Goal: Information Seeking & Learning: Get advice/opinions

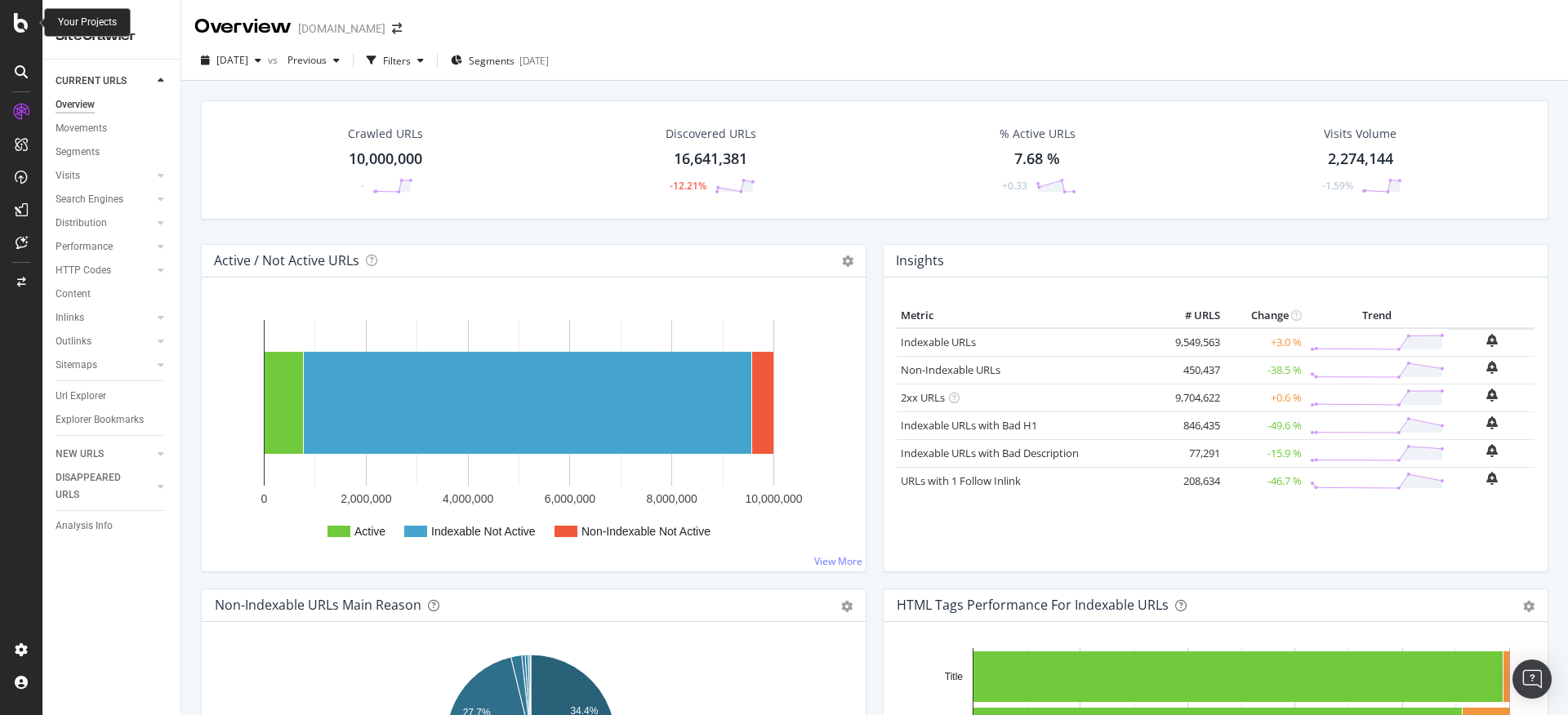
click at [18, 17] on icon at bounding box center [21, 22] width 15 height 19
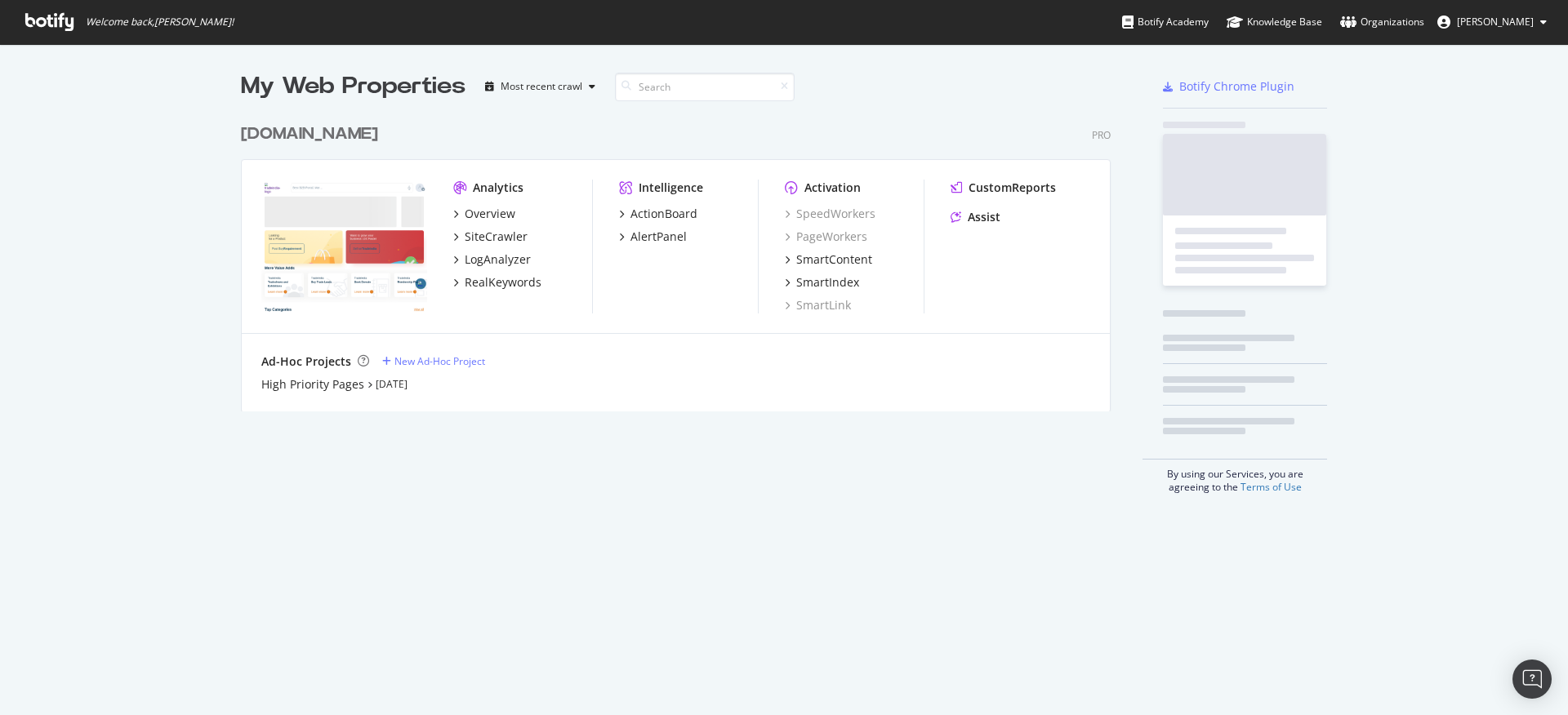
scroll to position [703, 1544]
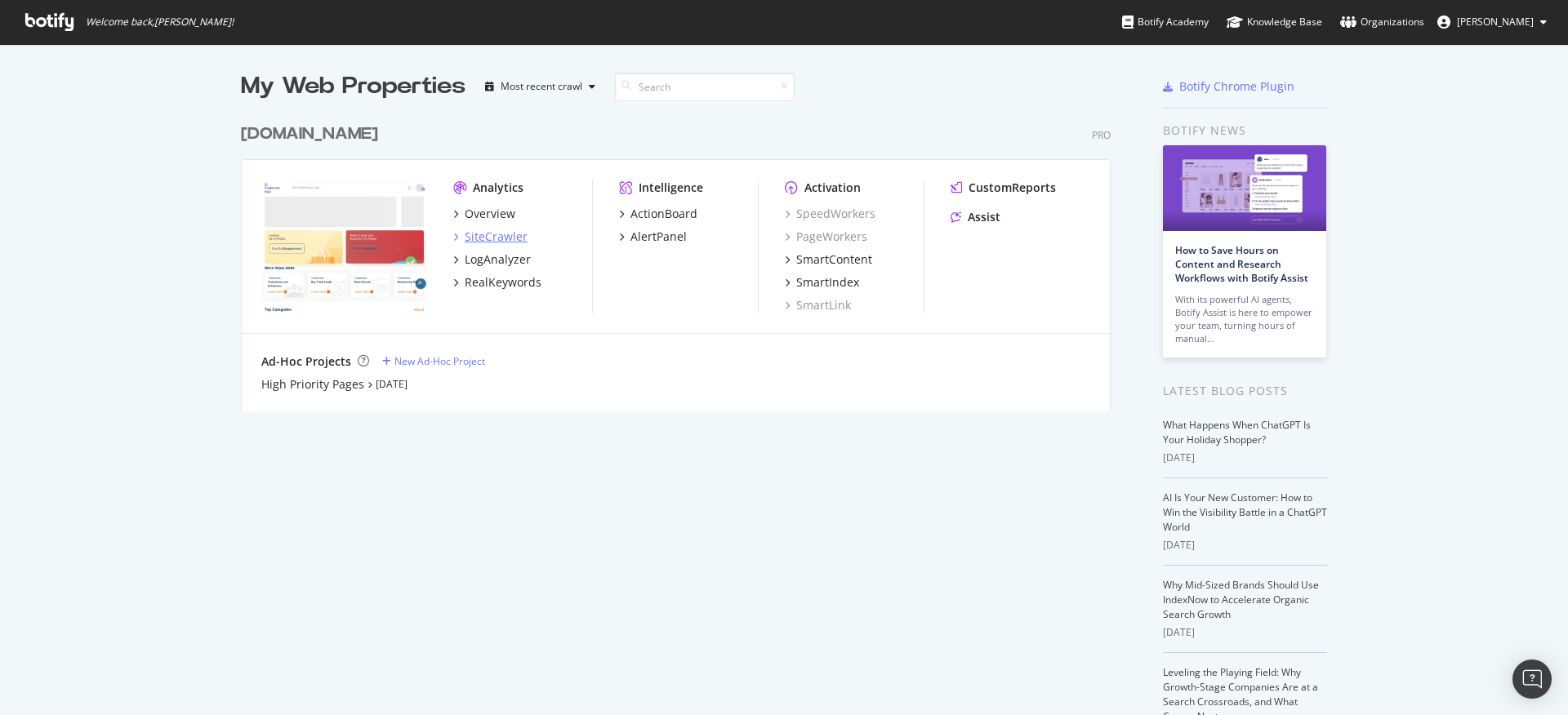
click at [471, 235] on div "SiteCrawler" at bounding box center [496, 236] width 63 height 17
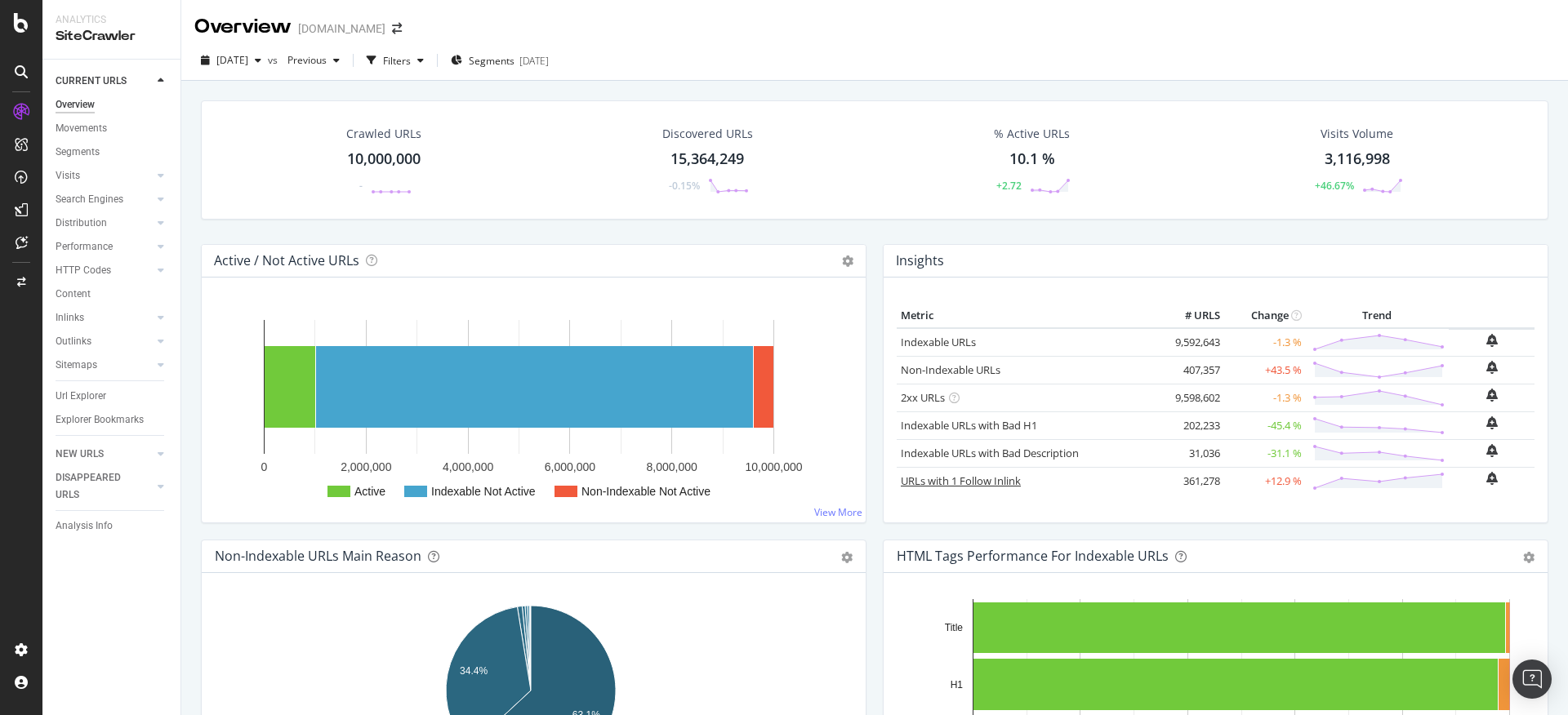
click at [987, 486] on link "URLs with 1 Follow Inlink" at bounding box center [960, 481] width 120 height 15
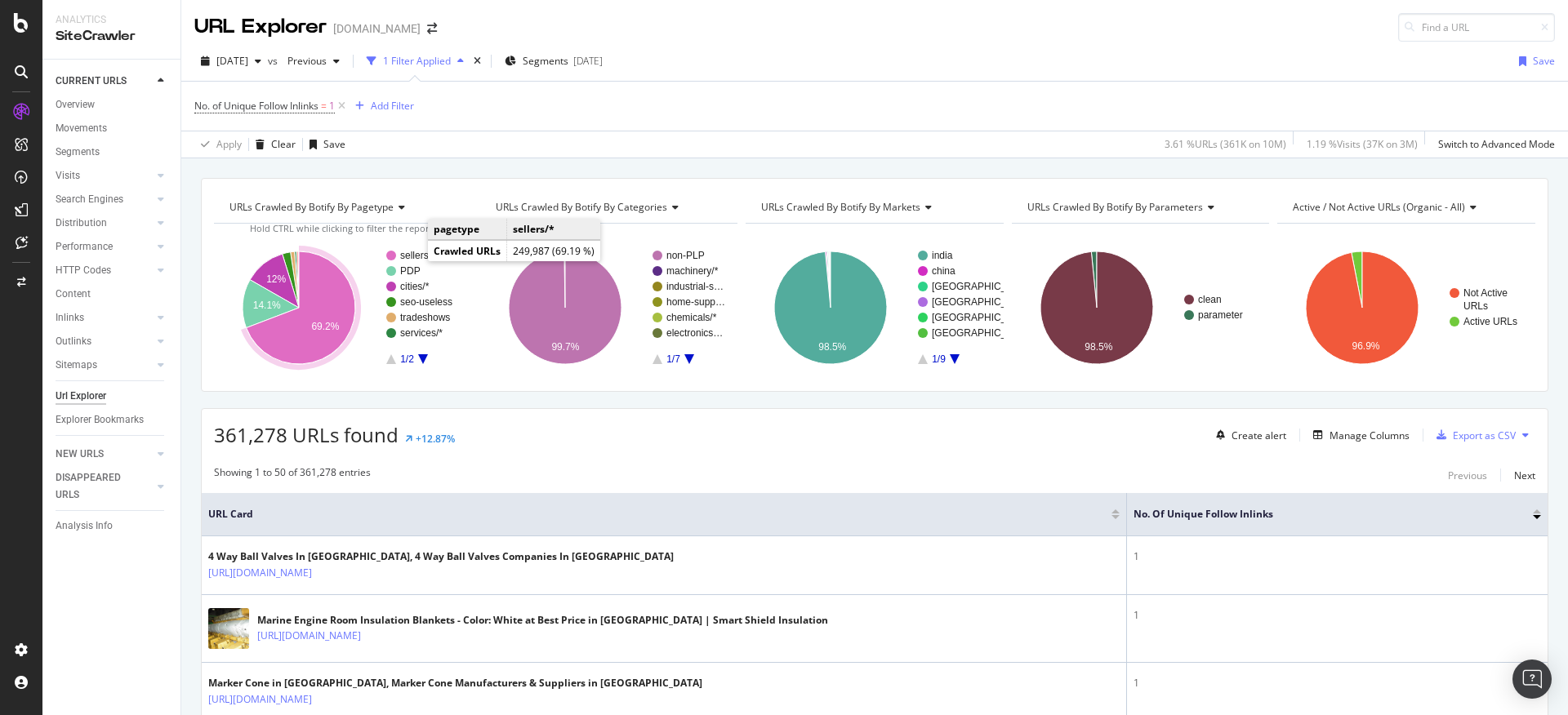
click at [412, 256] on text "sellers/*" at bounding box center [418, 255] width 35 height 11
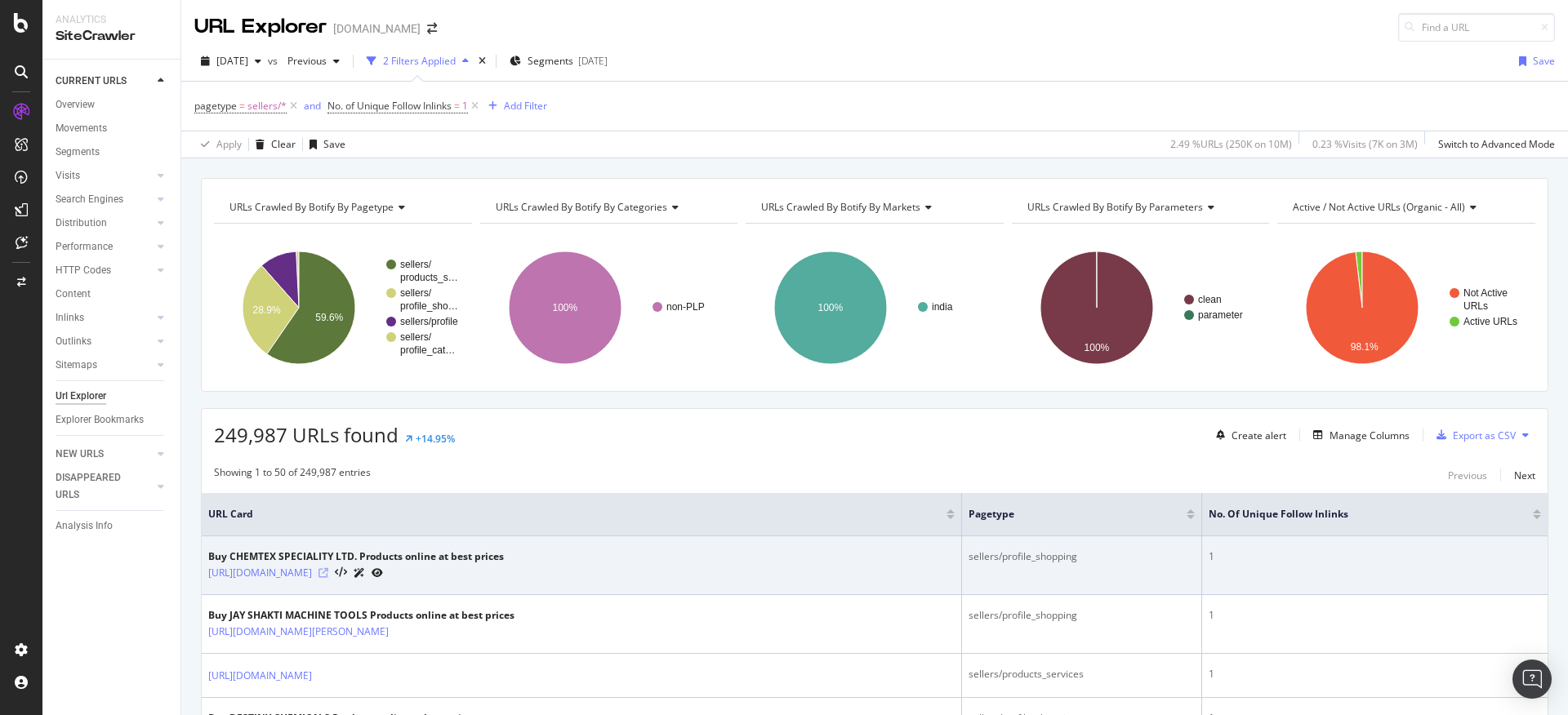
click at [329, 572] on icon at bounding box center [323, 572] width 10 height 10
drag, startPoint x: 202, startPoint y: 569, endPoint x: 554, endPoint y: 572, distance: 352.0
click at [554, 572] on td "Buy CHEMTEX SPECIALITY LTD. Products online at best prices [URL][DOMAIN_NAME]" at bounding box center [582, 566] width 761 height 59
copy div "[URL][DOMAIN_NAME]"
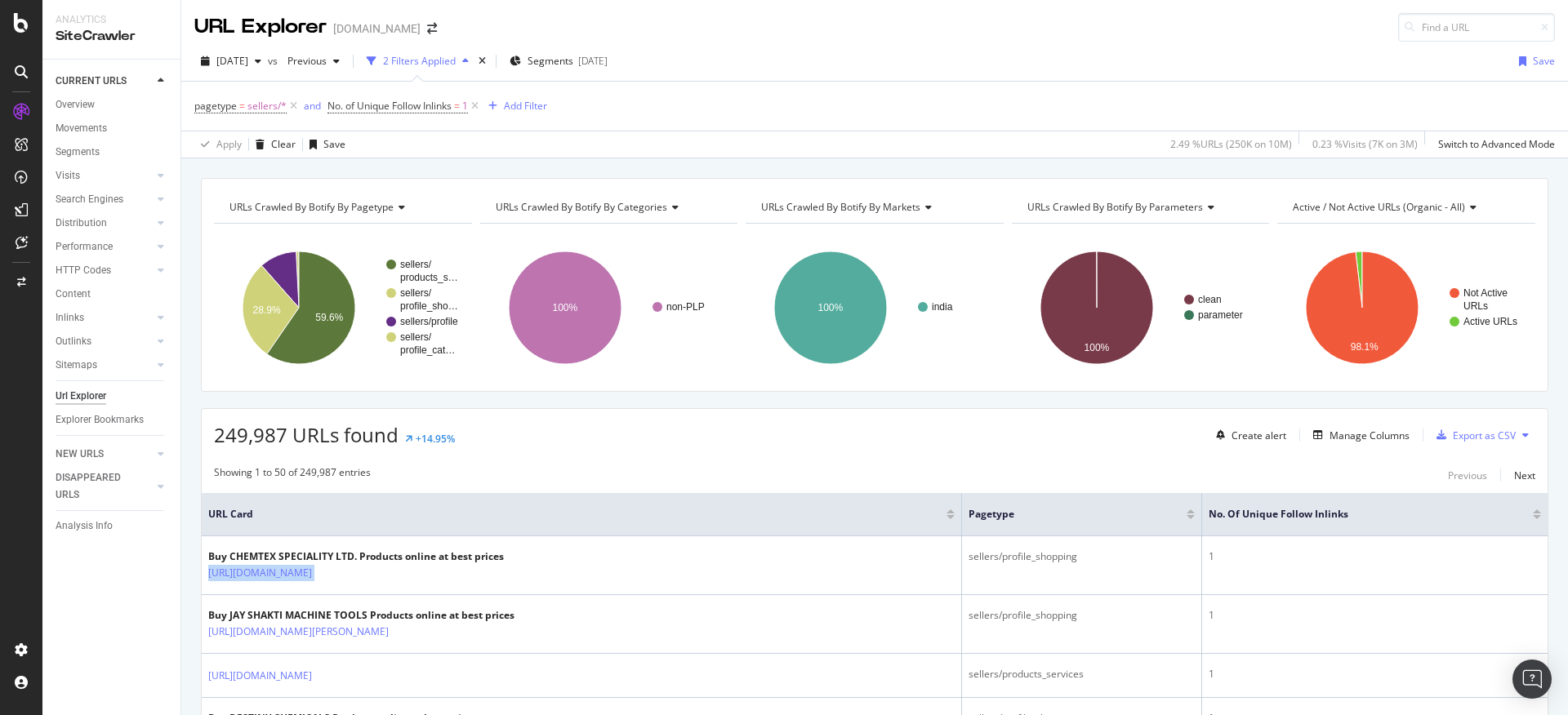
scroll to position [63, 0]
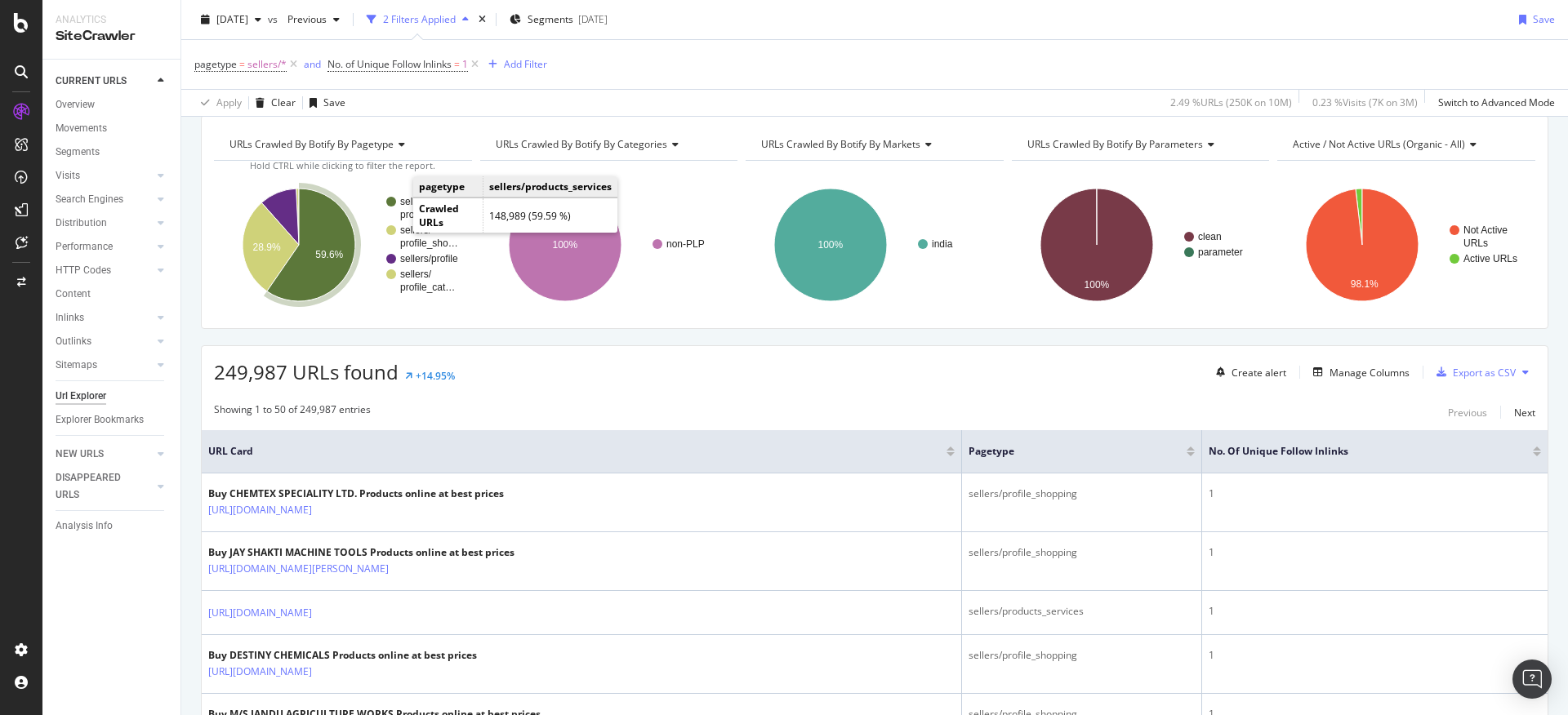
click at [408, 203] on rect "A chart." at bounding box center [430, 208] width 59 height 23
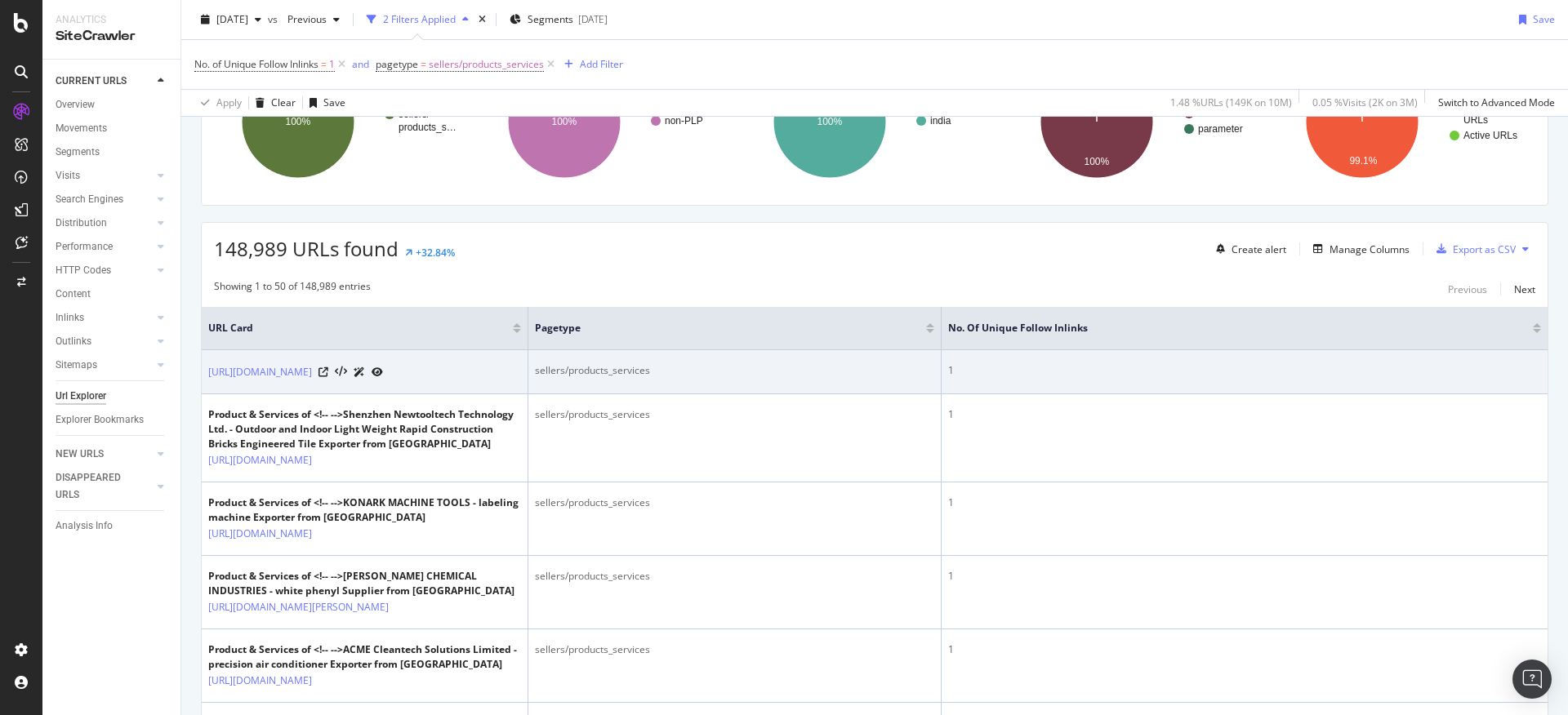
scroll to position [213, 0]
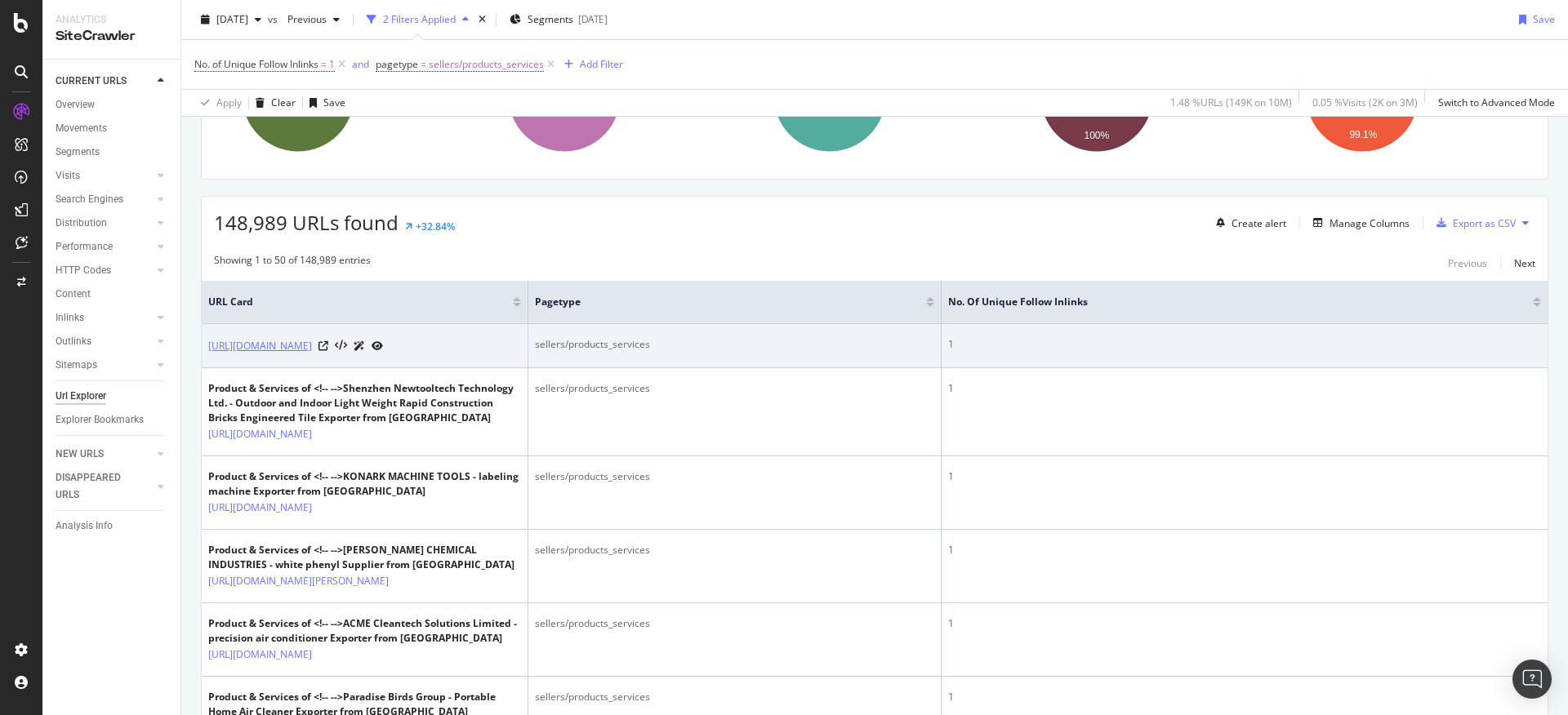
drag, startPoint x: 206, startPoint y: 336, endPoint x: 389, endPoint y: 366, distance: 185.4
click at [389, 366] on td "[URL][DOMAIN_NAME]" at bounding box center [365, 346] width 327 height 44
copy link "[URL][DOMAIN_NAME]"
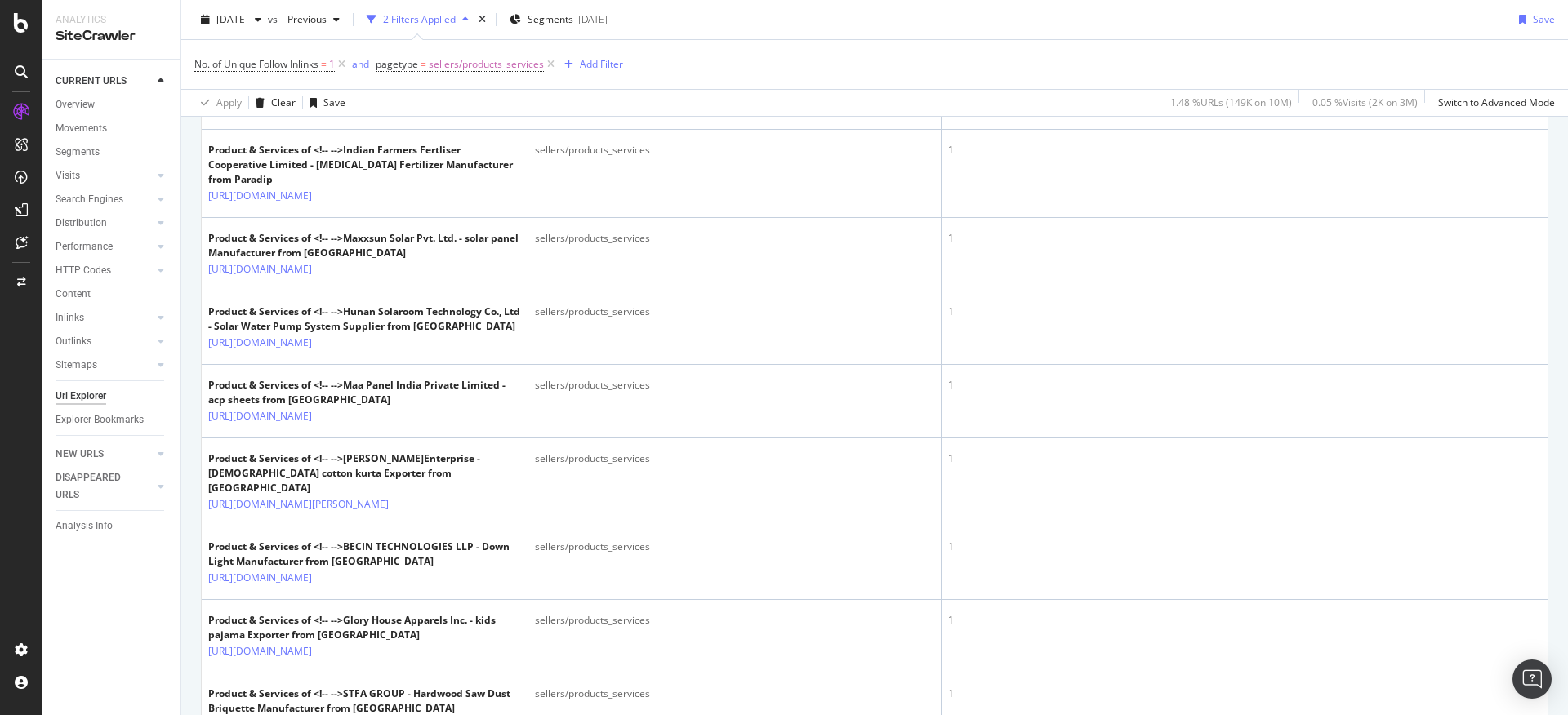
scroll to position [2835, 0]
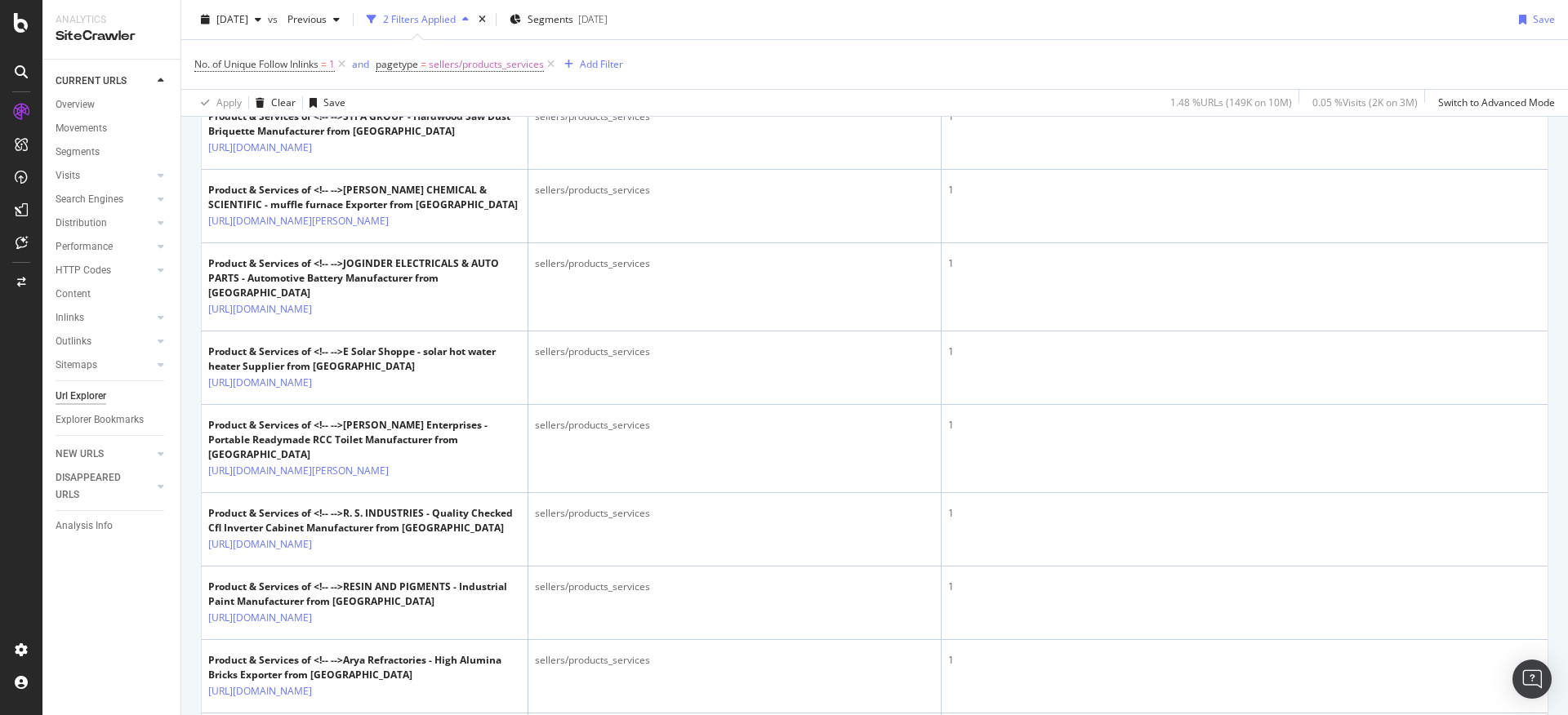
drag, startPoint x: 203, startPoint y: 459, endPoint x: 380, endPoint y: 499, distance: 181.5
click at [380, 97] on td "Product & Services of <!-- -->Glory House Apparels Inc. - kids pajama Exporter …" at bounding box center [365, 60] width 327 height 74
copy link "[URL][DOMAIN_NAME]"
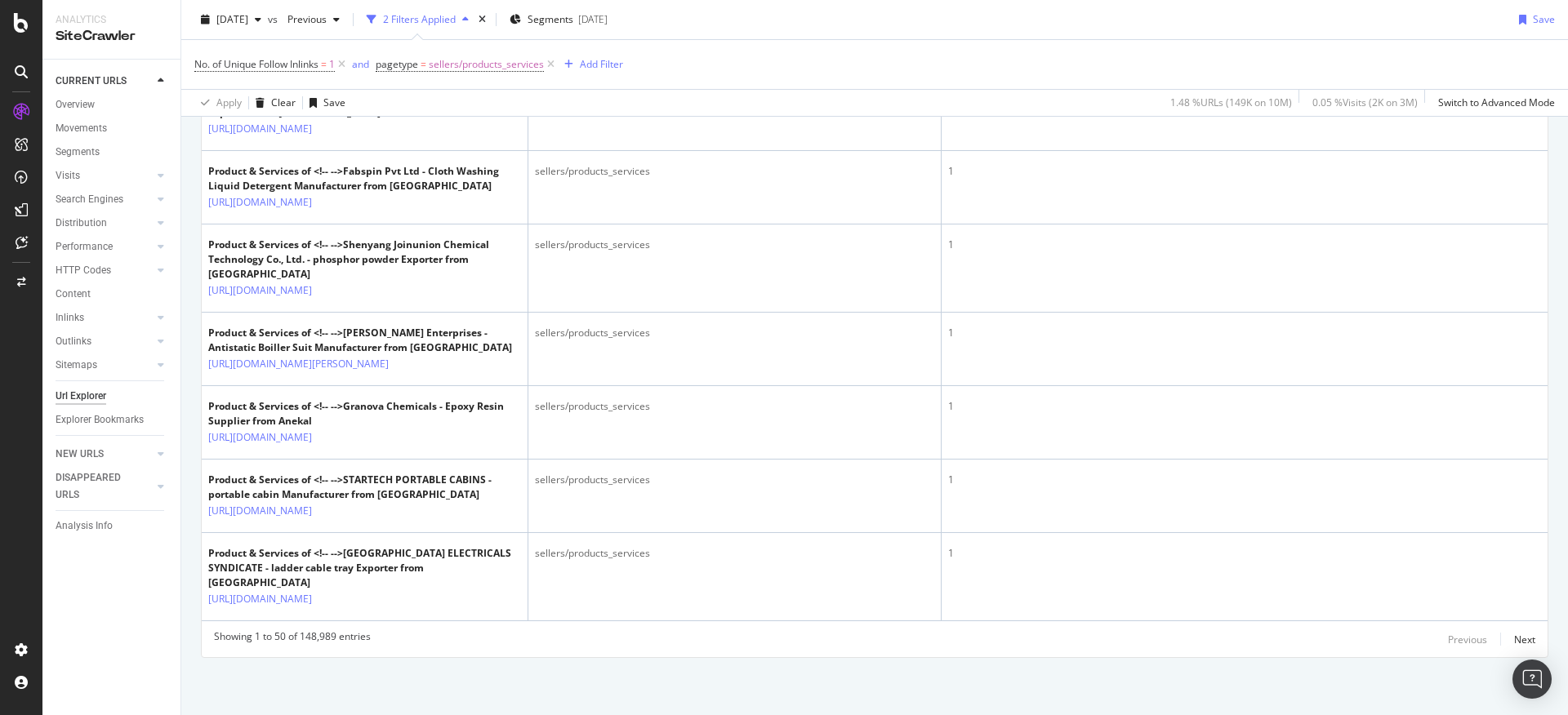
scroll to position [4351, 0]
click at [1519, 640] on div "Next" at bounding box center [1525, 640] width 21 height 14
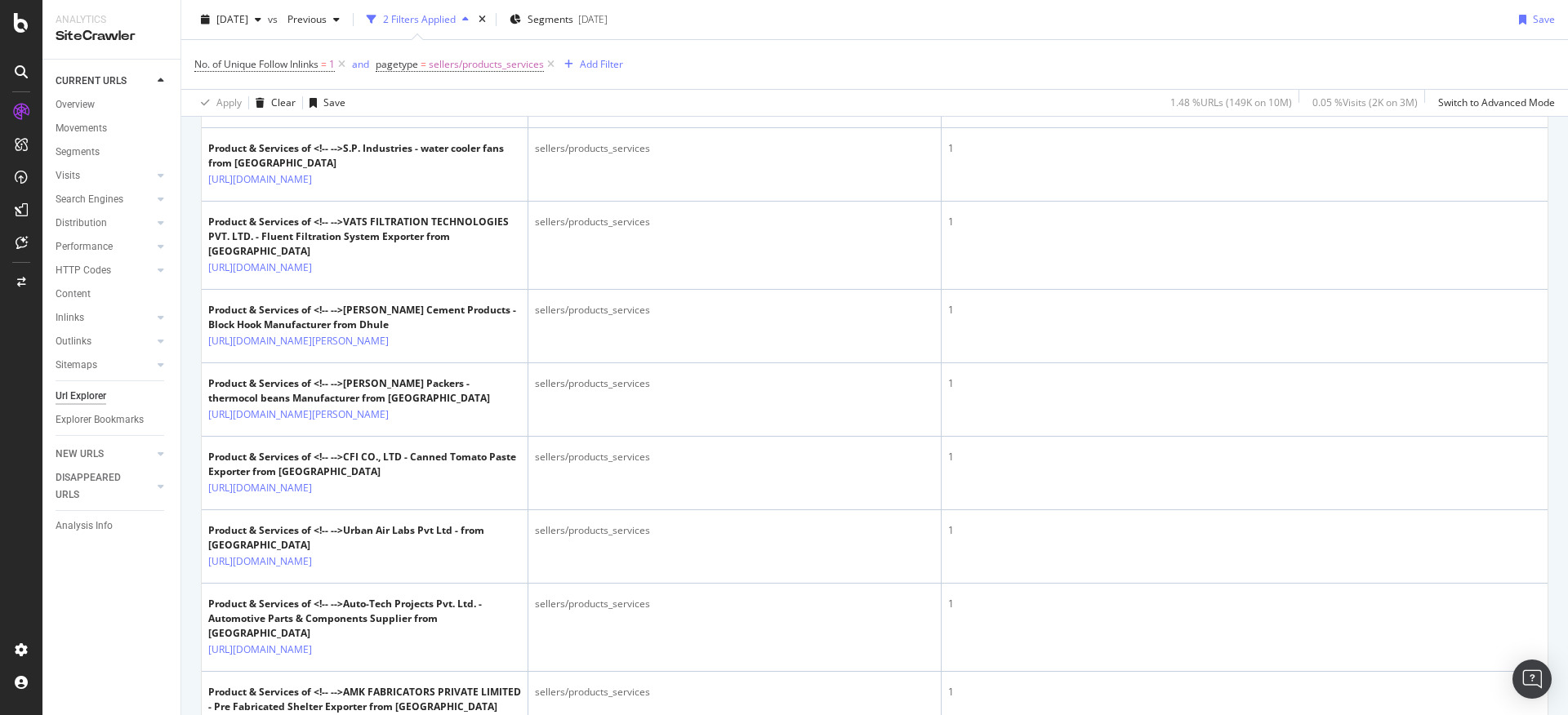
scroll to position [1825, 0]
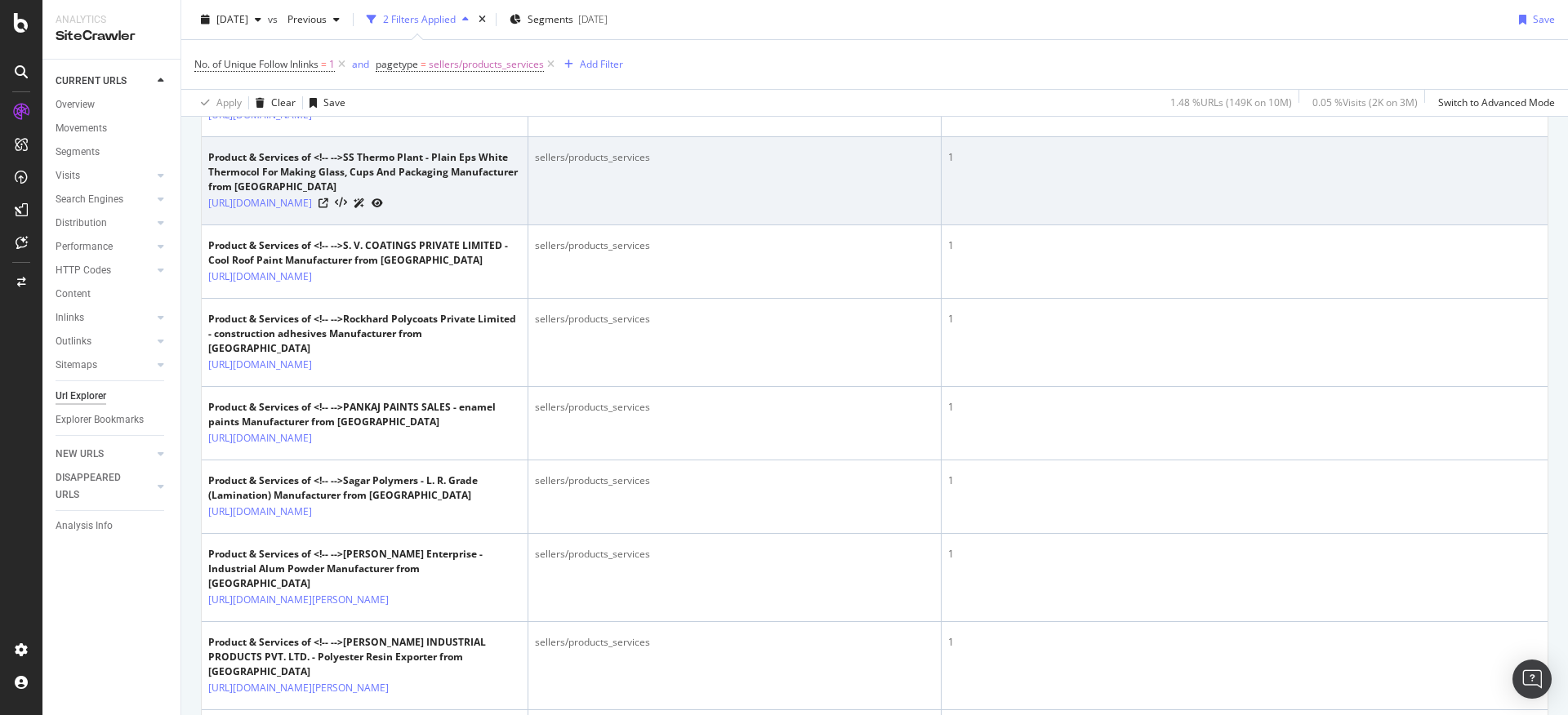
drag, startPoint x: 199, startPoint y: 480, endPoint x: 328, endPoint y: 510, distance: 132.4
click at [328, 510] on div "URLs Crawled By Botify By pagetype Chart (by Value) Table Expand Export as CSV …" at bounding box center [875, 512] width 1387 height 4317
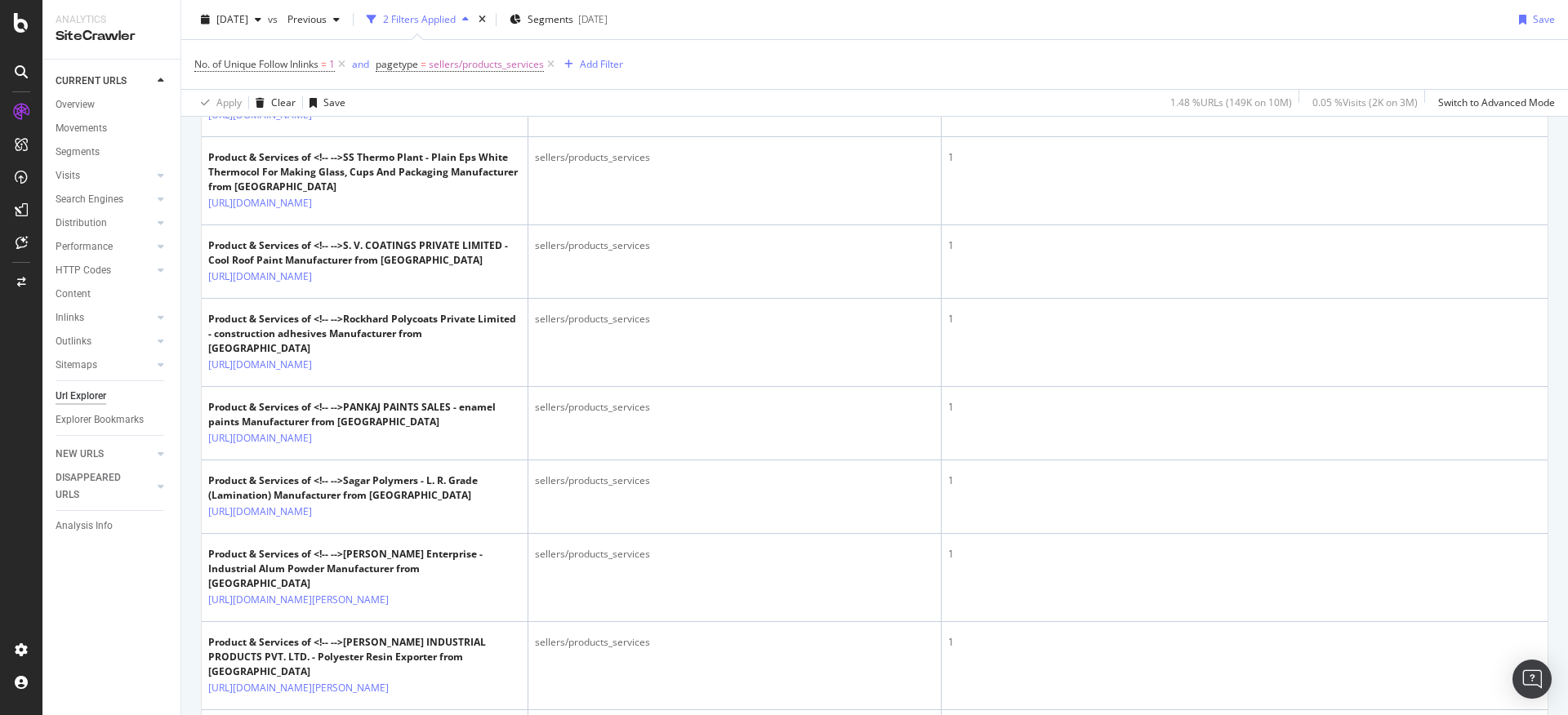
click at [740, 54] on div "No. of Unique Follow Inlinks = 1 and pagetype = sellers/products_services Add F…" at bounding box center [875, 63] width 1361 height 49
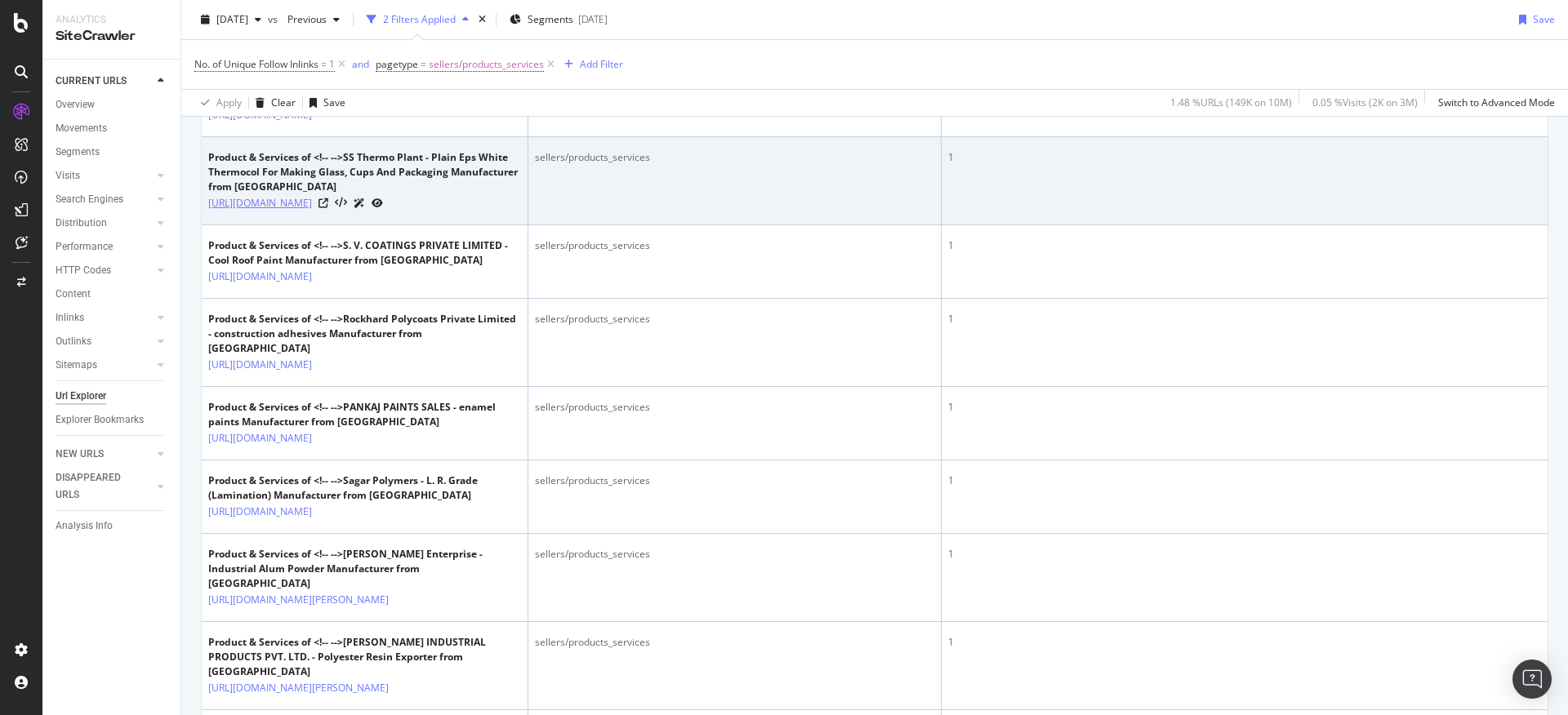
drag, startPoint x: 203, startPoint y: 482, endPoint x: 339, endPoint y: 502, distance: 137.5
click at [339, 225] on td "Product & Services of <!-- -->SS Thermo Plant - Plain Eps White Thermocol For M…" at bounding box center [365, 181] width 327 height 88
copy link "[URL][DOMAIN_NAME]"
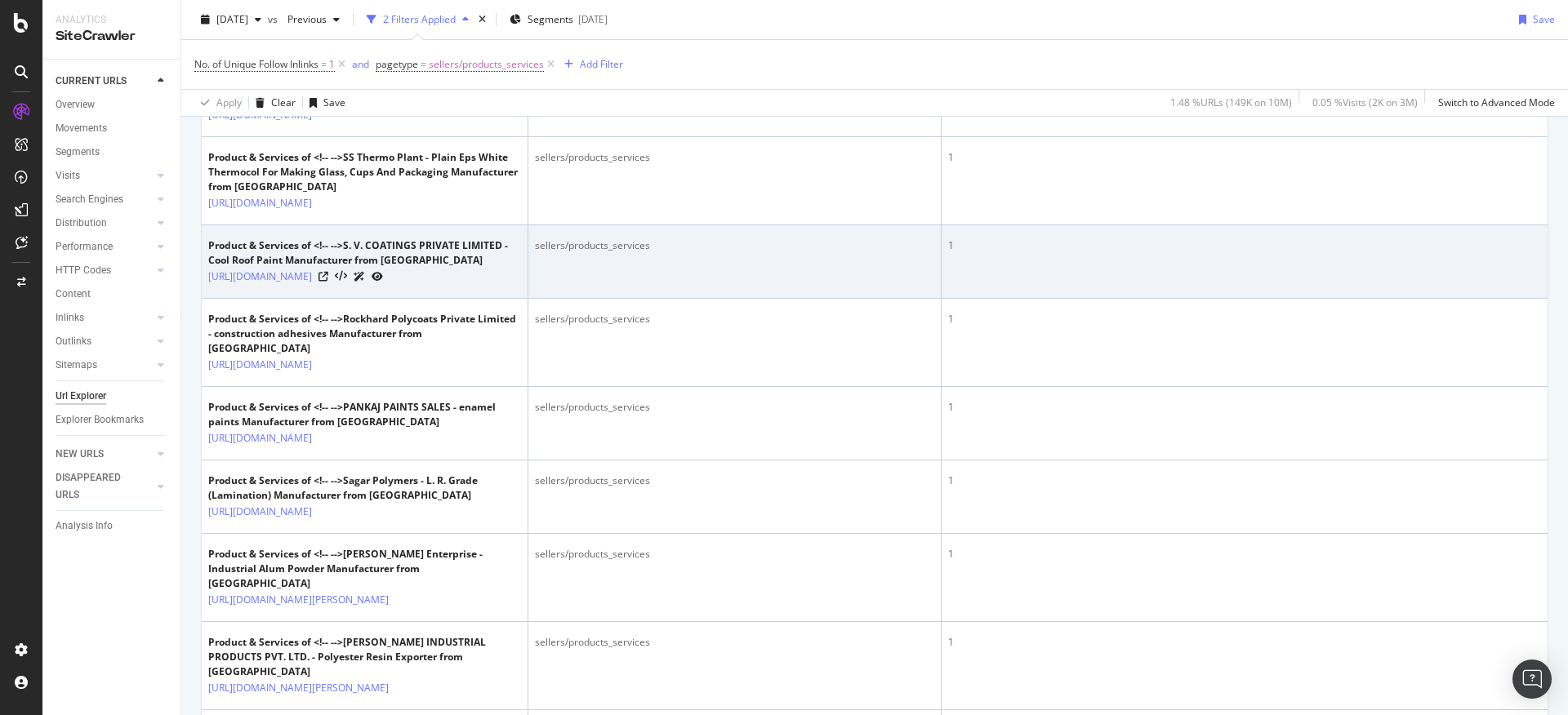
scroll to position [3162, 0]
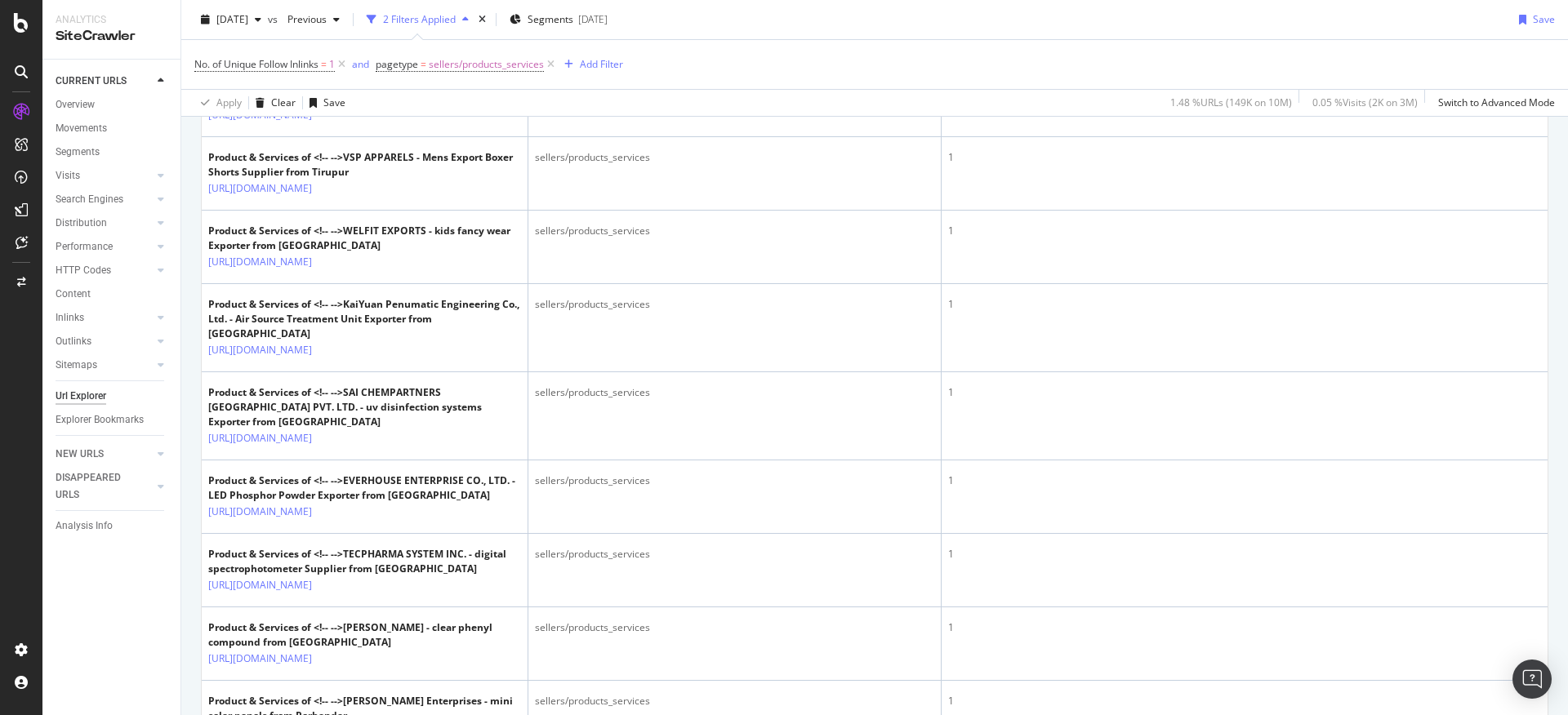
drag, startPoint x: 206, startPoint y: 483, endPoint x: 352, endPoint y: 510, distance: 148.5
click at [352, 49] on td "Product & Services of <!-- -->Evergreen Industry - Home Supplier from [GEOGRAPH…" at bounding box center [365, 12] width 327 height 74
copy link "[URL][DOMAIN_NAME]"
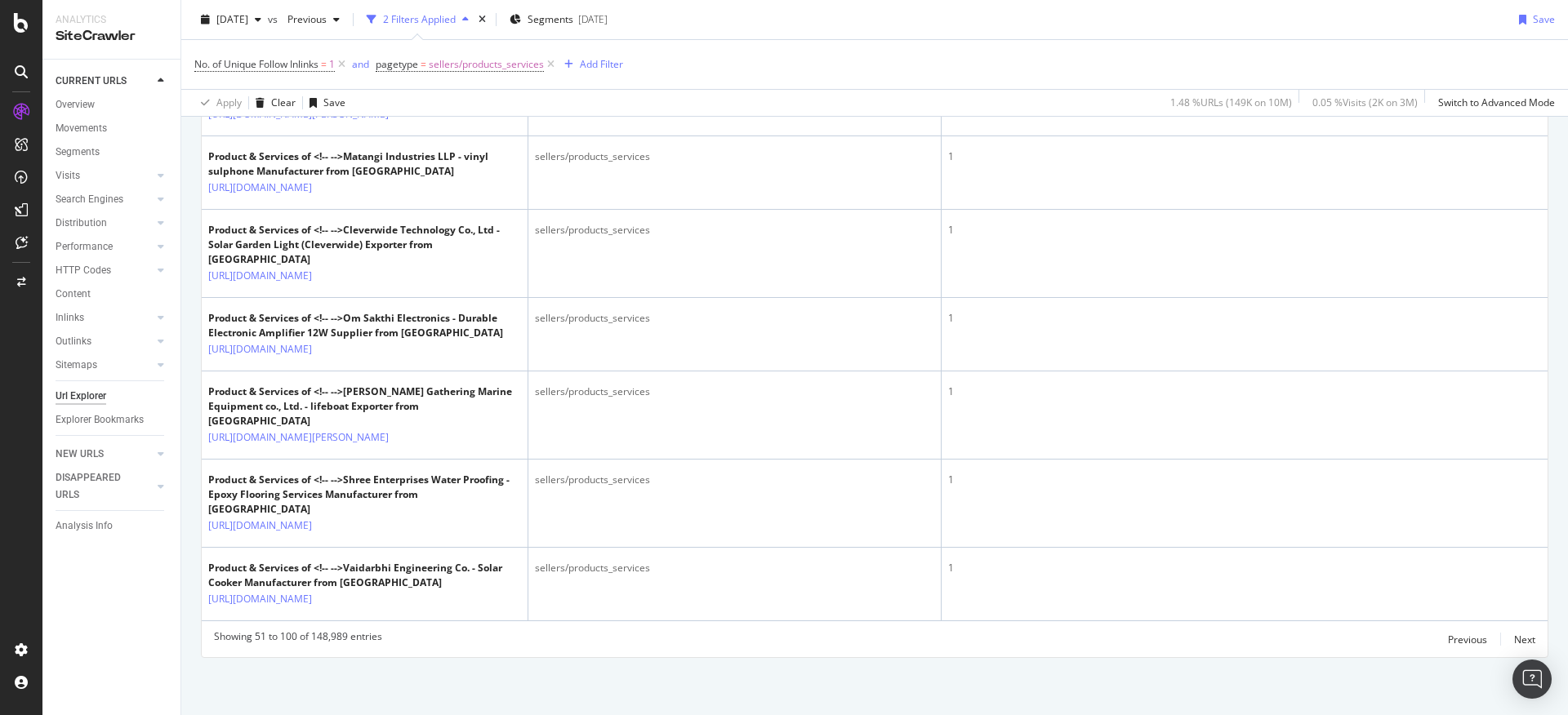
scroll to position [4426, 0]
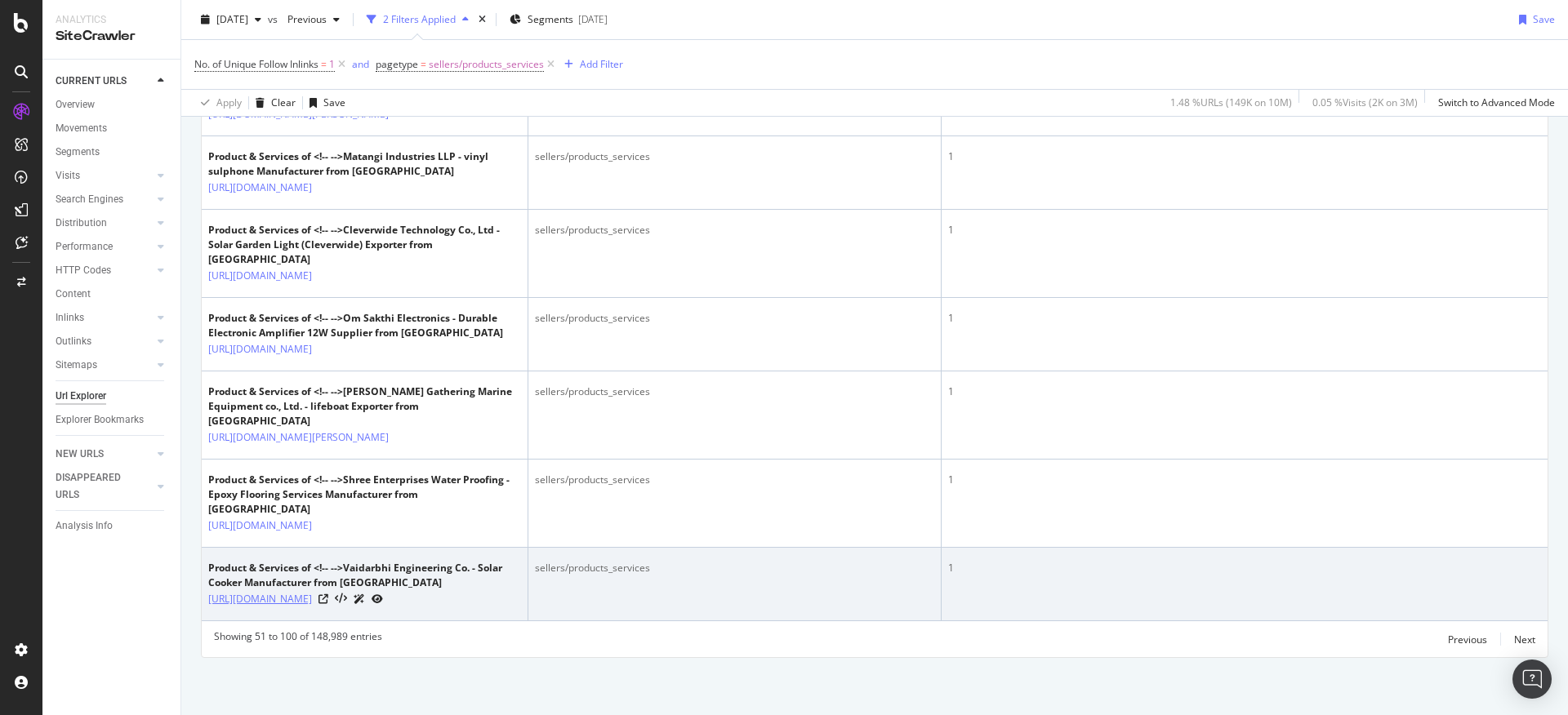
drag, startPoint x: 205, startPoint y: 586, endPoint x: 368, endPoint y: 606, distance: 164.2
click at [368, 606] on td "Product & Services of <!-- -->Vaidarbhi Engineering Co. - Solar Cooker Manufact…" at bounding box center [365, 584] width 327 height 74
copy link "[URL][DOMAIN_NAME]"
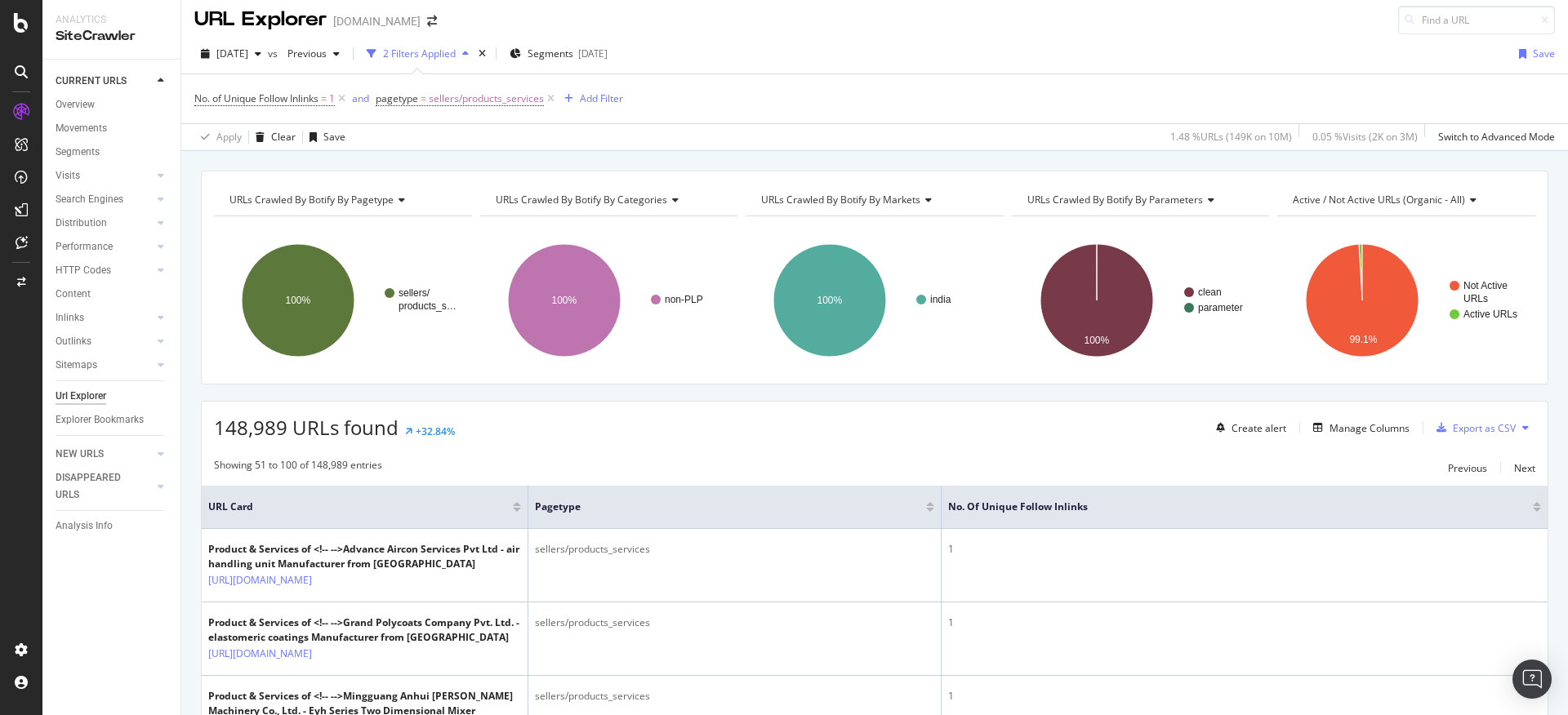
scroll to position [0, 0]
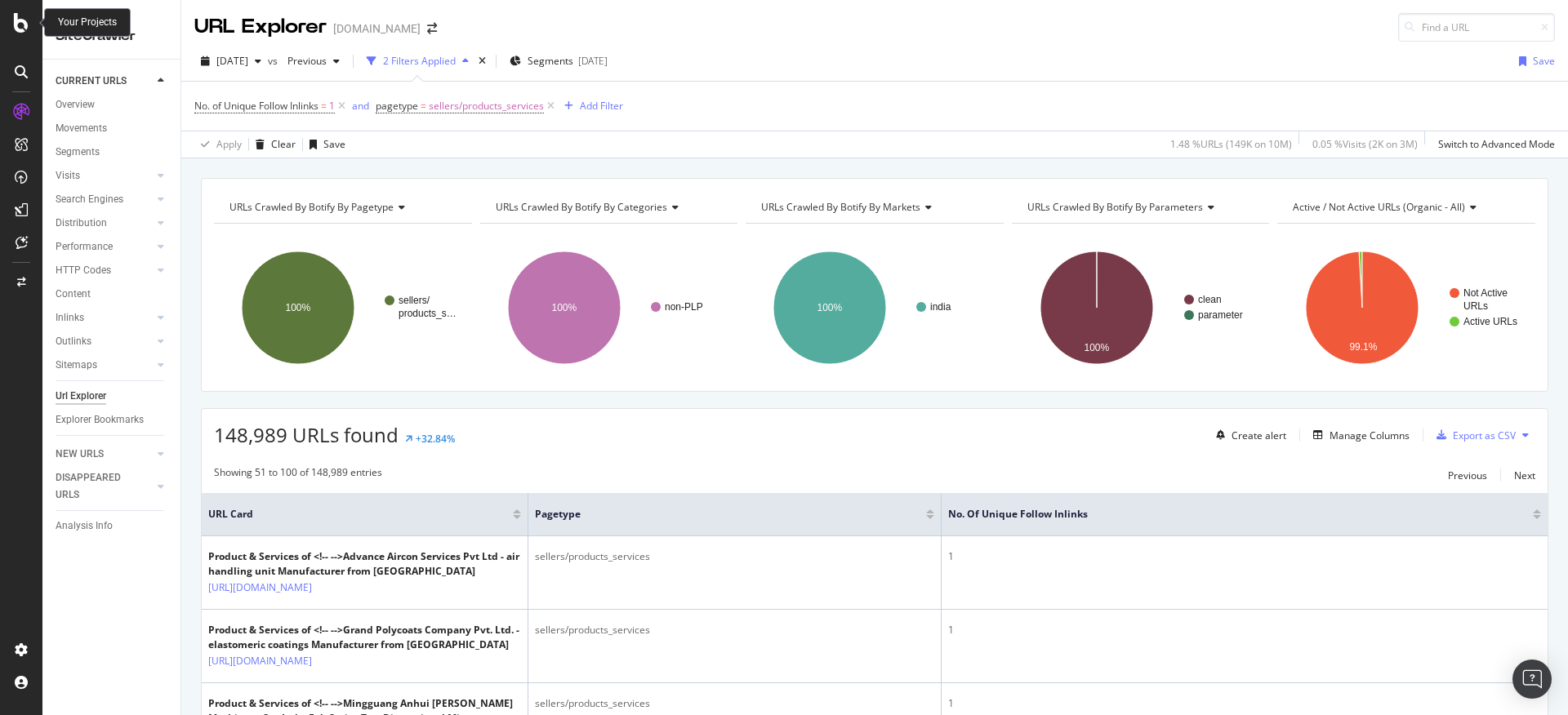
click at [19, 23] on icon at bounding box center [21, 22] width 15 height 19
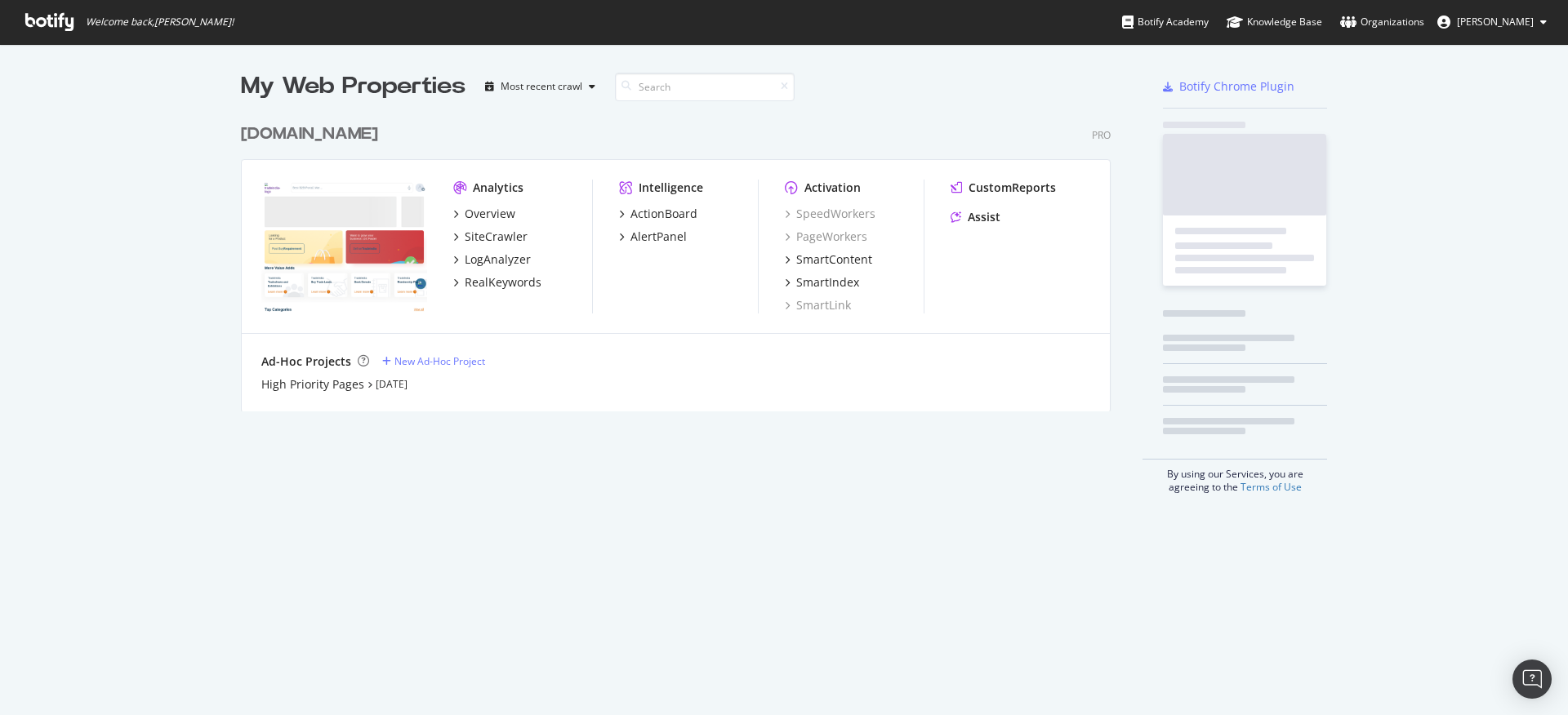
scroll to position [703, 1544]
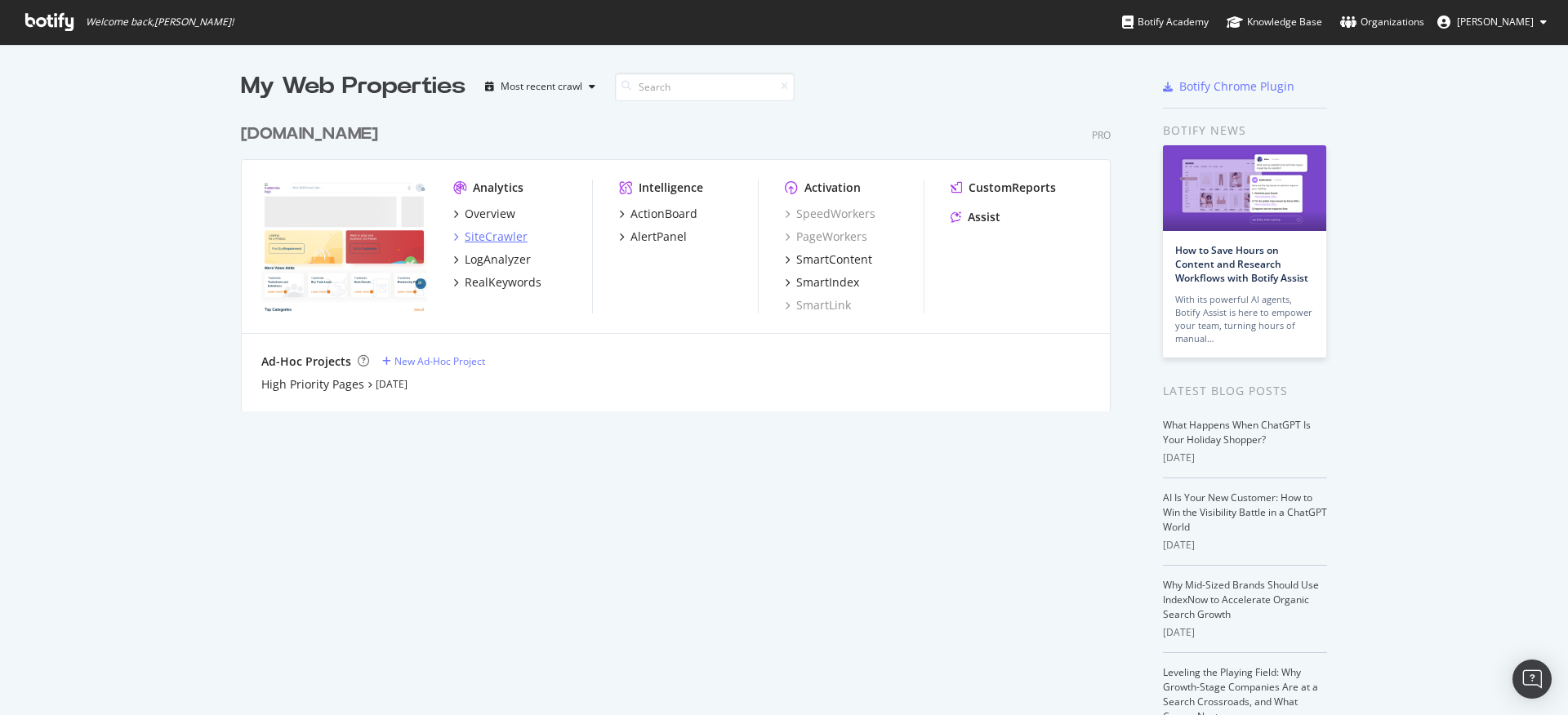
click at [484, 234] on div "SiteCrawler" at bounding box center [496, 236] width 63 height 17
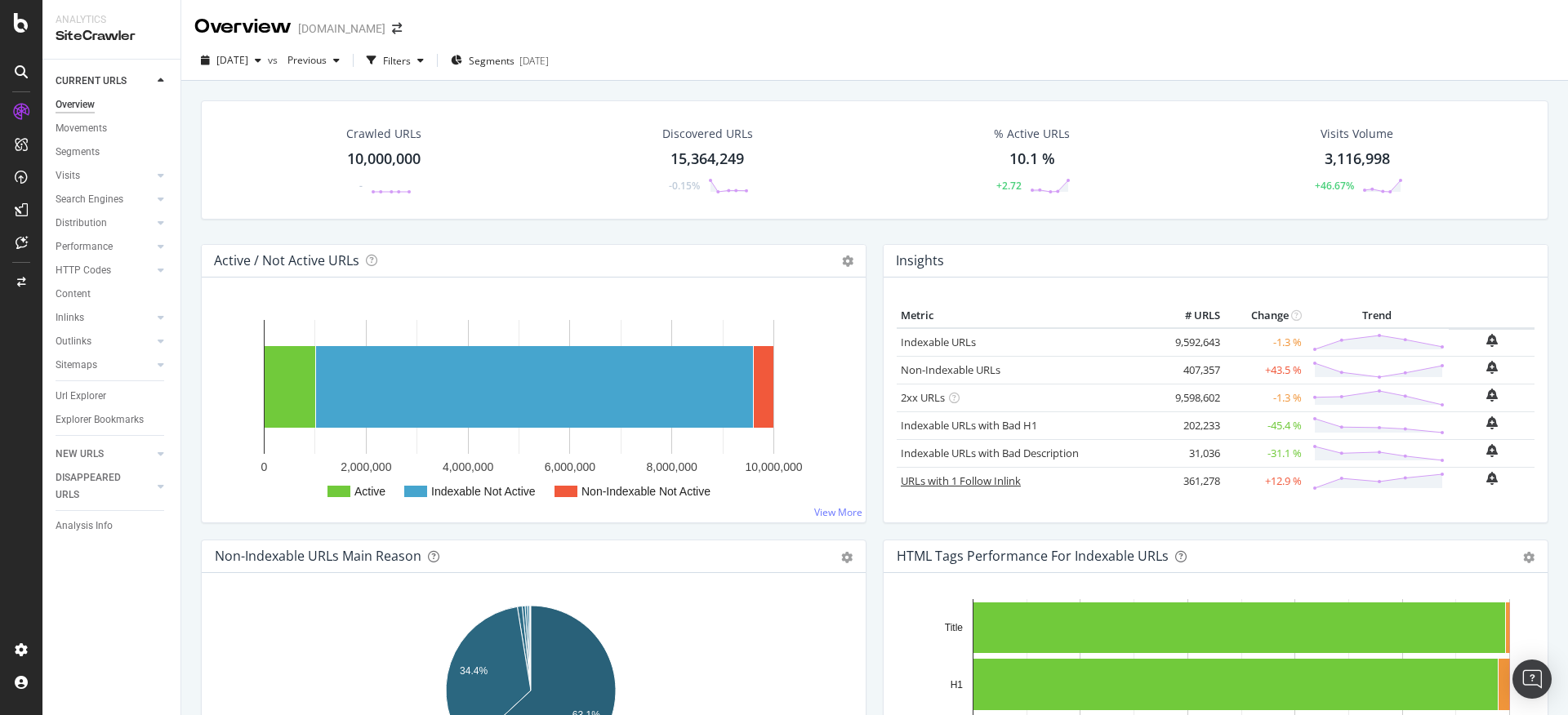
click at [937, 485] on link "URLs with 1 Follow Inlink" at bounding box center [960, 481] width 120 height 15
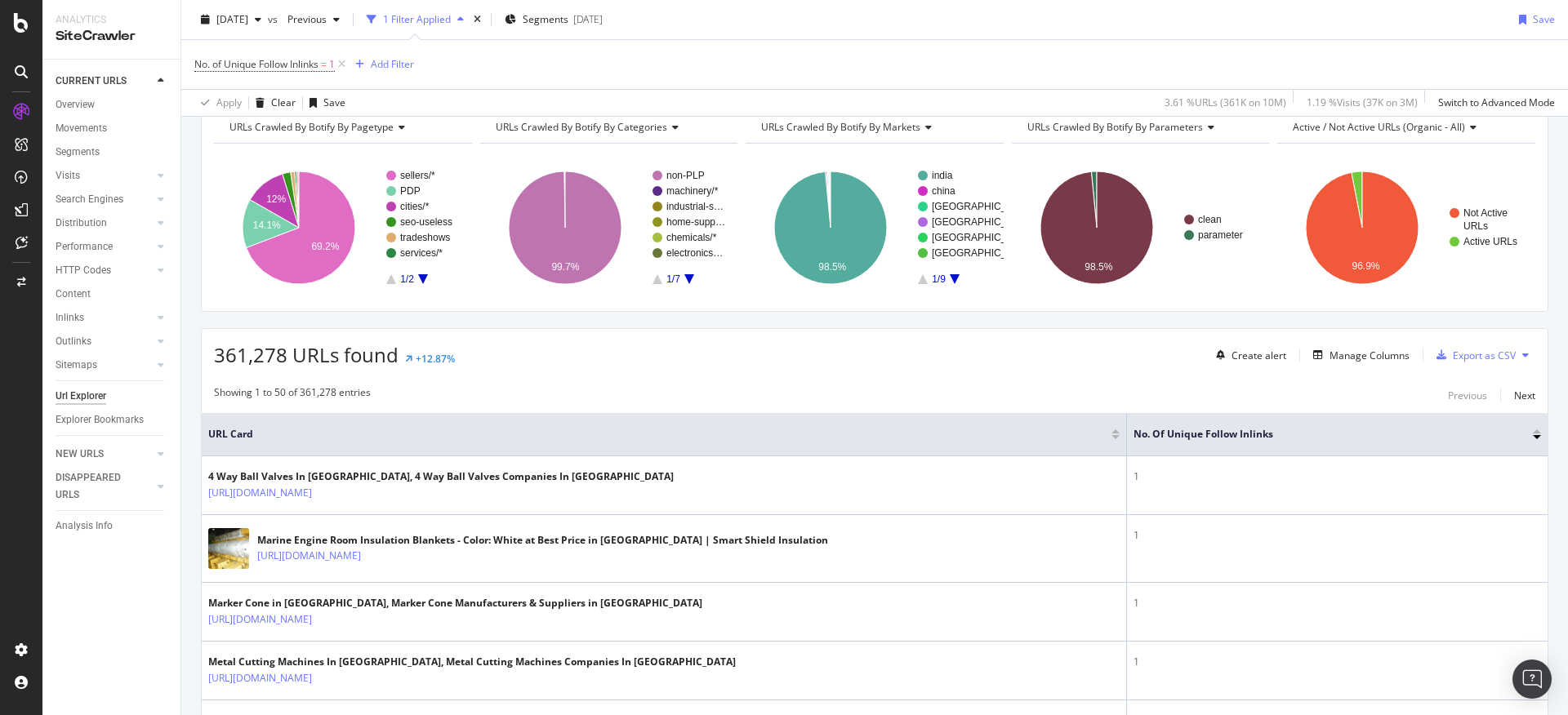
scroll to position [95, 0]
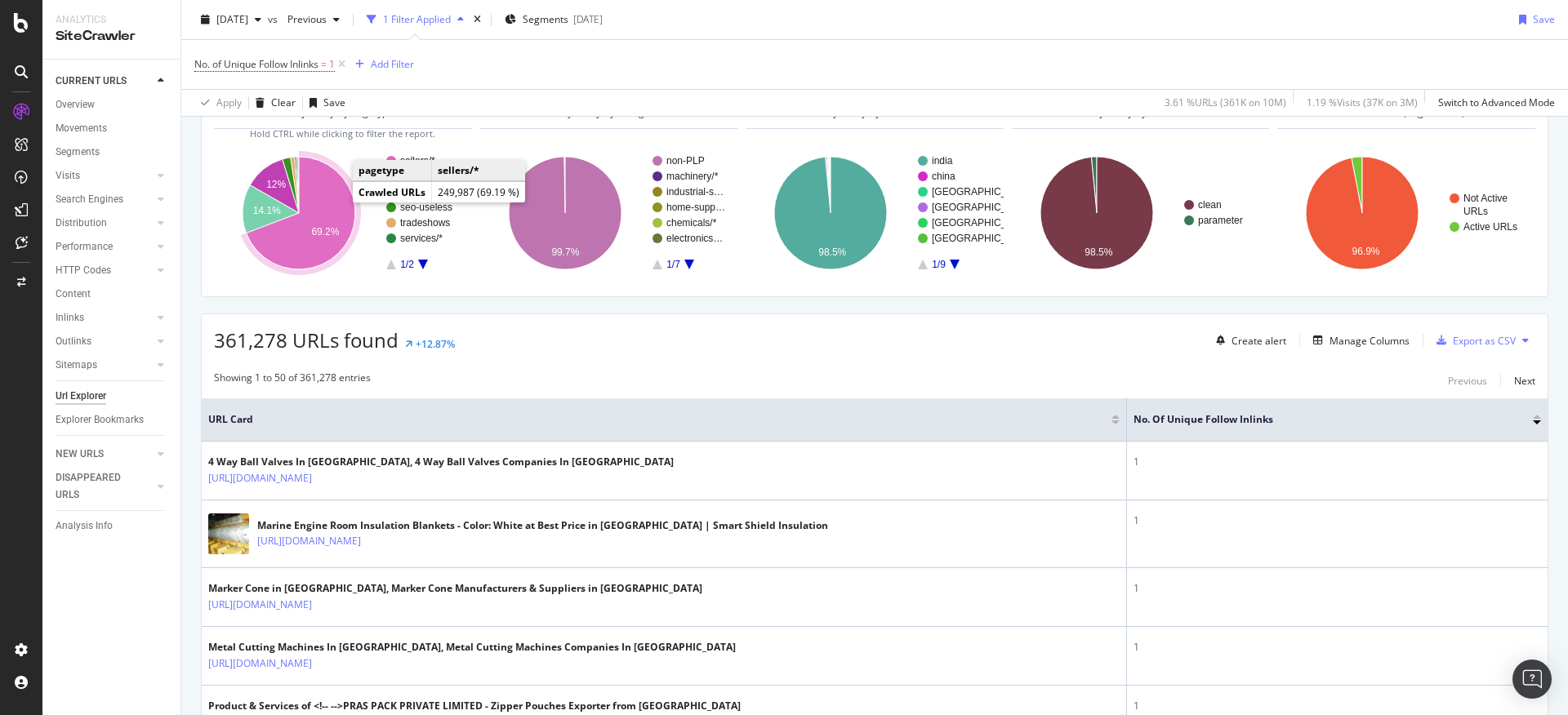
click at [329, 195] on icon "A chart." at bounding box center [301, 213] width 109 height 112
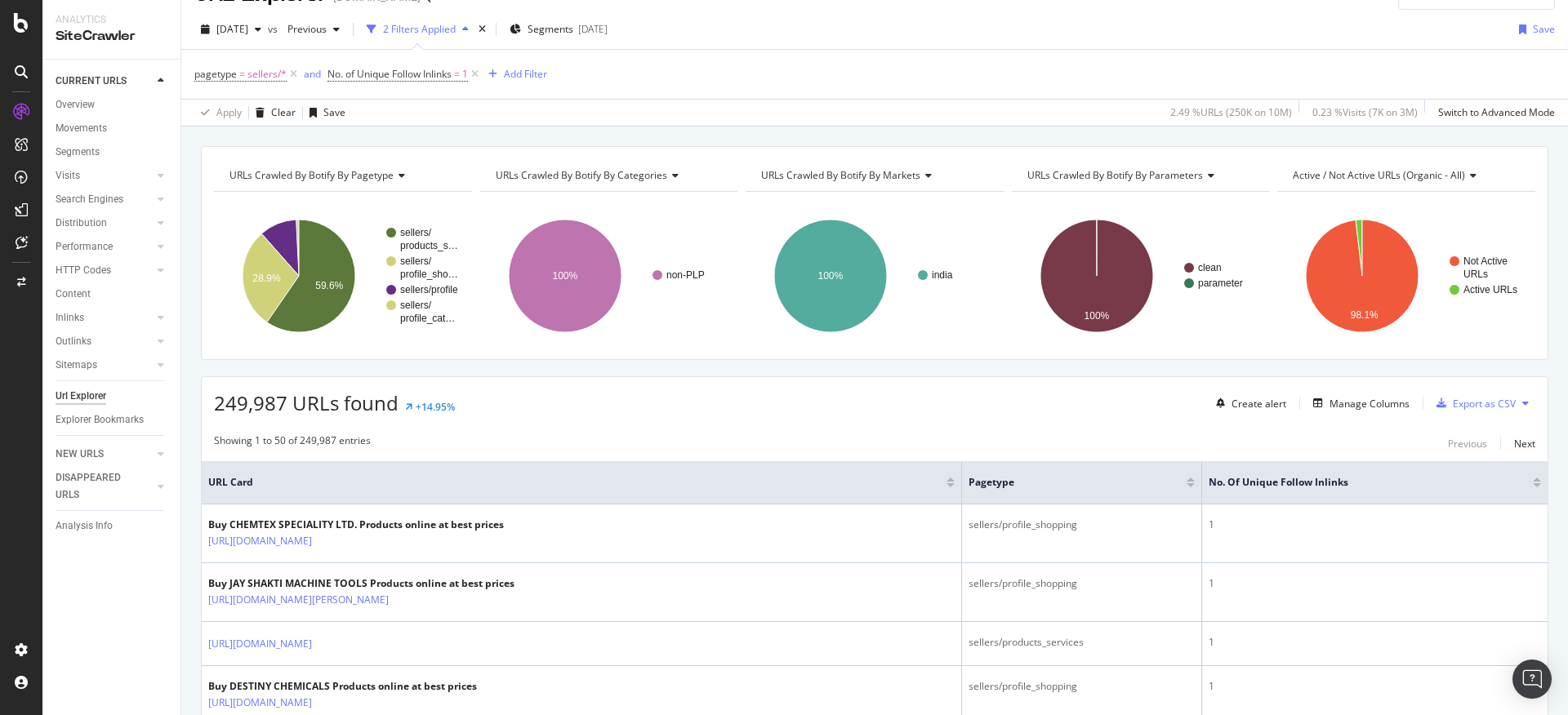
scroll to position [29, 0]
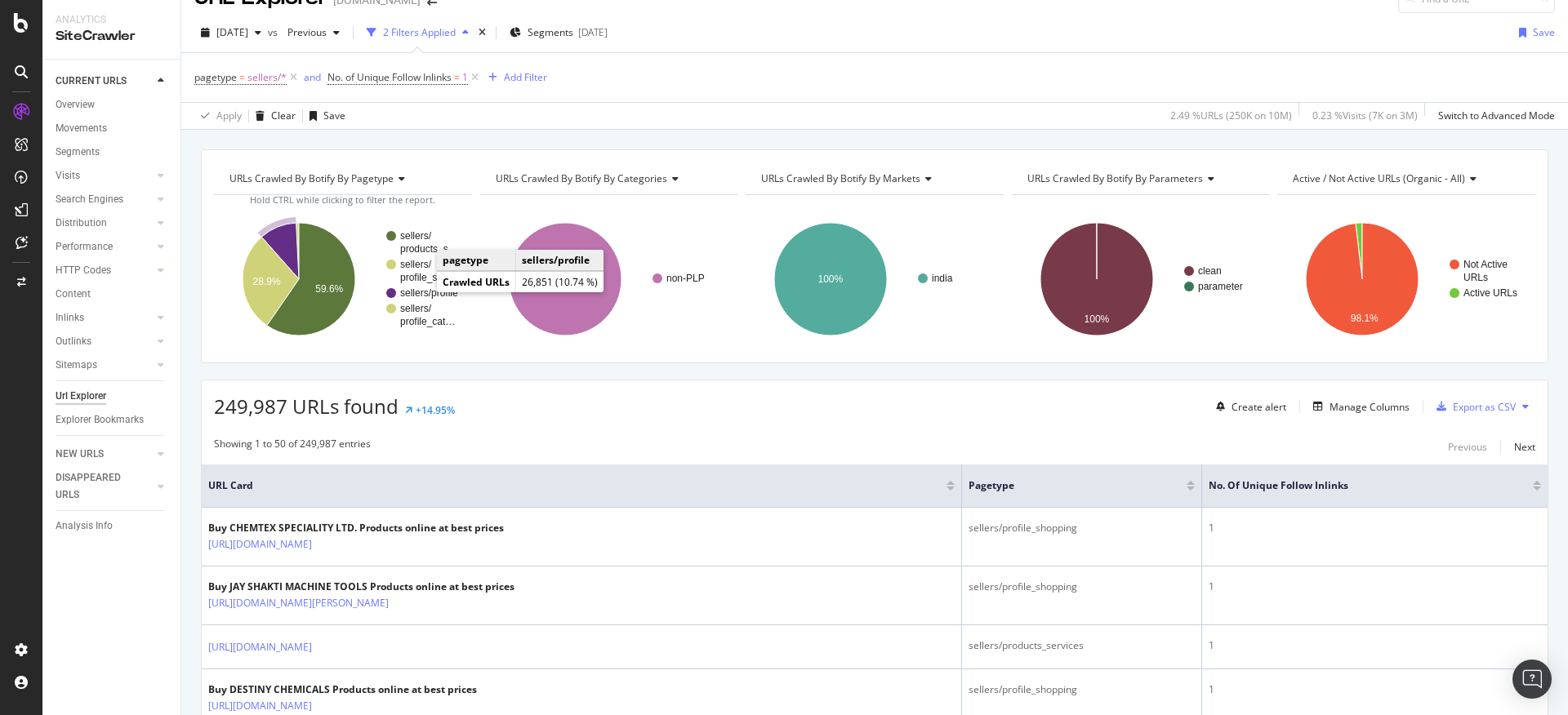
click at [421, 291] on text "sellers/profile" at bounding box center [429, 293] width 58 height 11
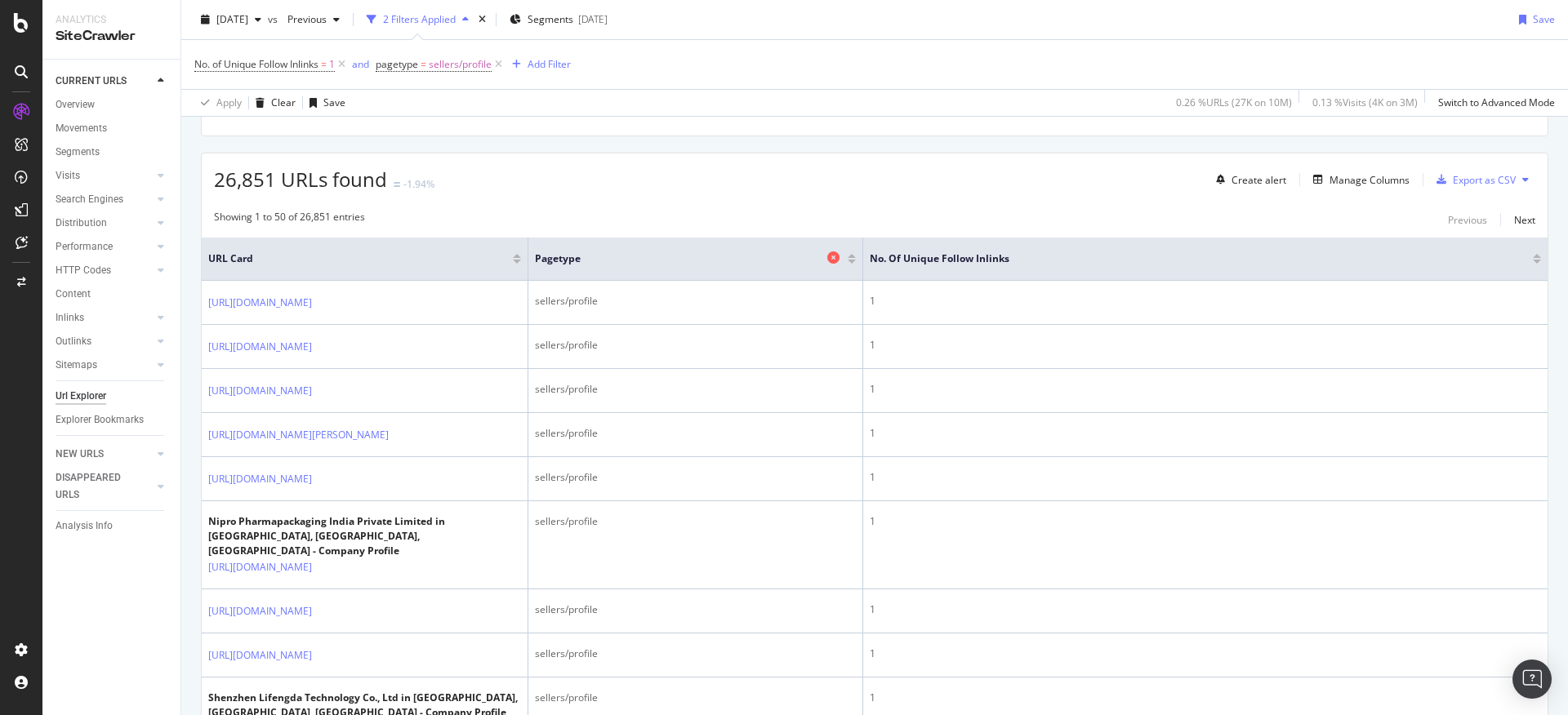
scroll to position [258, 0]
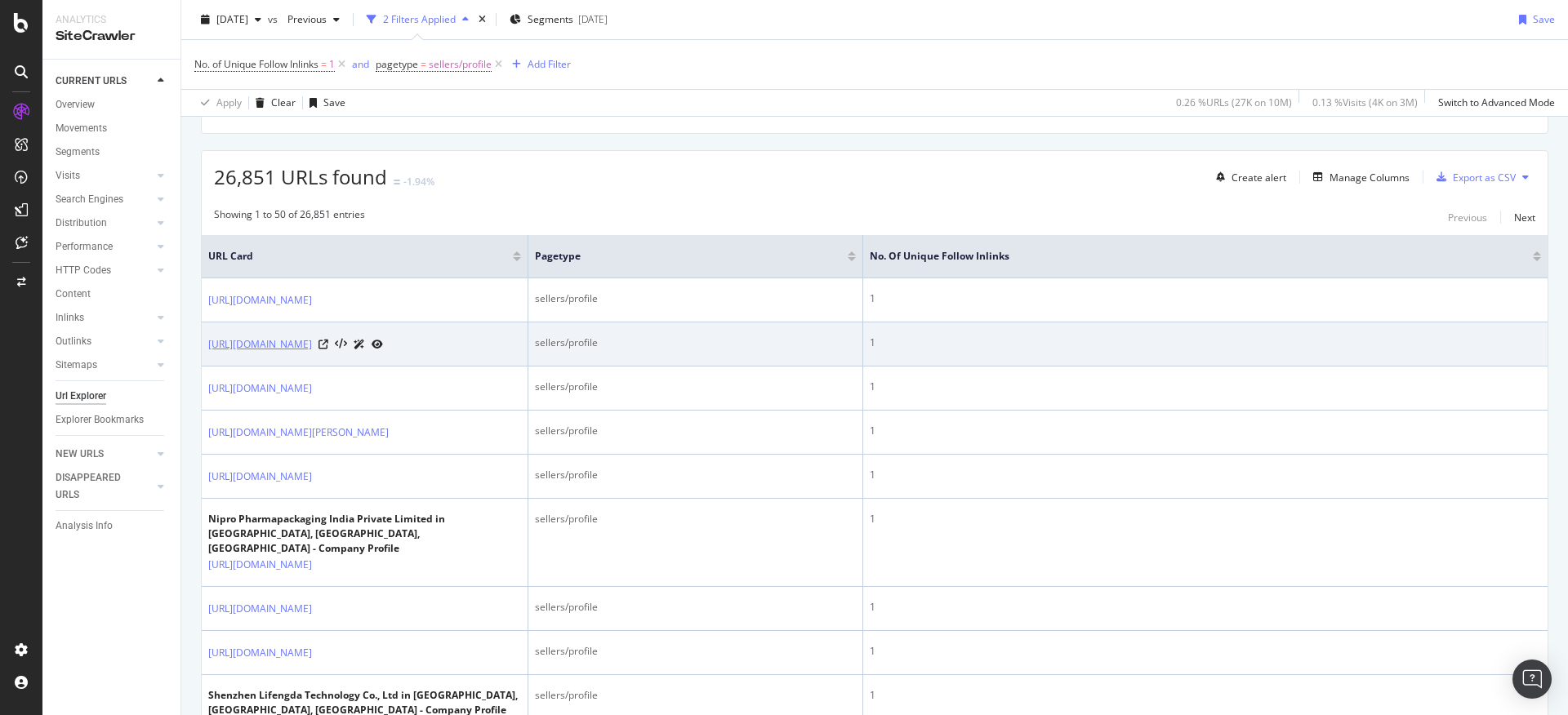
drag, startPoint x: 203, startPoint y: 357, endPoint x: 282, endPoint y: 379, distance: 82.0
click at [282, 366] on td "[URL][DOMAIN_NAME]" at bounding box center [365, 344] width 327 height 44
copy link "[URL][DOMAIN_NAME]"
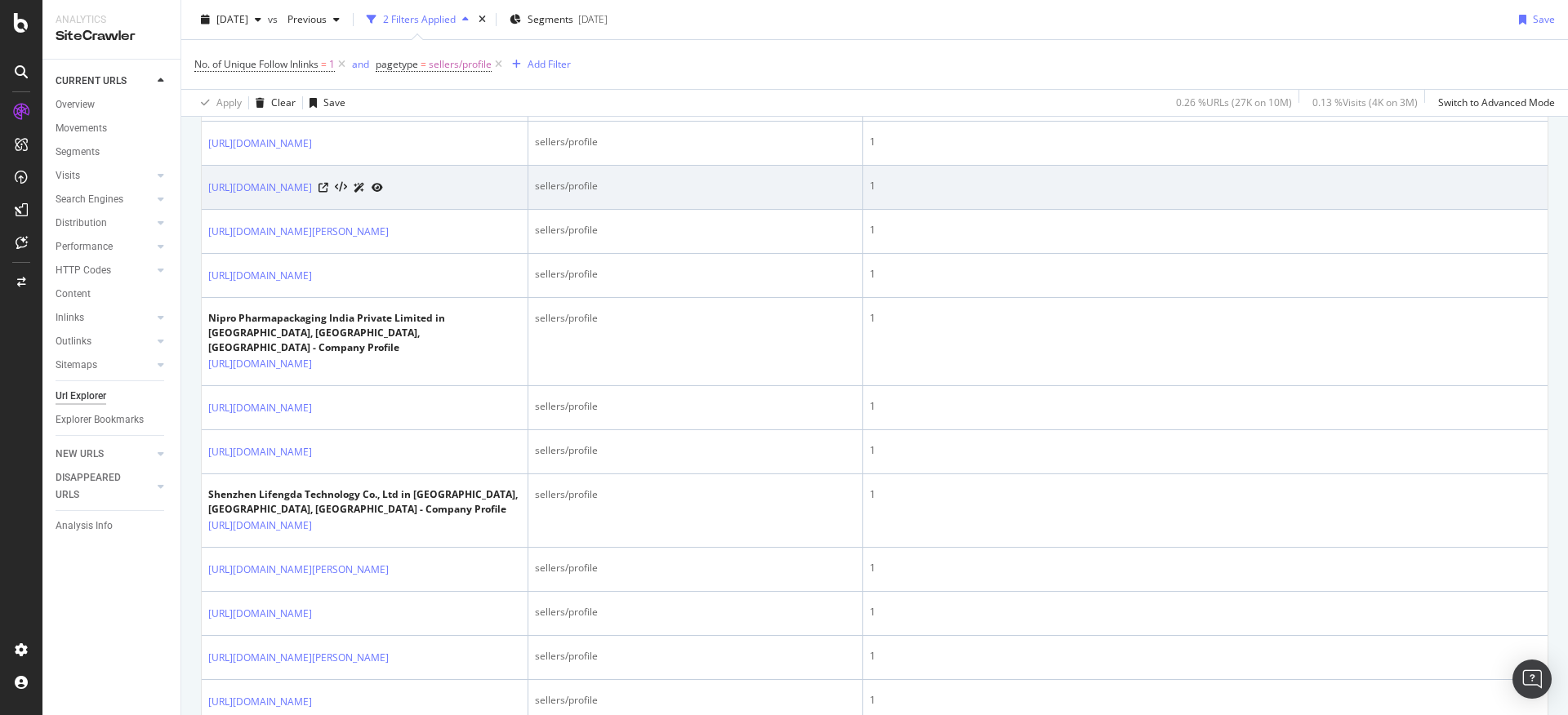
scroll to position [508, 0]
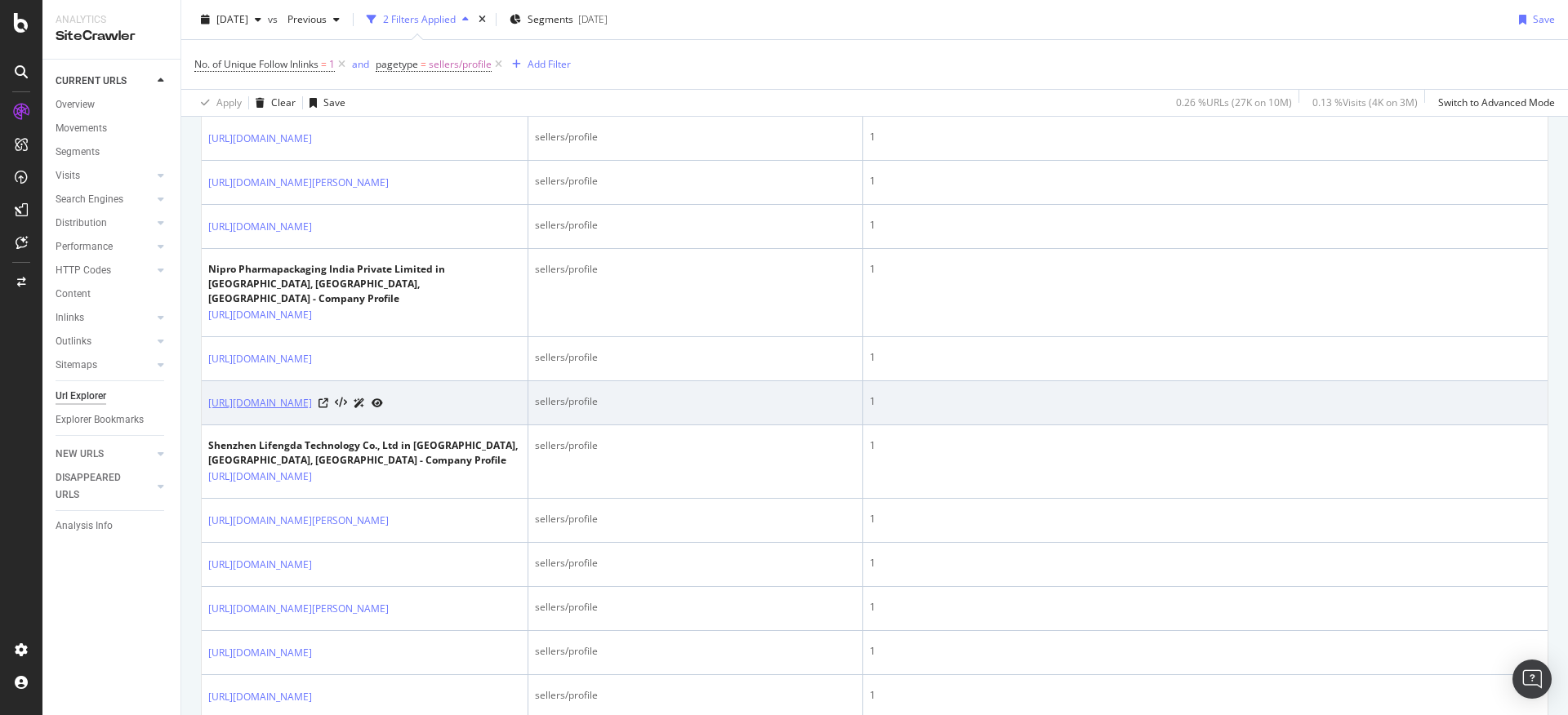
drag, startPoint x: 207, startPoint y: 495, endPoint x: 234, endPoint y: 512, distance: 31.9
click at [234, 425] on td "[URL][DOMAIN_NAME]" at bounding box center [365, 403] width 327 height 44
copy link "[URL][DOMAIN_NAME]"
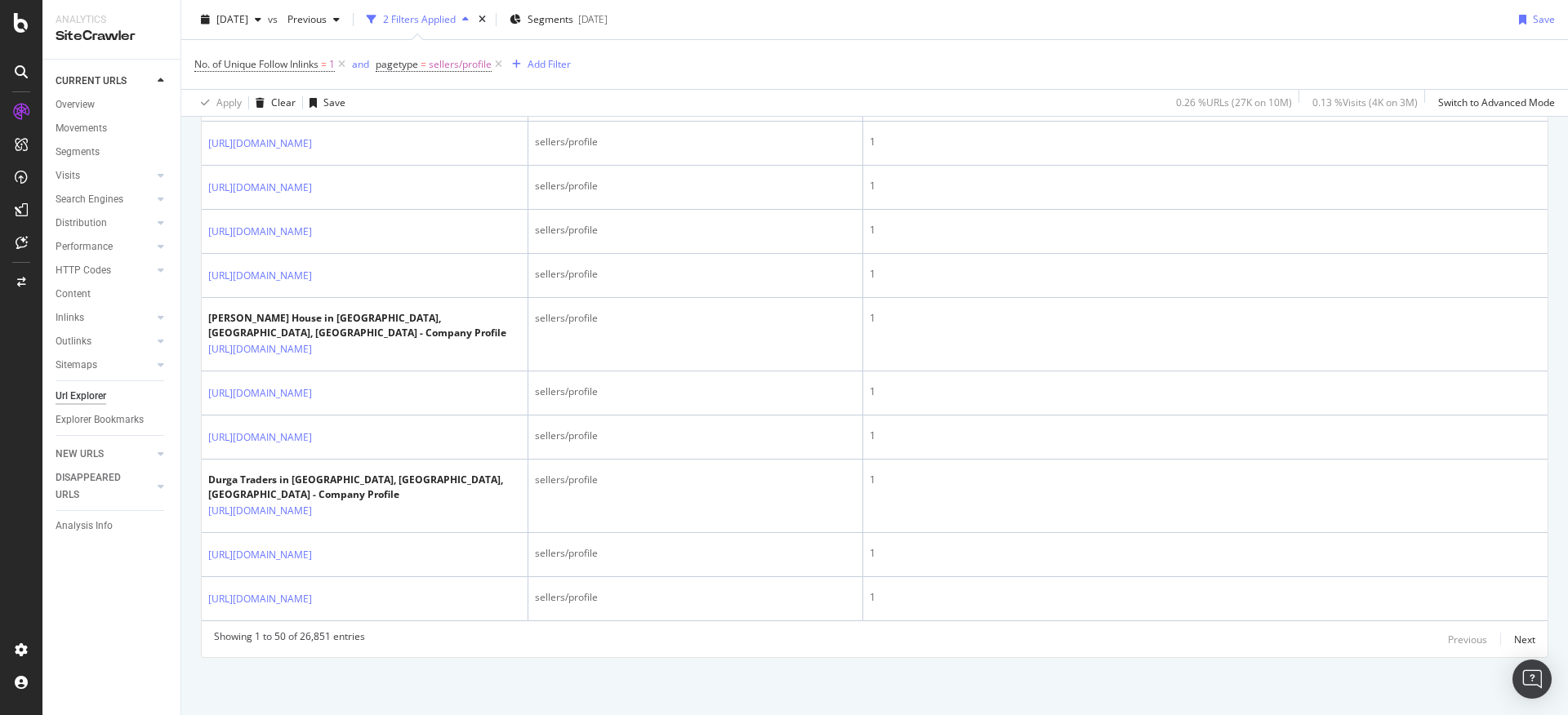
scroll to position [3038, 0]
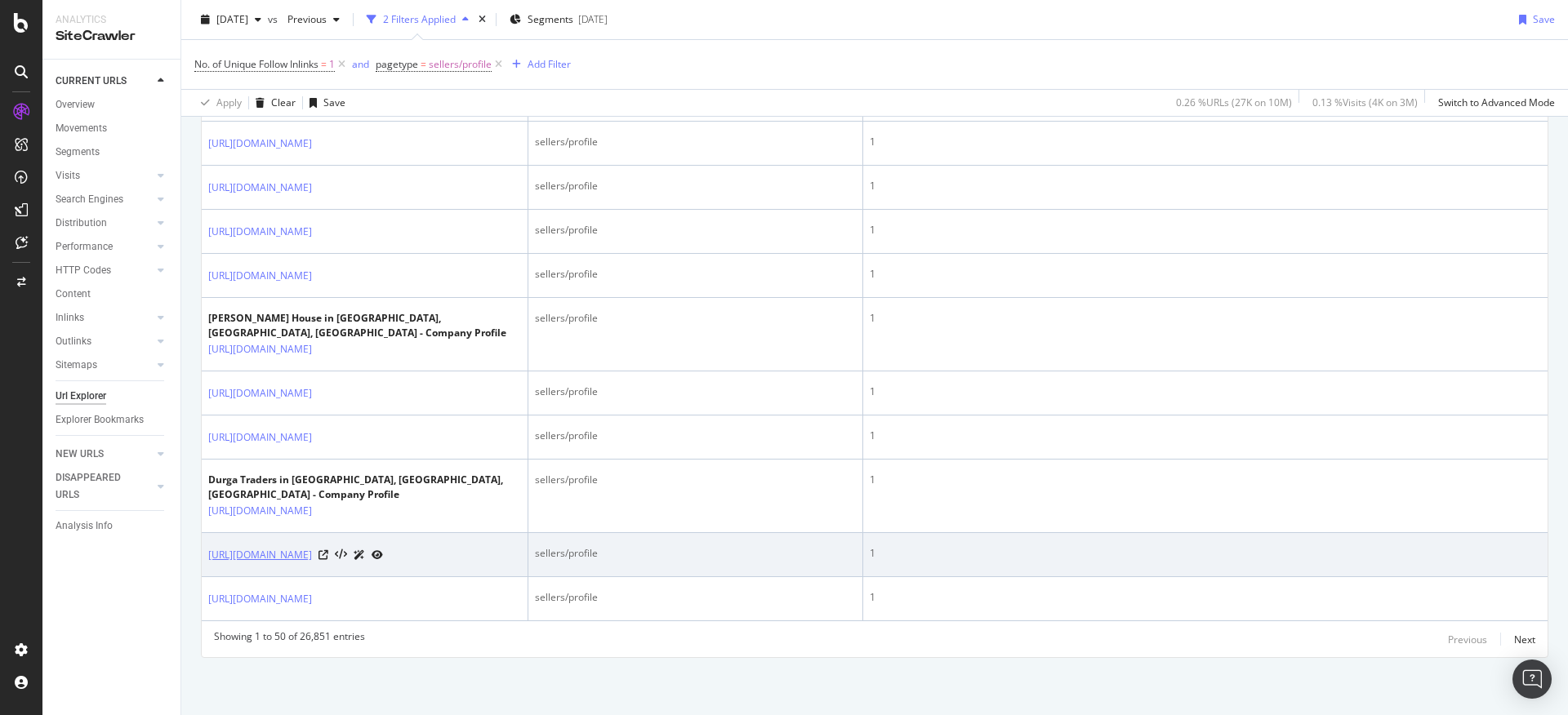
drag, startPoint x: 200, startPoint y: 528, endPoint x: 285, endPoint y: 540, distance: 85.8
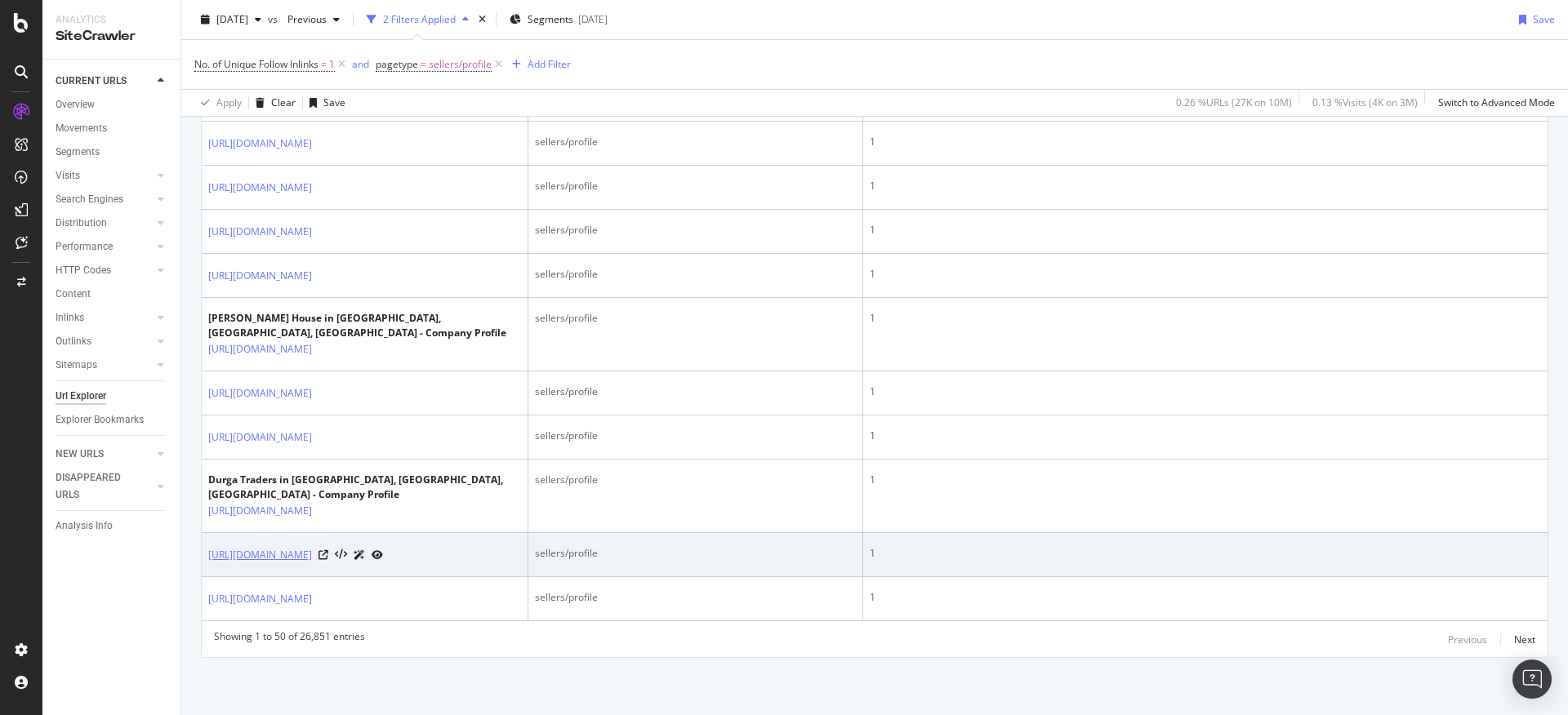
drag, startPoint x: 203, startPoint y: 519, endPoint x: 298, endPoint y: 539, distance: 97.1
click at [298, 539] on td "[URL][DOMAIN_NAME]" at bounding box center [365, 555] width 327 height 44
copy link "[URL][DOMAIN_NAME]"
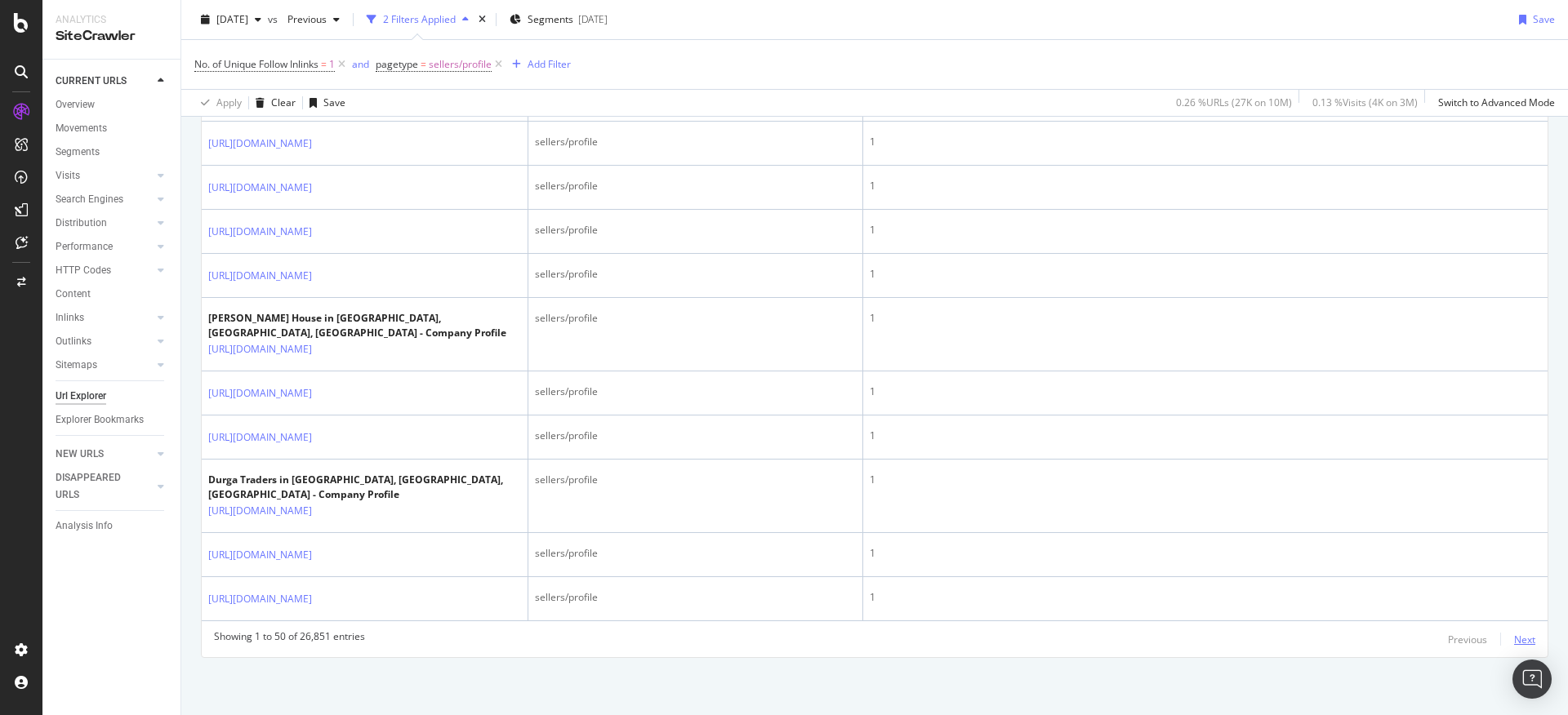
click at [1515, 637] on div "Next" at bounding box center [1525, 640] width 21 height 14
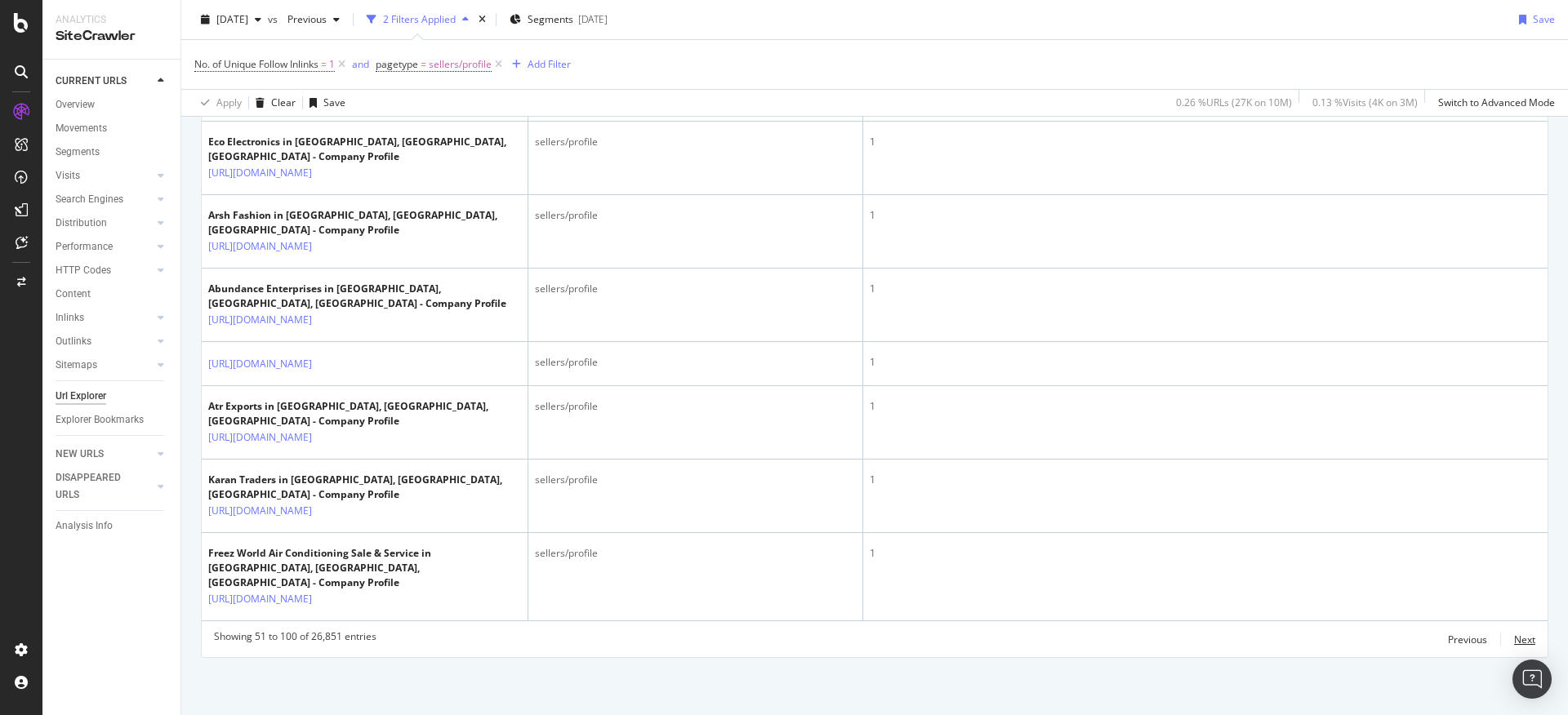
scroll to position [3445, 0]
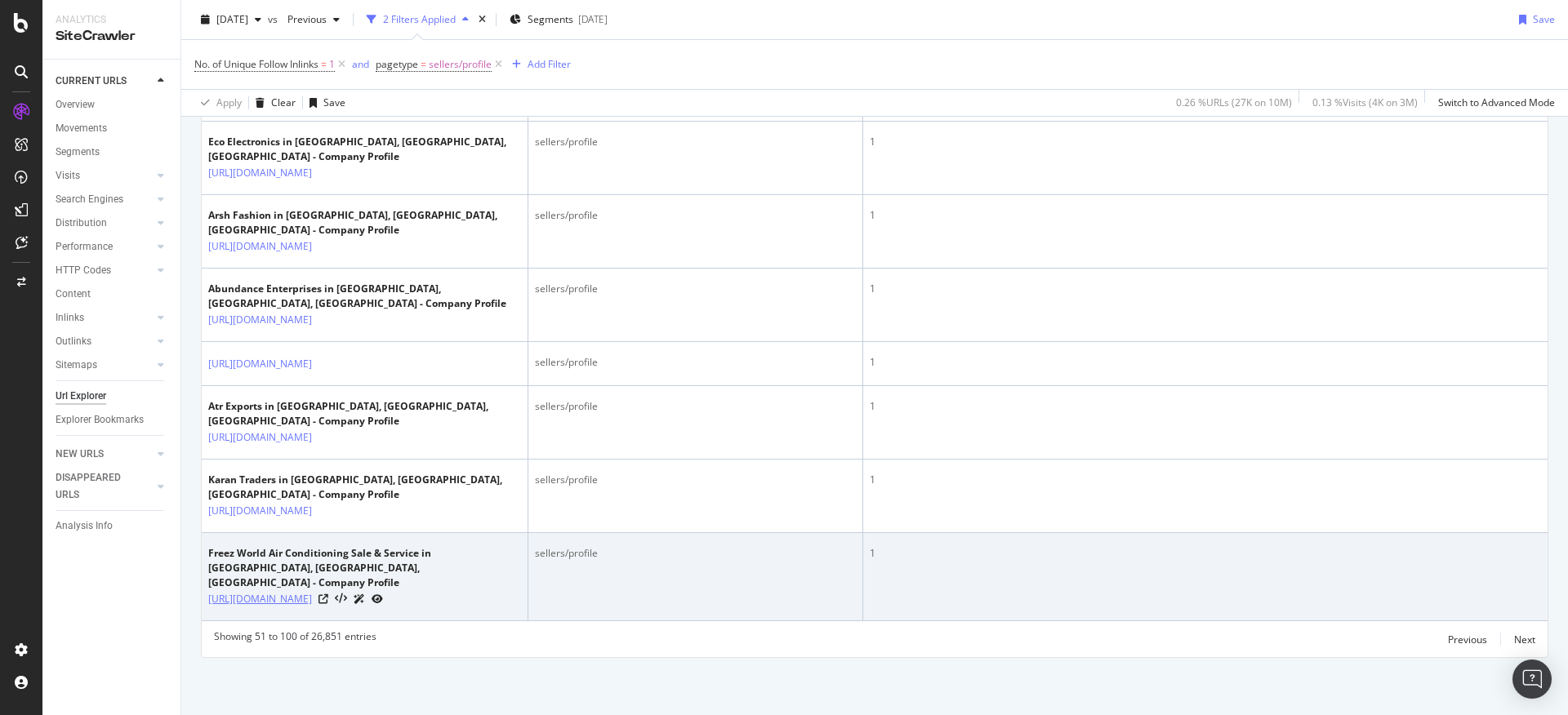
drag, startPoint x: 206, startPoint y: 580, endPoint x: 382, endPoint y: 598, distance: 176.9
click at [382, 598] on td "Freez World Air Conditioning Sale & Service in [GEOGRAPHIC_DATA], [GEOGRAPHIC_D…" at bounding box center [365, 577] width 327 height 88
copy link "[URL][DOMAIN_NAME]"
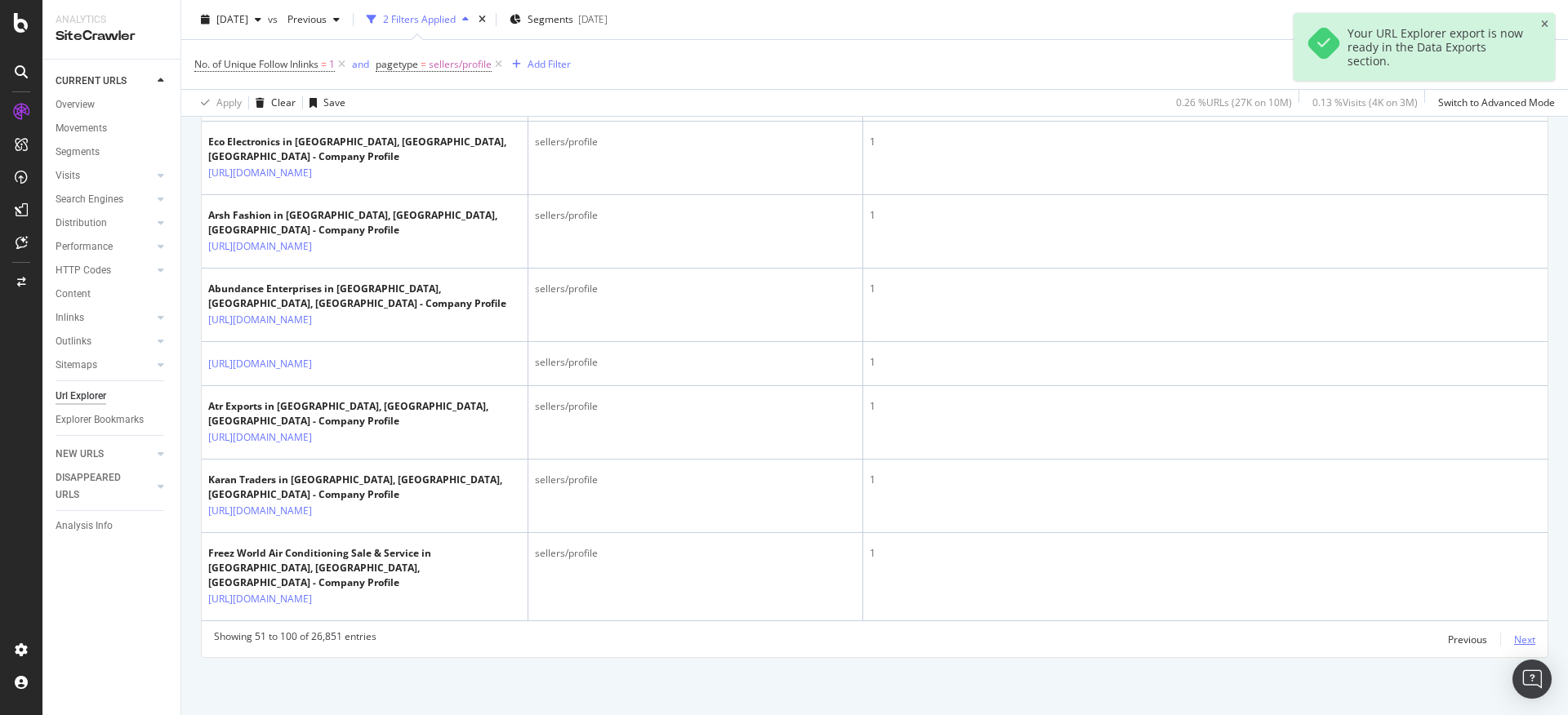
click at [1515, 633] on div "Next" at bounding box center [1525, 640] width 21 height 14
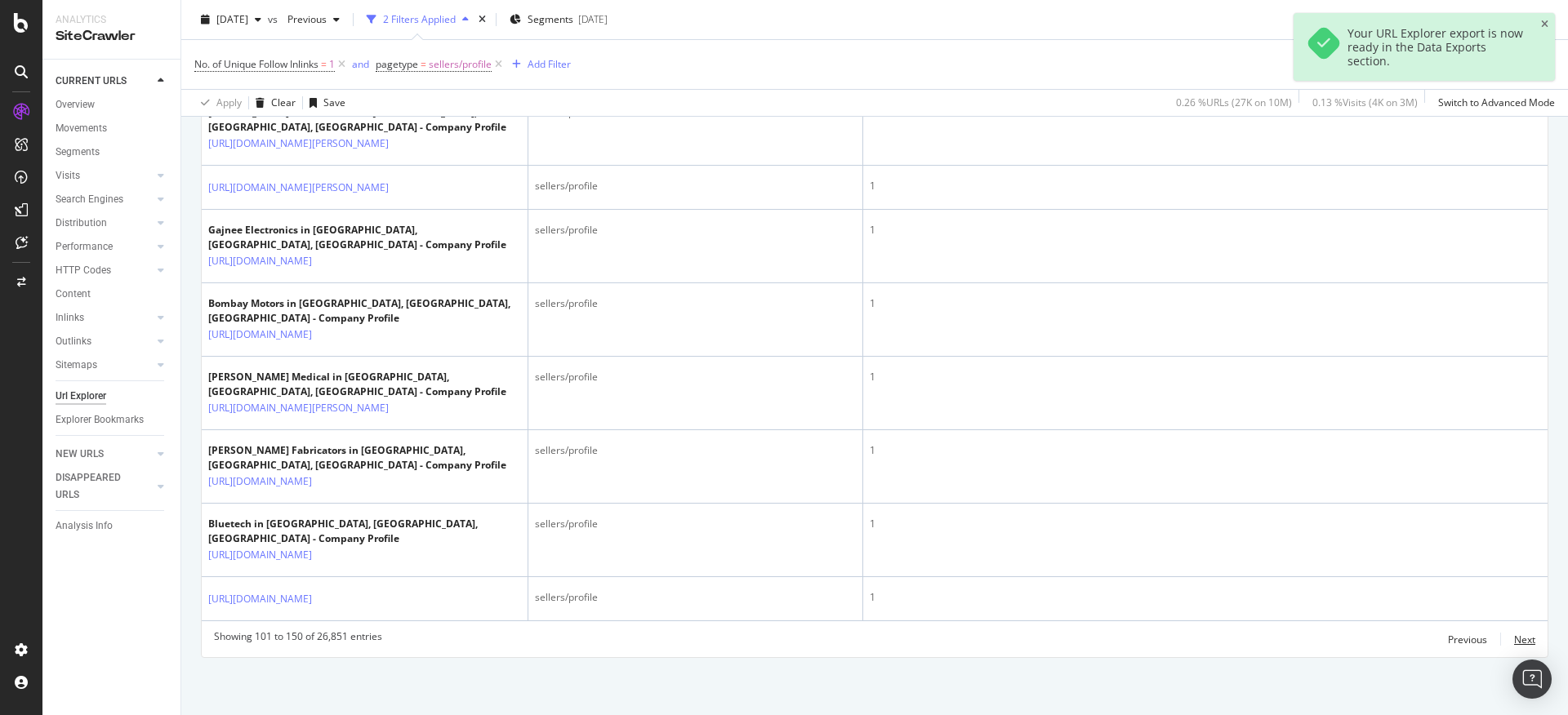
scroll to position [3709, 0]
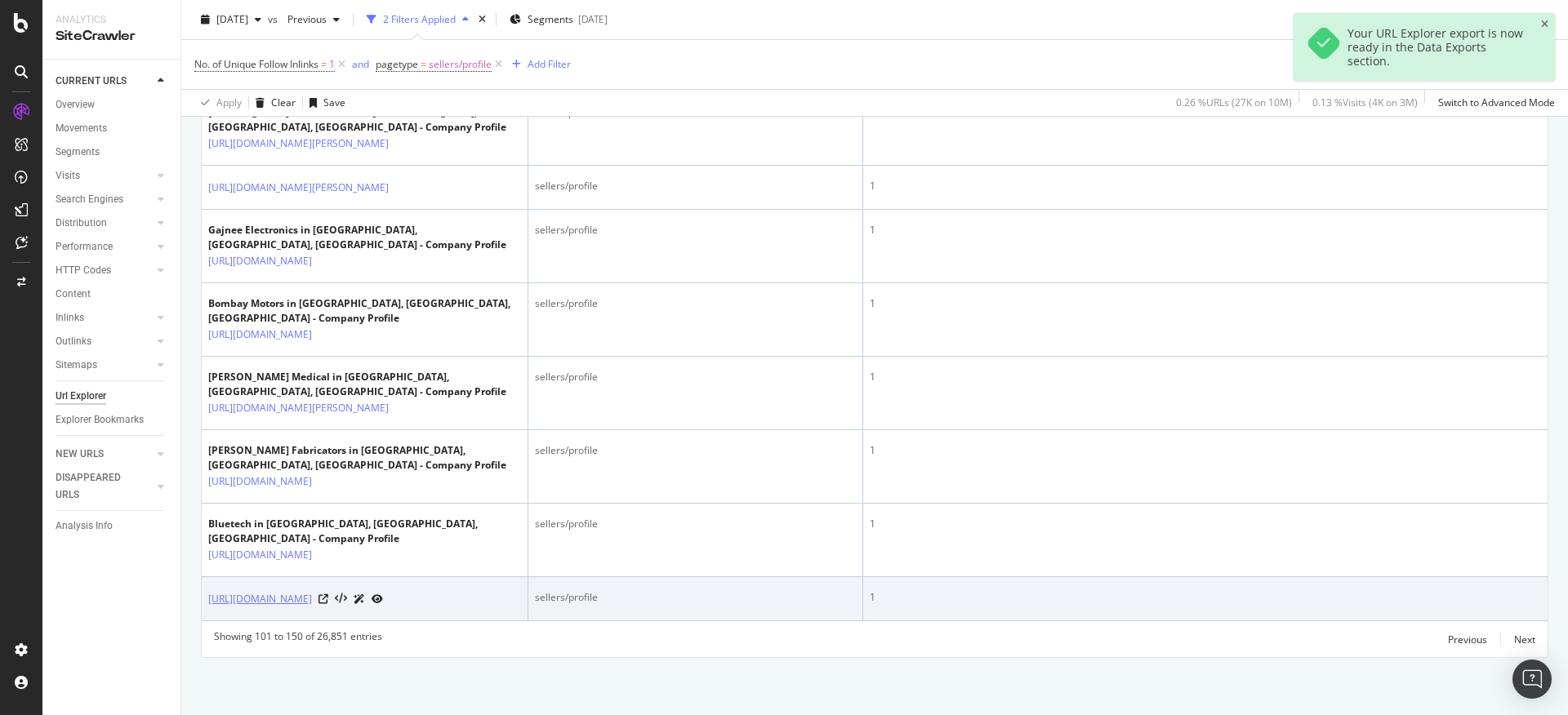
drag, startPoint x: 206, startPoint y: 581, endPoint x: 263, endPoint y: 602, distance: 60.7
click at [263, 602] on td "[URL][DOMAIN_NAME]" at bounding box center [365, 599] width 327 height 44
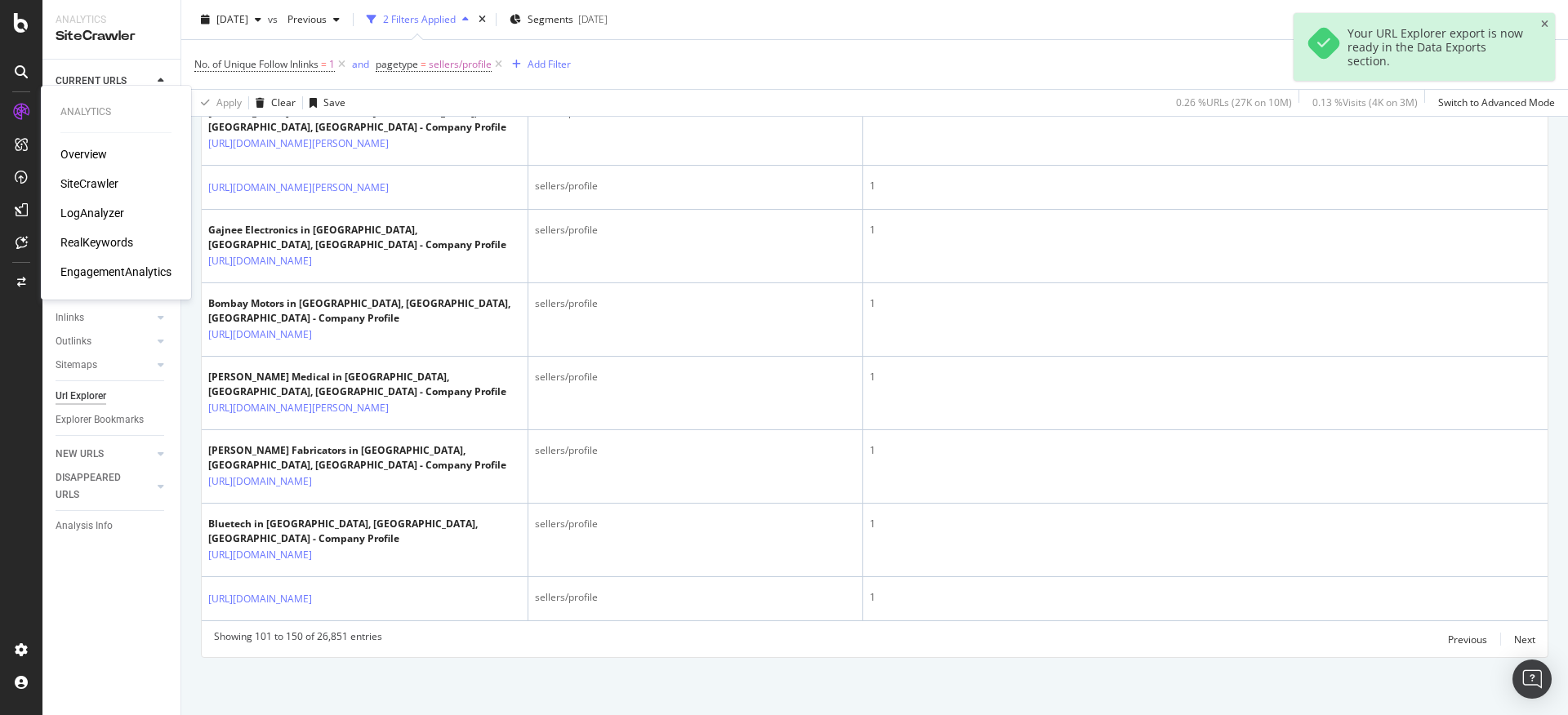
click at [76, 185] on div "SiteCrawler" at bounding box center [89, 184] width 58 height 17
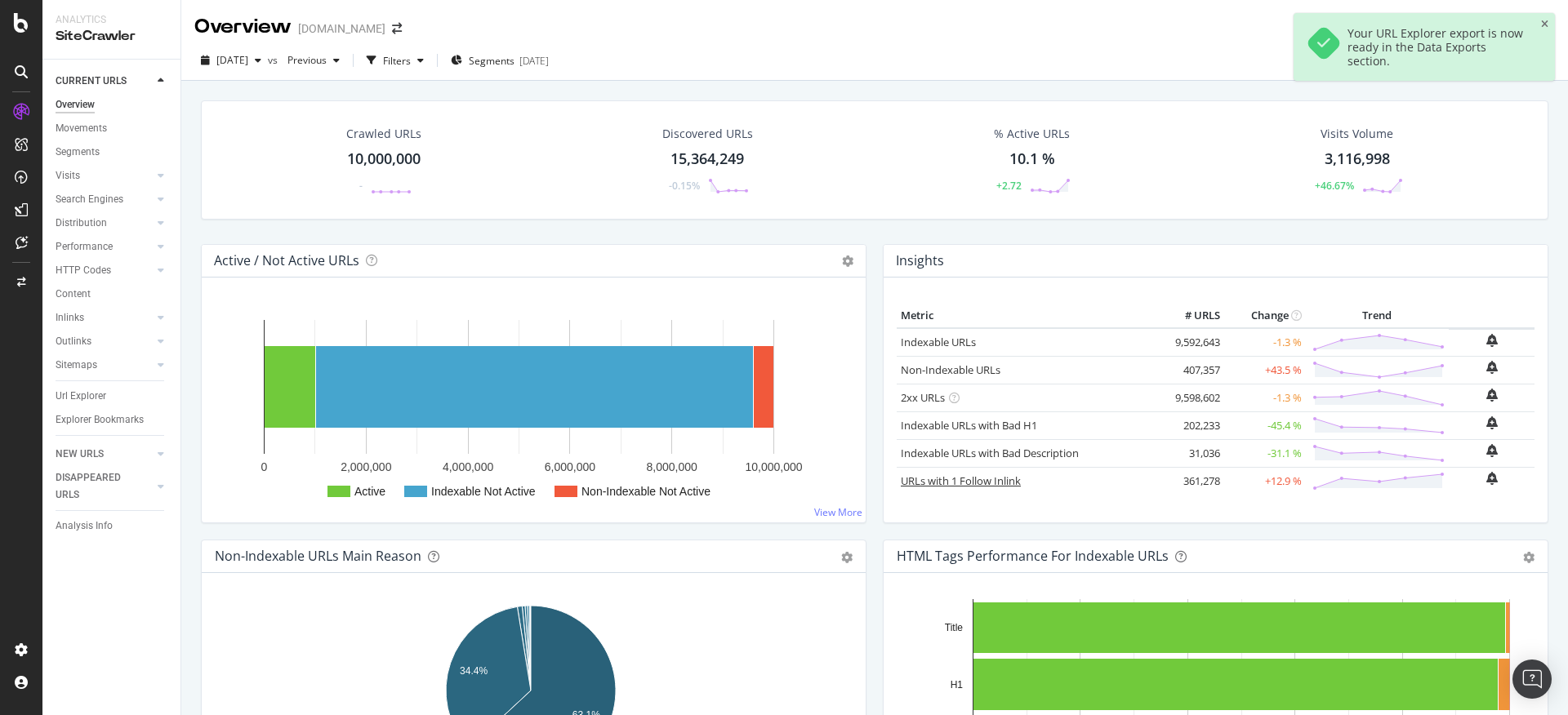
click at [938, 479] on link "URLs with 1 Follow Inlink" at bounding box center [960, 481] width 120 height 15
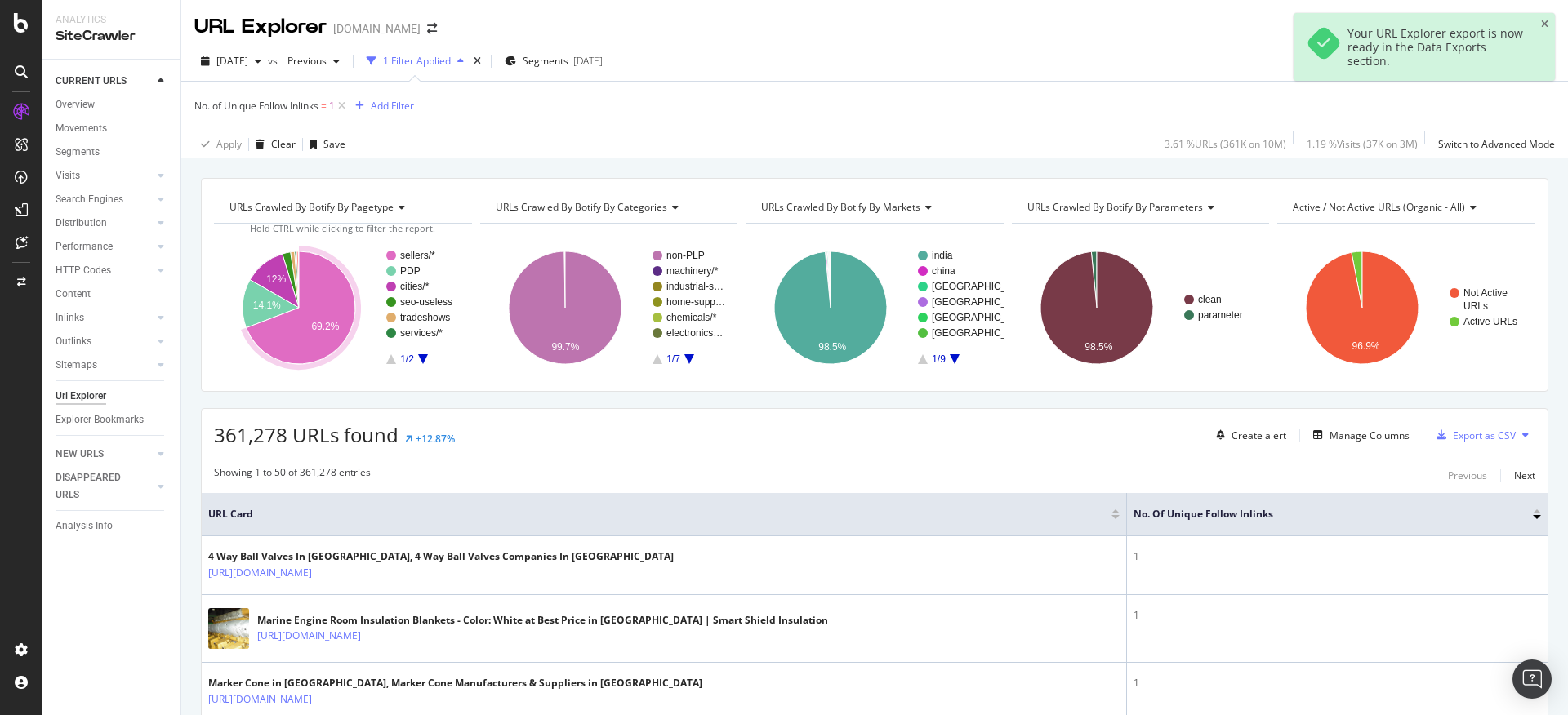
click at [302, 357] on icon "A chart." at bounding box center [301, 307] width 109 height 112
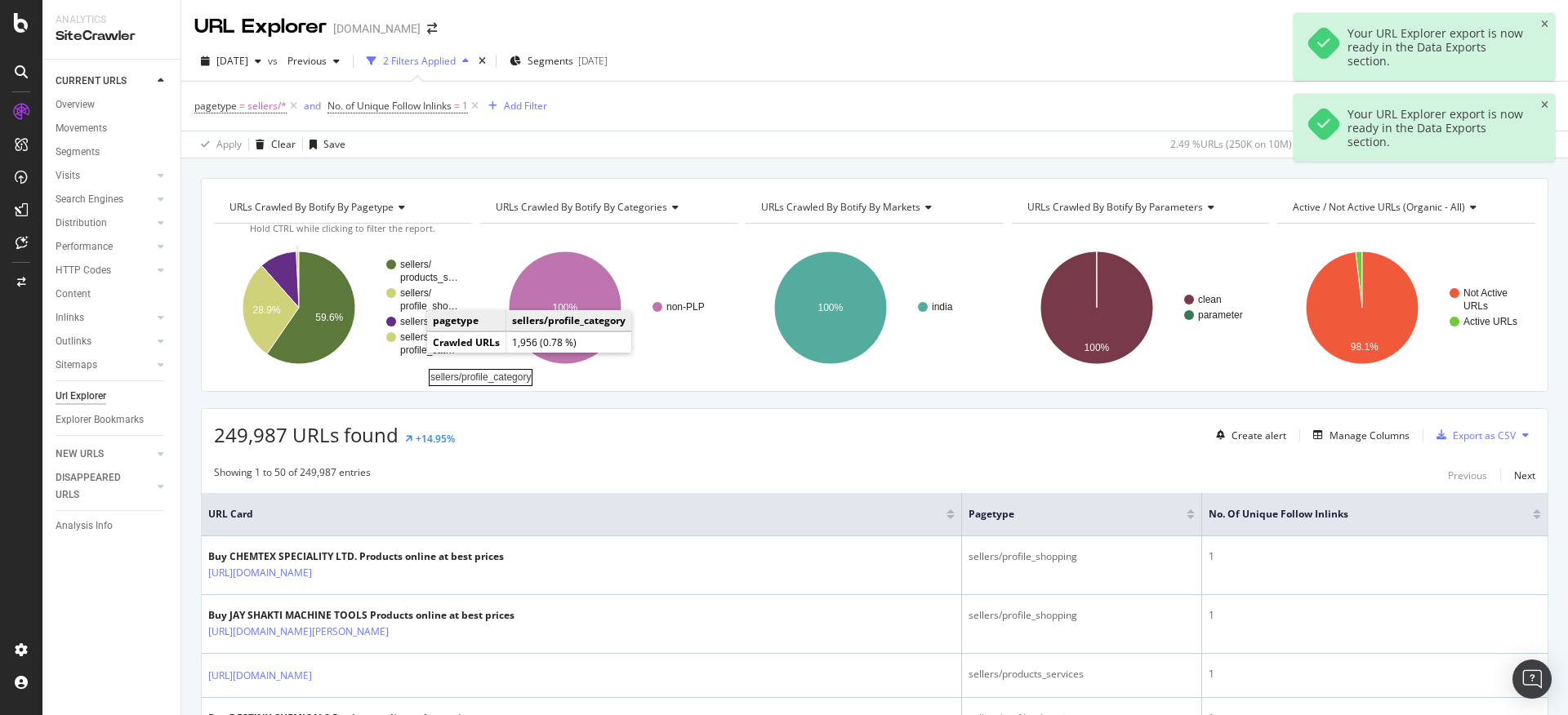
click at [411, 351] on rect "A chart." at bounding box center [430, 343] width 59 height 23
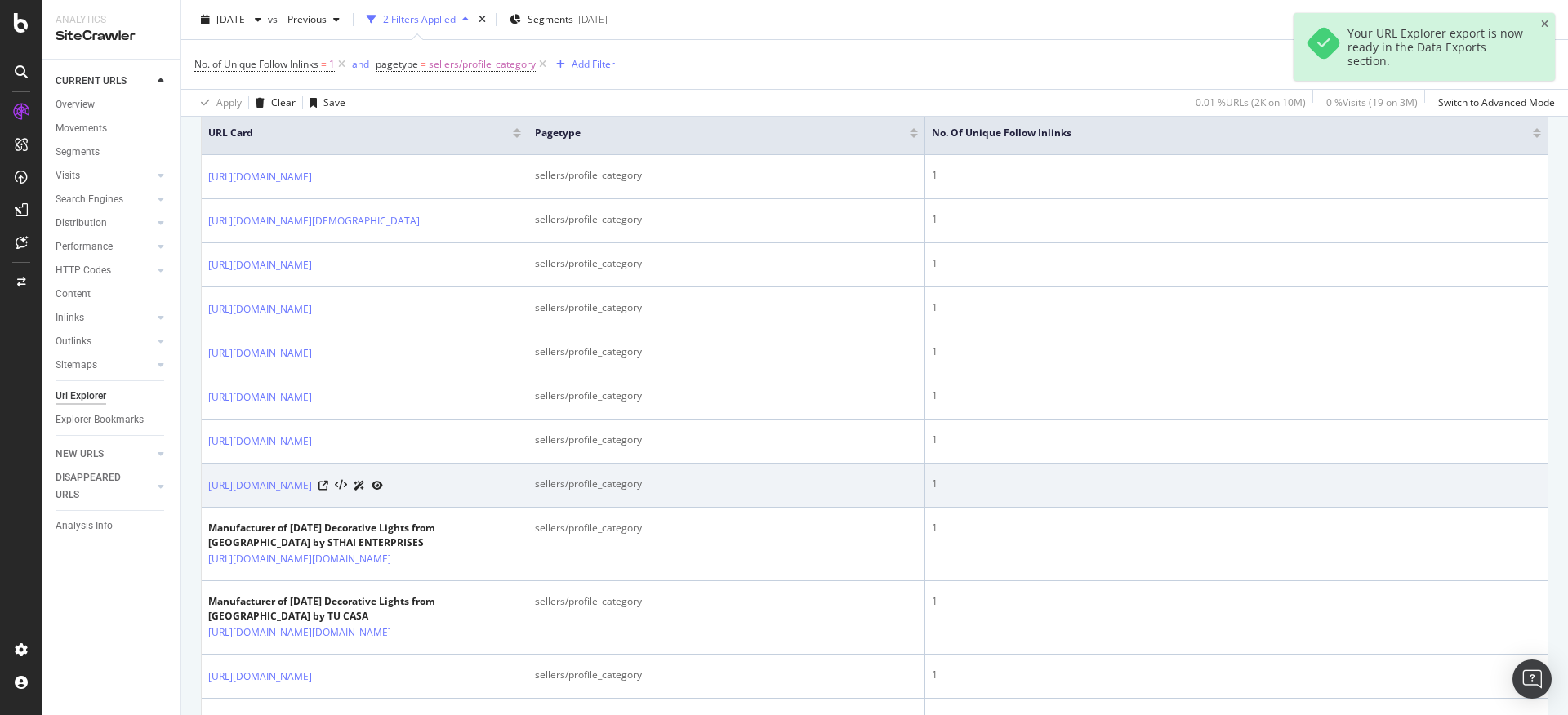
scroll to position [364, 0]
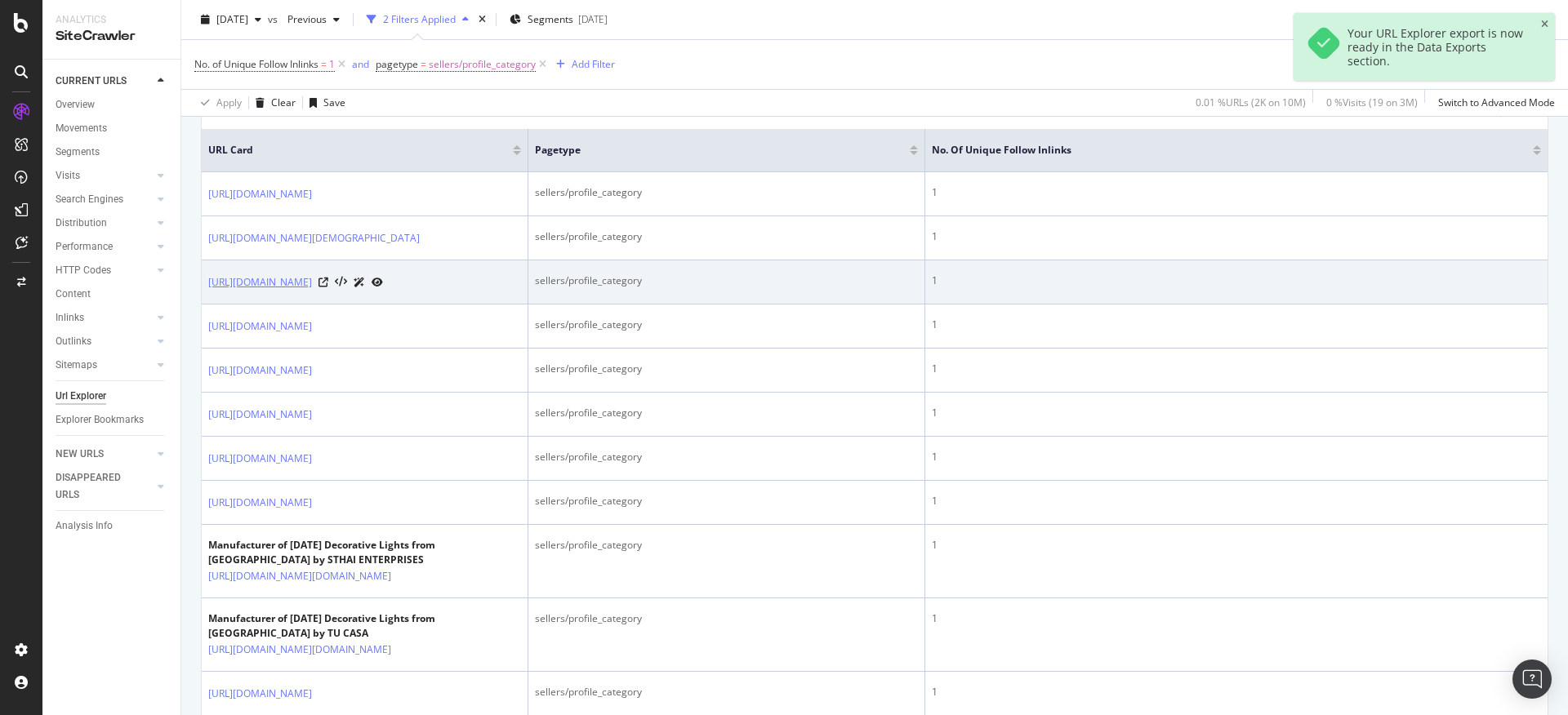
drag, startPoint x: 200, startPoint y: 306, endPoint x: 338, endPoint y: 332, distance: 140.4
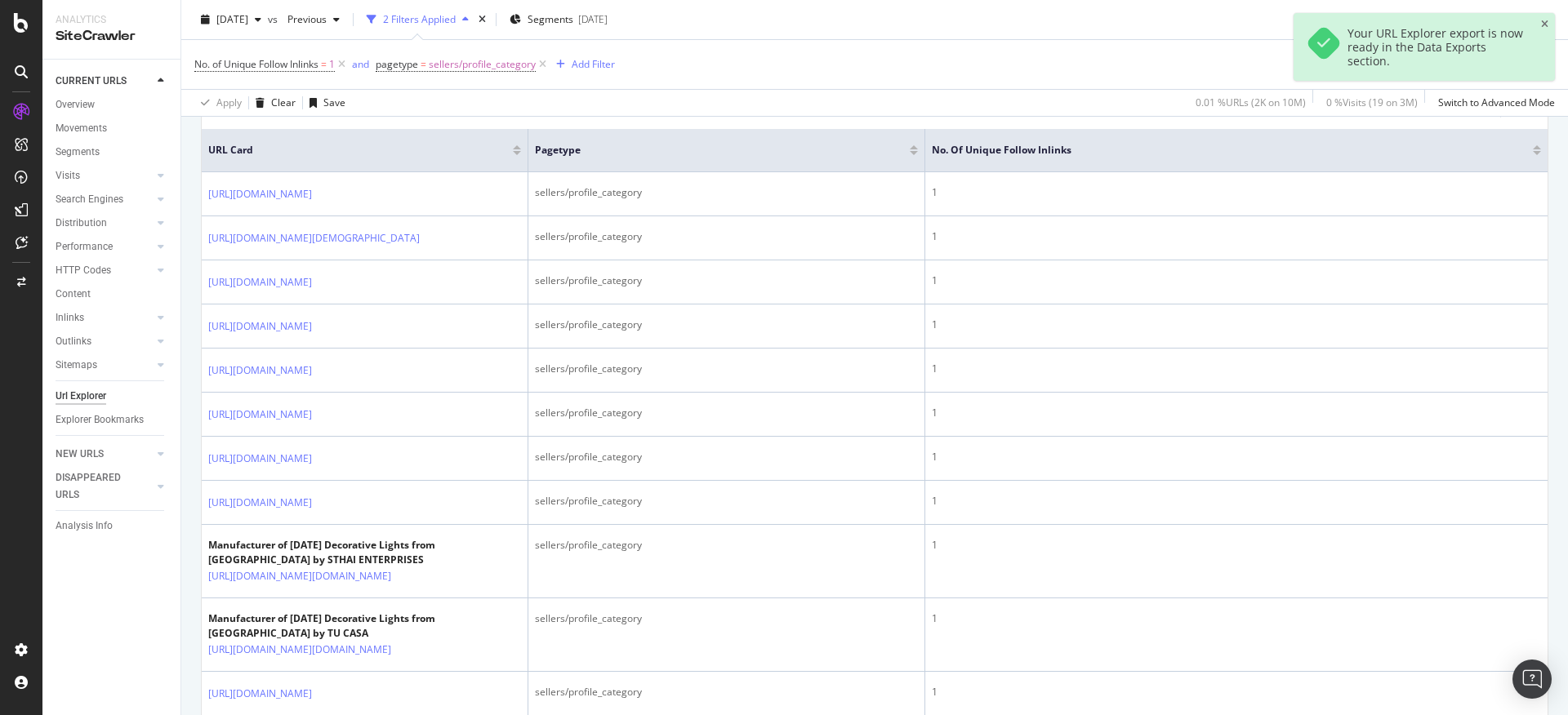
click at [559, 110] on div "Apply Clear Save 0.01 % URLs ( 2K on 10M ) 0 % Visits ( 19 on 3M ) Switch to Ad…" at bounding box center [875, 102] width 1387 height 27
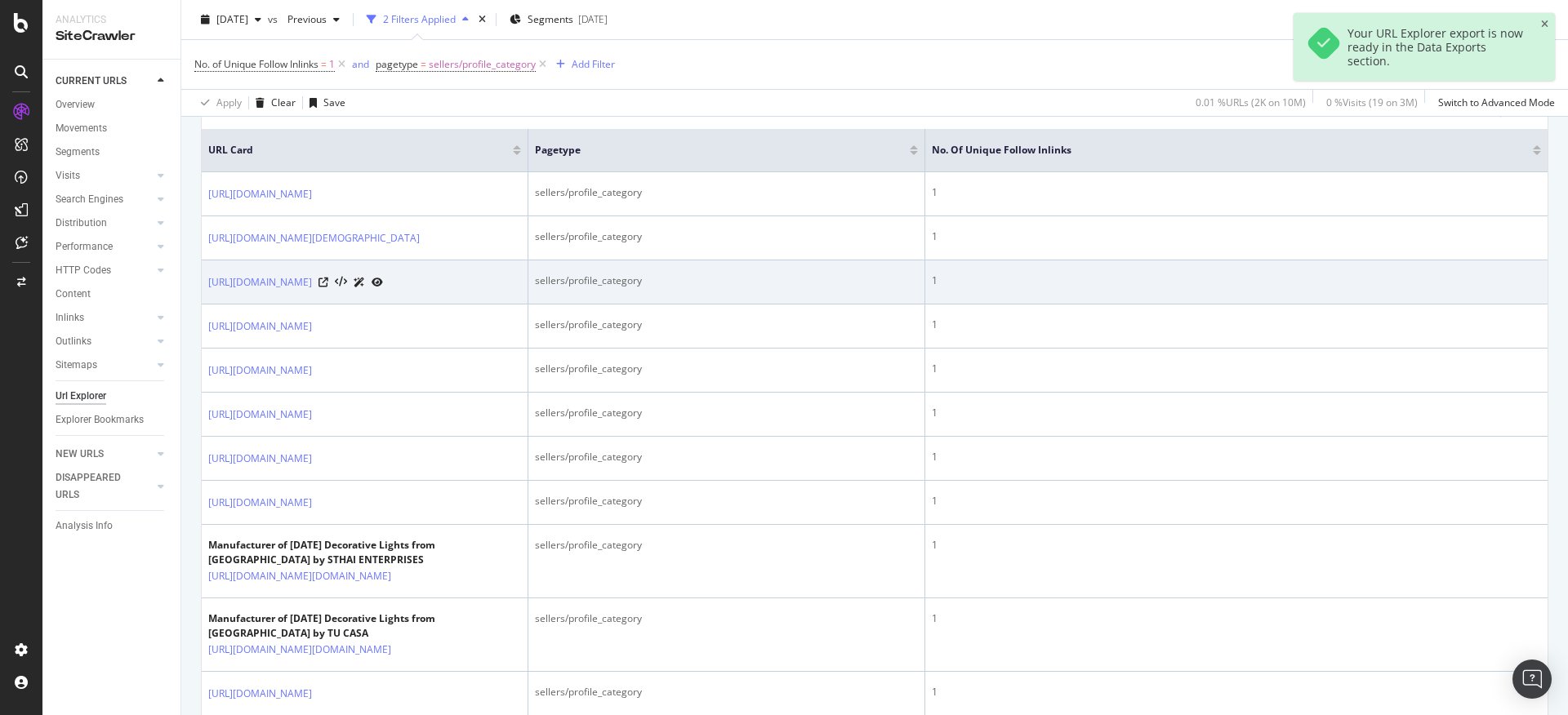
drag, startPoint x: 206, startPoint y: 311, endPoint x: 364, endPoint y: 347, distance: 162.0
click at [364, 305] on td "[URL][DOMAIN_NAME]" at bounding box center [365, 283] width 327 height 44
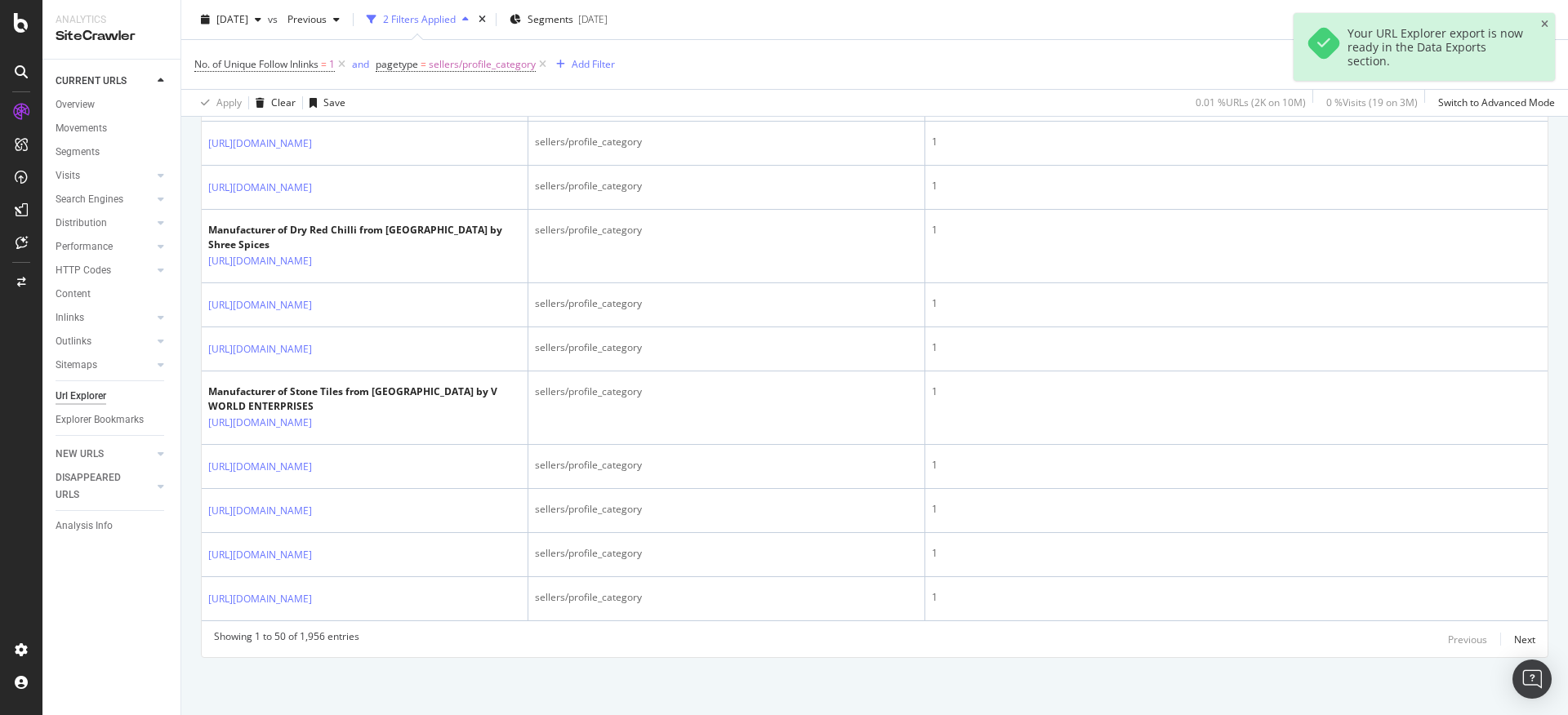
scroll to position [2998, 0]
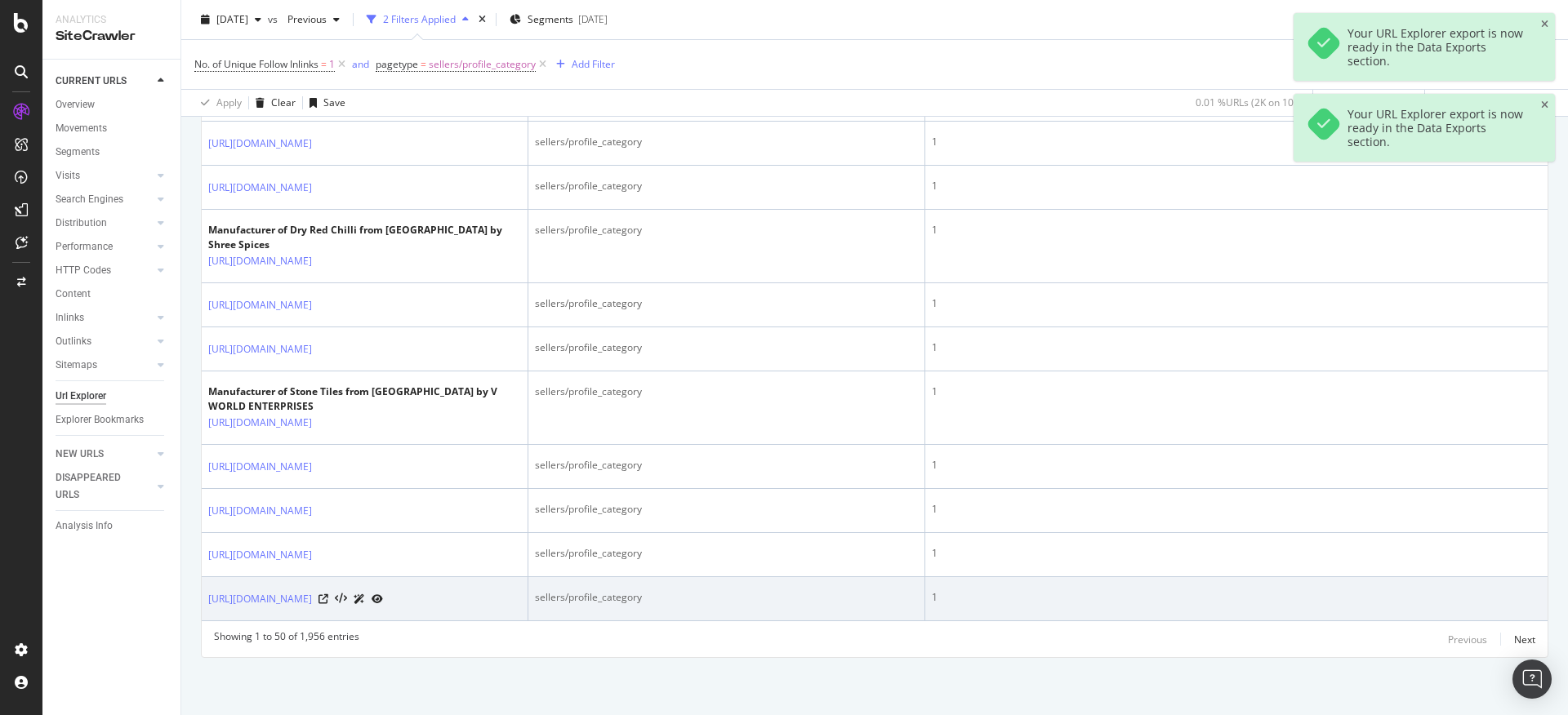
drag, startPoint x: 203, startPoint y: 582, endPoint x: 343, endPoint y: 609, distance: 142.6
click at [343, 609] on td "[URL][DOMAIN_NAME]" at bounding box center [365, 599] width 327 height 44
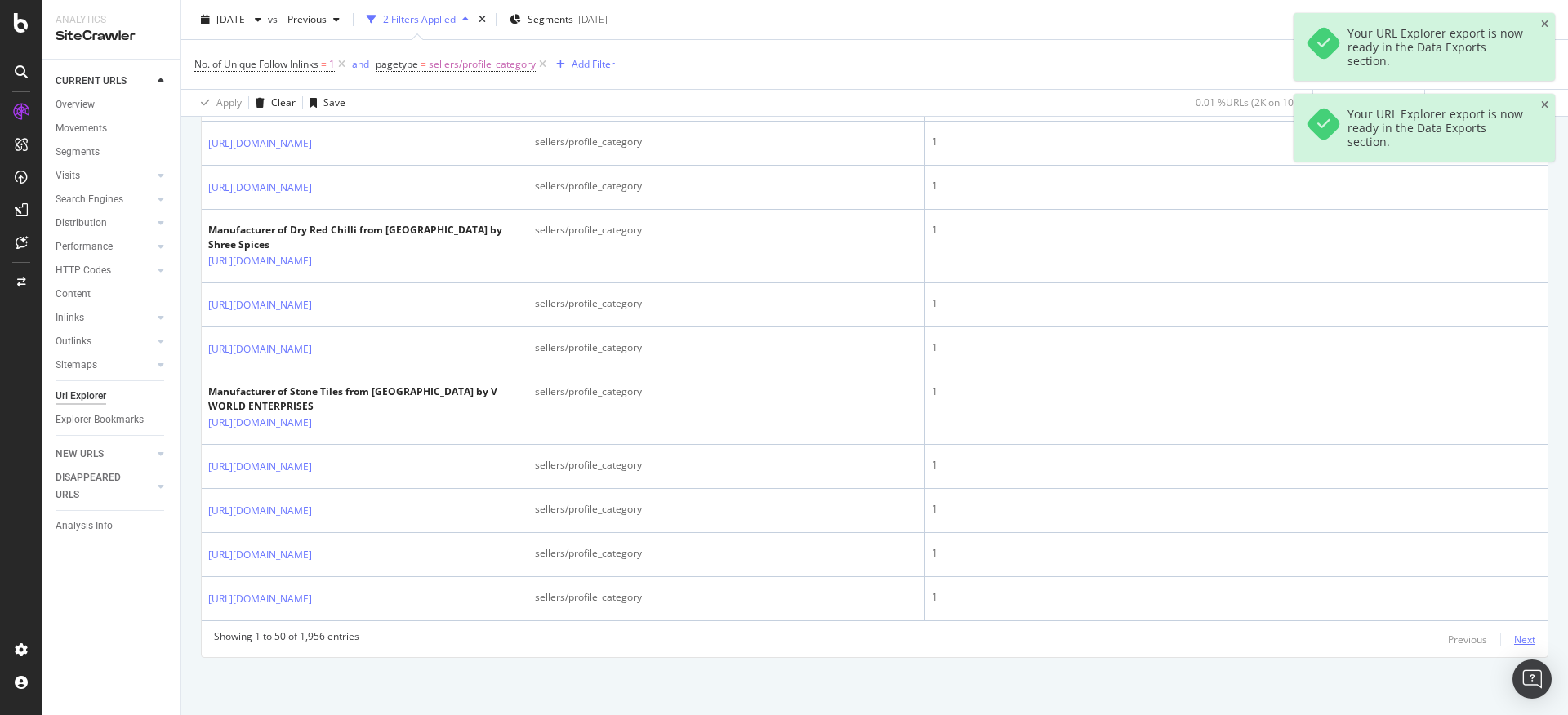
click at [1515, 643] on div "Next" at bounding box center [1525, 640] width 21 height 14
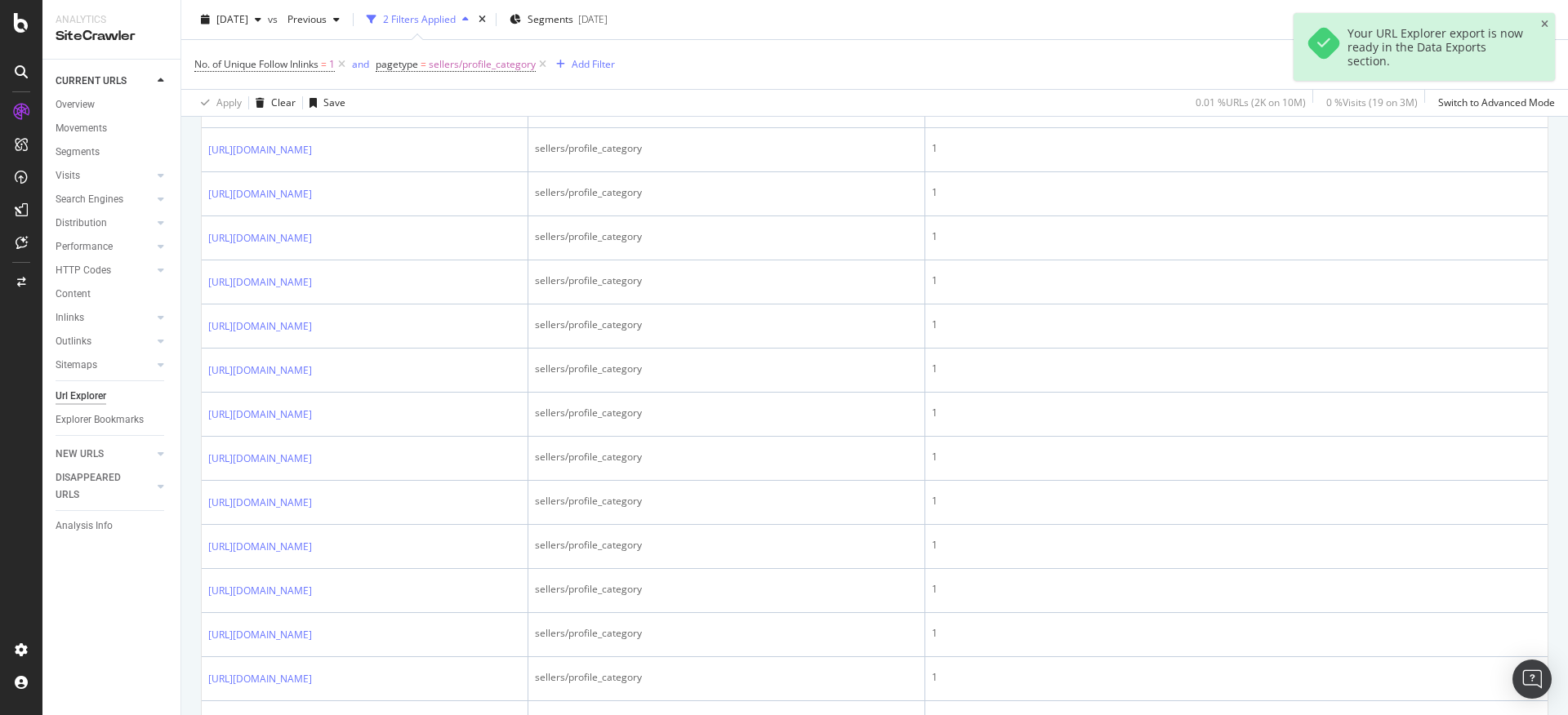
scroll to position [1251, 0]
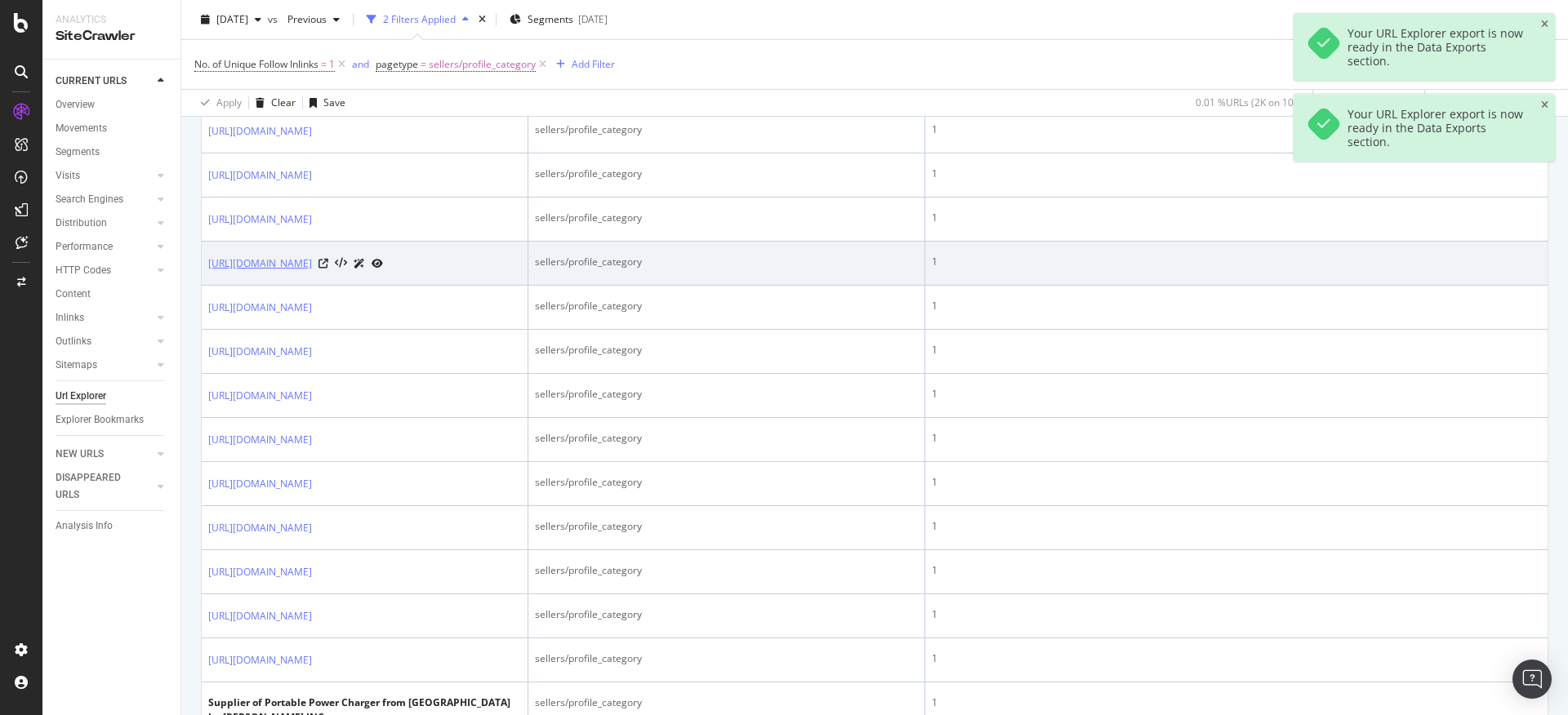
drag, startPoint x: 202, startPoint y: 571, endPoint x: 400, endPoint y: 588, distance: 198.7
click at [400, 285] on td "[URL][DOMAIN_NAME]" at bounding box center [365, 264] width 327 height 44
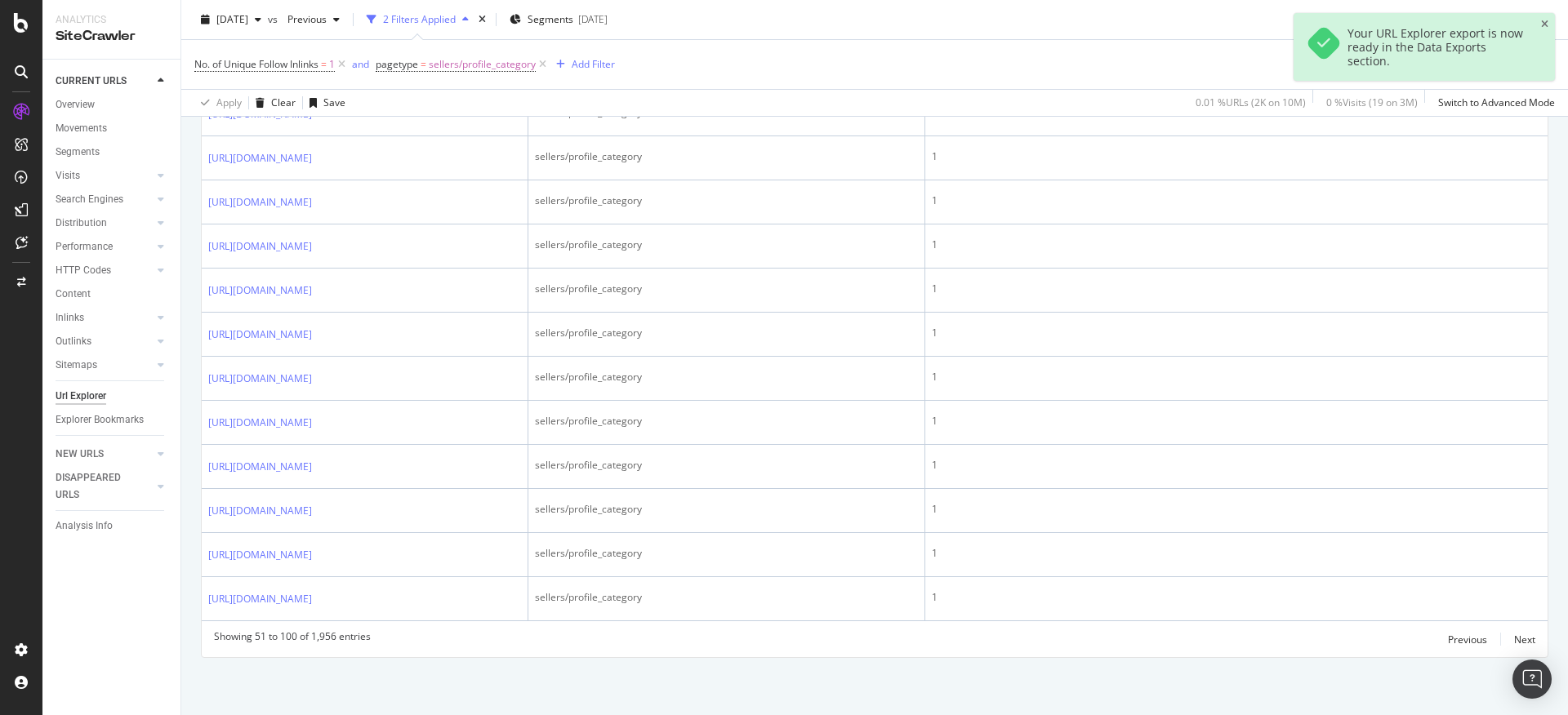
scroll to position [3030, 0]
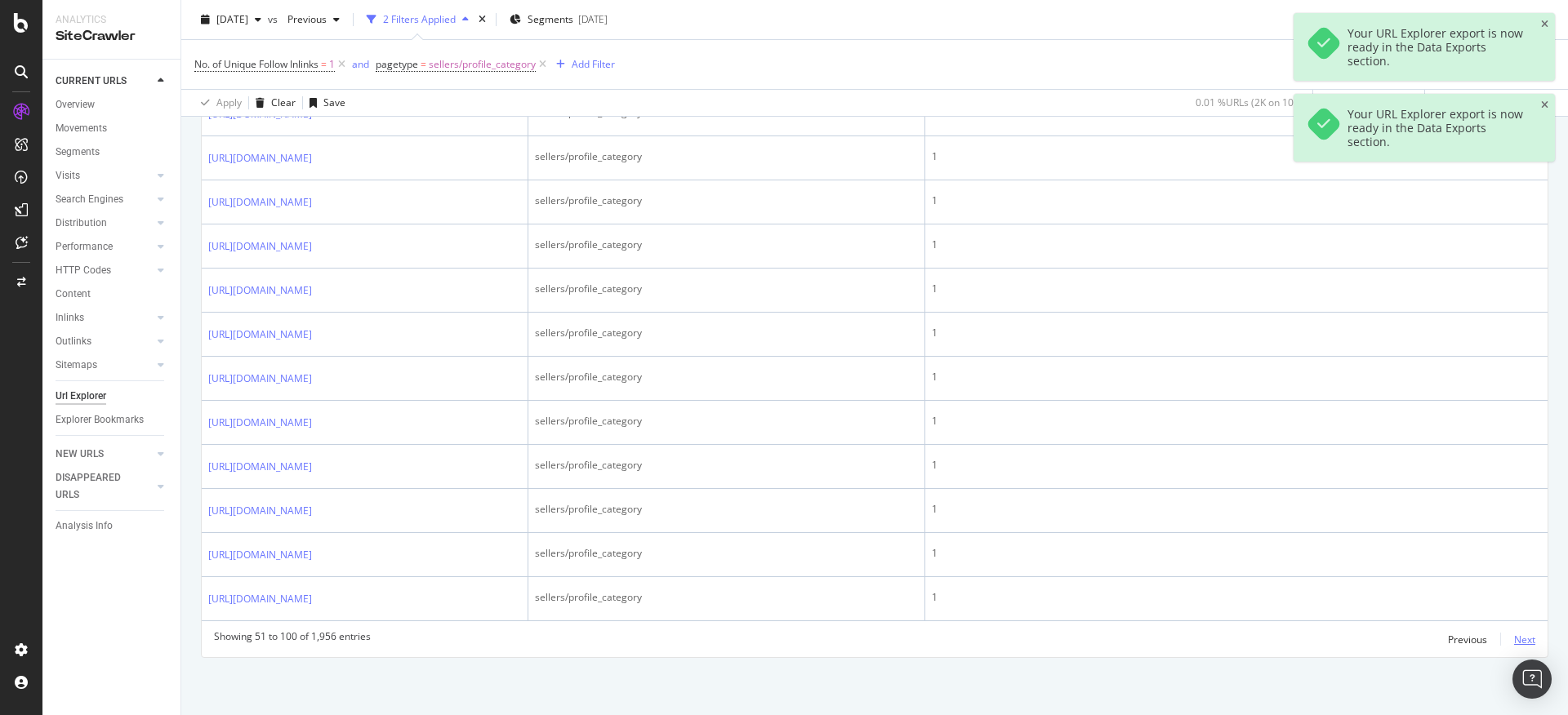
click at [1515, 640] on div "Next" at bounding box center [1525, 640] width 21 height 14
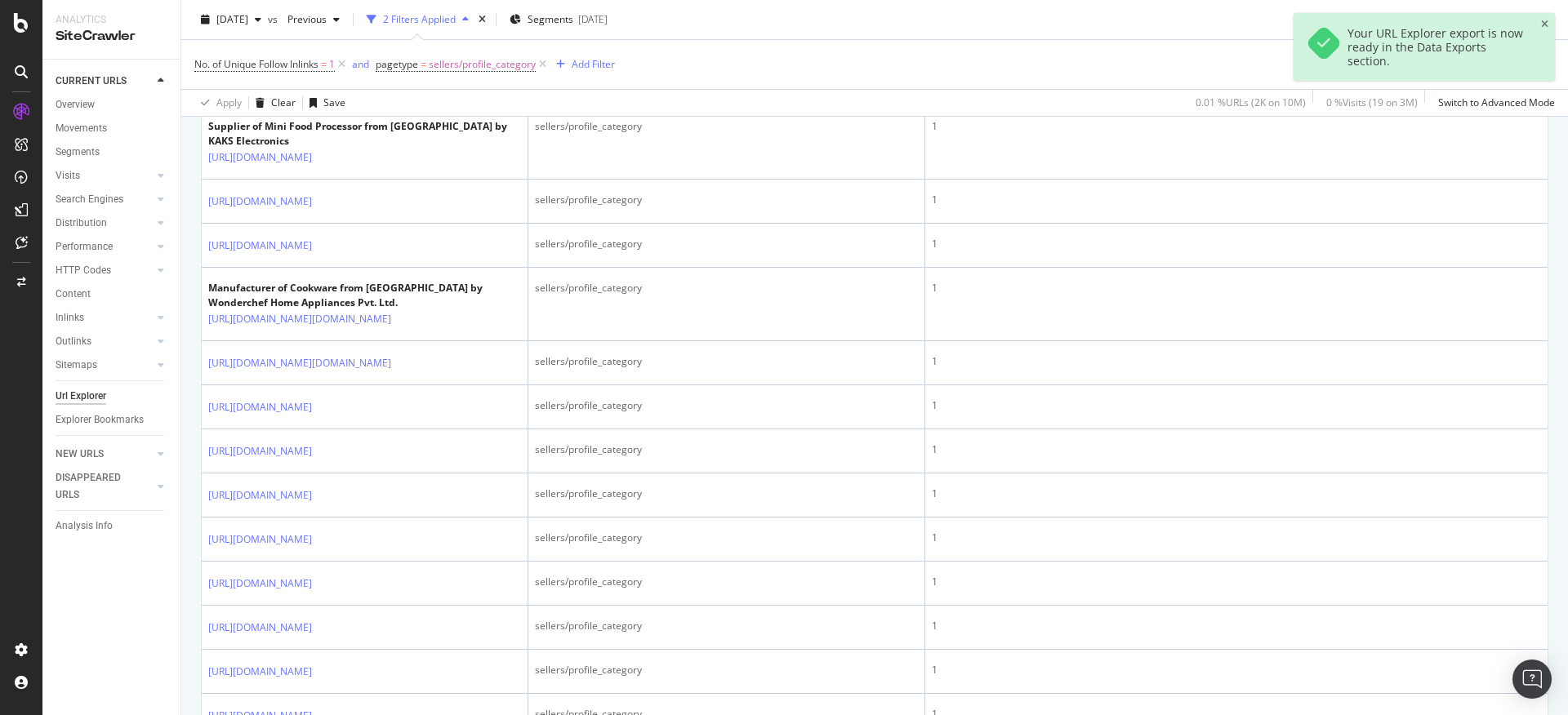
scroll to position [1199, 0]
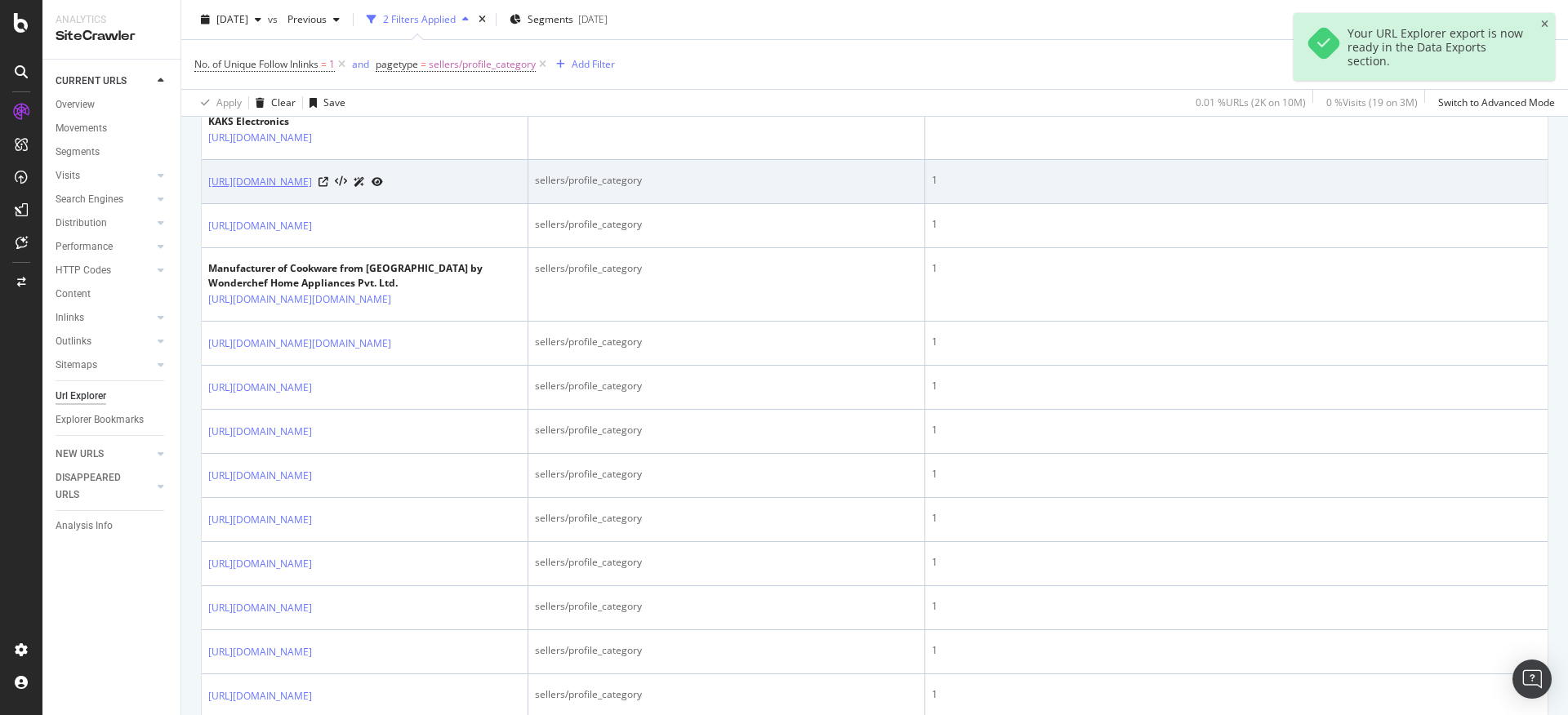
drag, startPoint x: 204, startPoint y: 478, endPoint x: 352, endPoint y: 501, distance: 149.8
click at [352, 204] on td "[URL][DOMAIN_NAME]" at bounding box center [365, 182] width 327 height 44
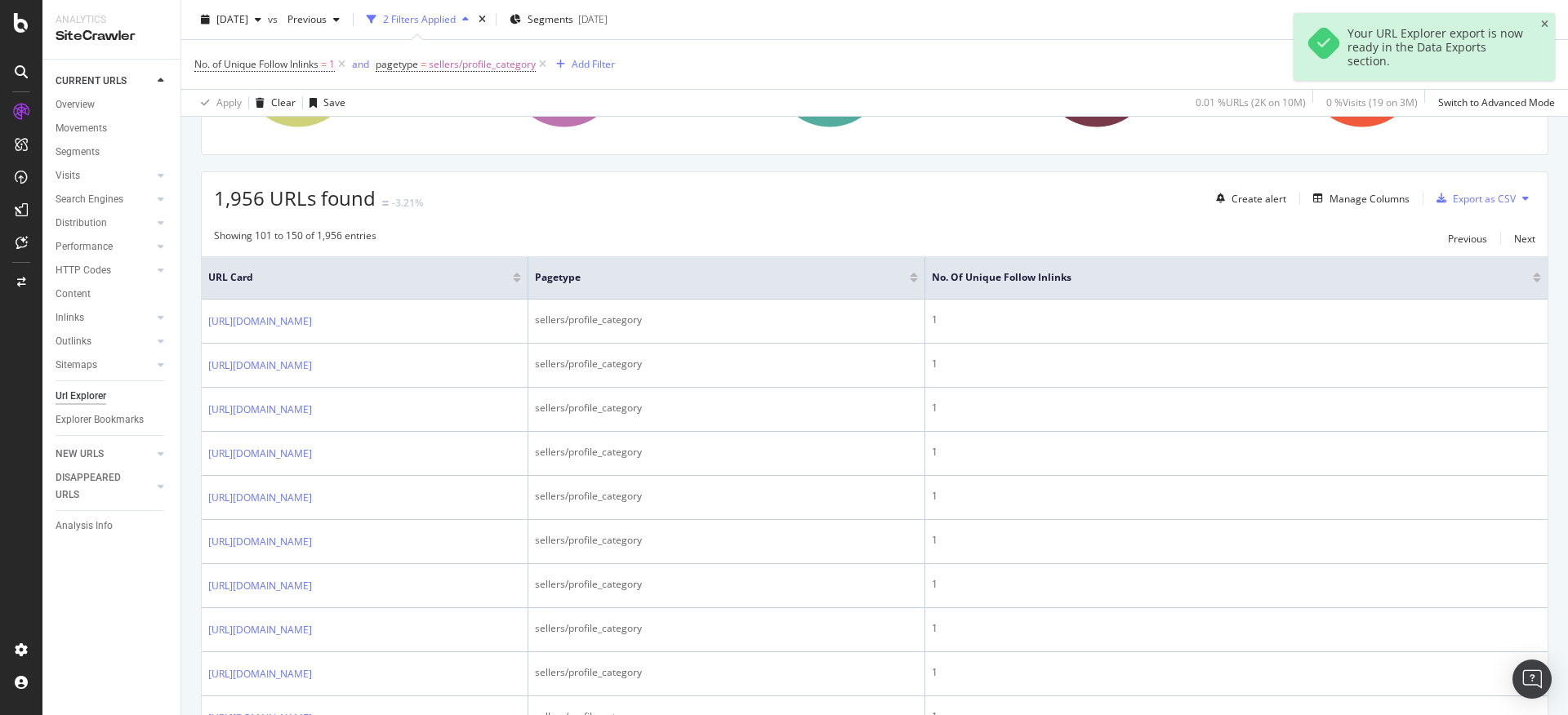
scroll to position [0, 0]
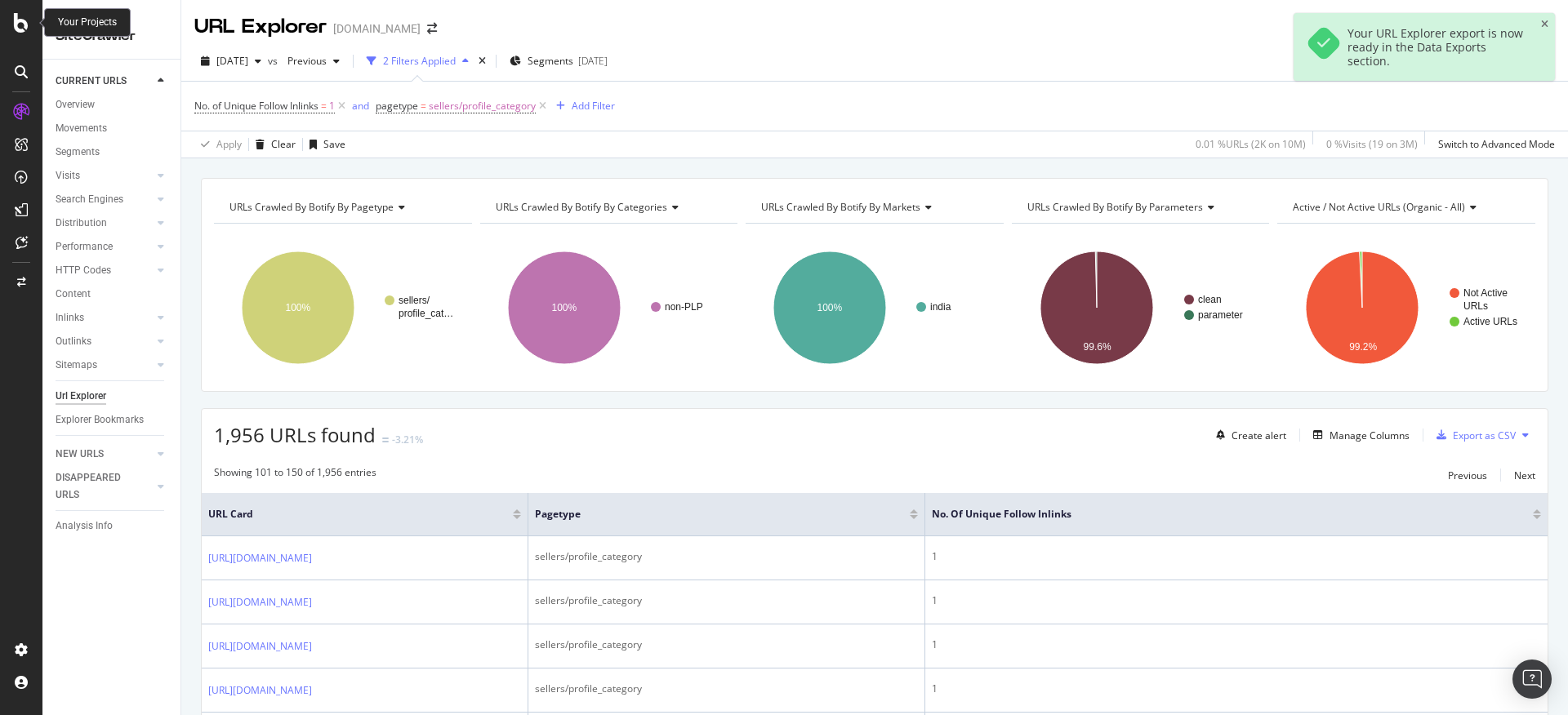
click at [26, 19] on icon at bounding box center [21, 22] width 15 height 19
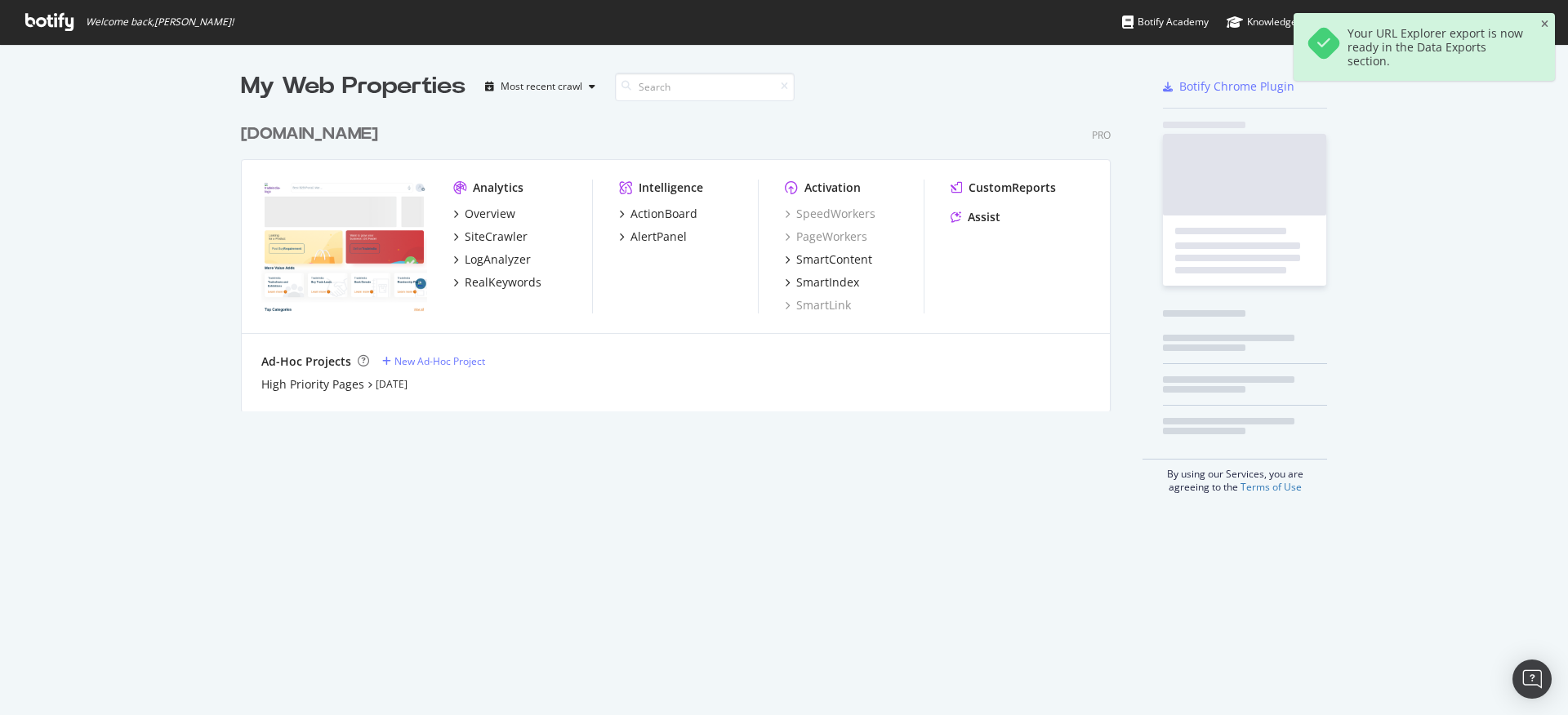
scroll to position [703, 1544]
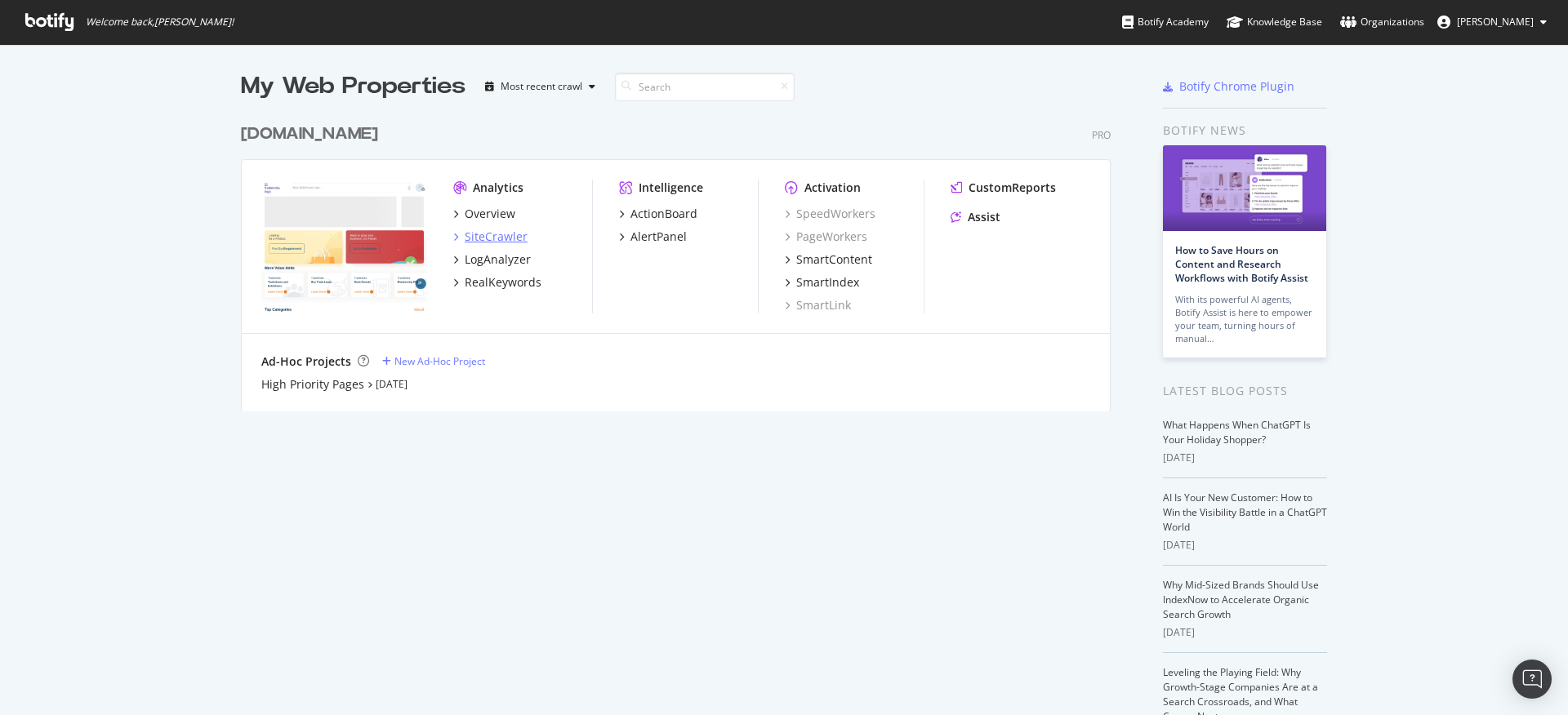
click at [472, 239] on div "SiteCrawler" at bounding box center [496, 236] width 63 height 17
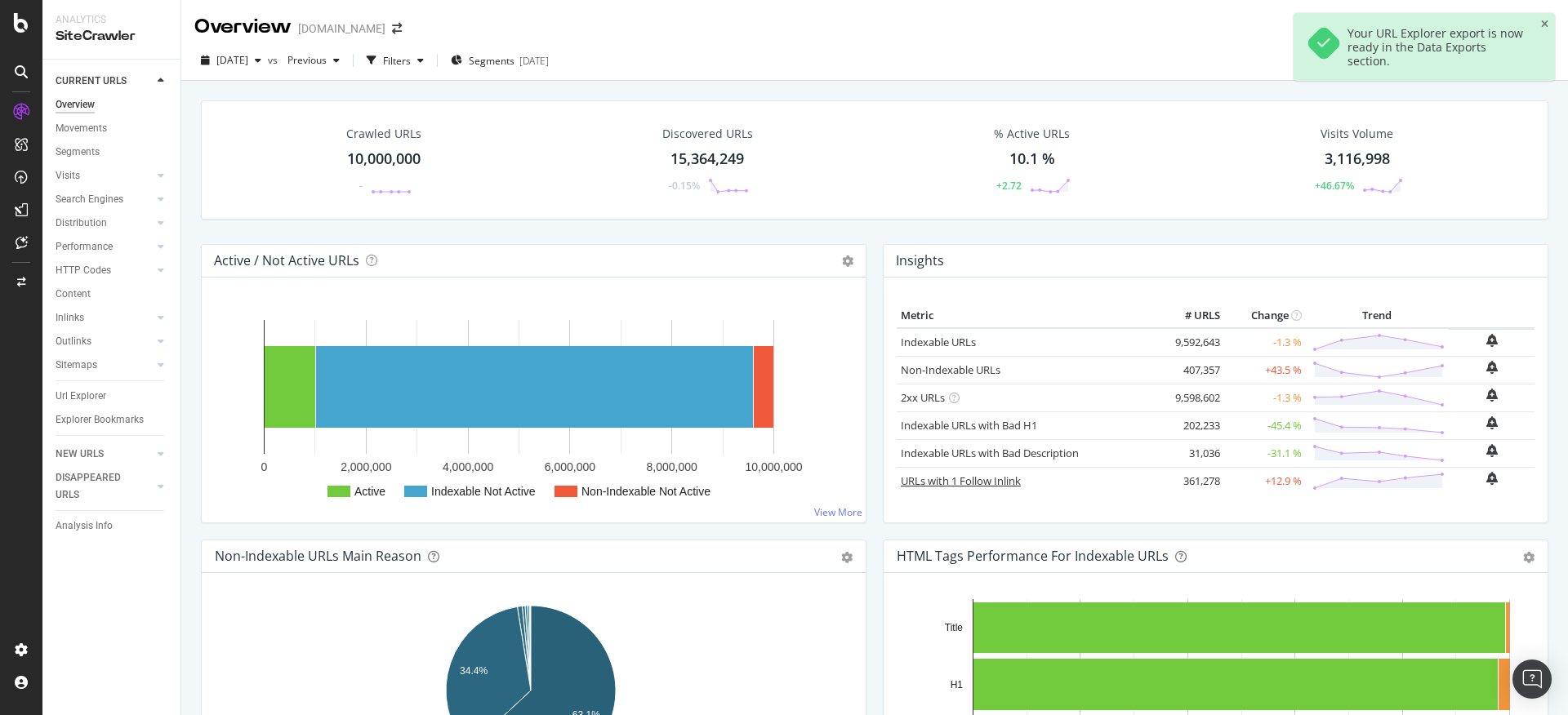
click at [936, 476] on link "URLs with 1 Follow Inlink" at bounding box center [960, 481] width 120 height 15
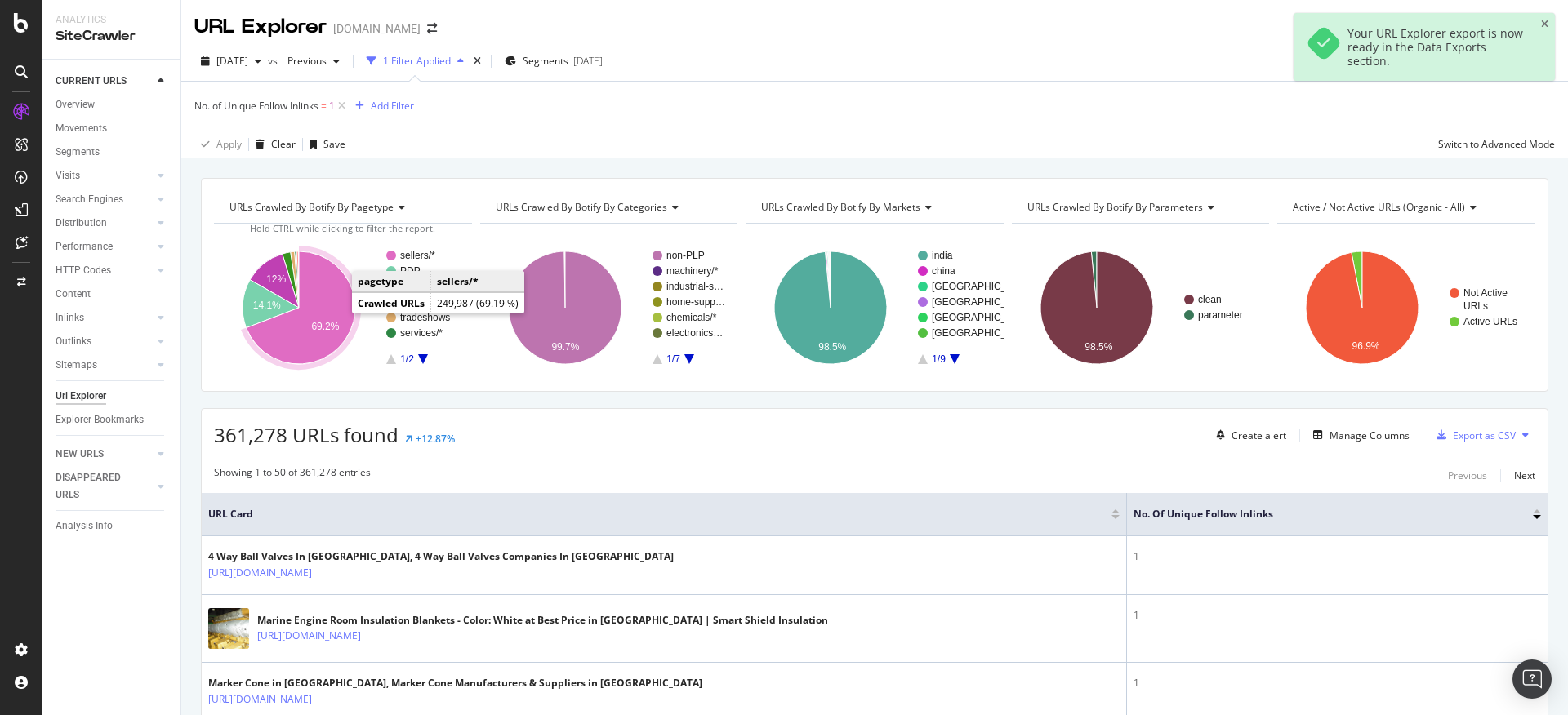
click at [323, 317] on icon "A chart." at bounding box center [301, 307] width 109 height 112
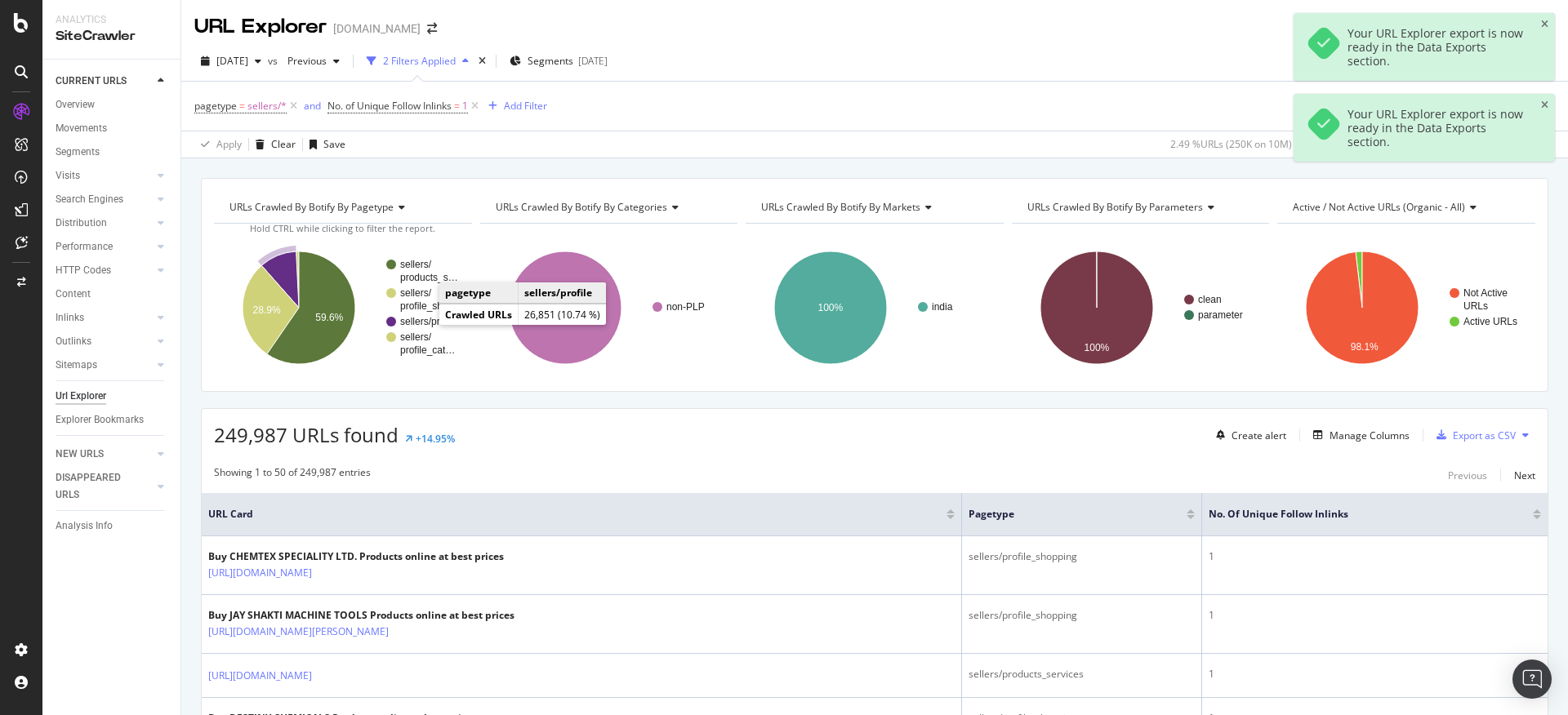
click at [424, 322] on text "sellers/profile" at bounding box center [429, 321] width 58 height 11
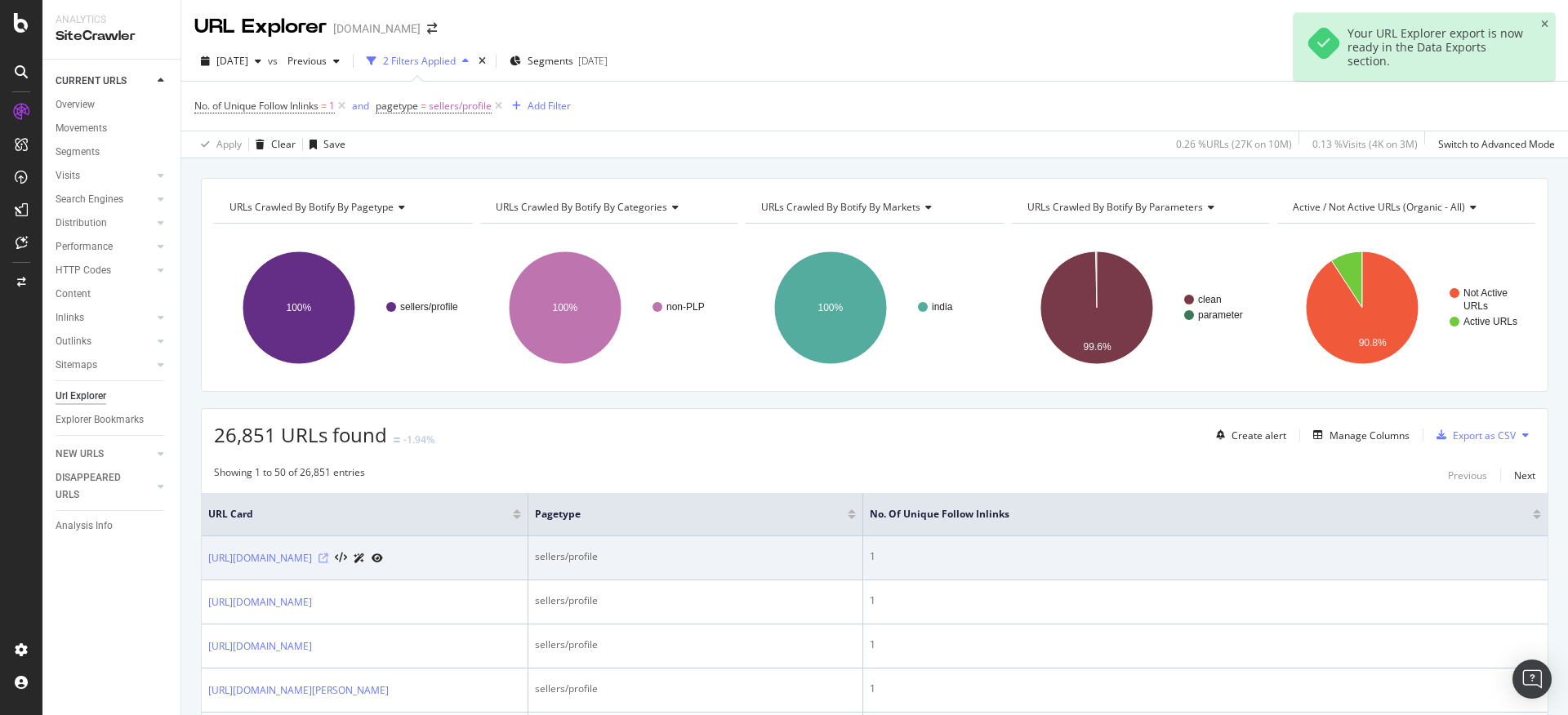
click at [329, 562] on icon at bounding box center [323, 558] width 10 height 10
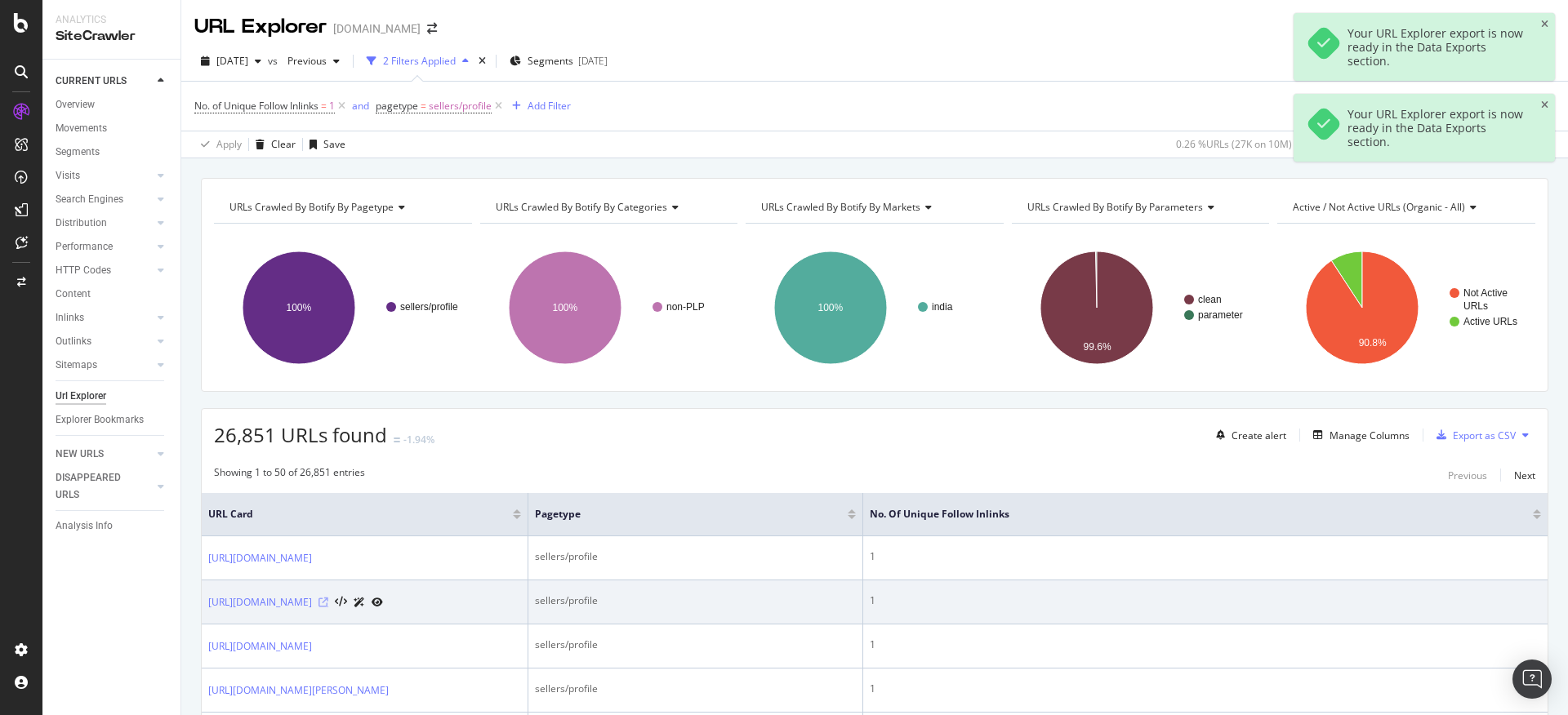
click at [329, 607] on icon at bounding box center [323, 602] width 10 height 10
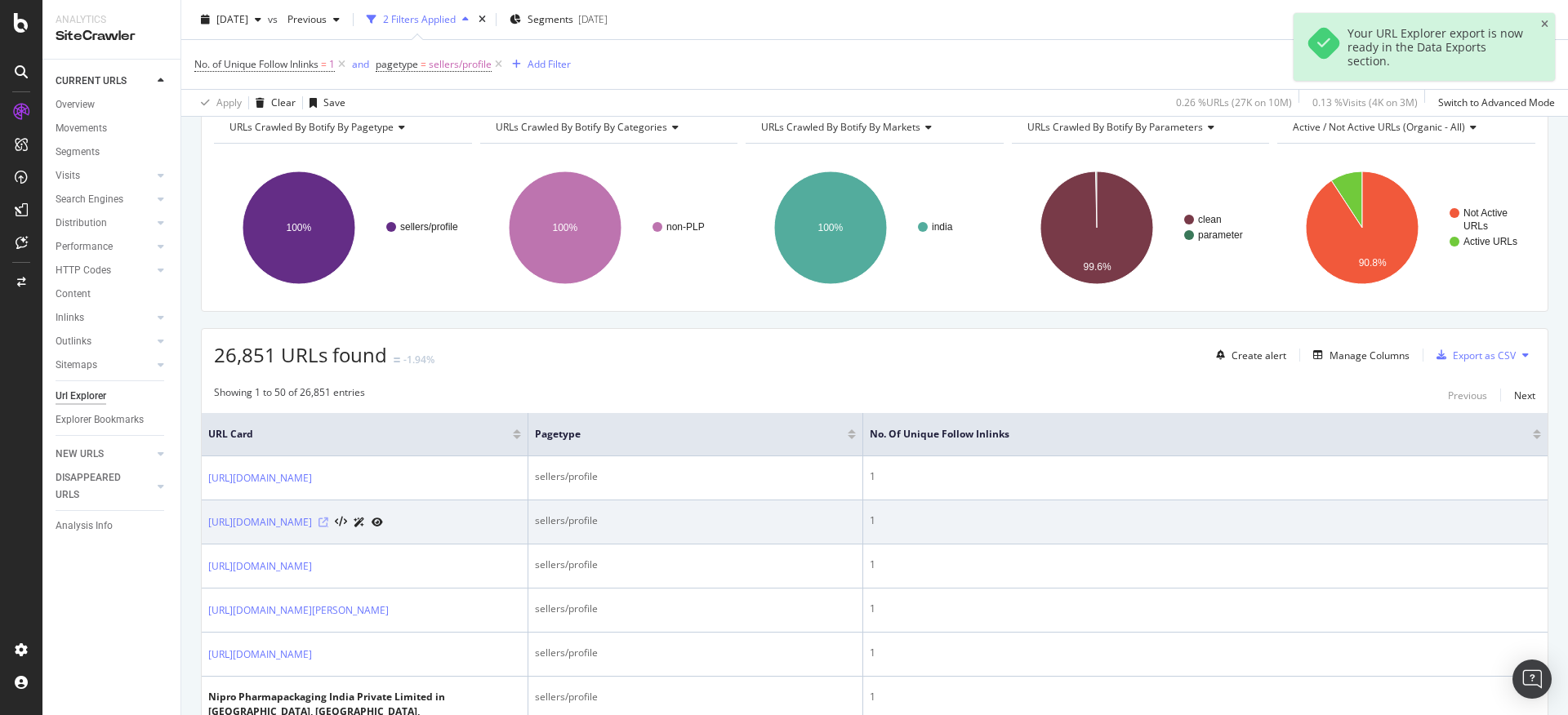
scroll to position [98, 0]
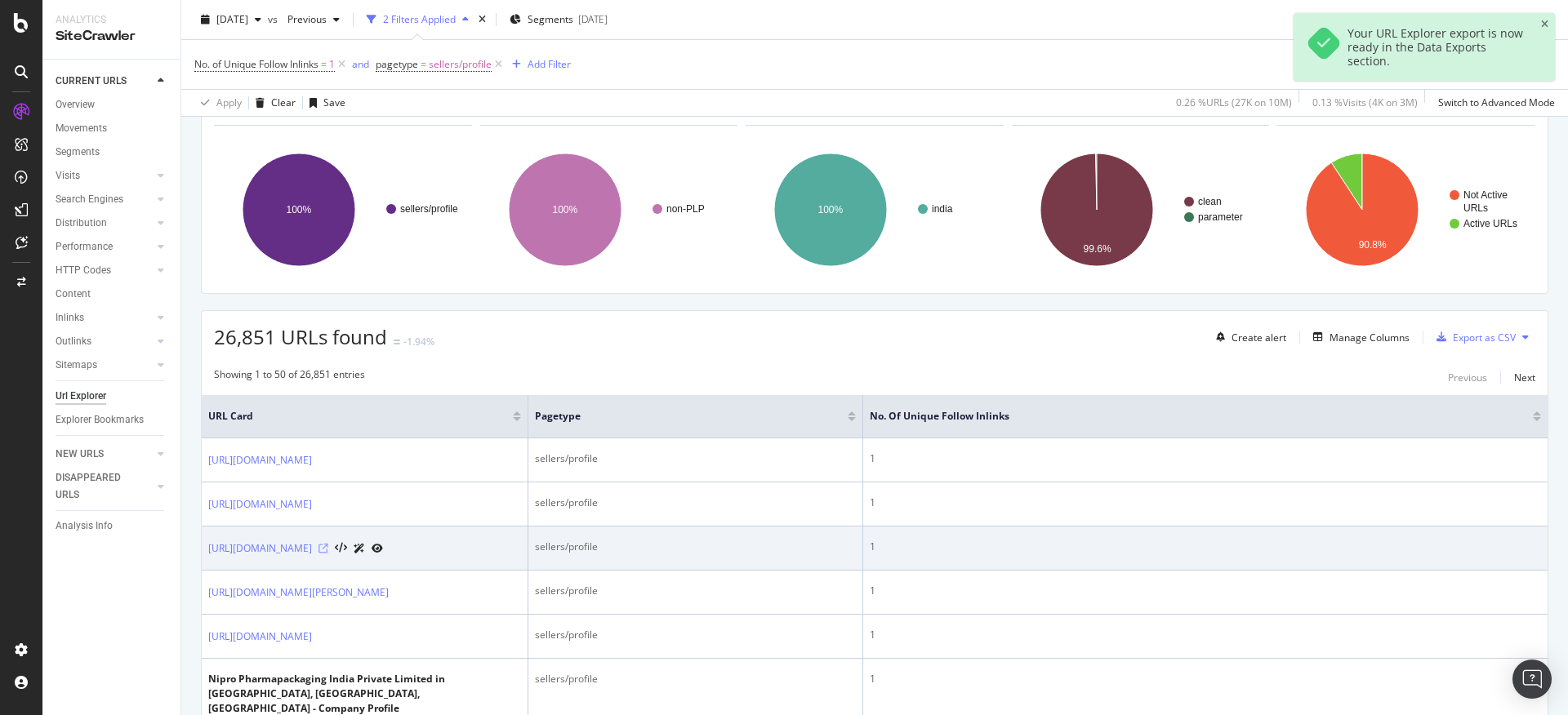
click at [329, 553] on icon at bounding box center [323, 548] width 10 height 10
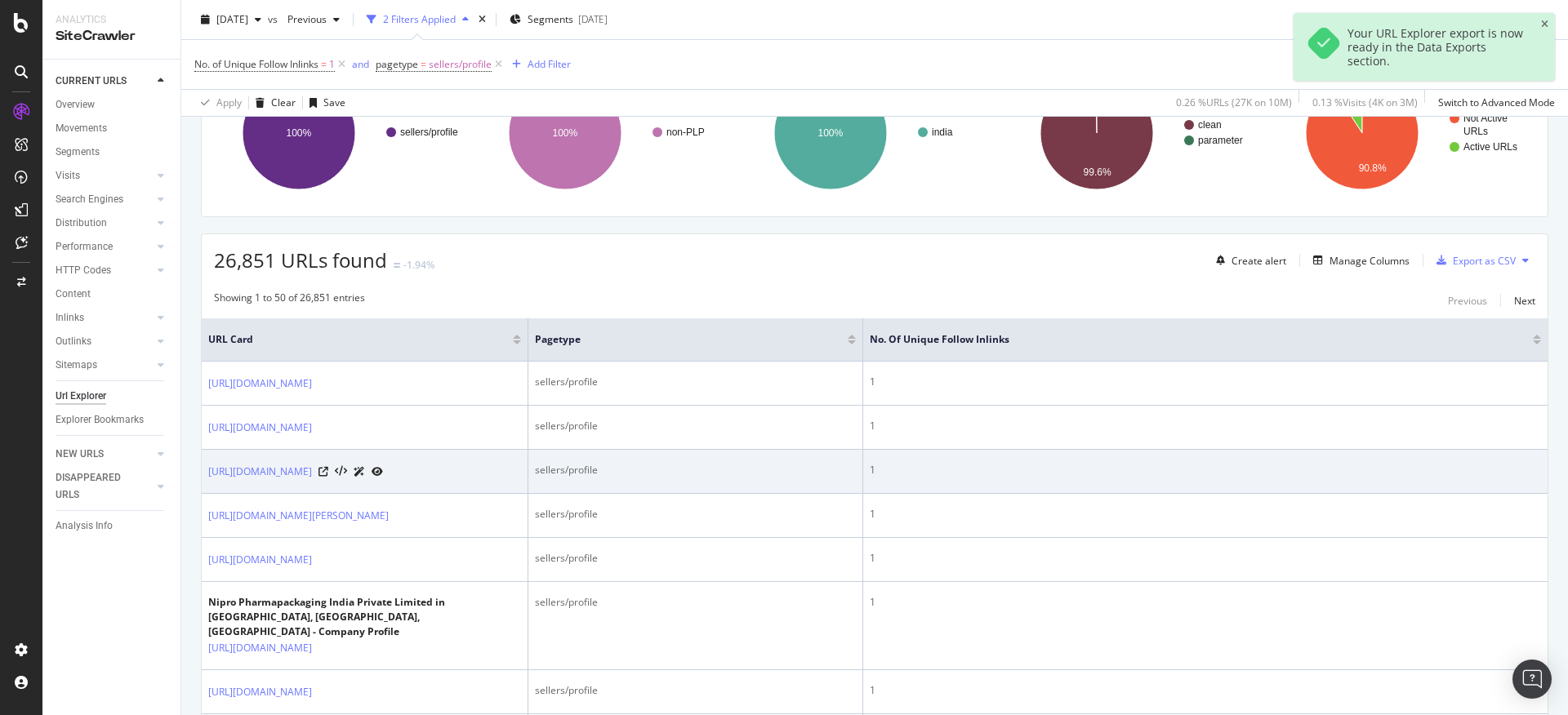
scroll to position [178, 0]
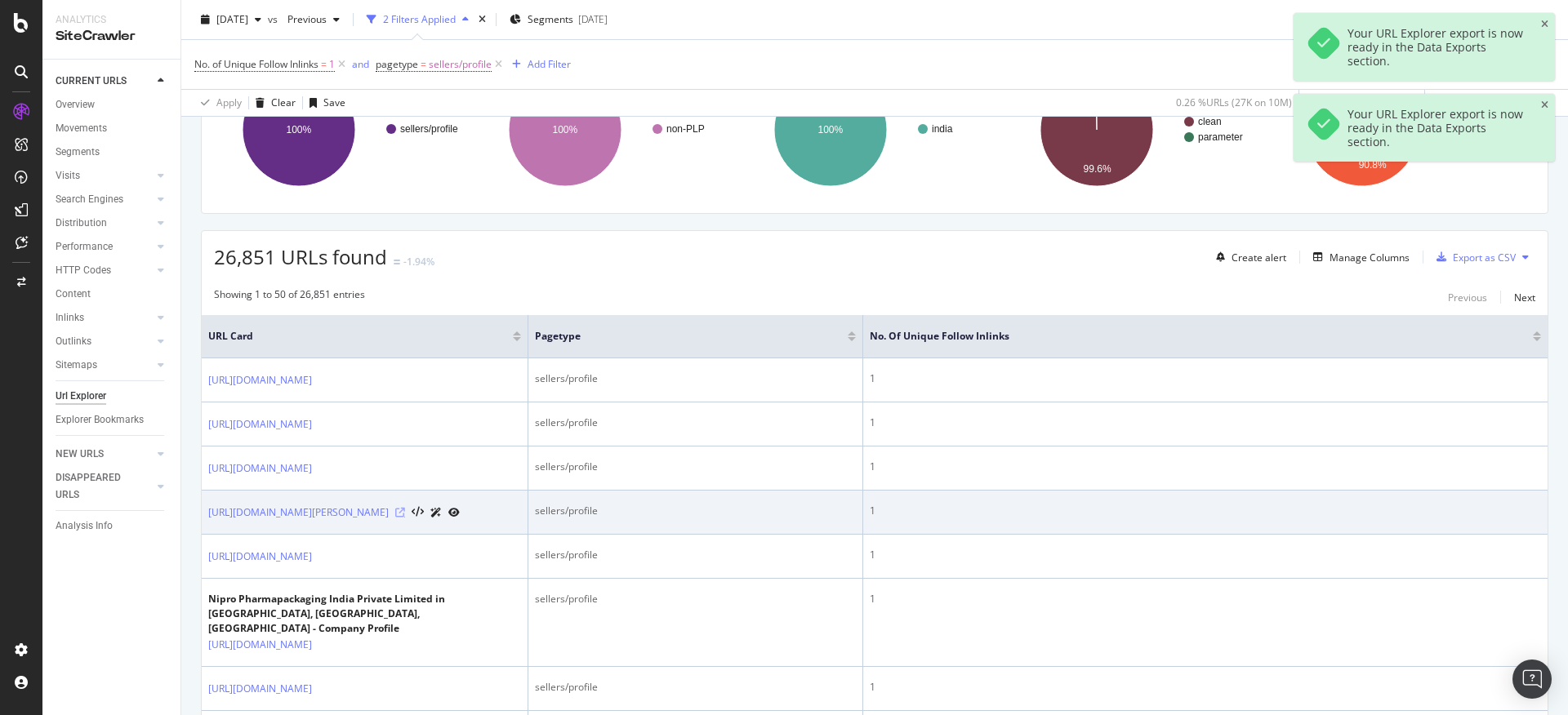
click at [405, 517] on icon at bounding box center [400, 513] width 10 height 10
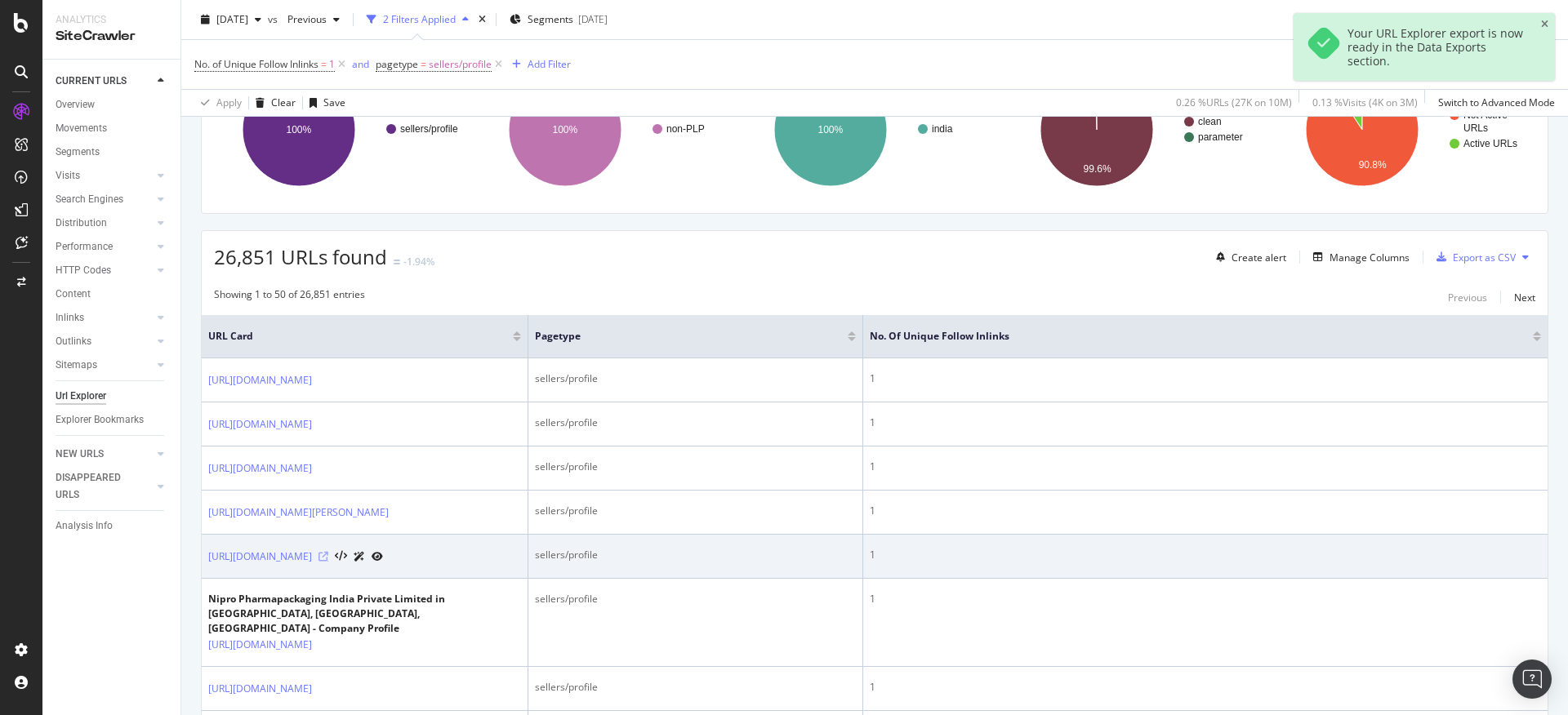
click at [329, 561] on icon at bounding box center [323, 557] width 10 height 10
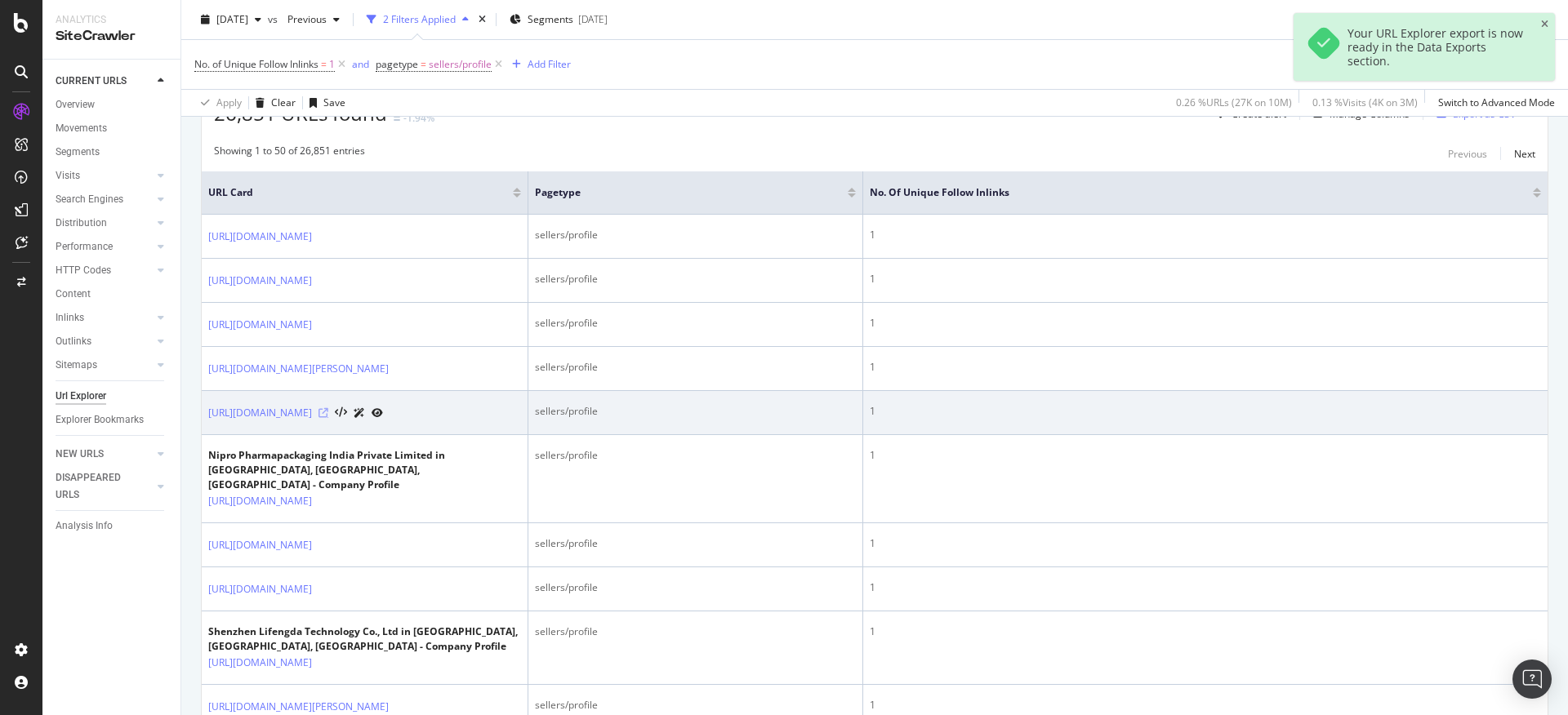
scroll to position [386, 0]
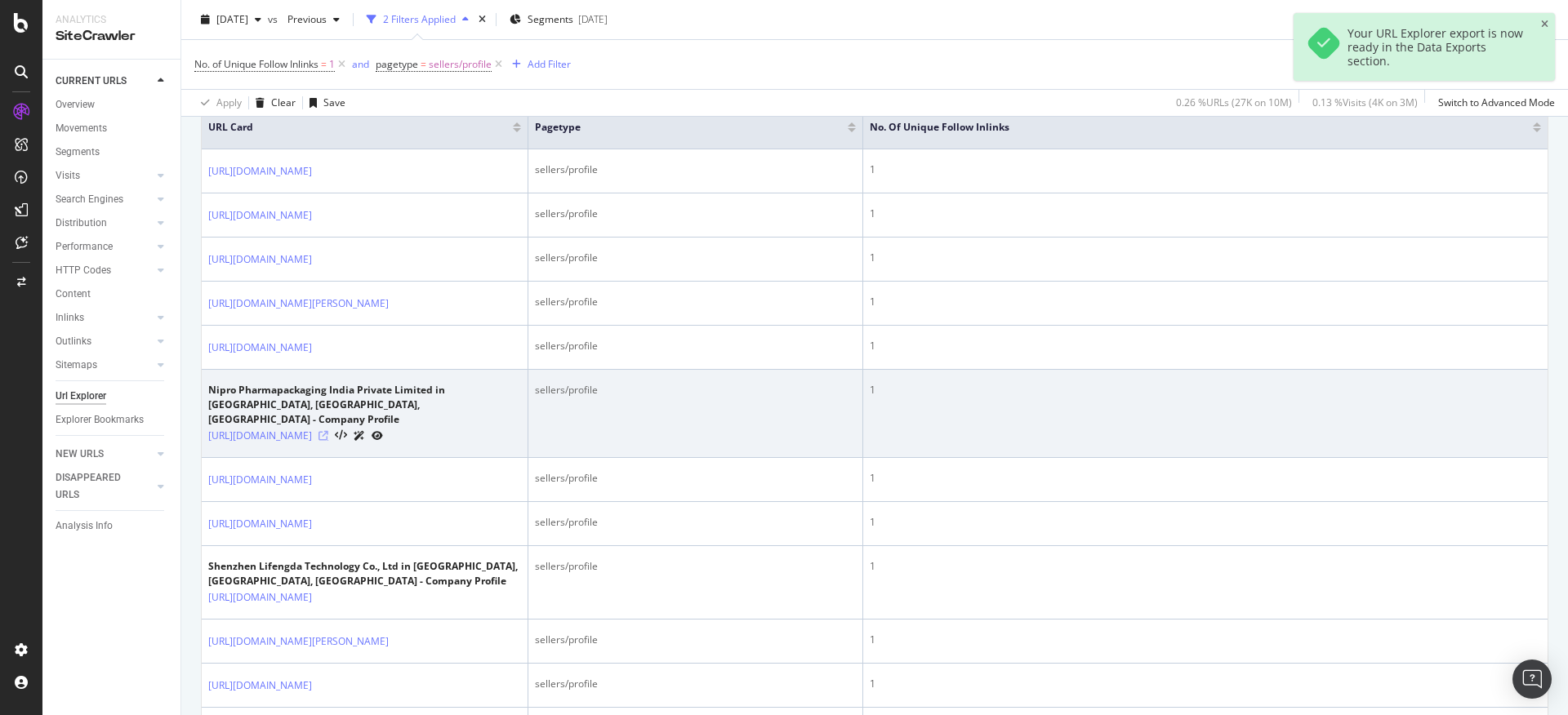
click at [329, 441] on icon at bounding box center [323, 435] width 10 height 10
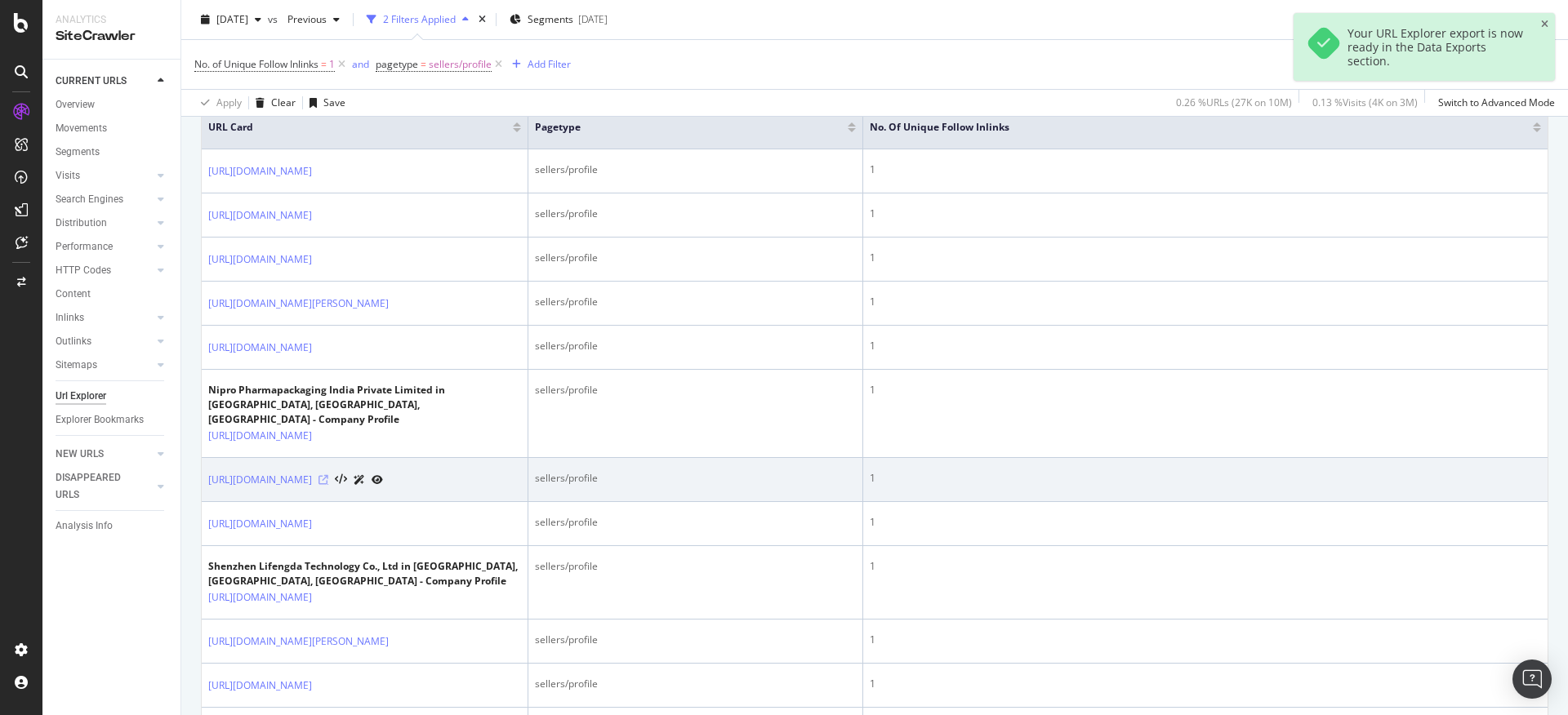
click at [329, 485] on icon at bounding box center [323, 479] width 10 height 10
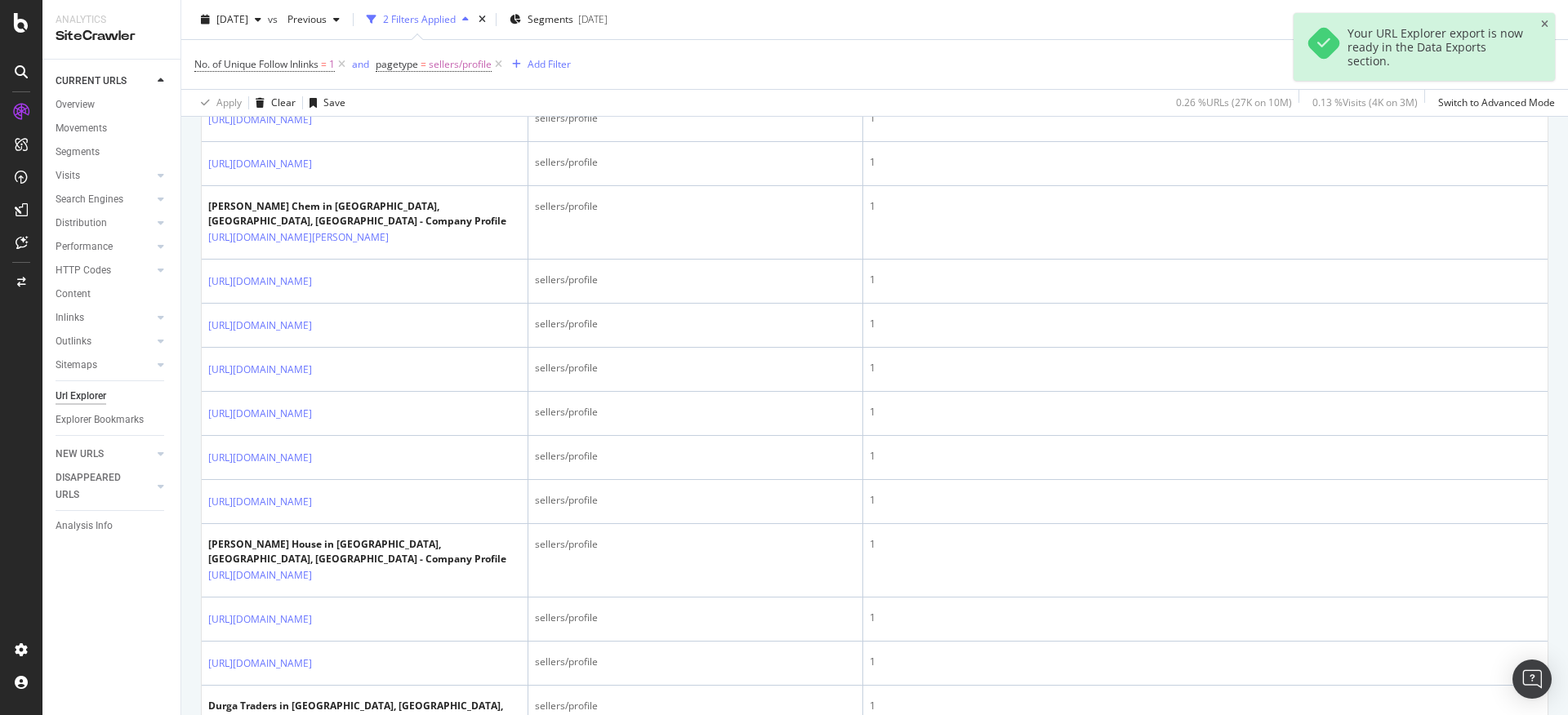
scroll to position [3038, 0]
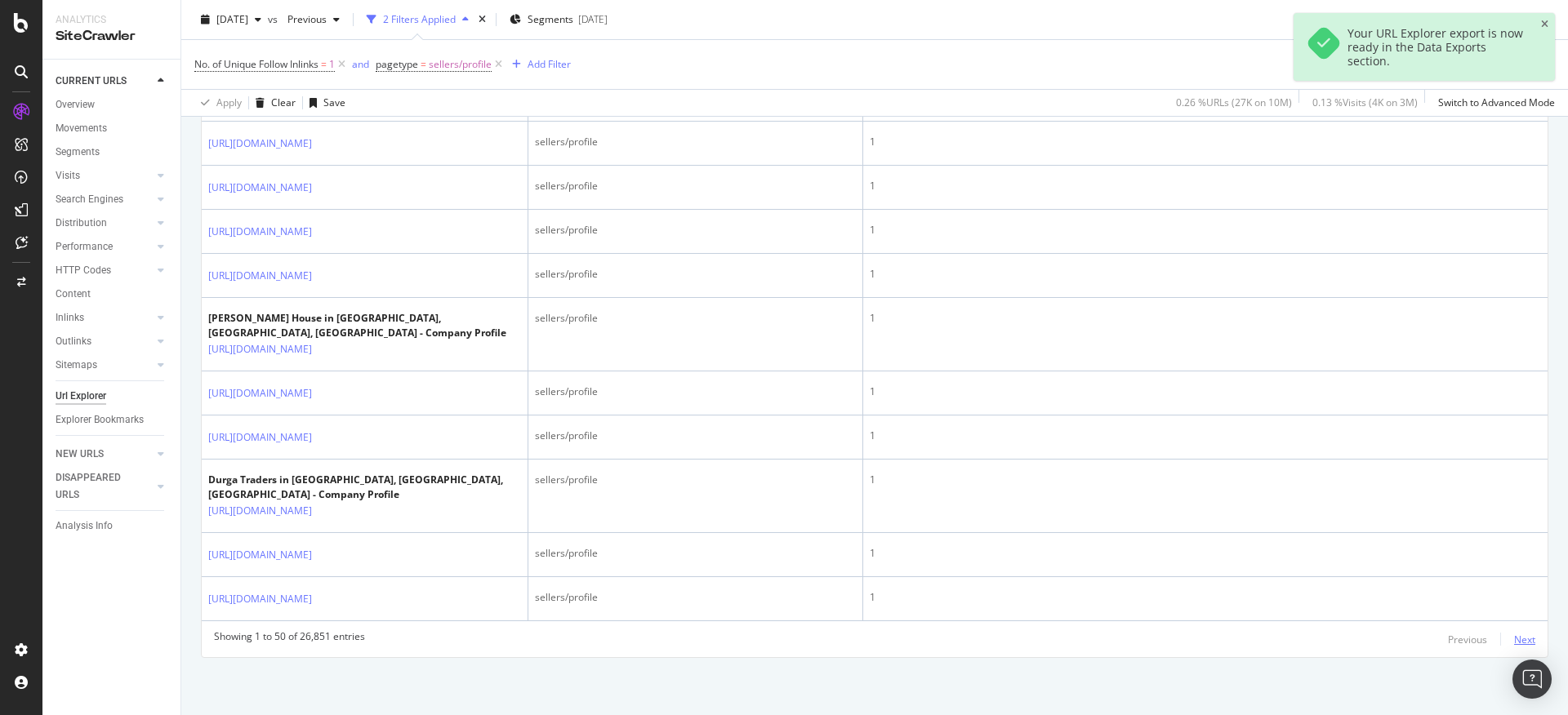
click at [1515, 639] on div "Next" at bounding box center [1525, 640] width 21 height 14
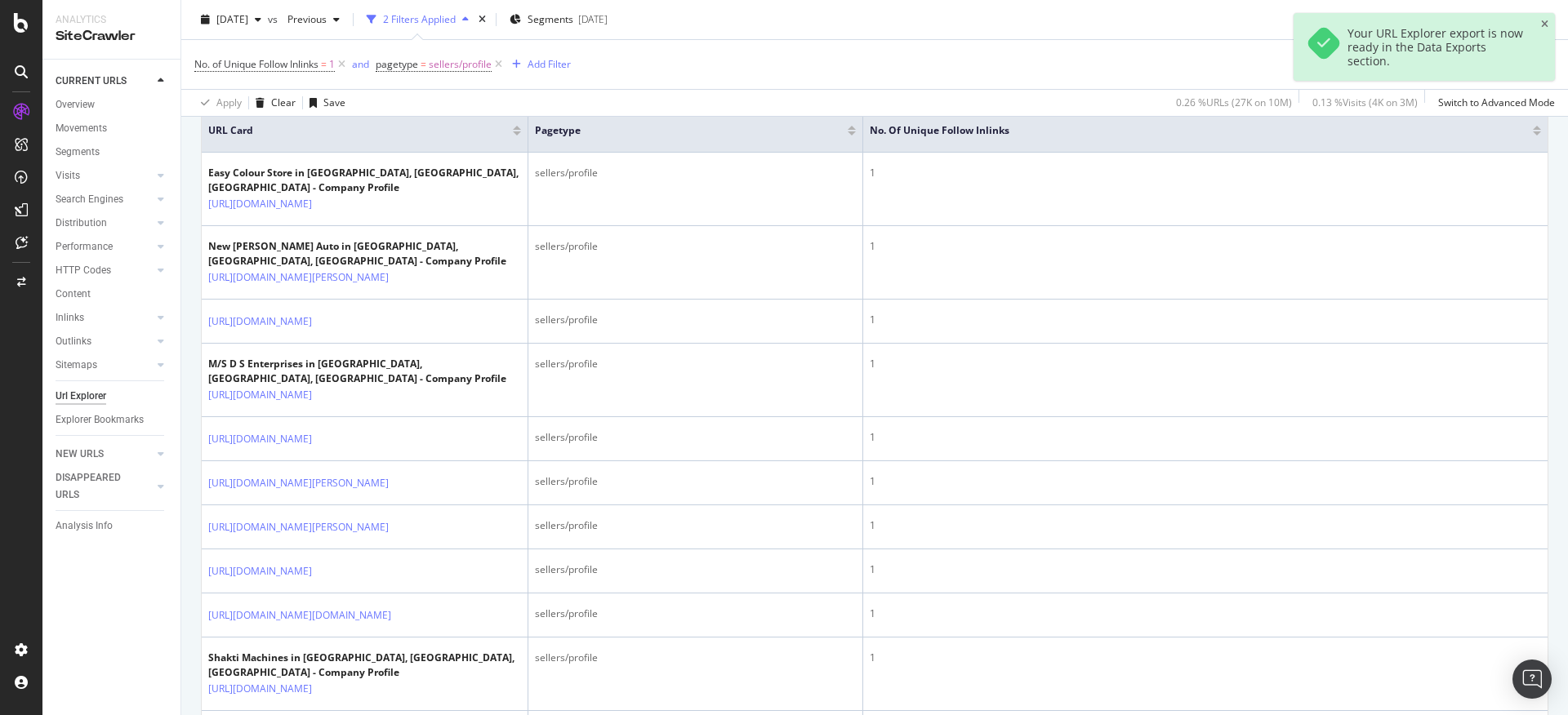
scroll to position [0, 0]
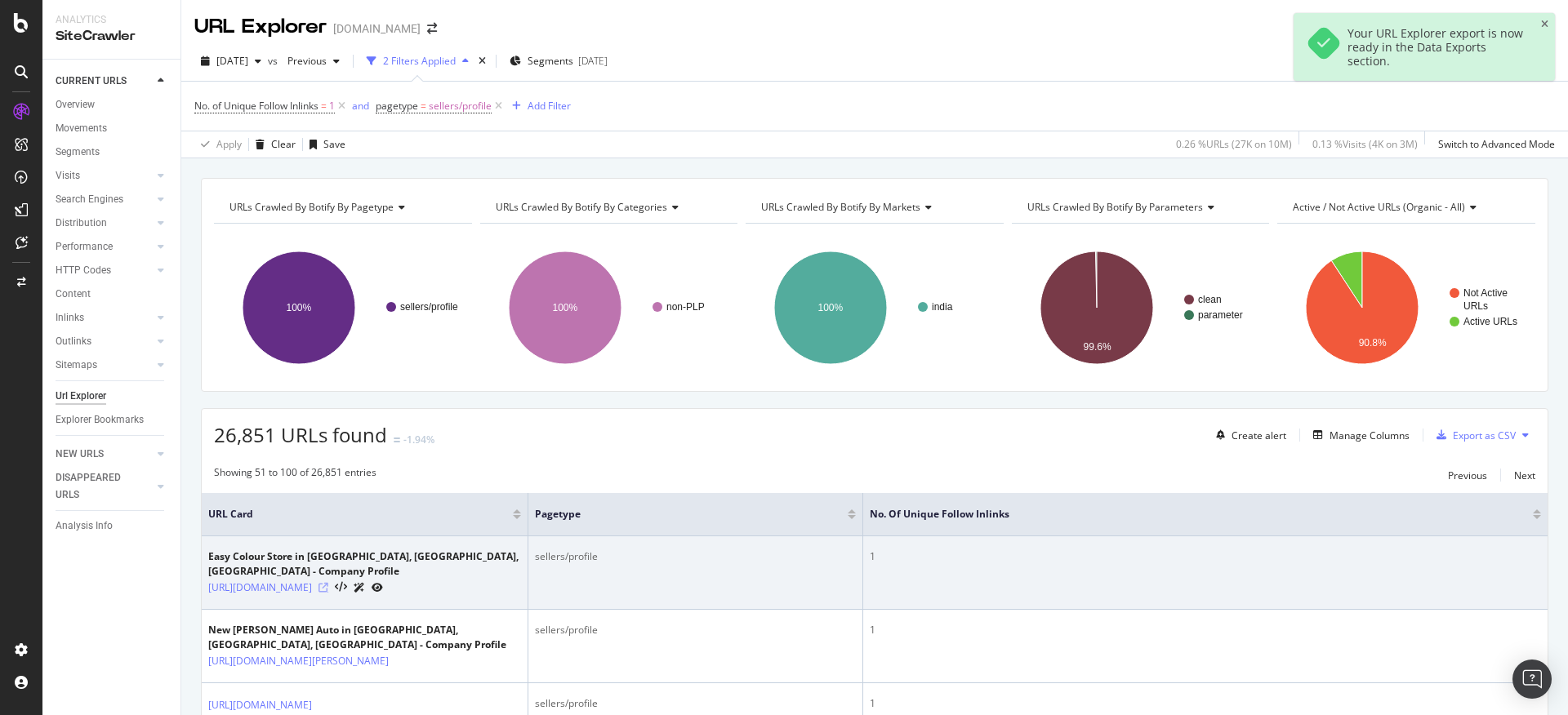
click at [329, 582] on icon at bounding box center [323, 587] width 10 height 10
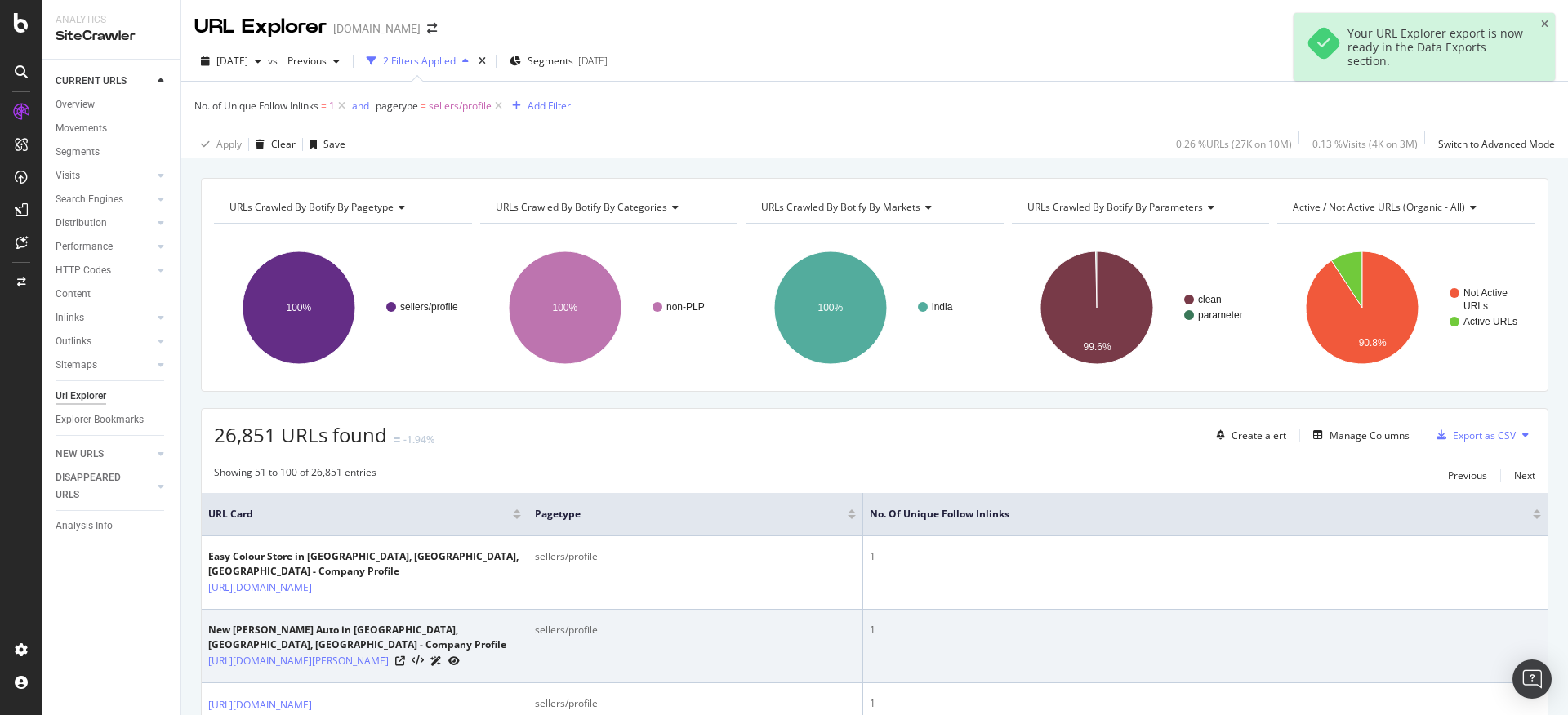
scroll to position [146, 0]
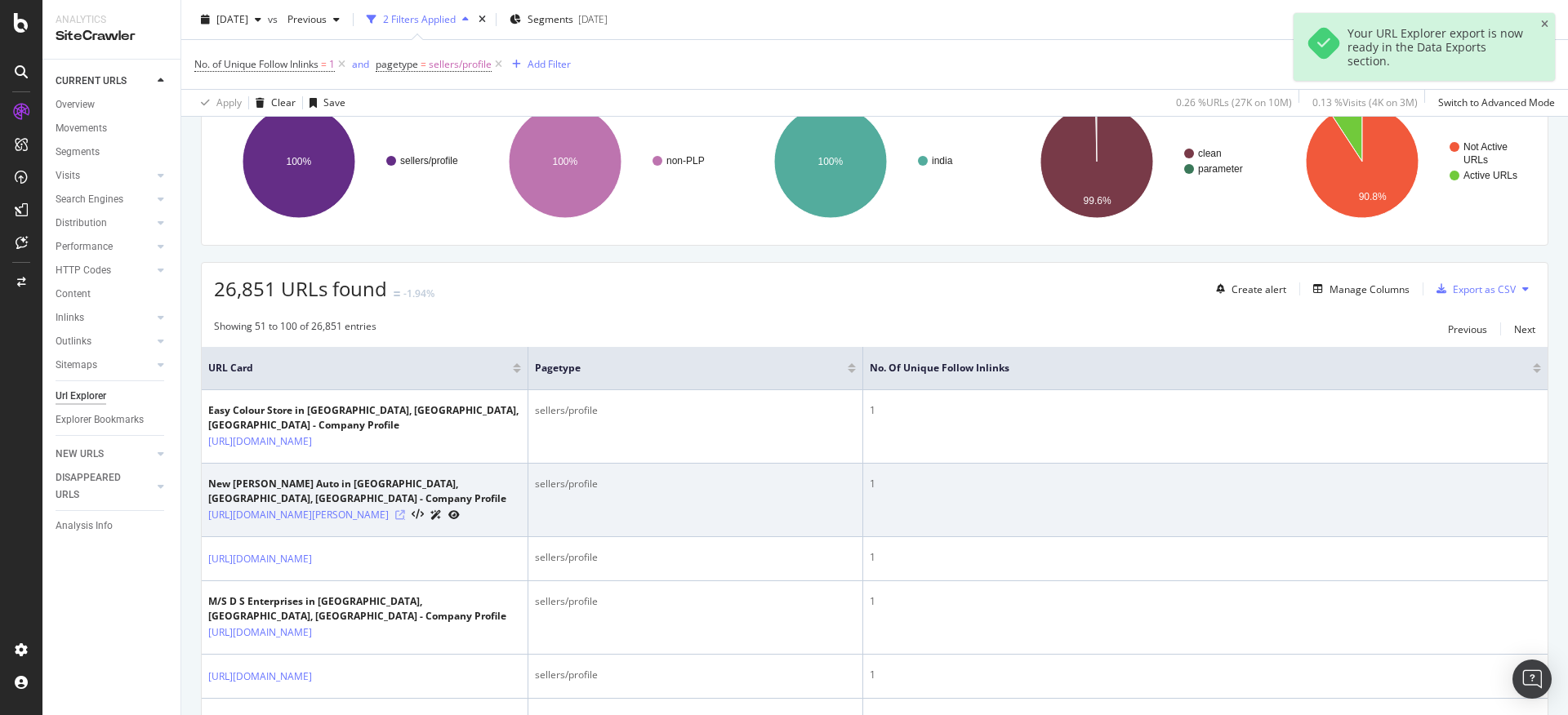
click at [405, 517] on icon at bounding box center [400, 514] width 10 height 10
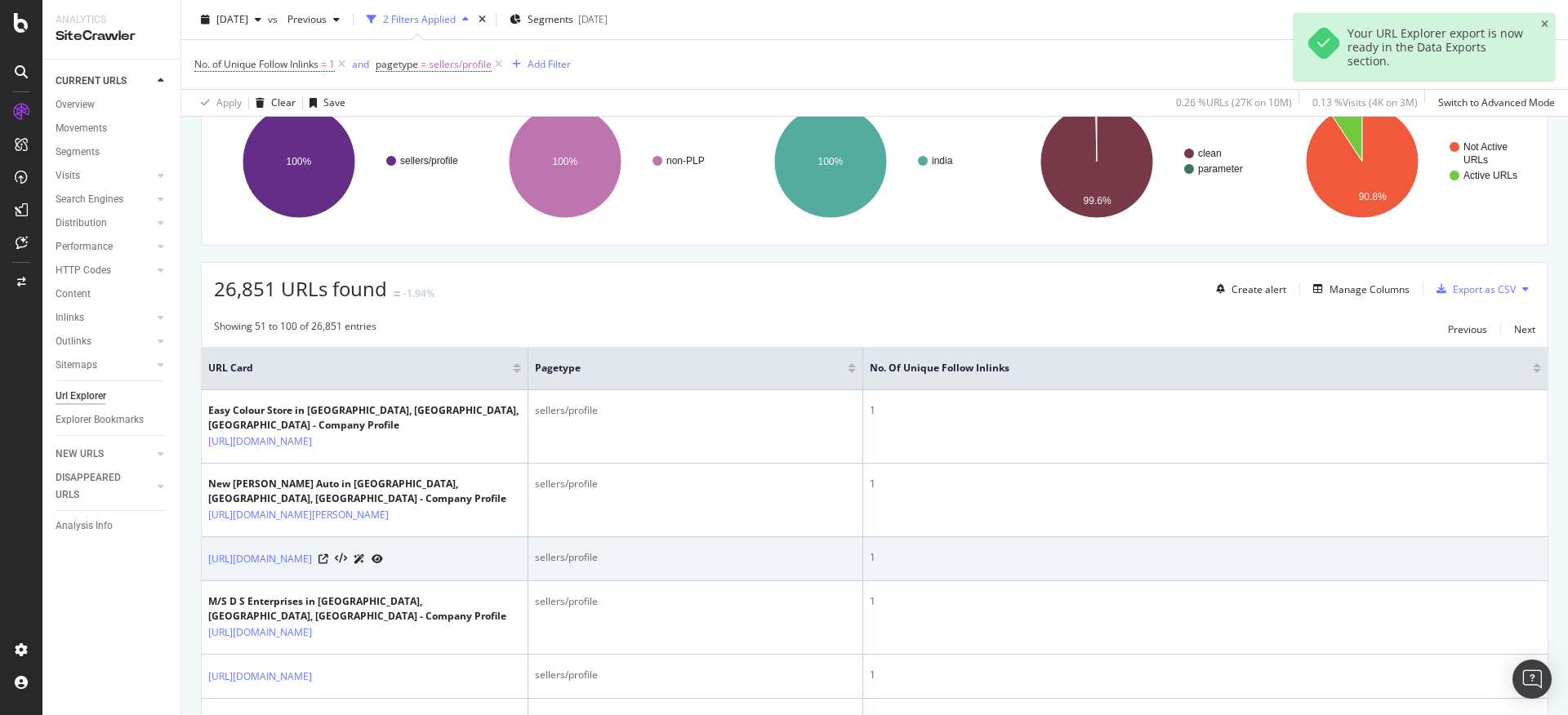
scroll to position [313, 0]
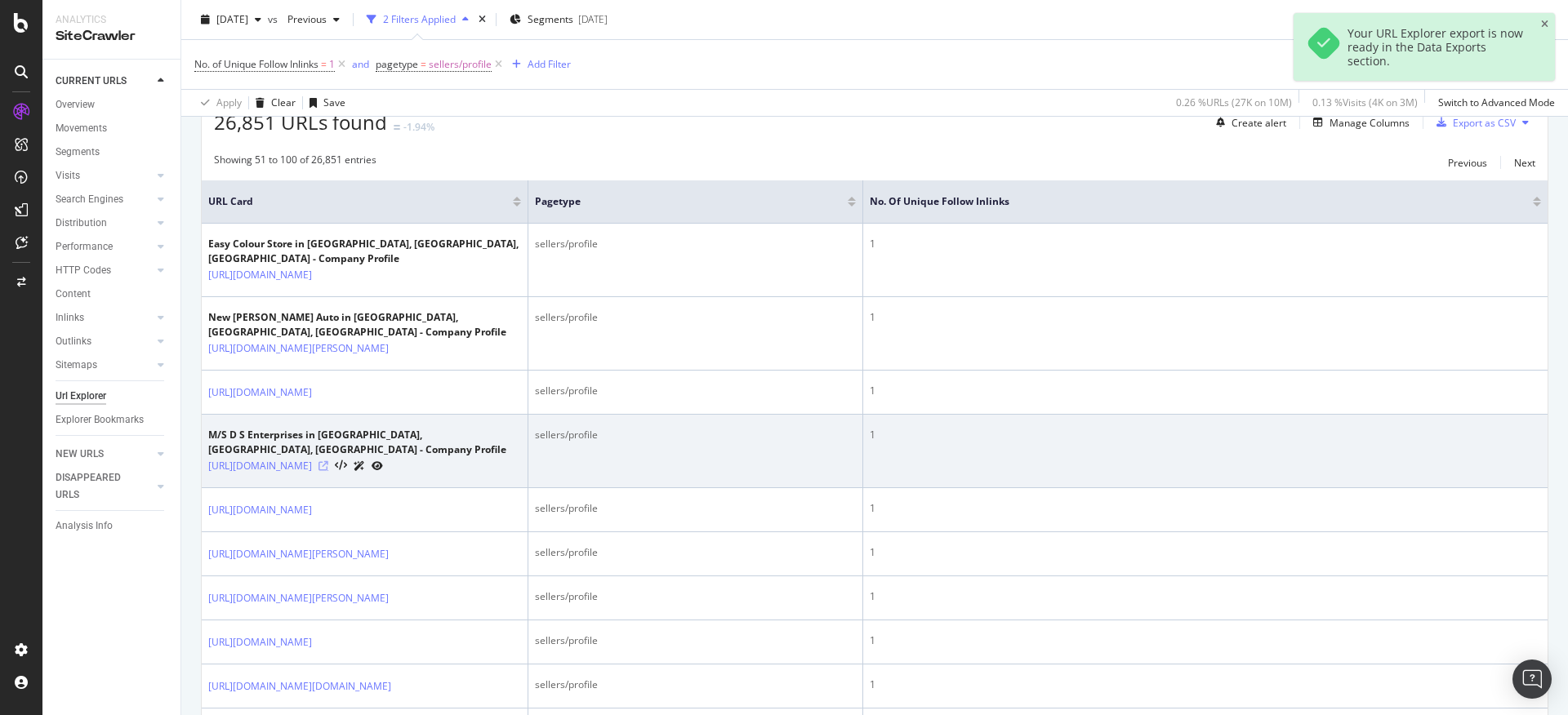
click at [329, 471] on icon at bounding box center [323, 466] width 10 height 10
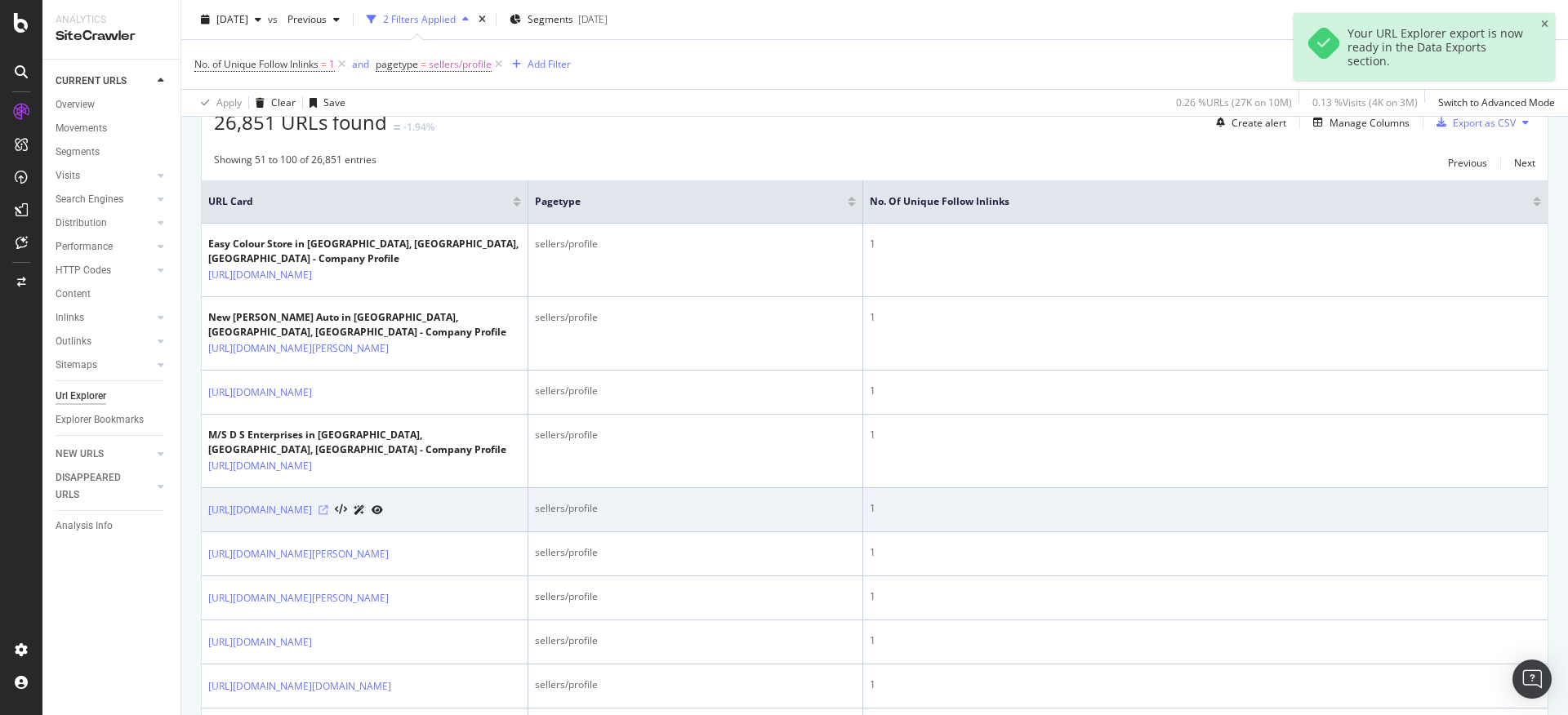
click at [329, 515] on icon at bounding box center [323, 510] width 10 height 10
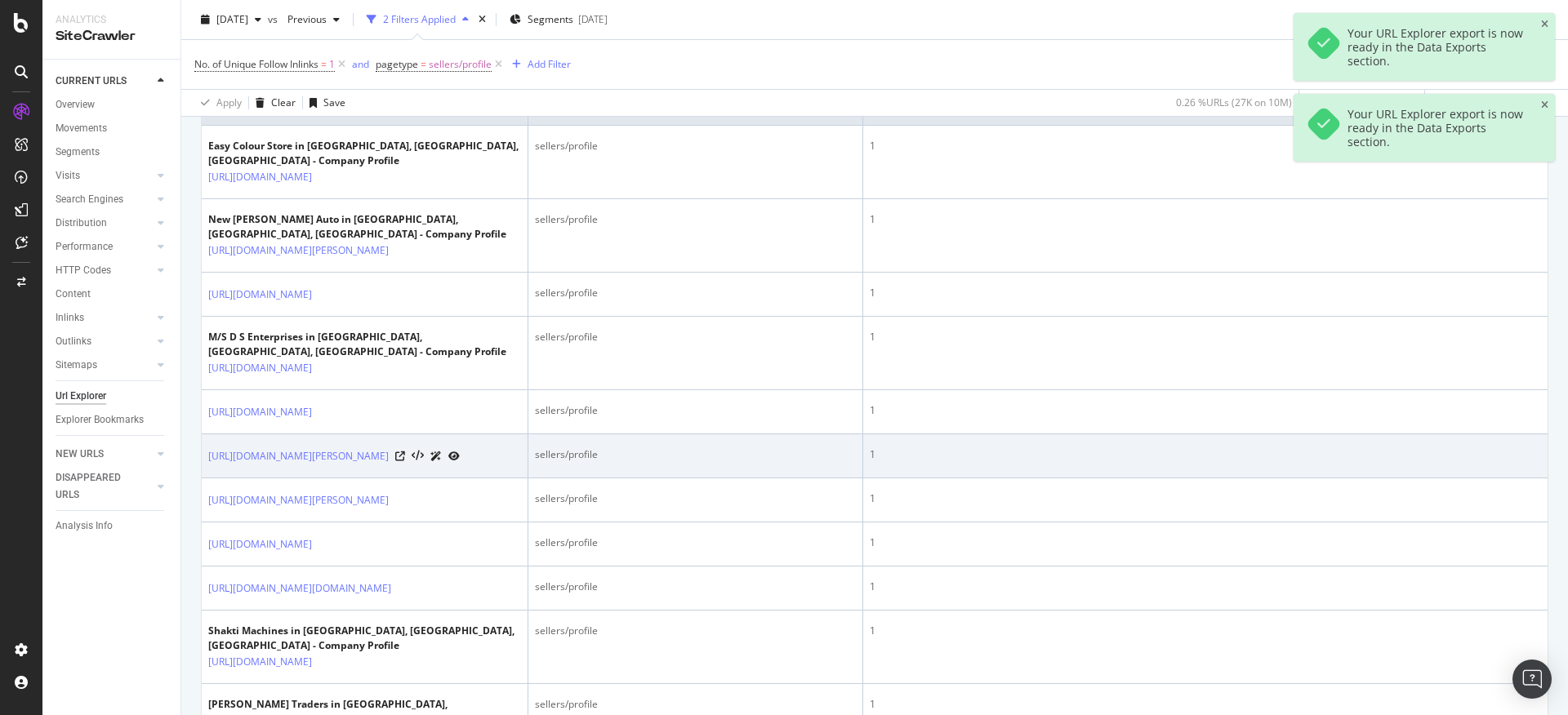
scroll to position [413, 0]
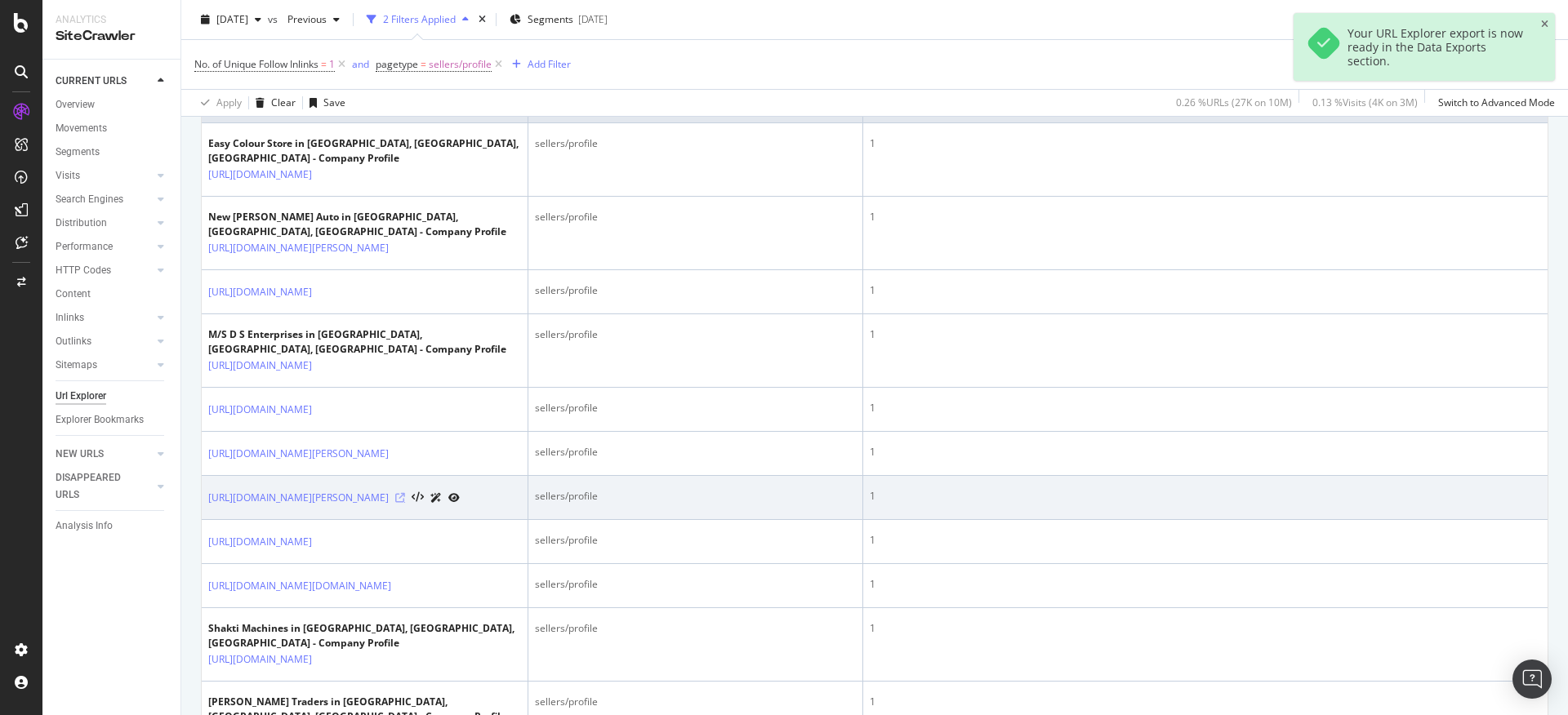
click at [405, 502] on icon at bounding box center [400, 498] width 10 height 10
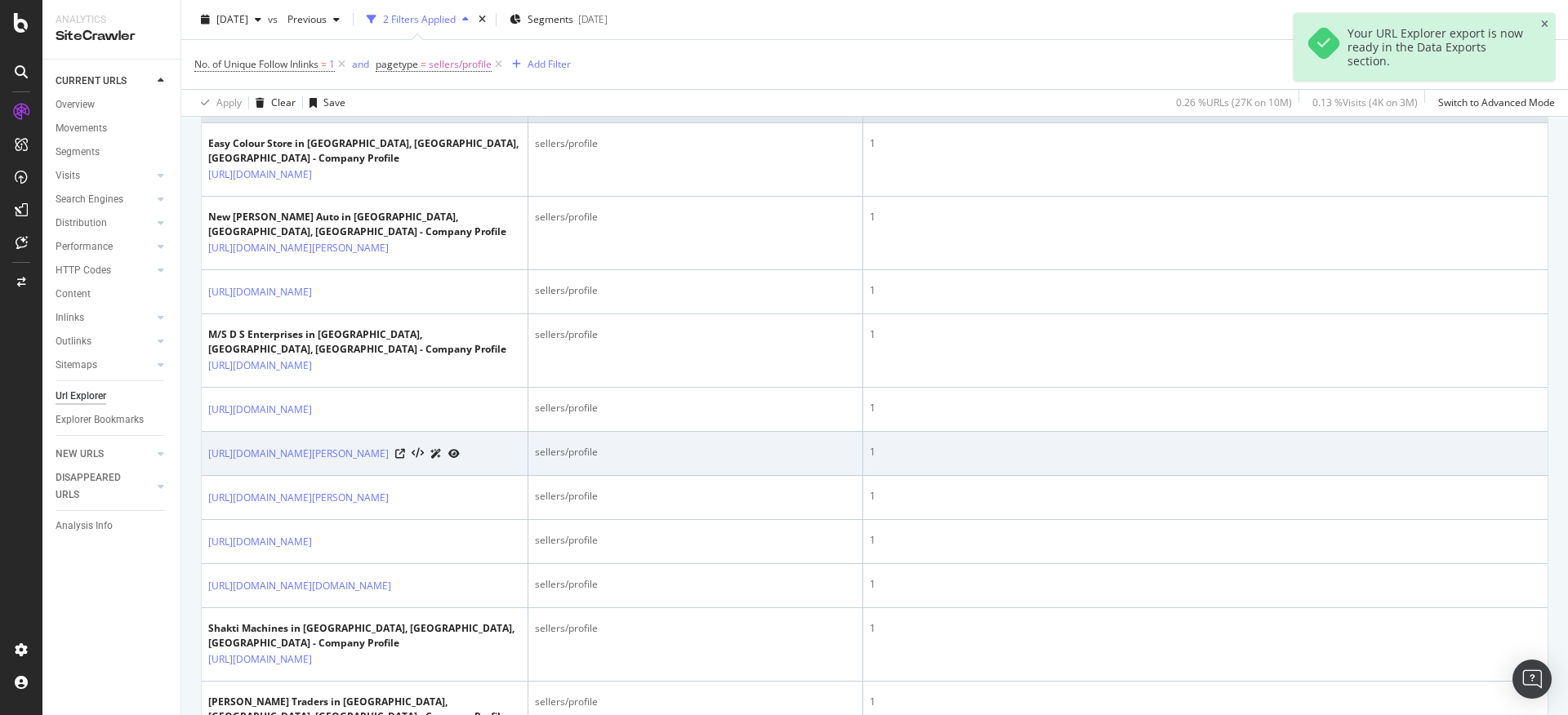
scroll to position [565, 0]
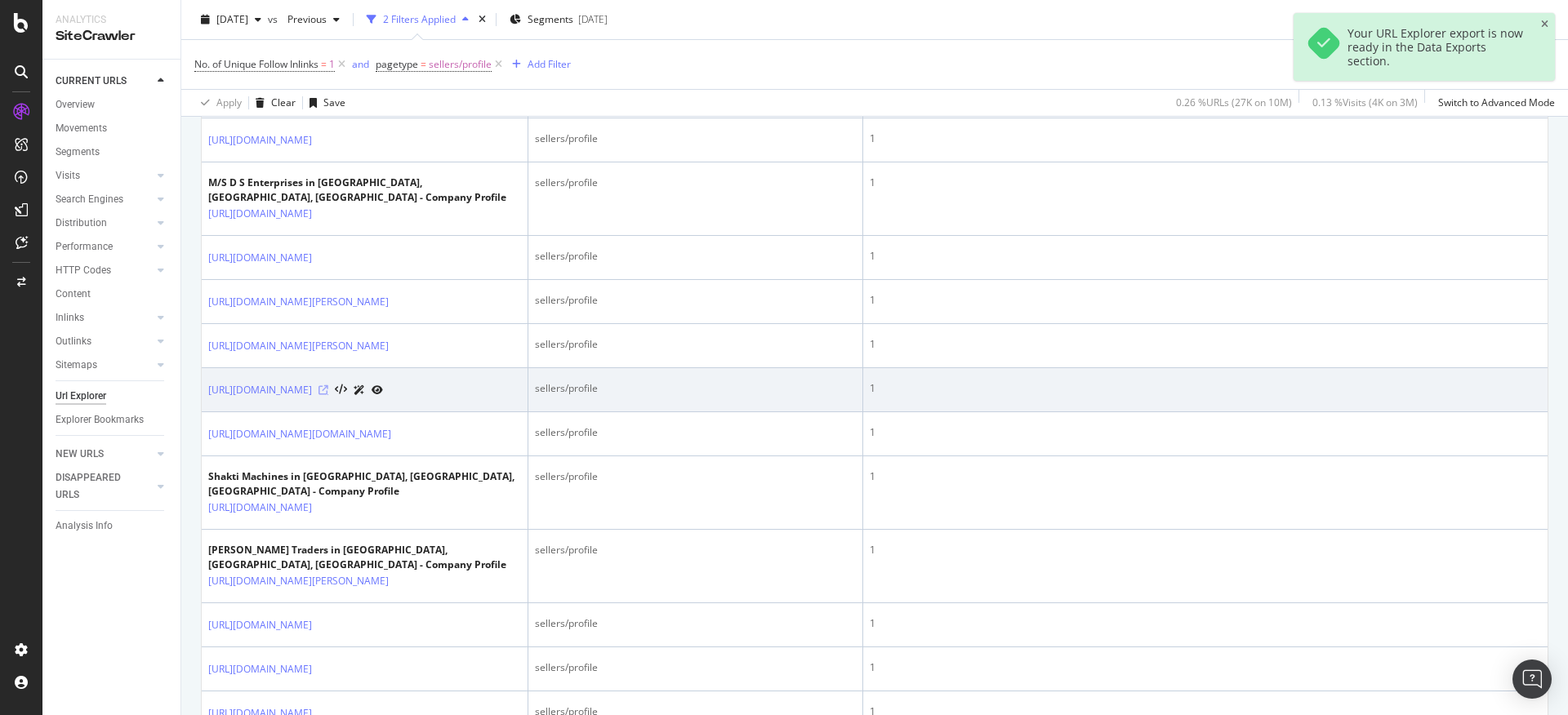
click at [329, 395] on icon at bounding box center [323, 390] width 10 height 10
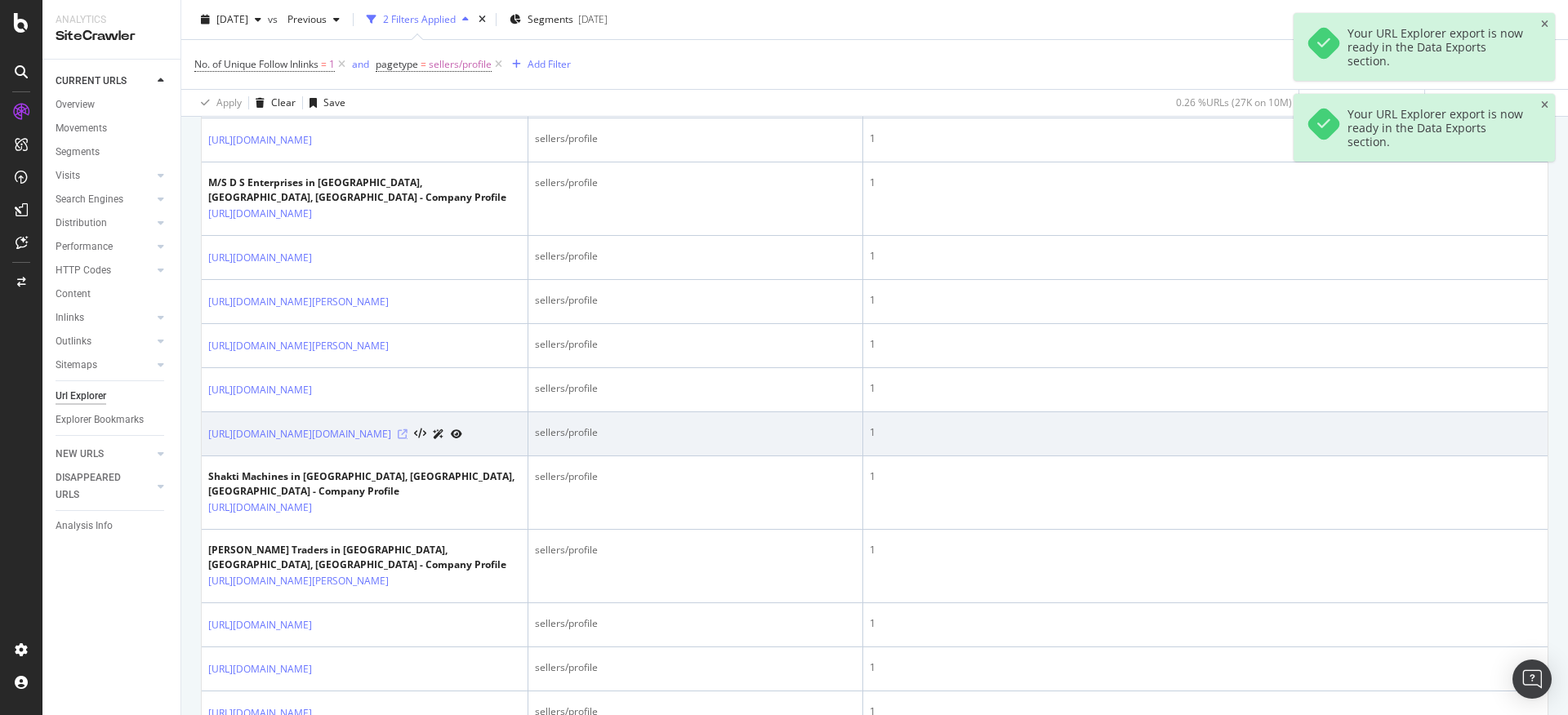
click at [408, 439] on icon at bounding box center [402, 434] width 10 height 10
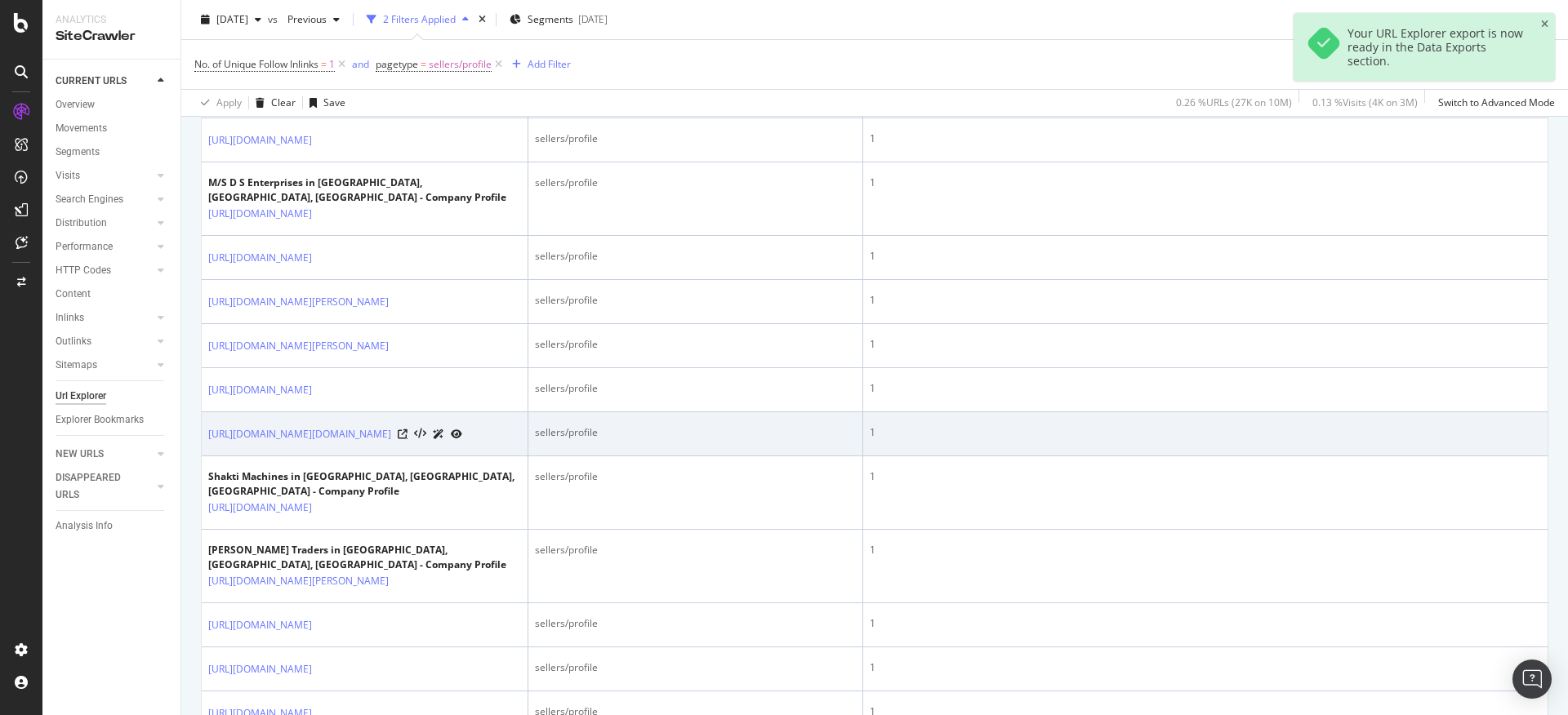
scroll to position [909, 0]
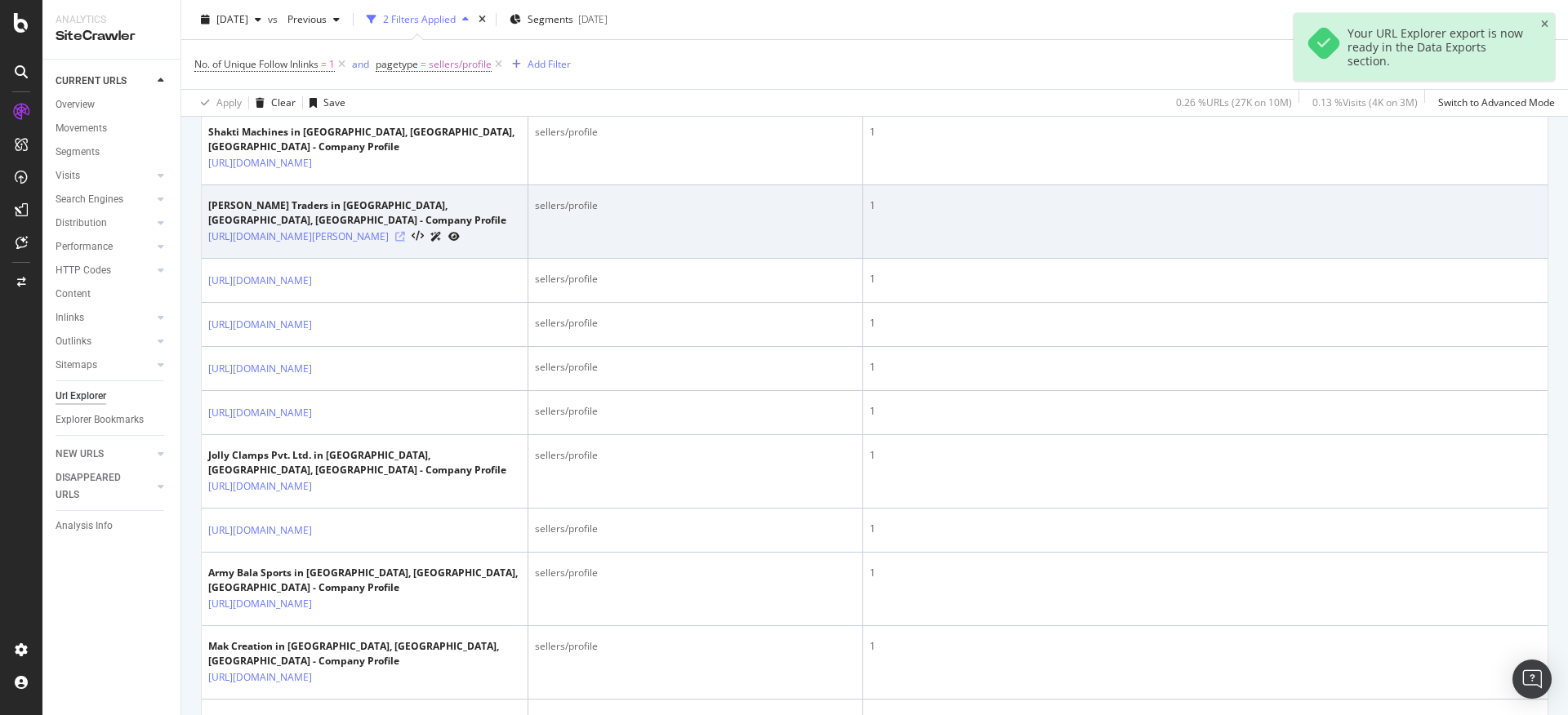
click at [405, 242] on icon at bounding box center [400, 236] width 10 height 10
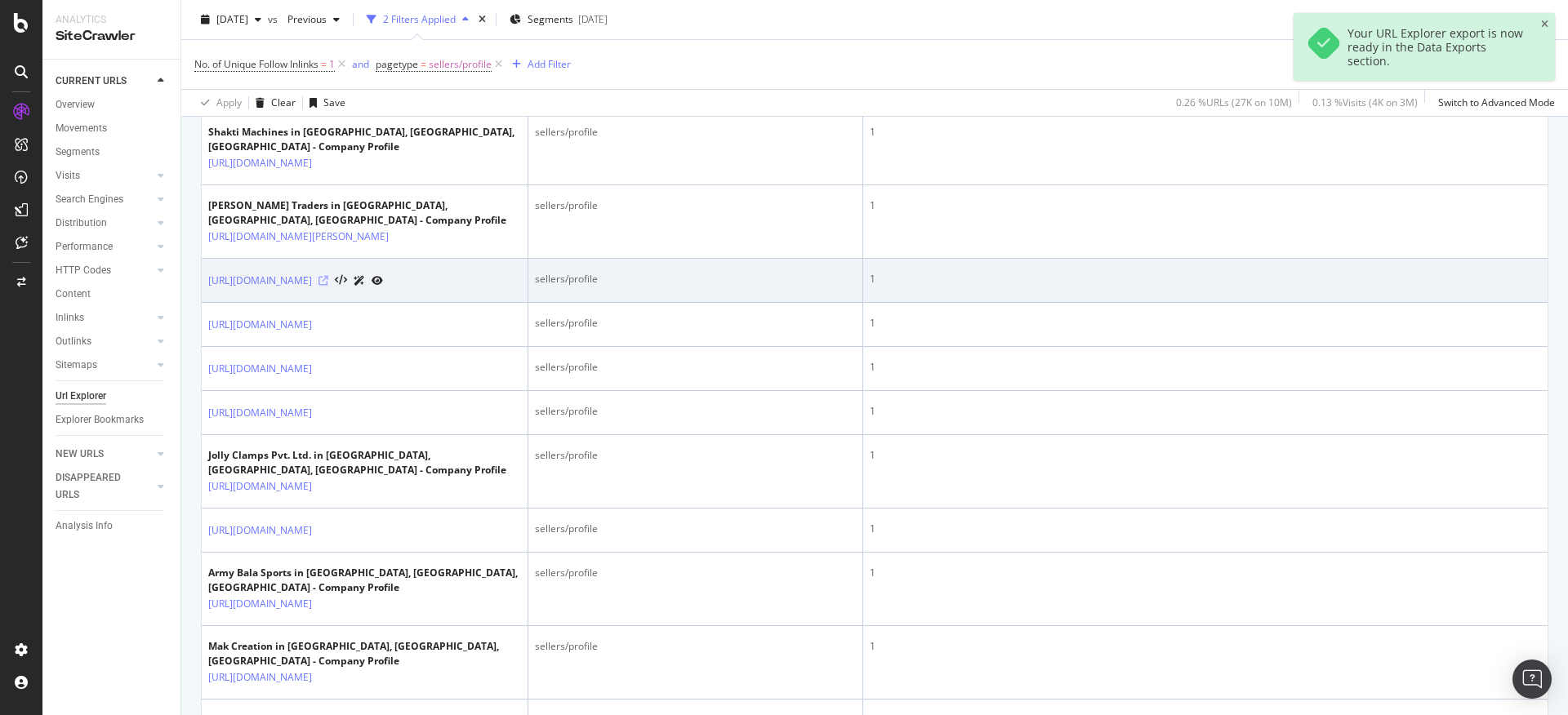
click at [329, 285] on icon at bounding box center [323, 281] width 10 height 10
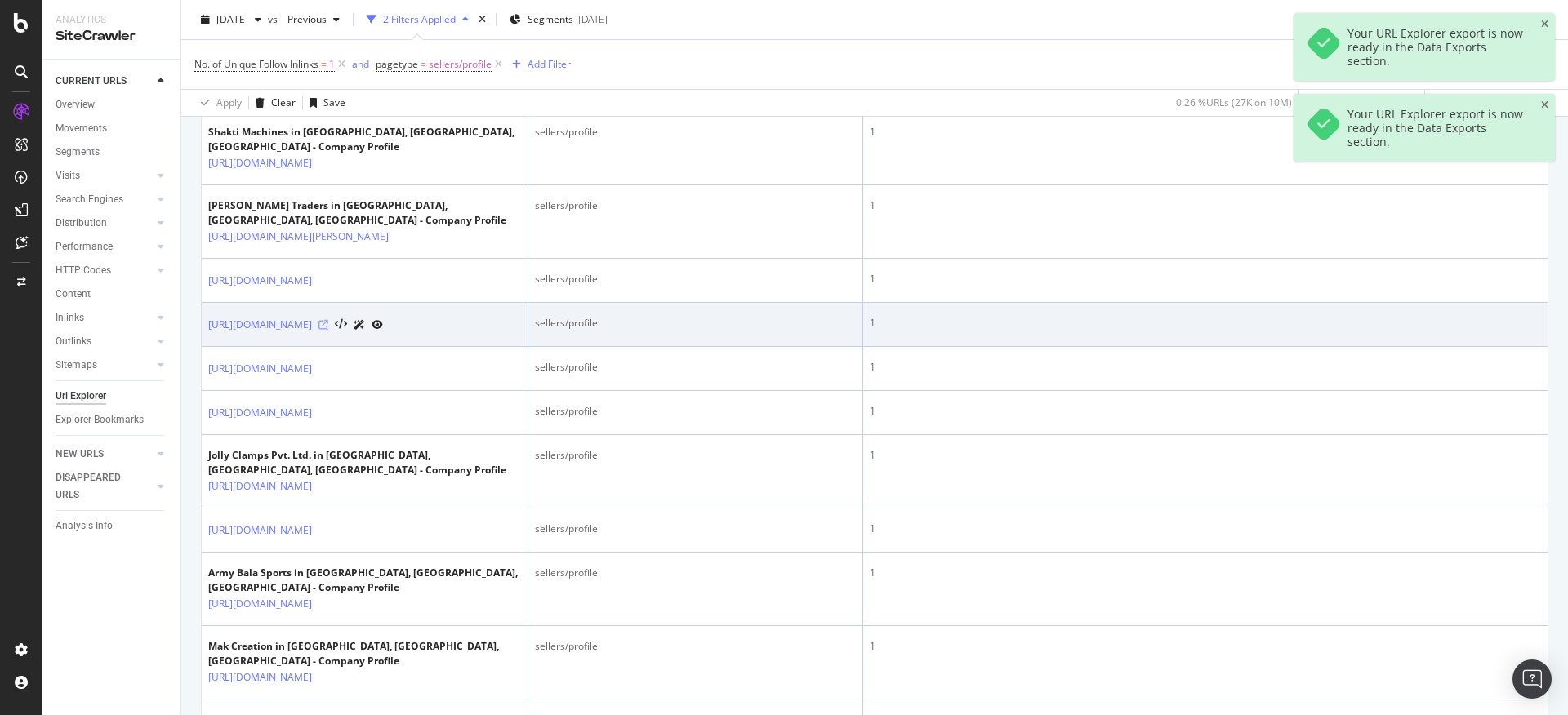
click at [329, 329] on icon at bounding box center [323, 325] width 10 height 10
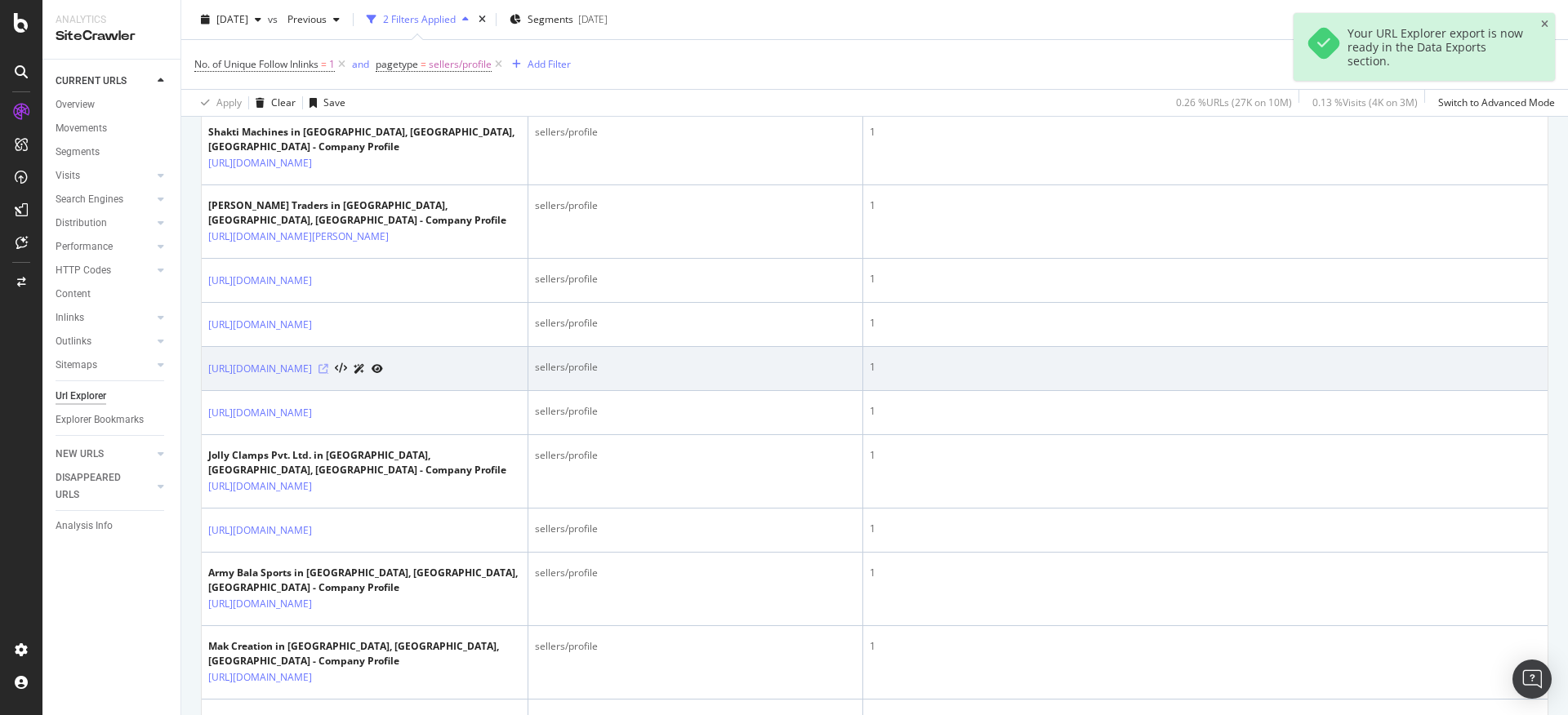
click at [329, 374] on icon at bounding box center [323, 369] width 10 height 10
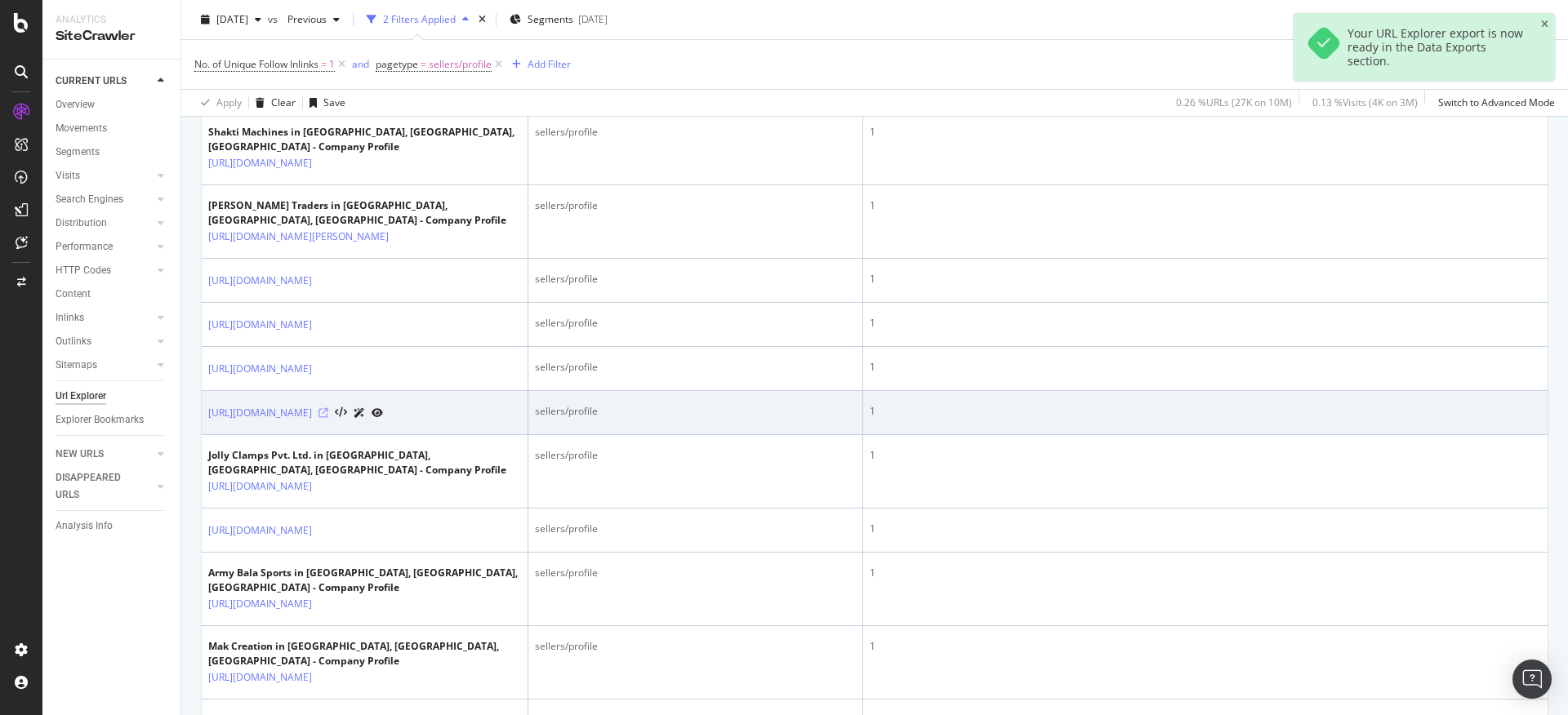
click at [329, 418] on icon at bounding box center [323, 413] width 10 height 10
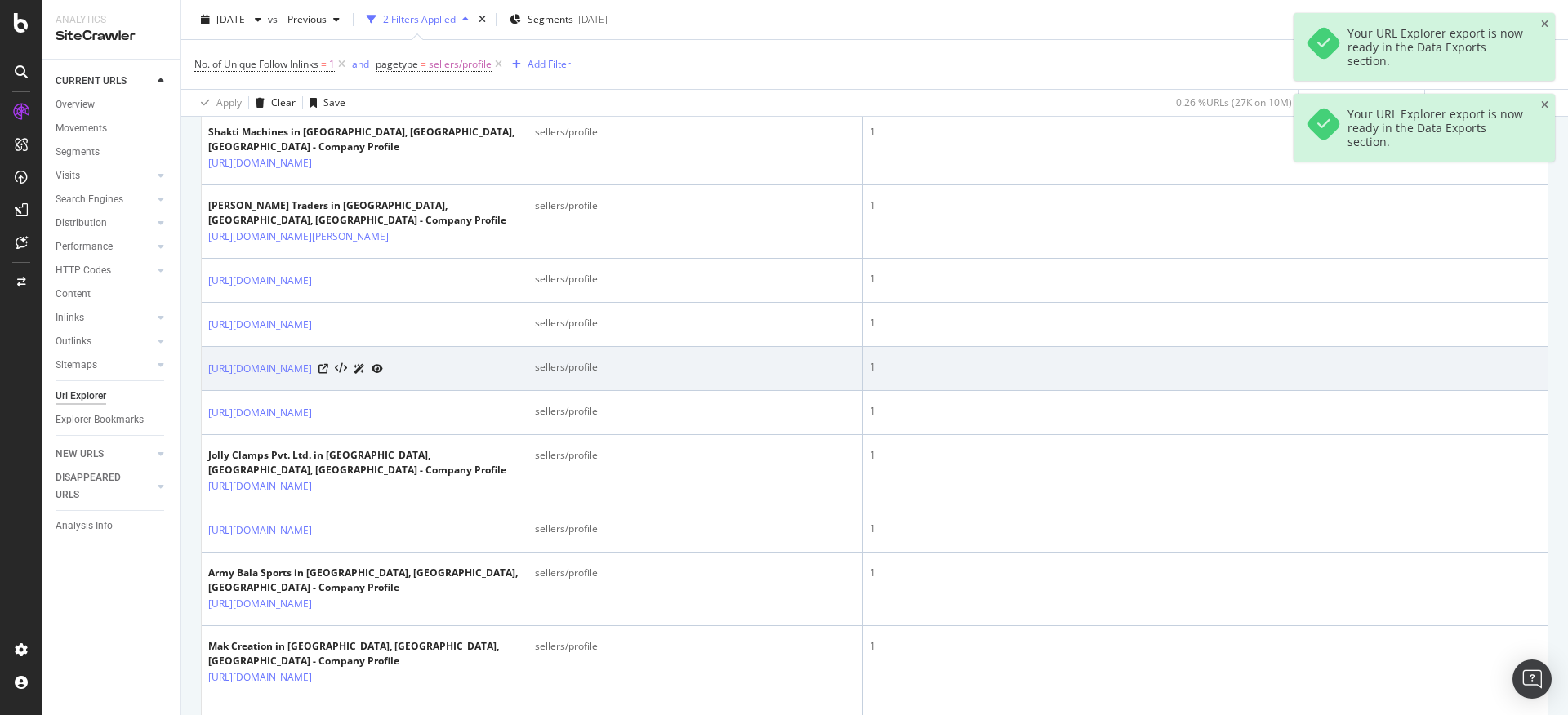
scroll to position [1081, 0]
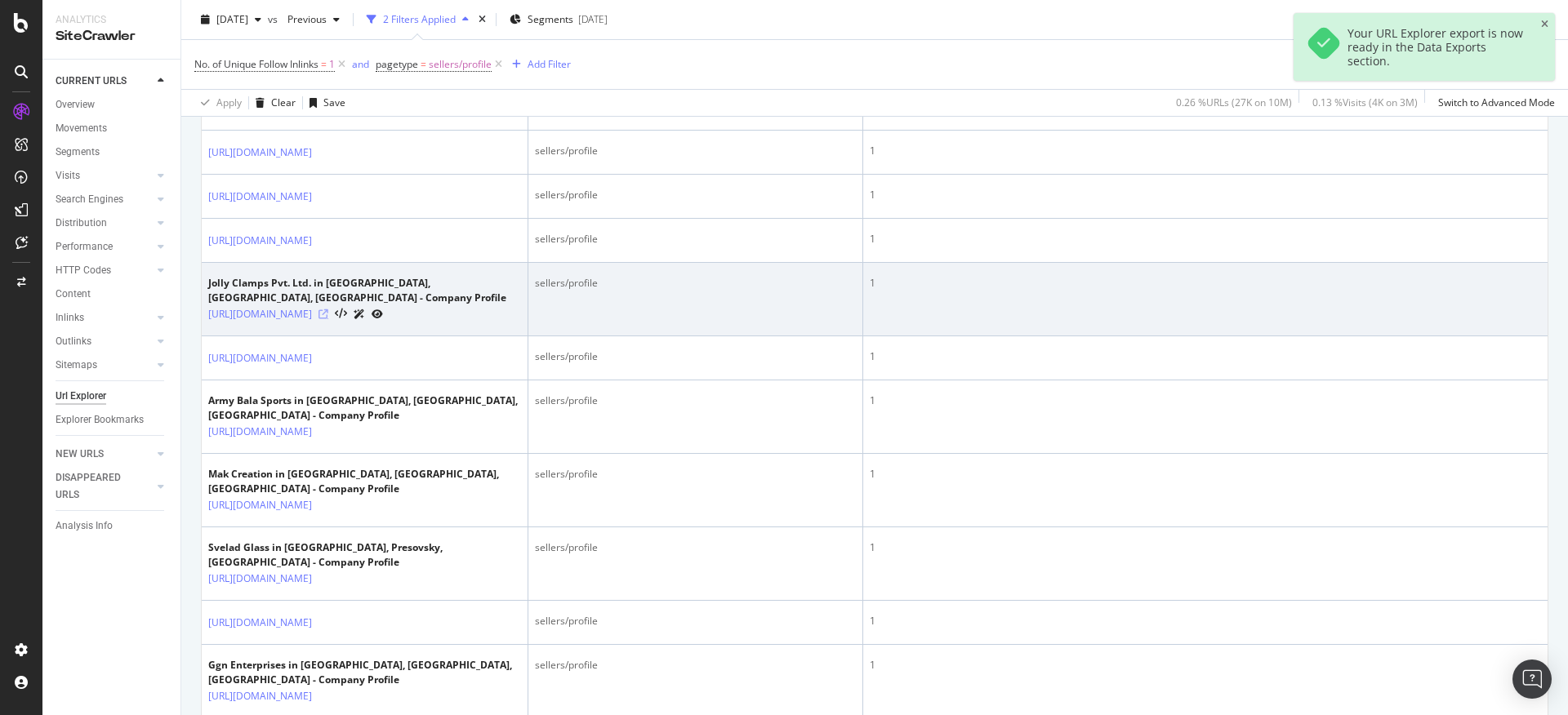
click at [329, 319] on icon at bounding box center [323, 314] width 10 height 10
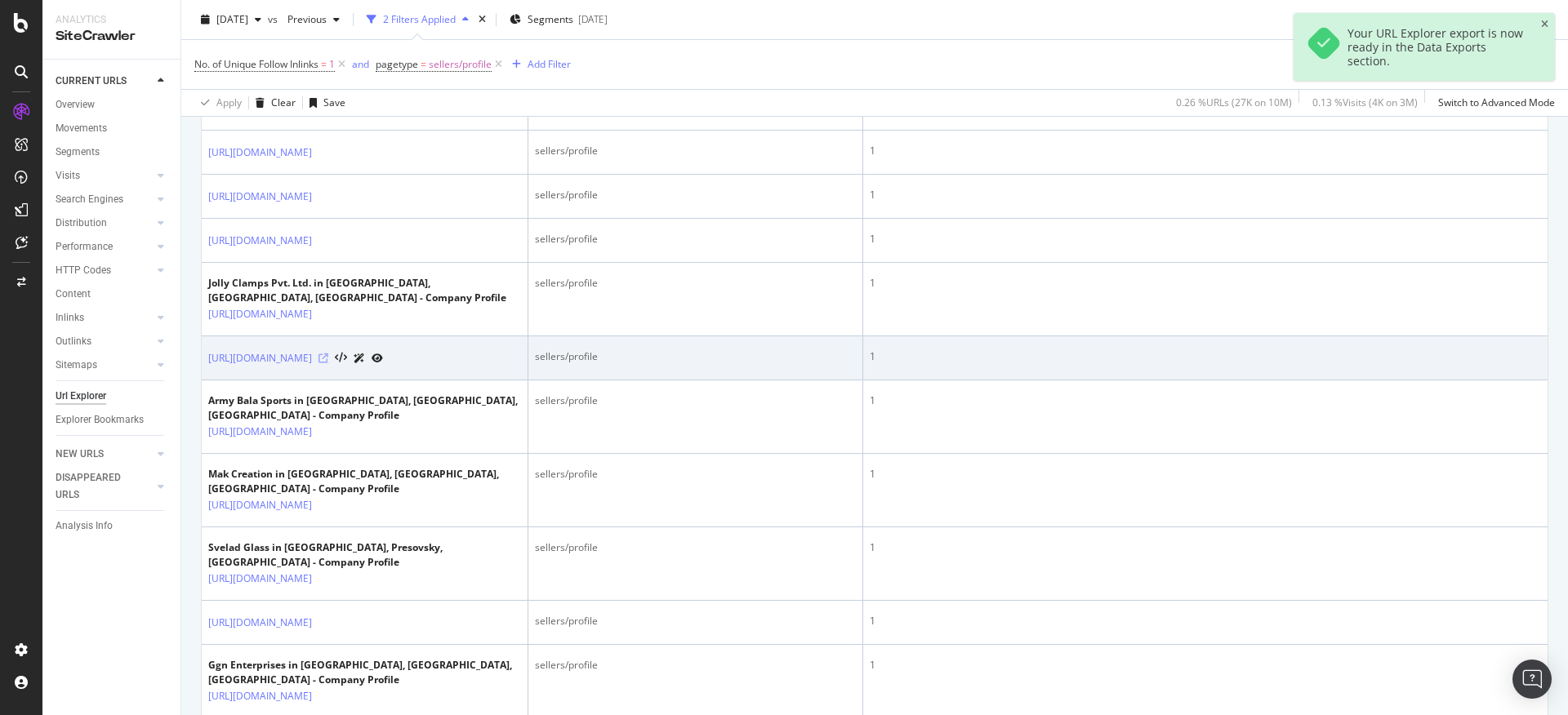
click at [329, 363] on icon at bounding box center [323, 358] width 10 height 10
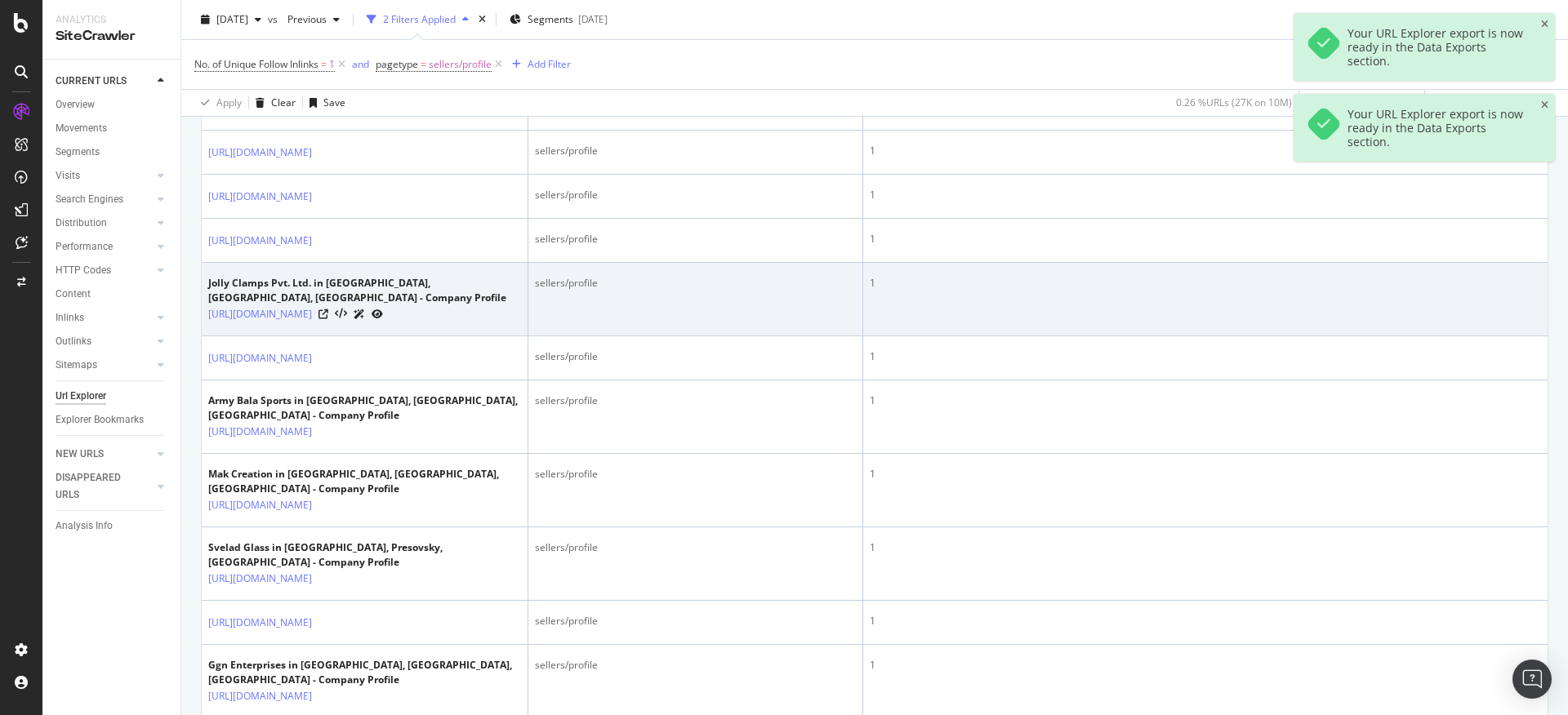
scroll to position [1208, 0]
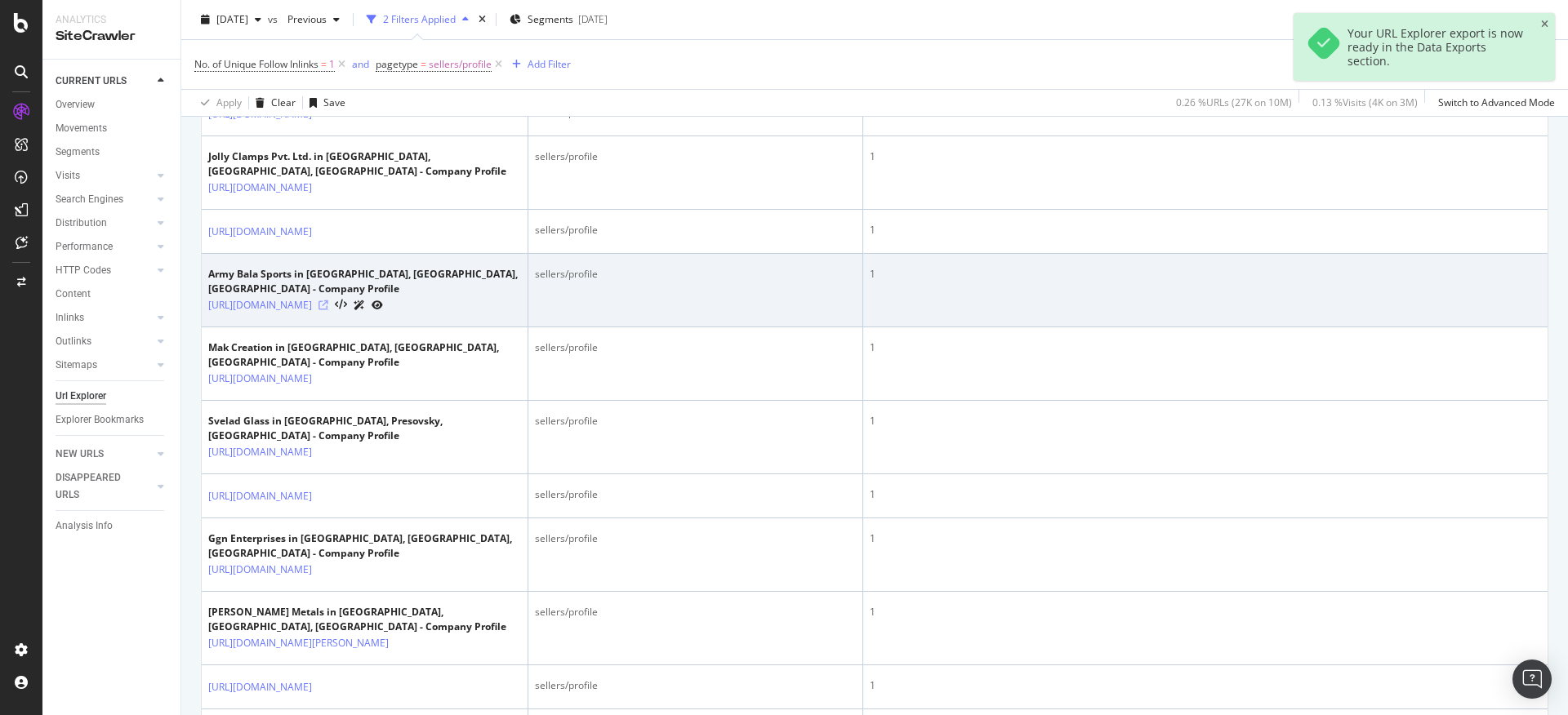
click at [329, 310] on icon at bounding box center [323, 305] width 10 height 10
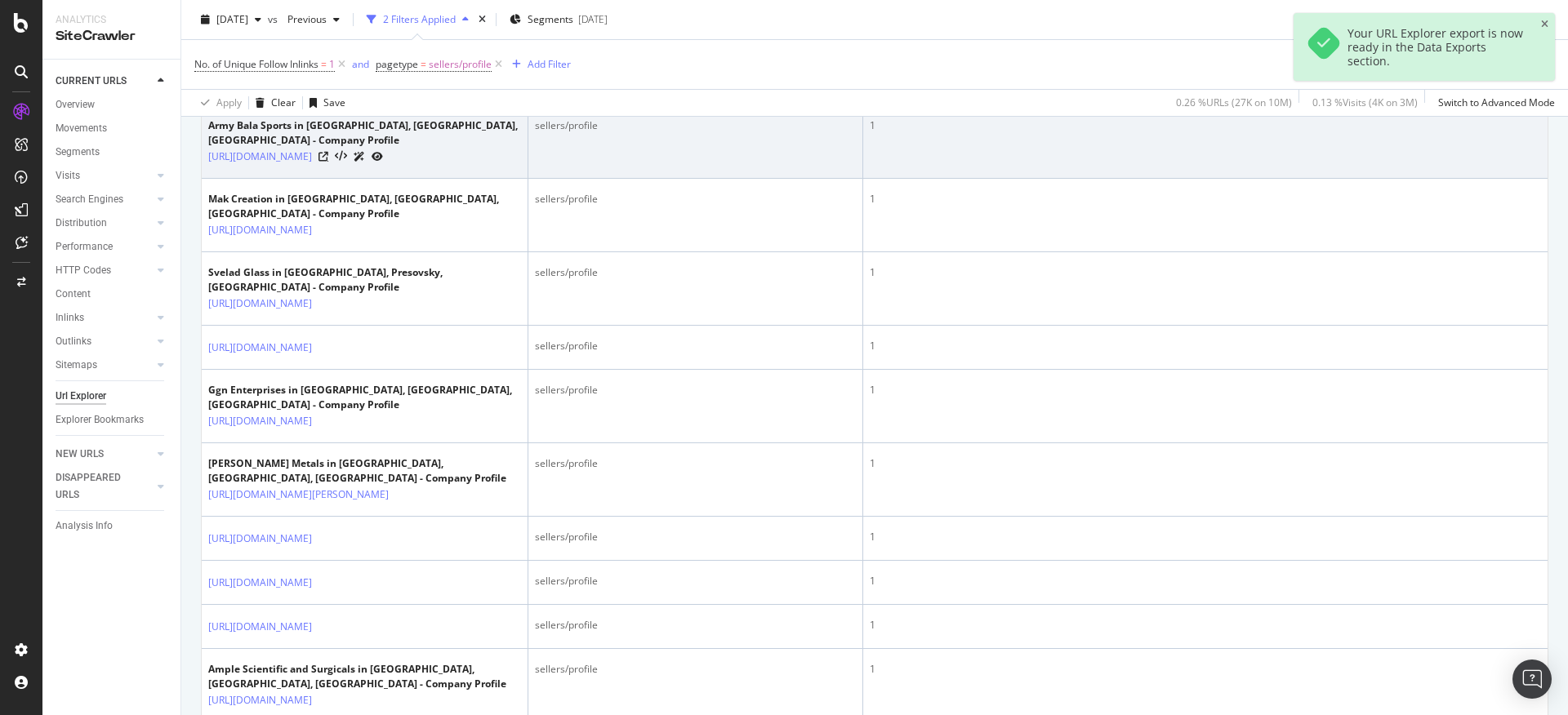
scroll to position [1360, 0]
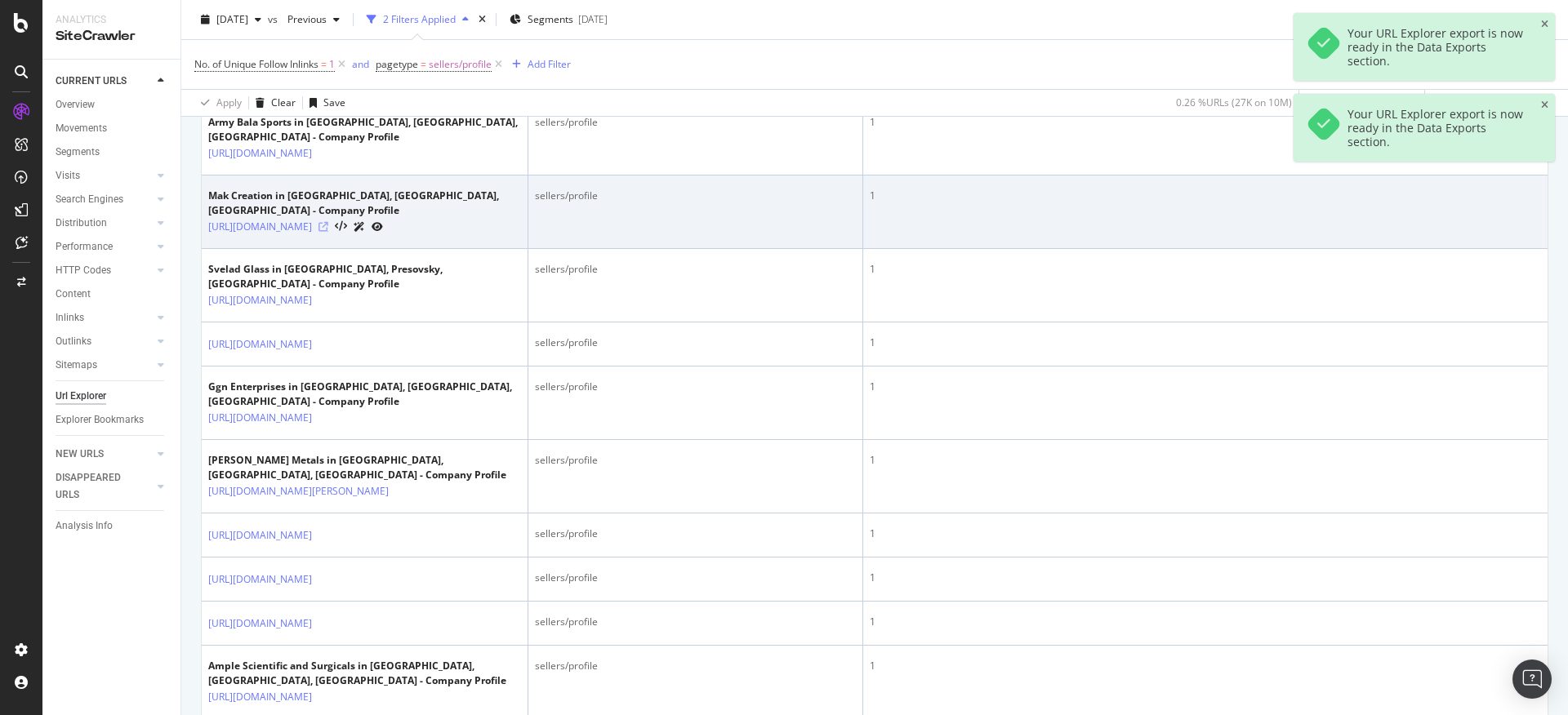
click at [329, 232] on icon at bounding box center [323, 226] width 10 height 10
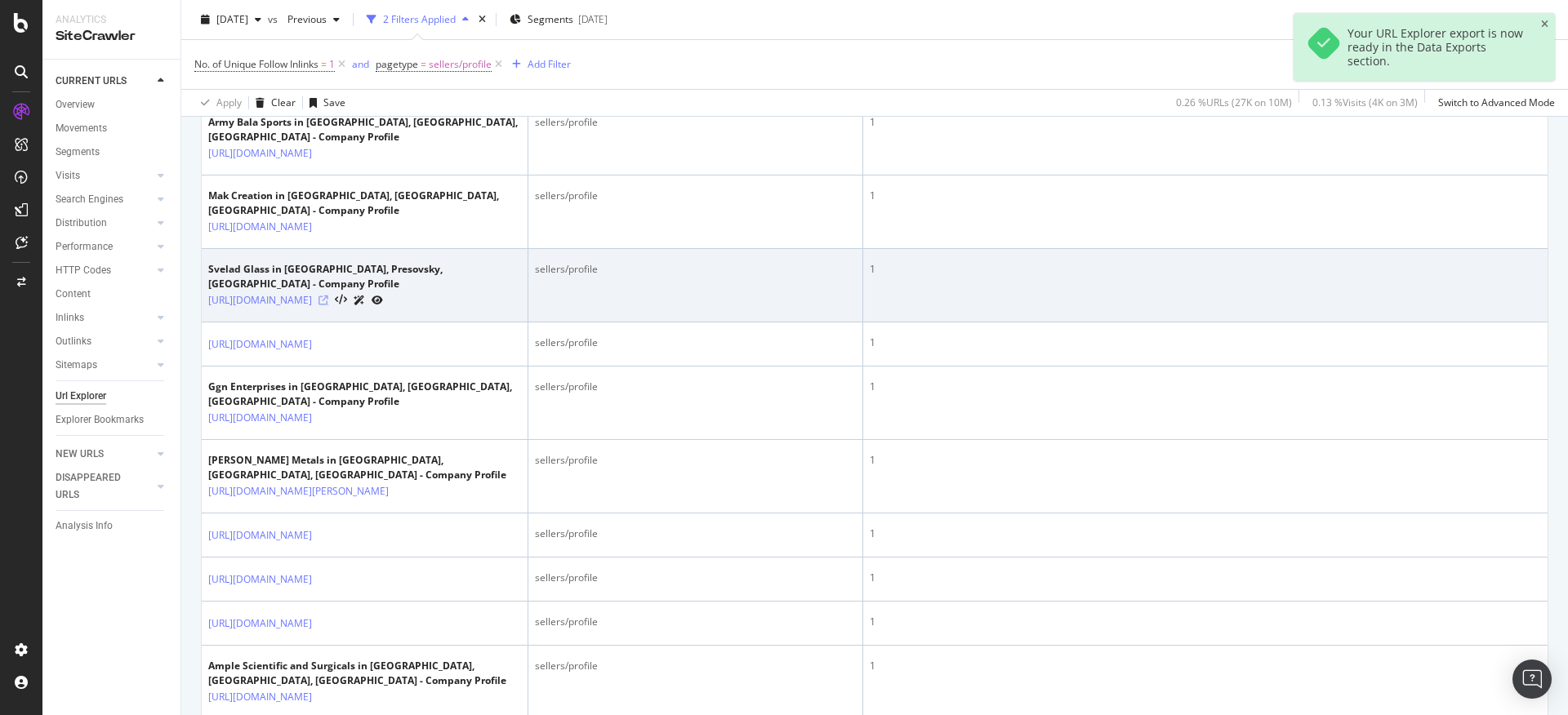
click at [329, 306] on icon at bounding box center [323, 300] width 10 height 10
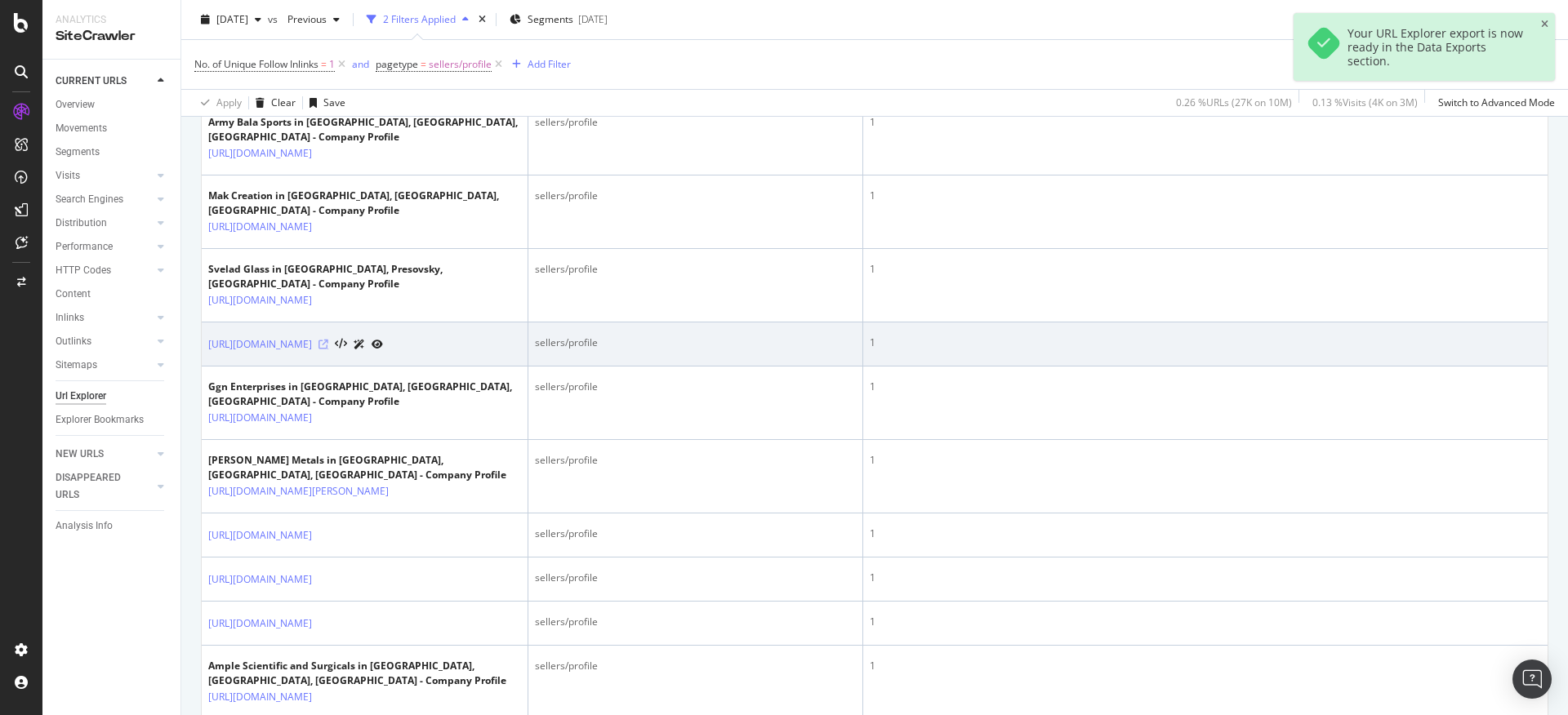
click at [329, 350] on icon at bounding box center [323, 344] width 10 height 10
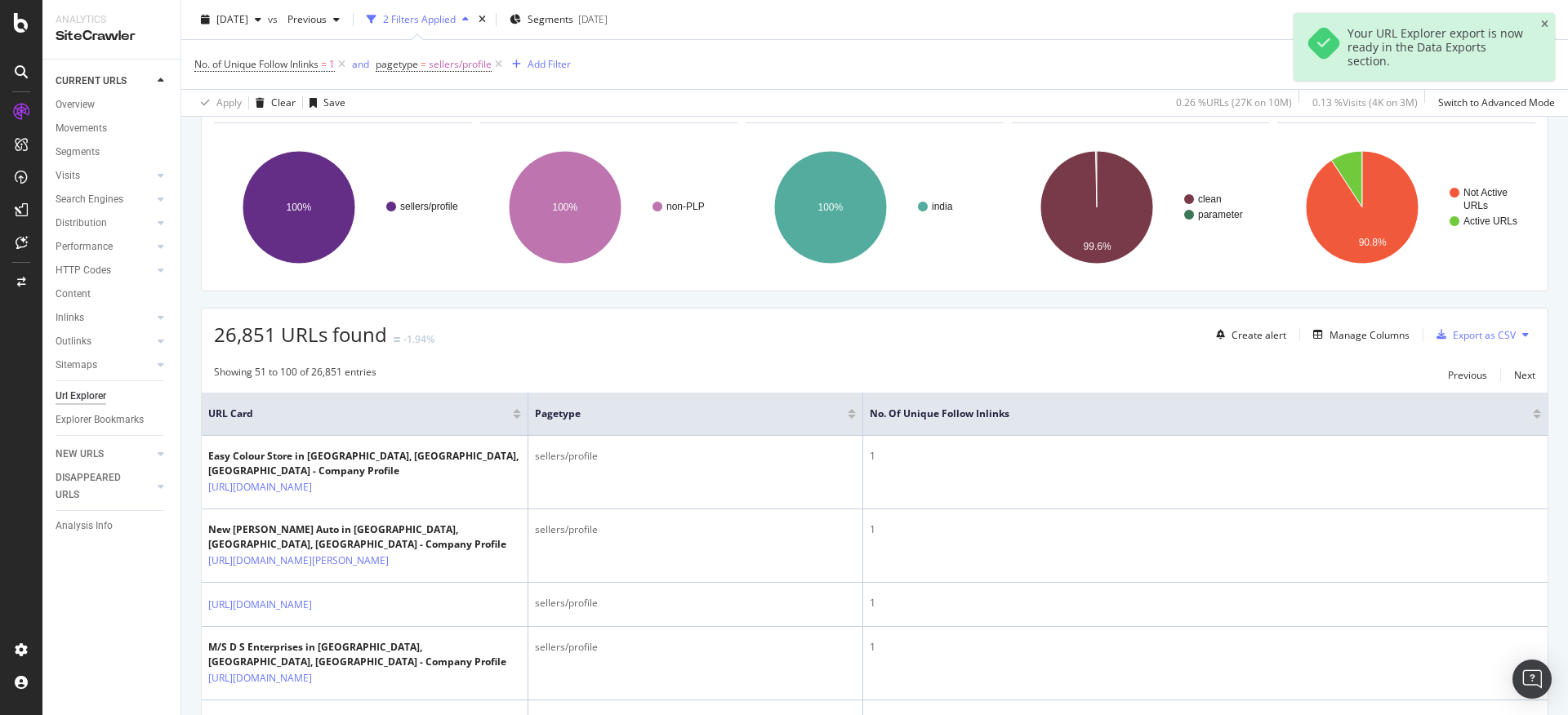
scroll to position [0, 0]
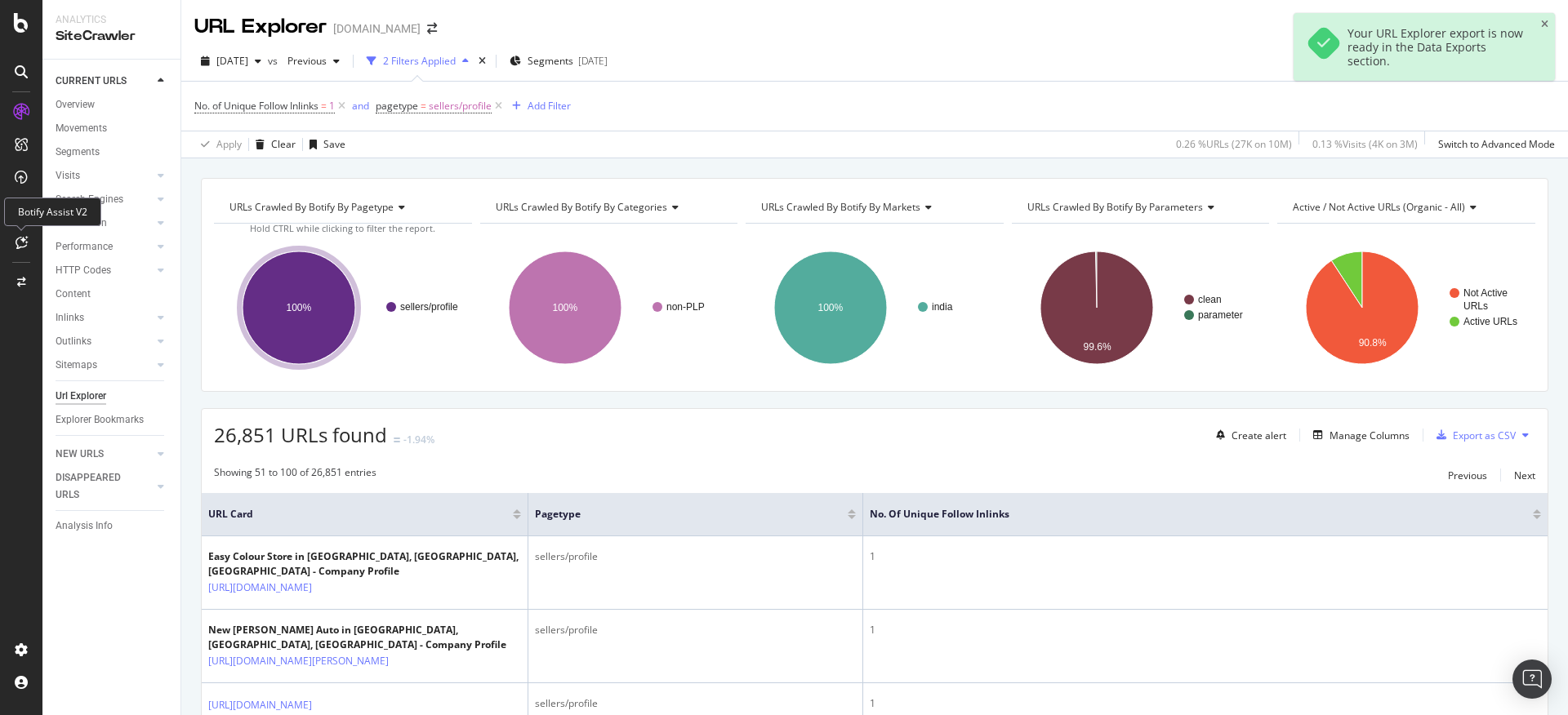
click at [18, 246] on icon at bounding box center [21, 242] width 12 height 13
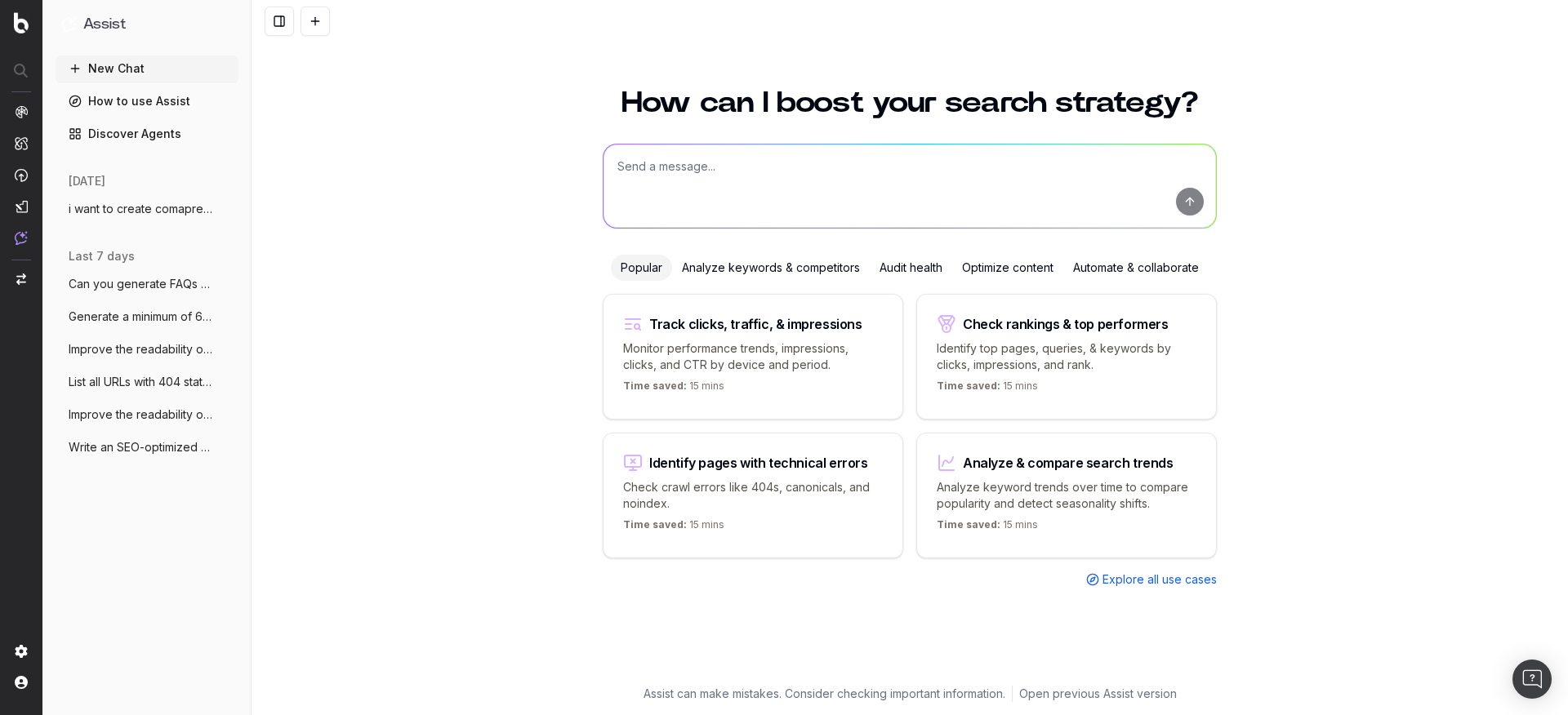
click at [718, 163] on textarea at bounding box center [910, 186] width 612 height 83
paste textarea "Generate a list of high-potential 'comparison' keywords for creating SEO-optimi…"
type textarea "Generate a list of high-potential 'comparison' keywords for creating SEO-optimi…"
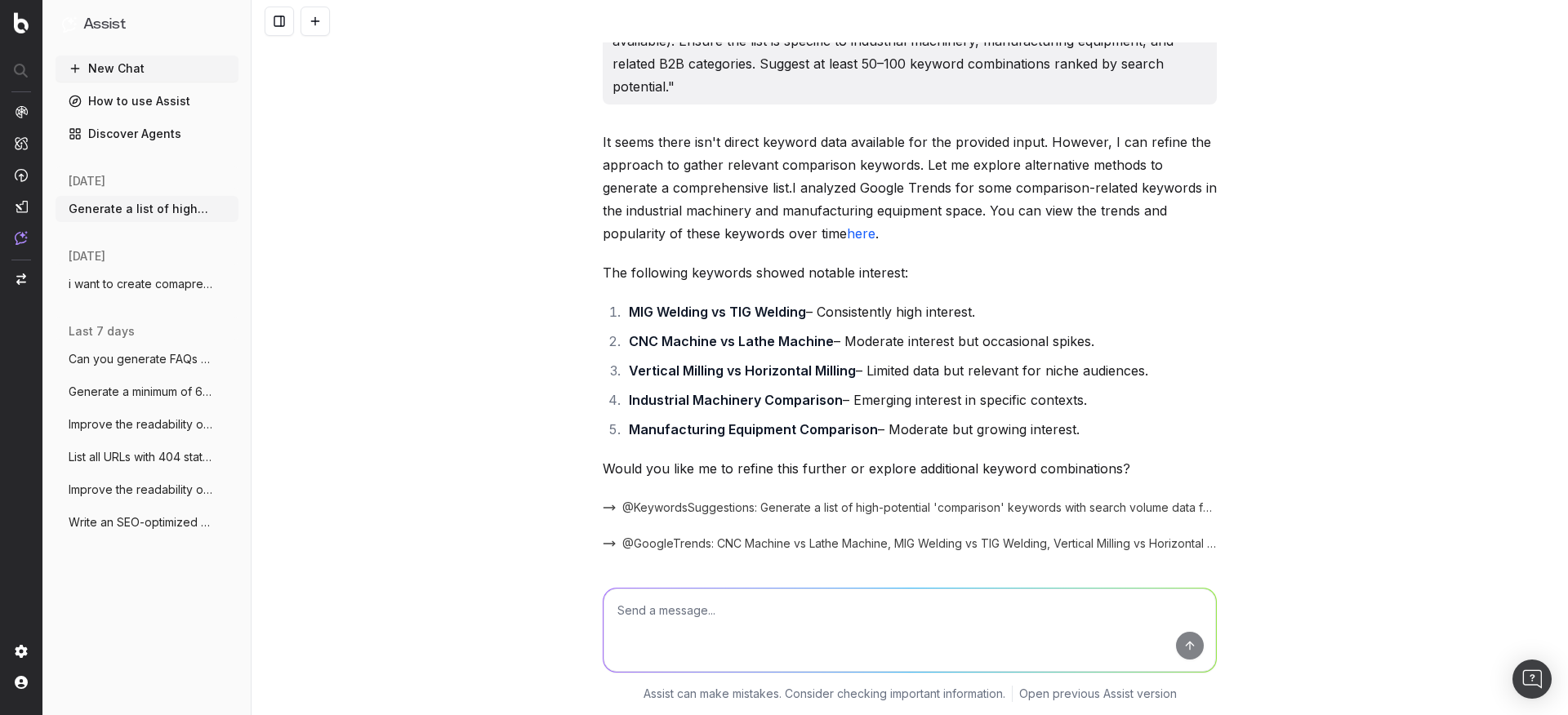
scroll to position [167, 0]
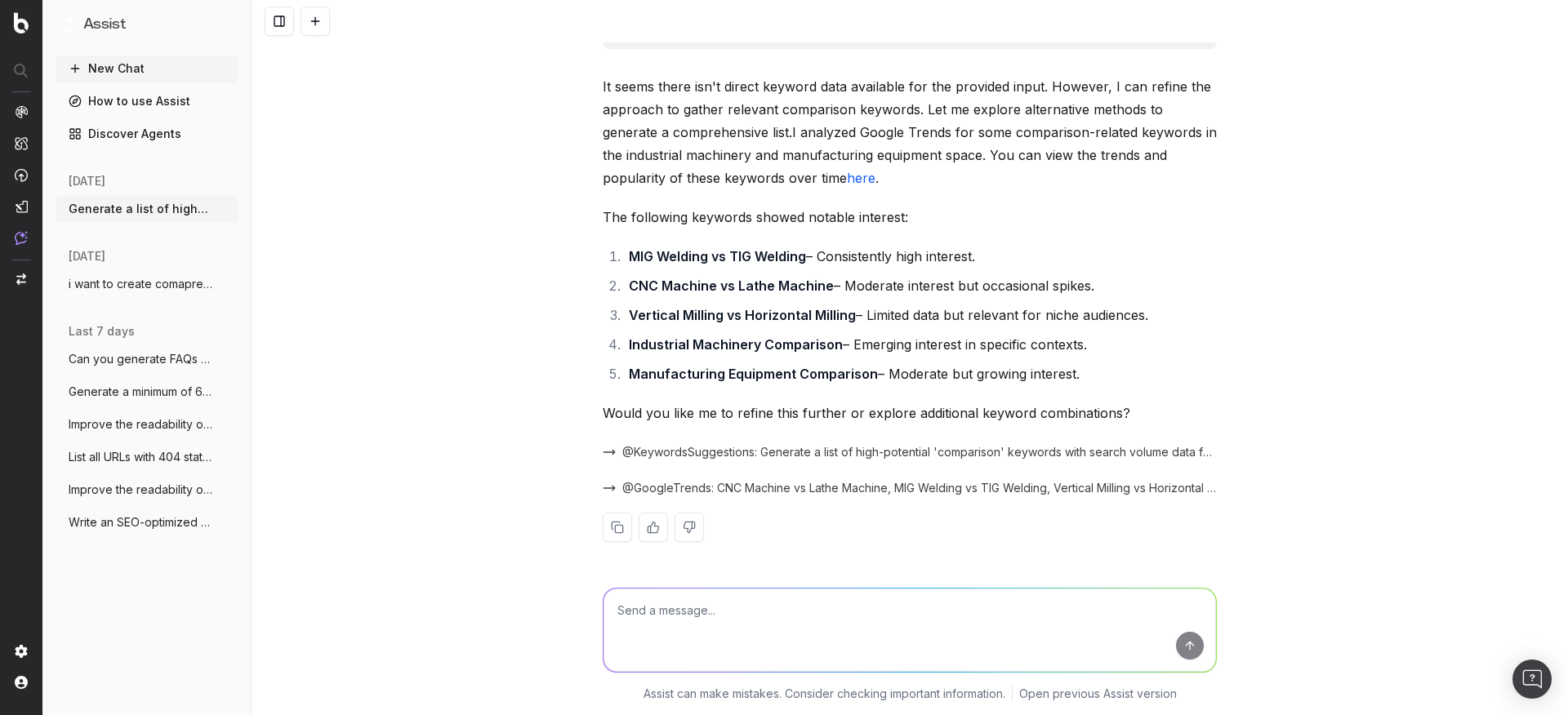
click at [847, 183] on link "here" at bounding box center [861, 179] width 29 height 17
click at [664, 623] on textarea at bounding box center [910, 630] width 612 height 83
click at [671, 609] on textarea "You have ?manufacturers" at bounding box center [910, 630] width 612 height 83
click at [767, 615] on textarea "You have /manufacturers" at bounding box center [910, 630] width 612 height 83
type textarea "You have /manufacturers/ urls in plp section, provide data from that section as…"
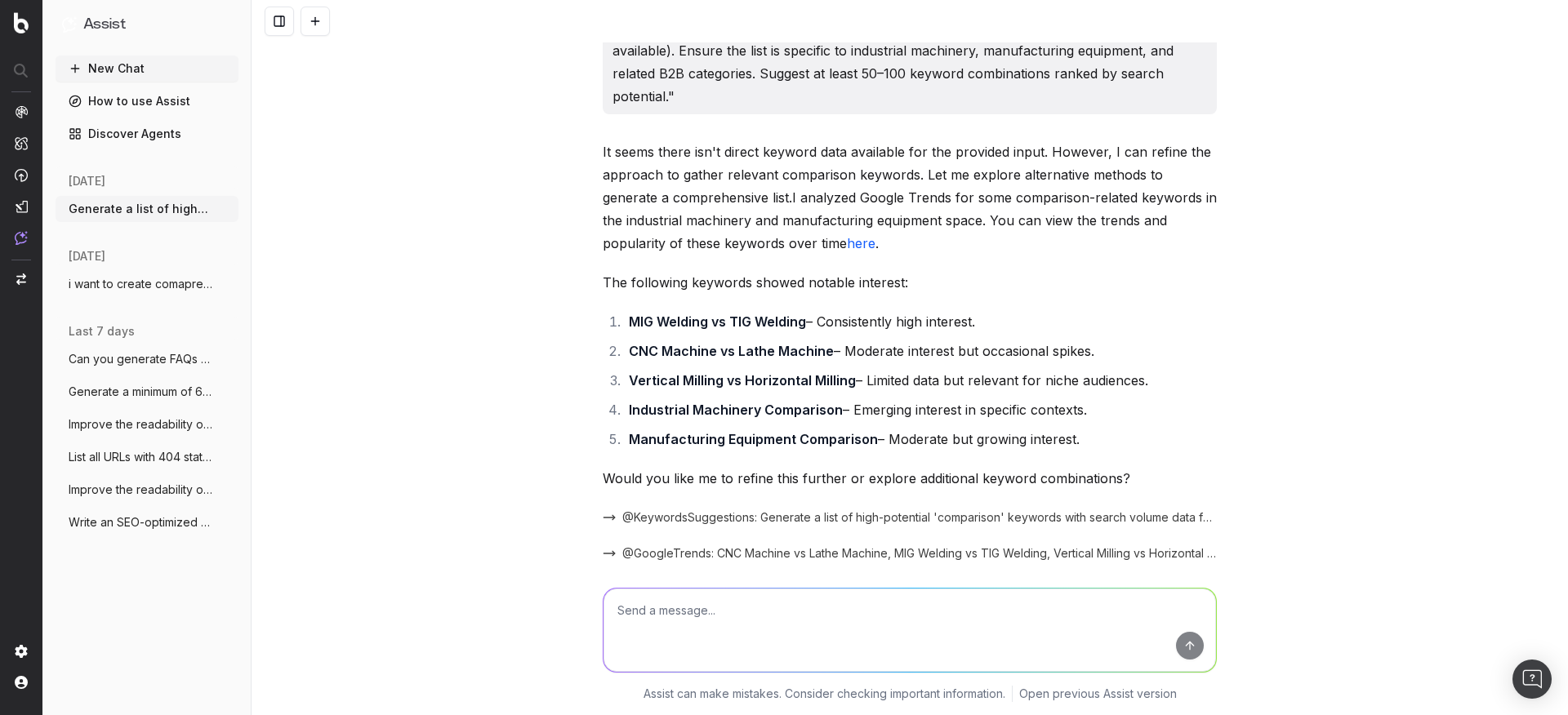
scroll to position [0, 0]
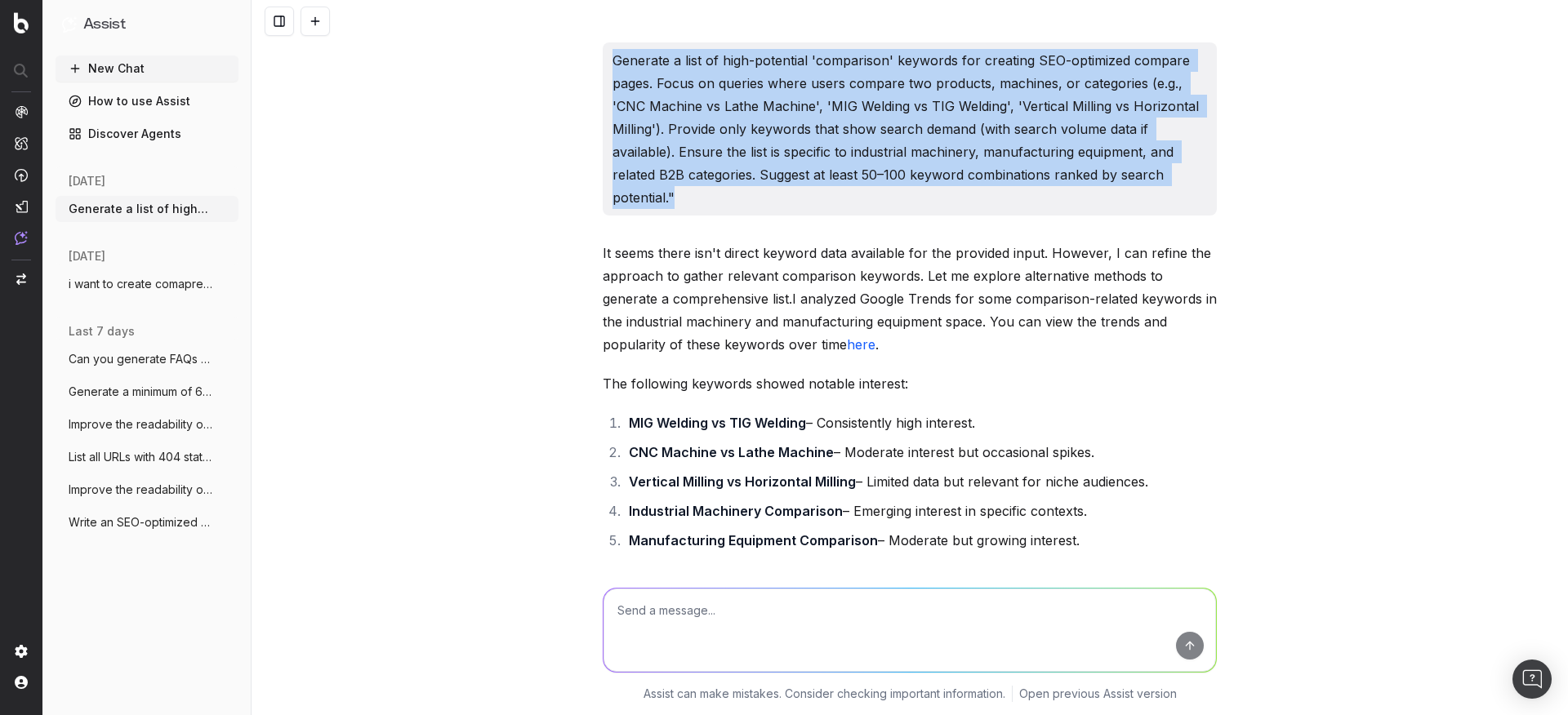
drag, startPoint x: 602, startPoint y: 53, endPoint x: 713, endPoint y: 198, distance: 182.6
click at [713, 198] on div "Generate a list of high-potential 'comparison' keywords for creating SEO-optimi…" at bounding box center [910, 129] width 614 height 173
copy p "Generate a list of high-potential 'comparison' keywords for creating SEO-optimi…"
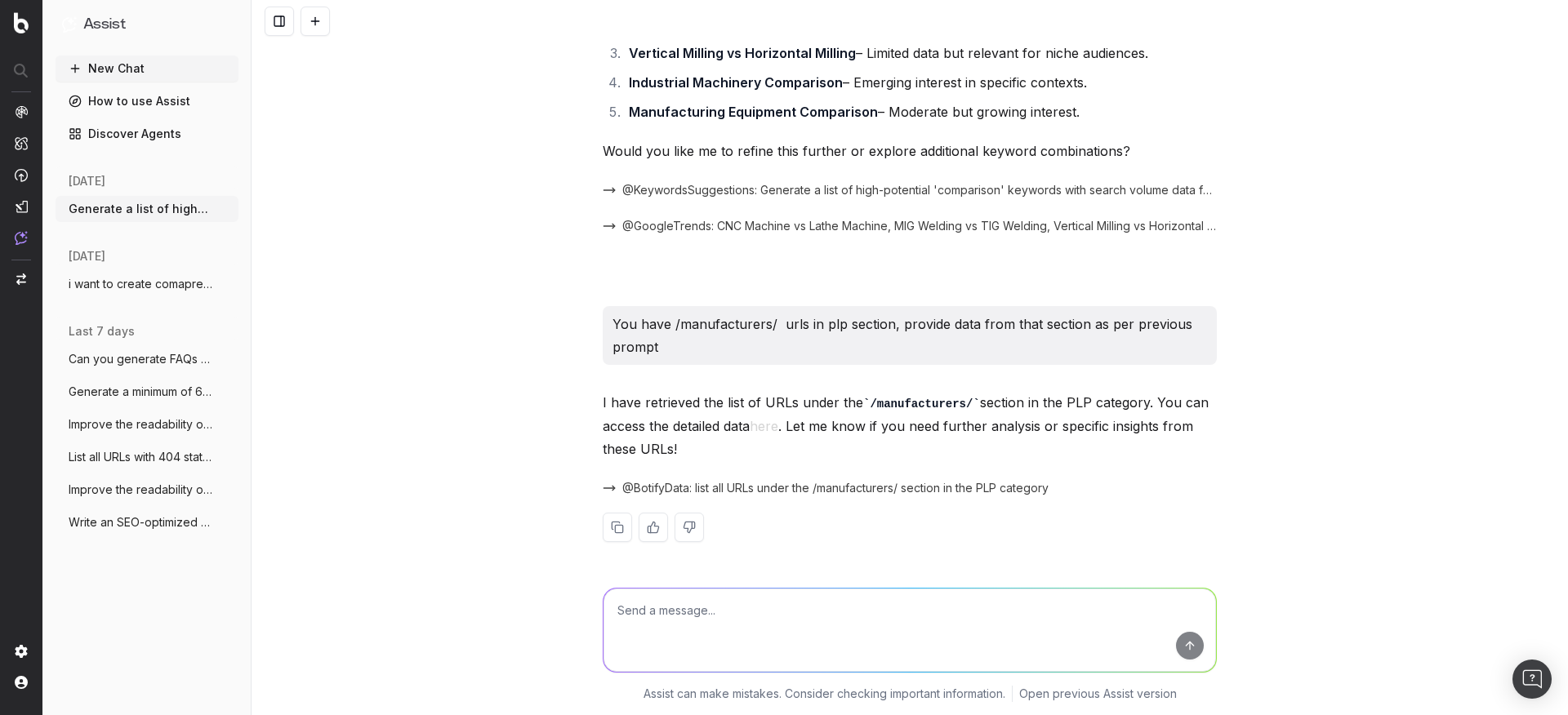
click at [734, 627] on textarea at bounding box center [910, 630] width 612 height 83
paste textarea "Generate a list of high-potential 'comparison' keywords for creating SEO-optimi…"
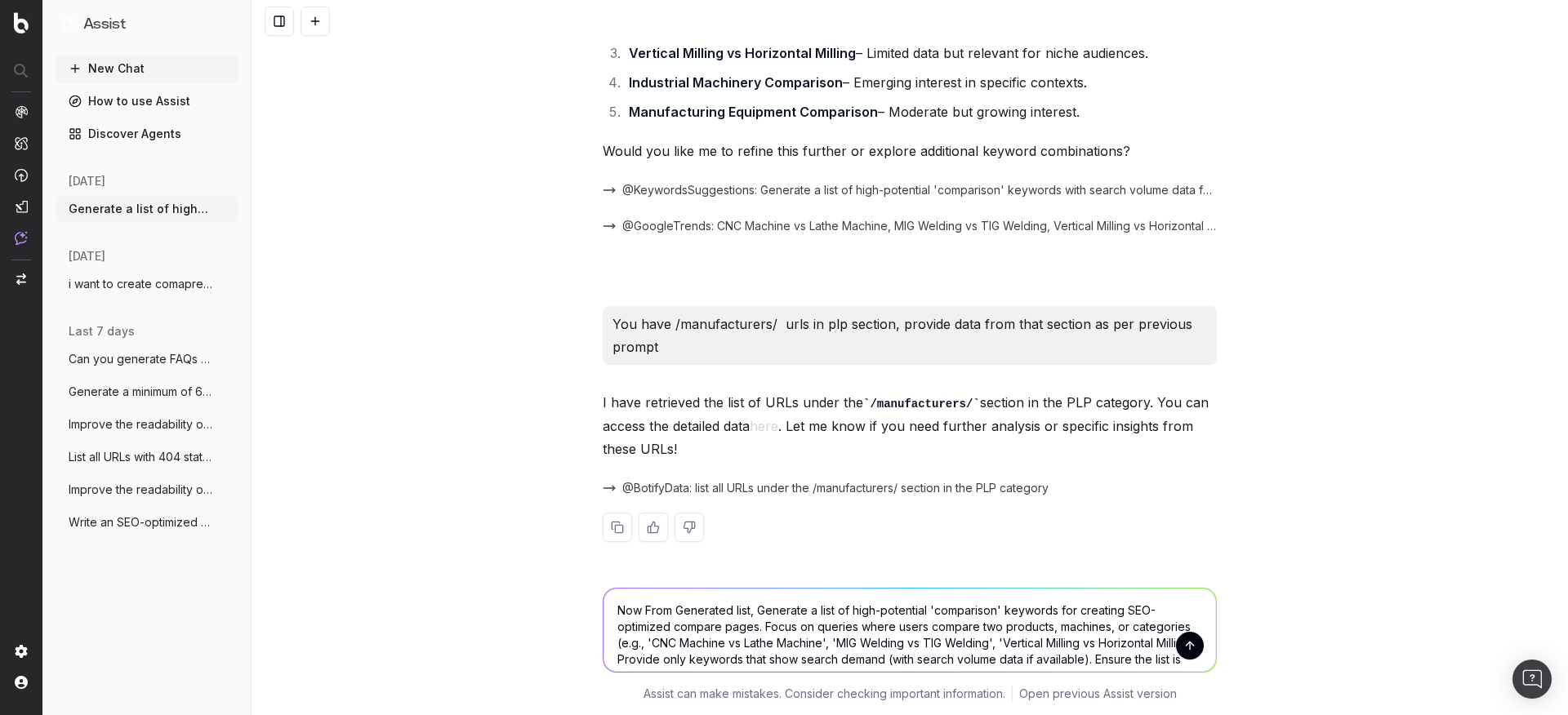
scroll to position [471, 0]
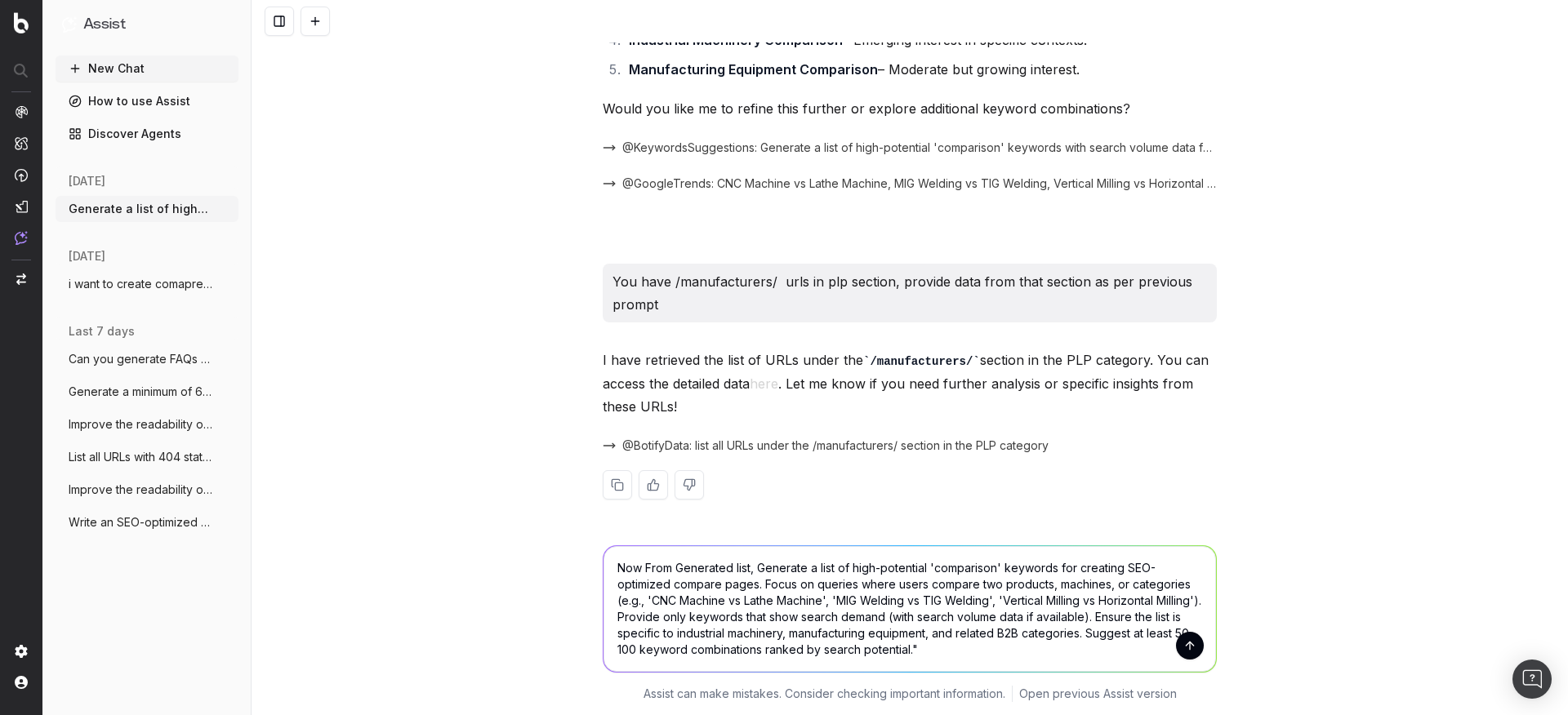
click at [850, 564] on textarea "Now From Generated list, Generate a list of high-potential 'comparison' keyword…" at bounding box center [910, 608] width 612 height 126
drag, startPoint x: 1140, startPoint y: 583, endPoint x: 1142, endPoint y: 604, distance: 21.1
click at [1142, 604] on textarea "Now From Generated list, give me high-potential 'comparison' keywords for creat…" at bounding box center [910, 608] width 612 height 126
drag, startPoint x: 1125, startPoint y: 586, endPoint x: 1132, endPoint y: 602, distance: 17.5
click at [1132, 602] on textarea "Now From Generated list, give me high-potential 'comparison' keywords for creat…" at bounding box center [910, 608] width 612 height 126
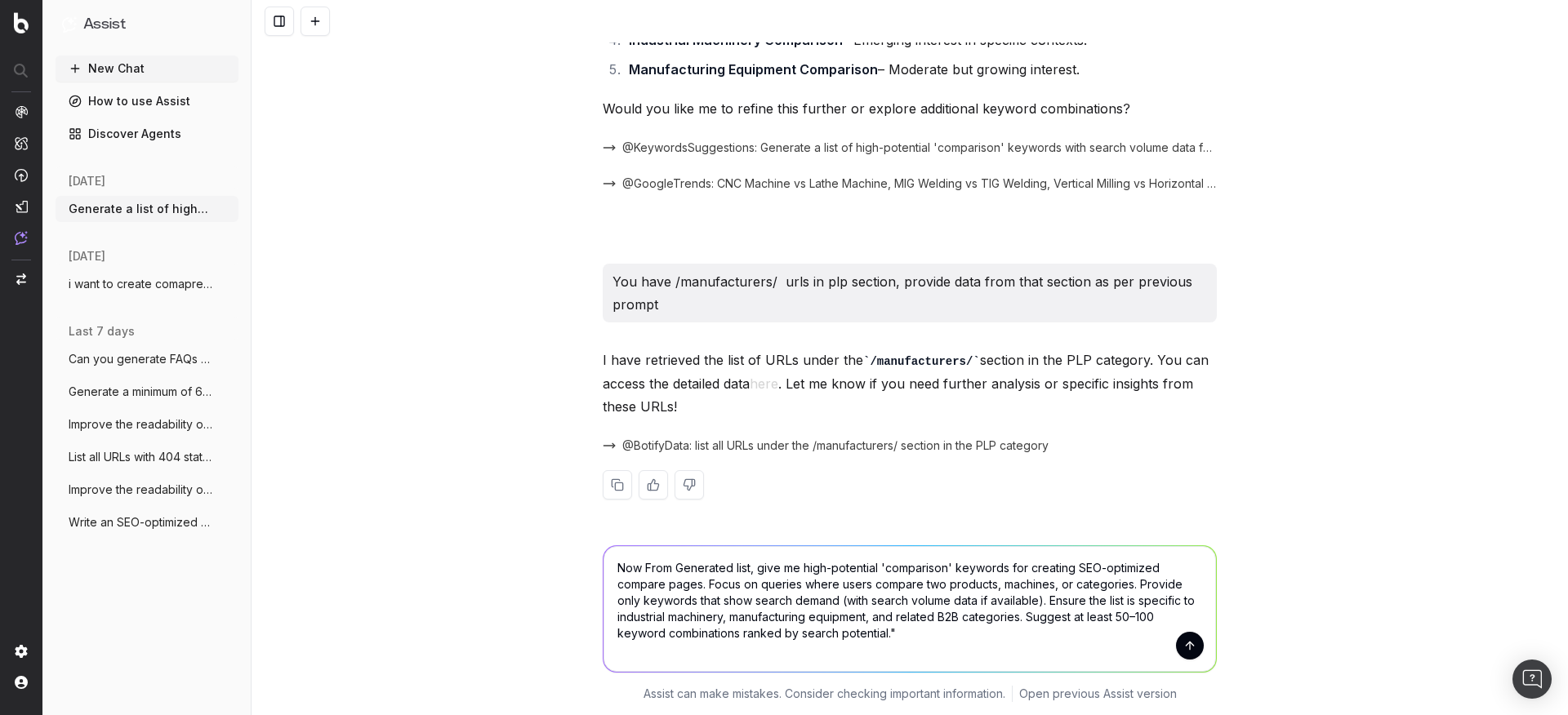
scroll to position [455, 0]
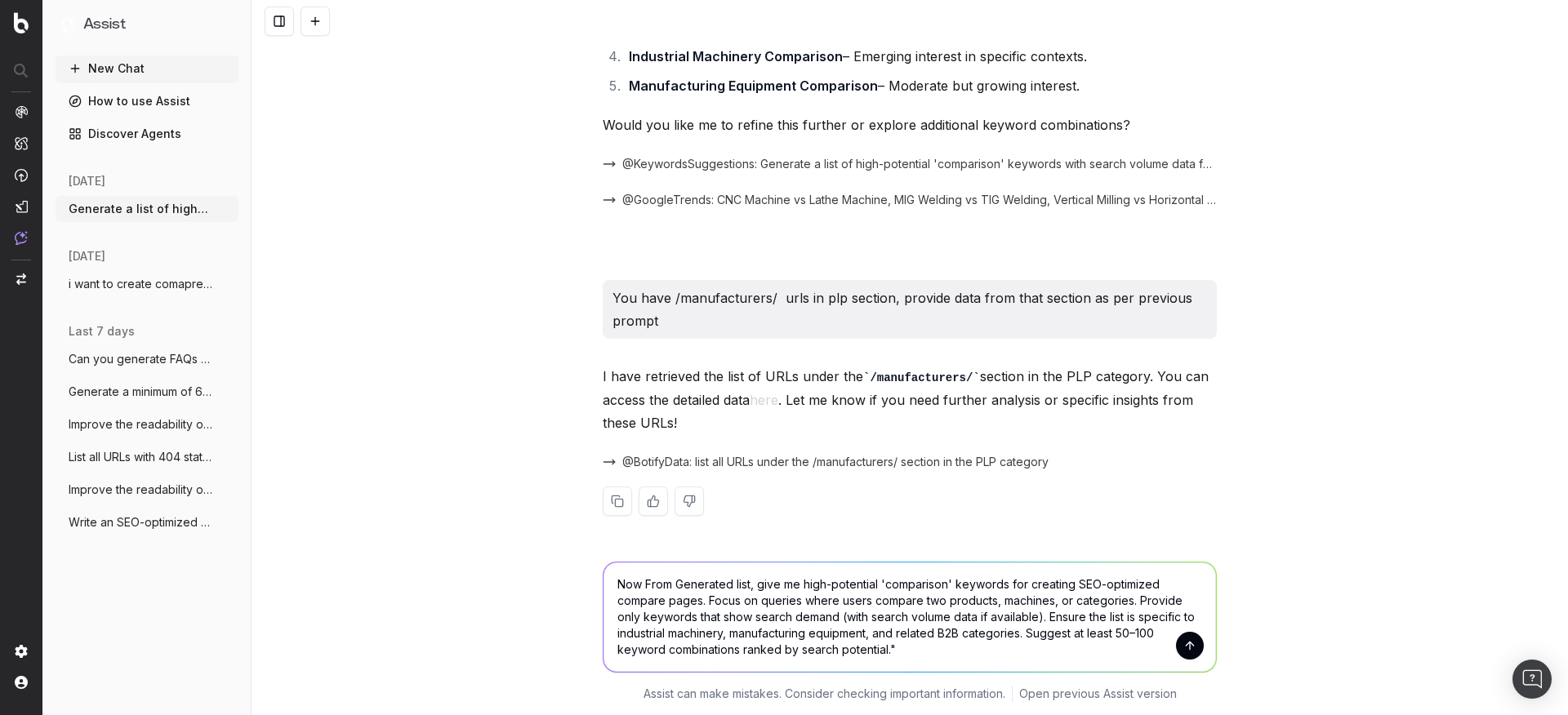
drag, startPoint x: 1042, startPoint y: 619, endPoint x: 1016, endPoint y: 636, distance: 31.1
click at [1016, 636] on textarea "Now From Generated list, give me high-potential 'comparison' keywords for creat…" at bounding box center [910, 617] width 612 height 110
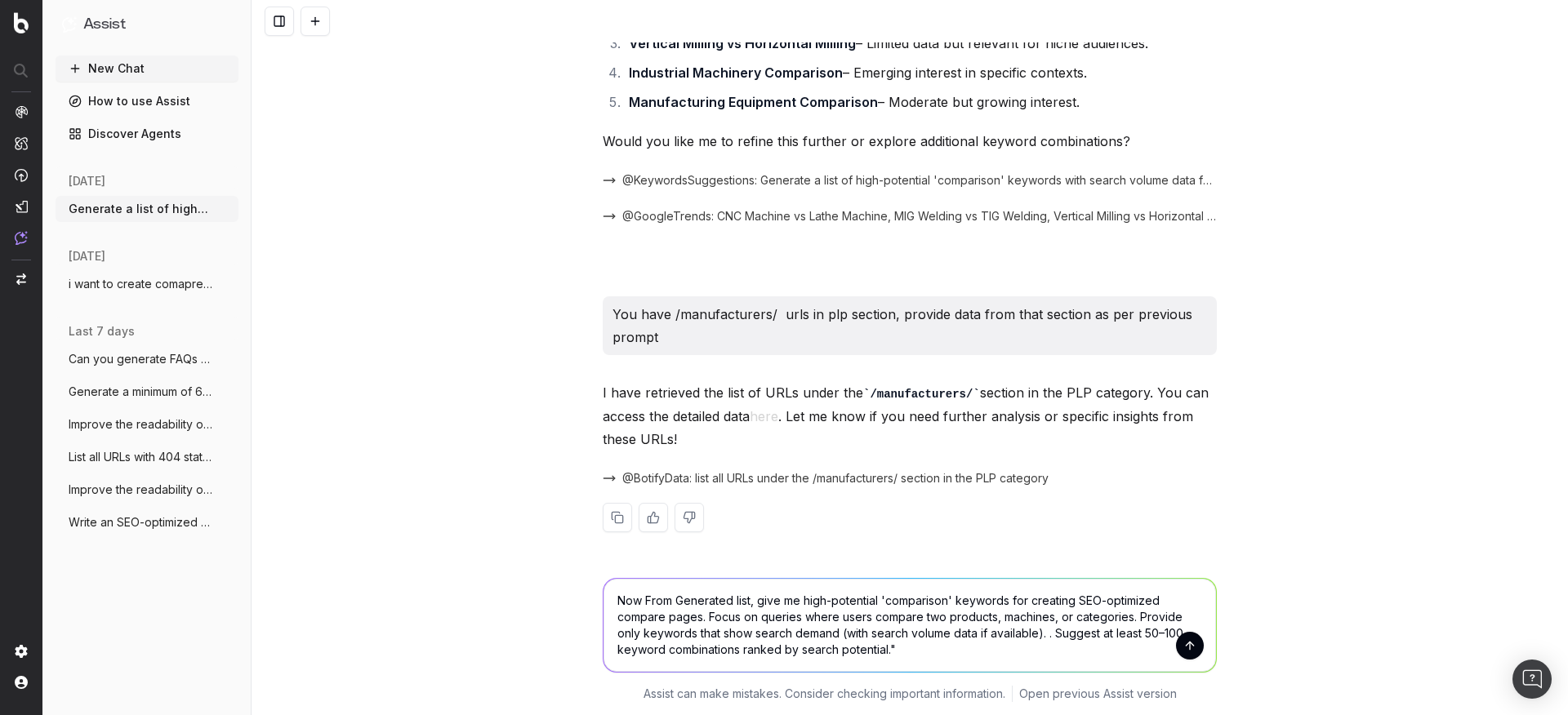
scroll to position [438, 0]
type textarea "Now From Generated list, give me high-potential 'comparison' keywords for creat…"
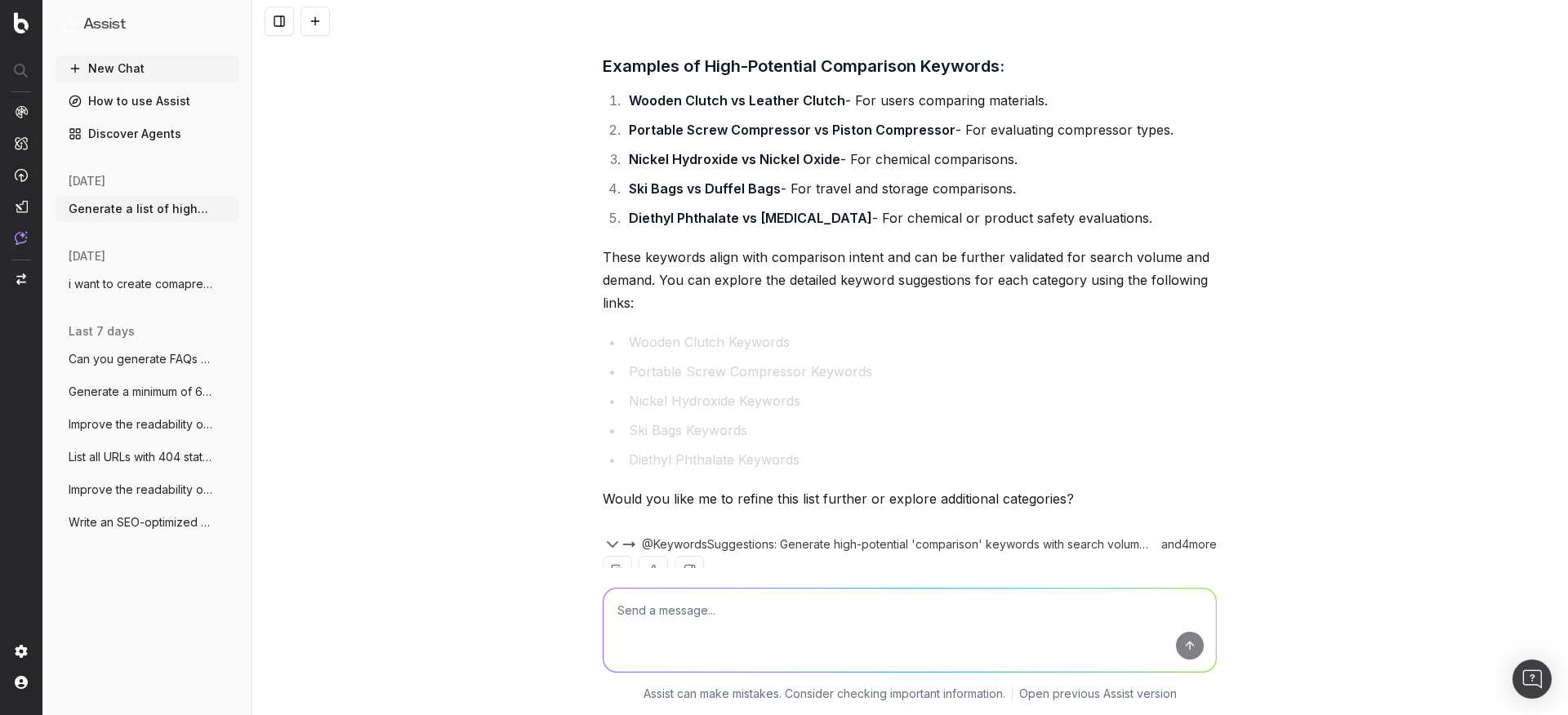
scroll to position [1212, 0]
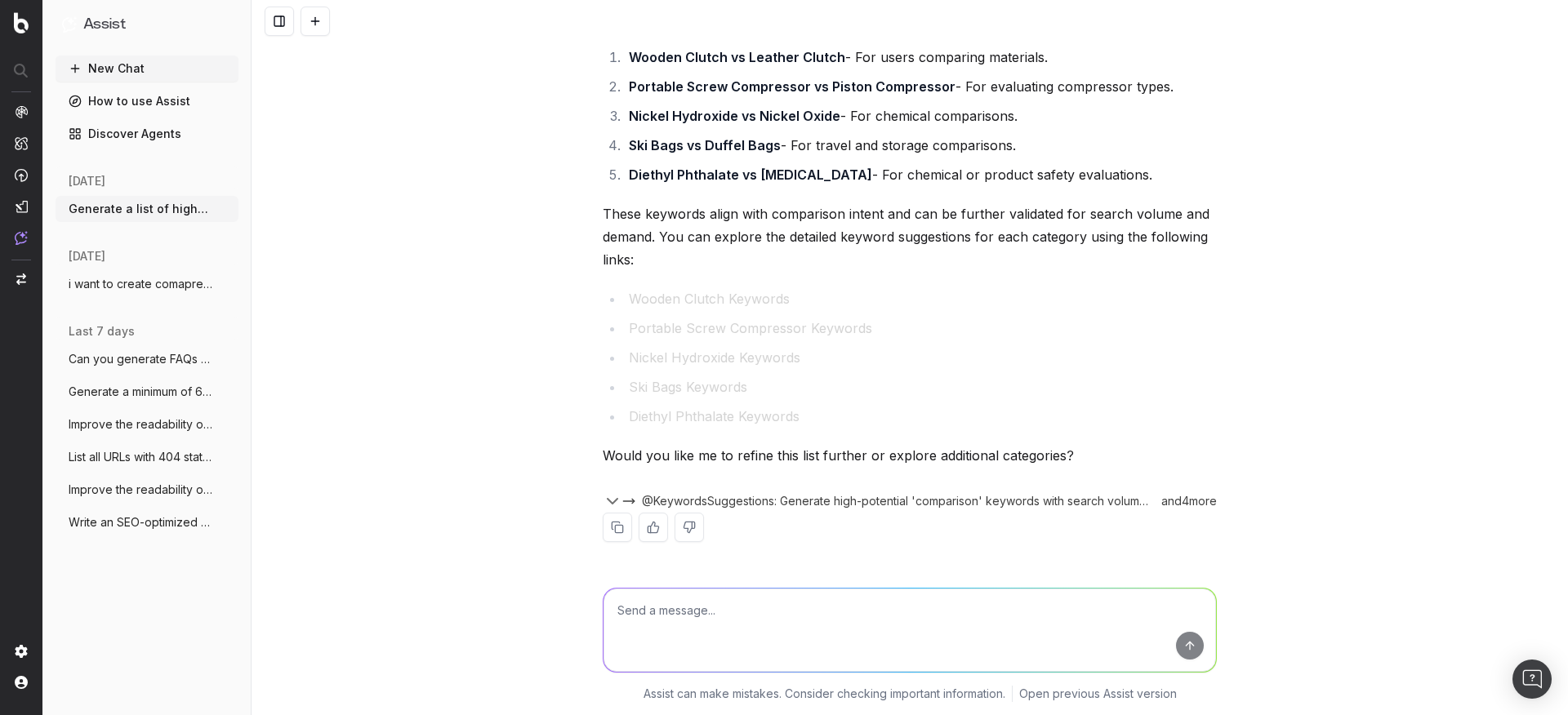
click at [848, 619] on textarea at bounding box center [910, 630] width 612 height 83
type textarea "yes"
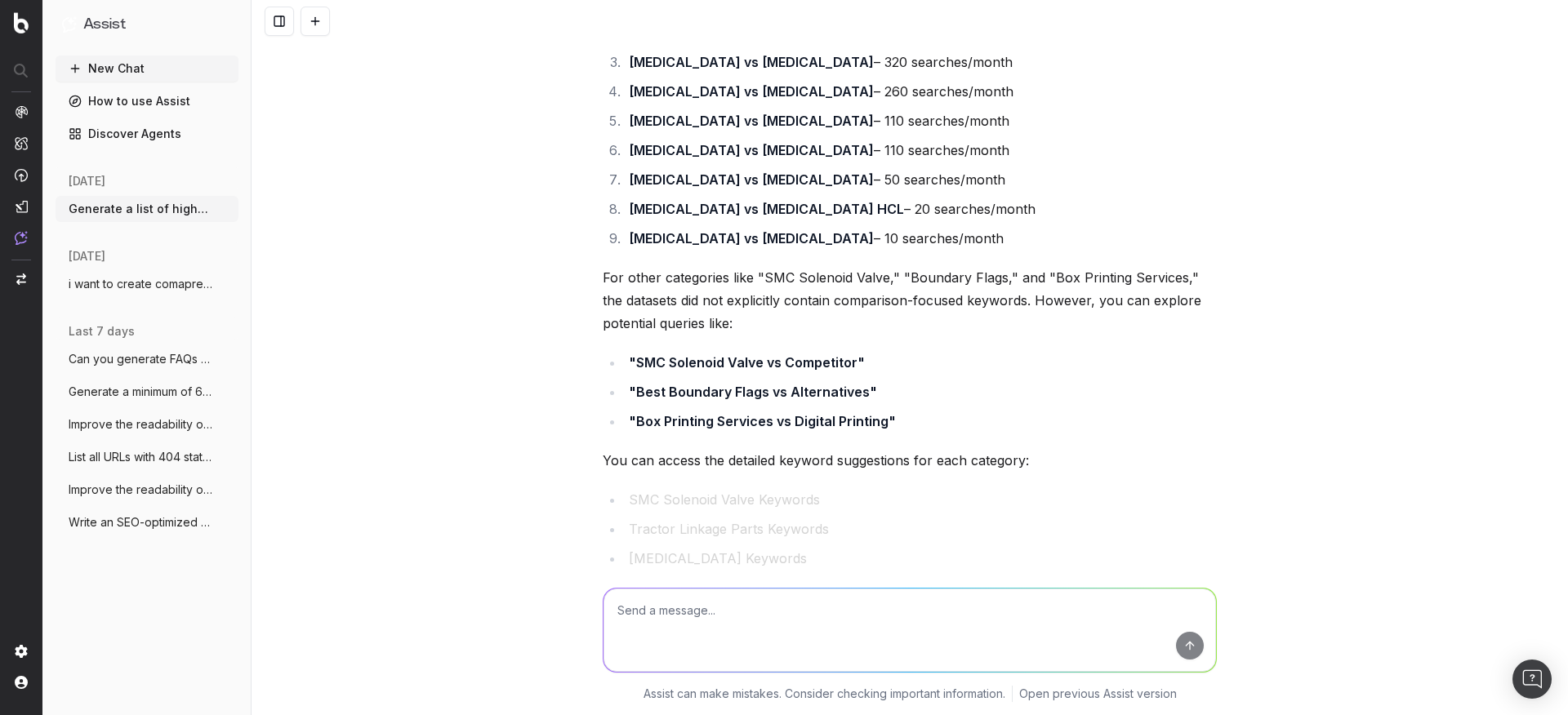
scroll to position [2137, 0]
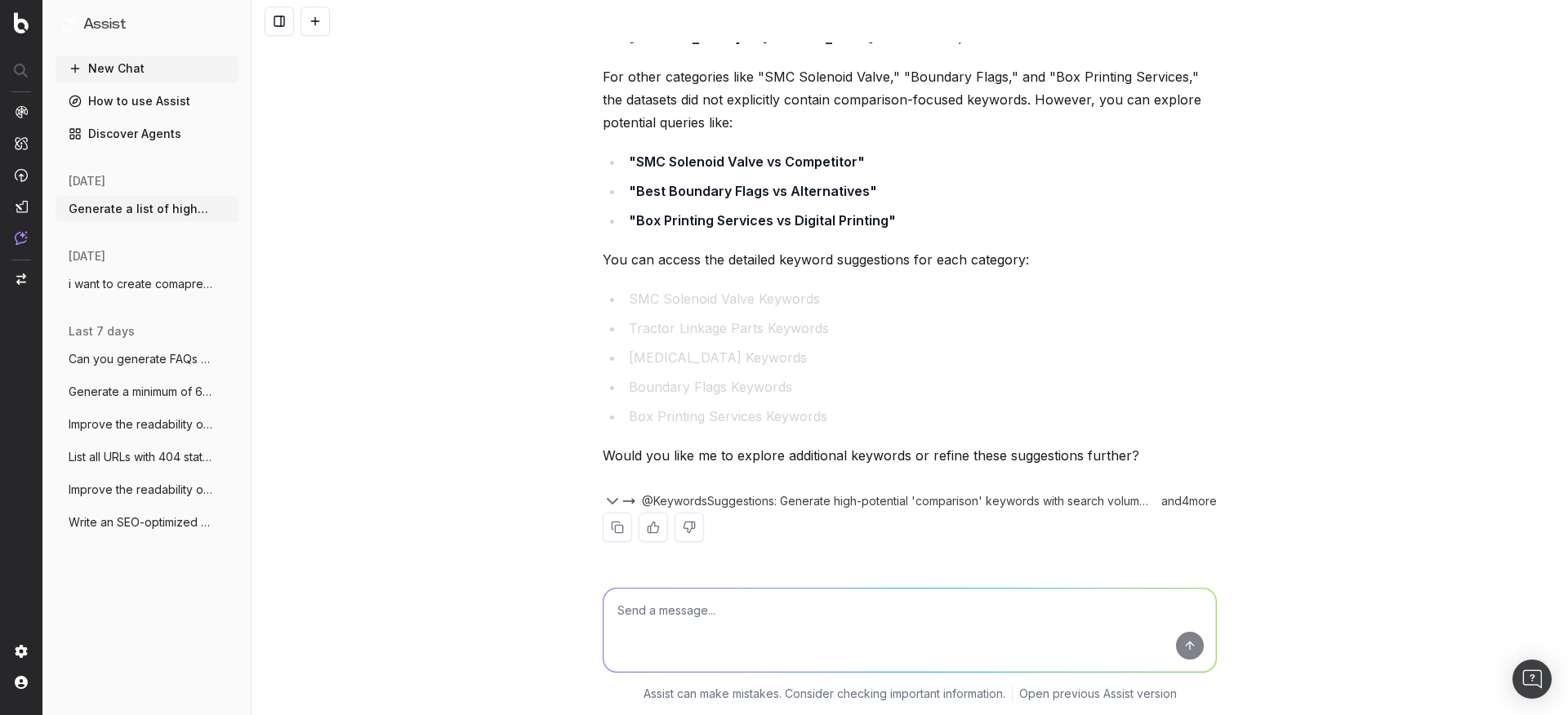
click at [766, 610] on textarea at bounding box center [910, 630] width 612 height 83
type textarea "search volume should be more higher side"
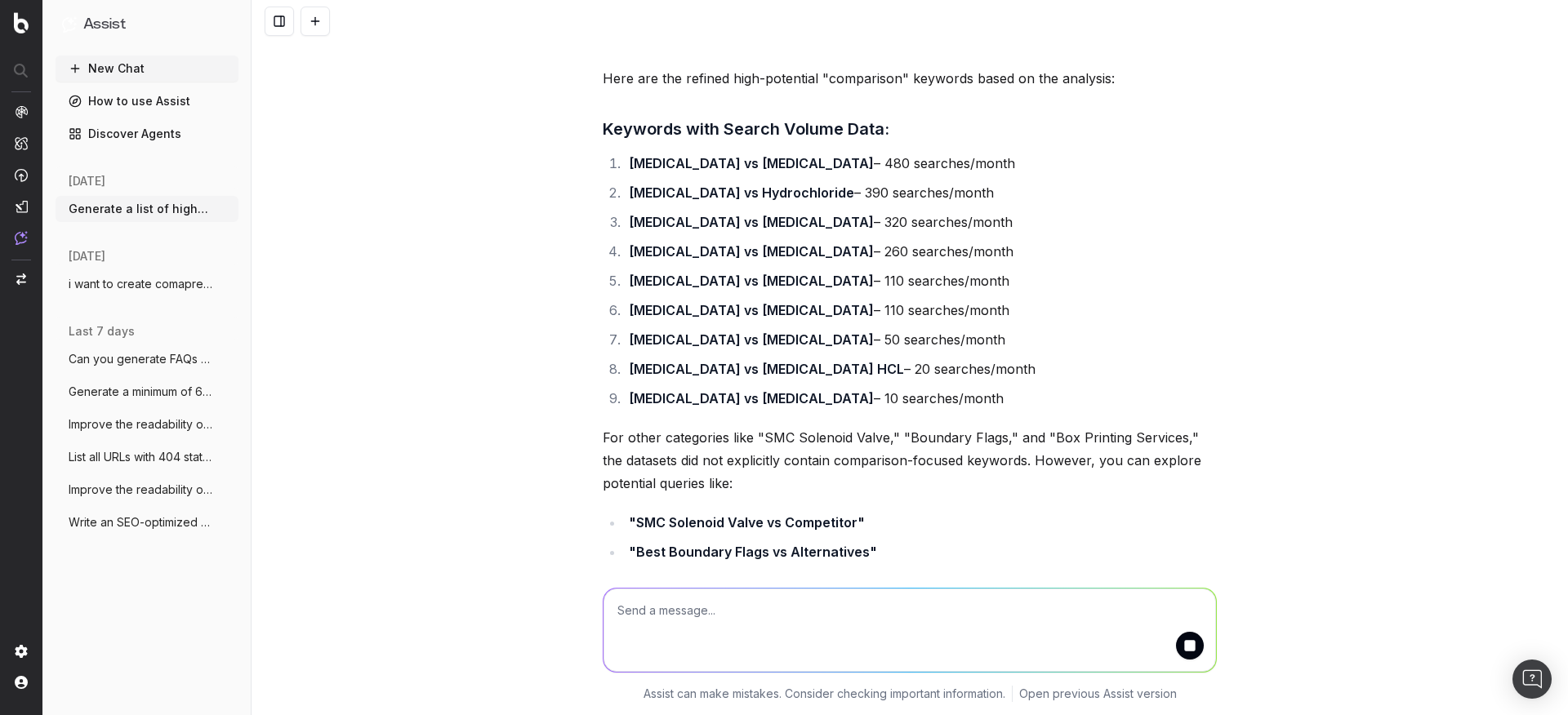
scroll to position [1768, 0]
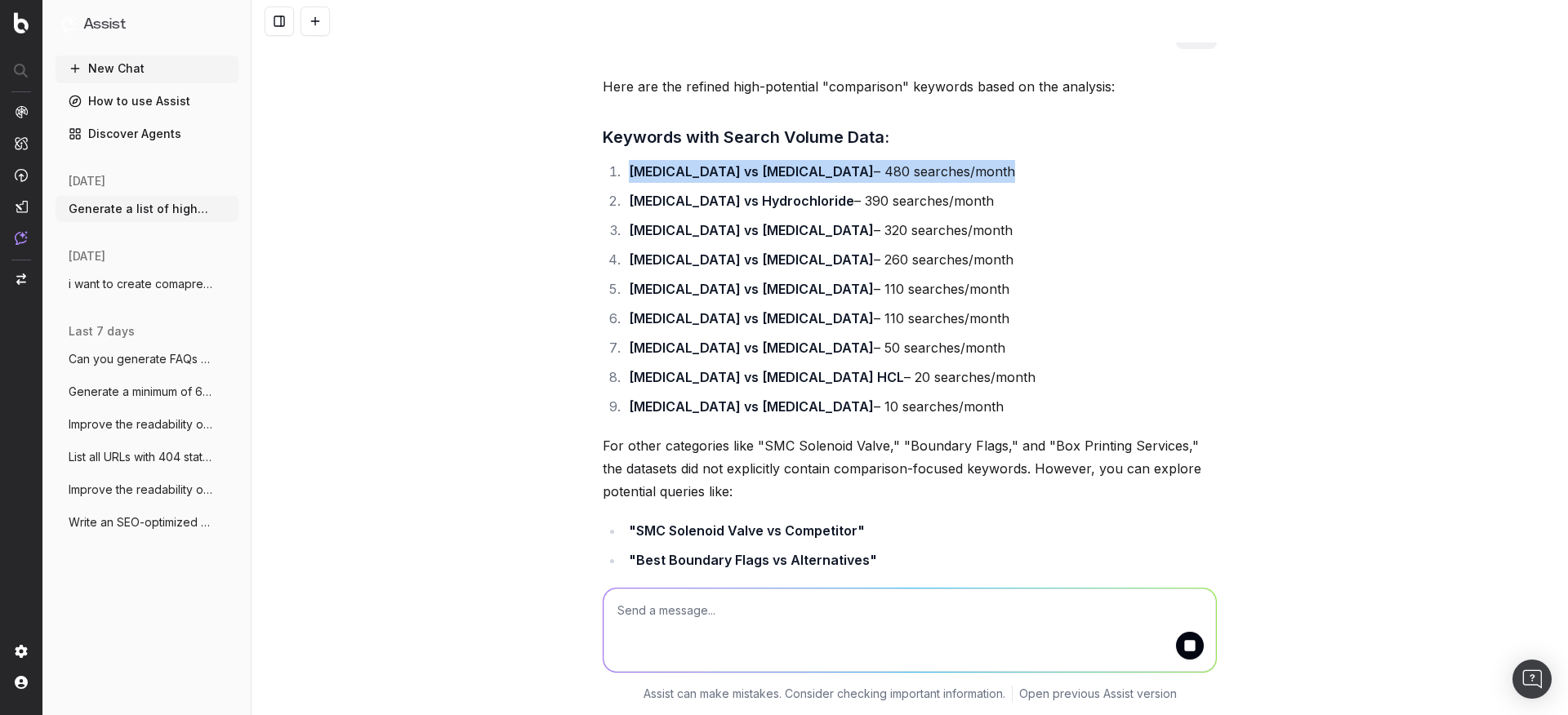
drag, startPoint x: 623, startPoint y: 172, endPoint x: 1146, endPoint y: 184, distance: 523.1
click at [1146, 184] on ol "Diphenhydramine Hydrochloride vs Doxylamine Succinate – 480 searches/month Diph…" at bounding box center [910, 289] width 614 height 258
copy li "Diphenhydramine Hydrochloride vs Doxylamine Succinate – 480 searches/month"
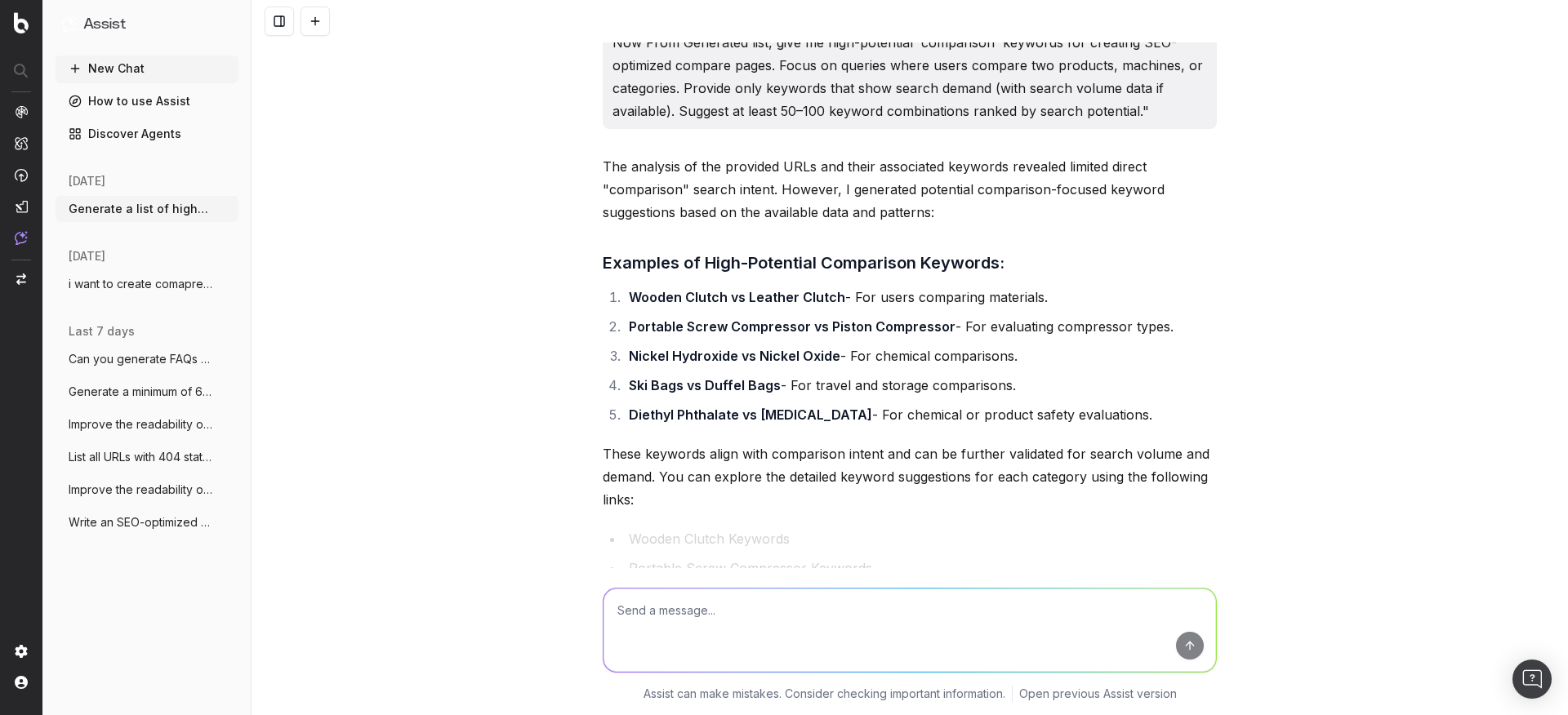
scroll to position [966, 0]
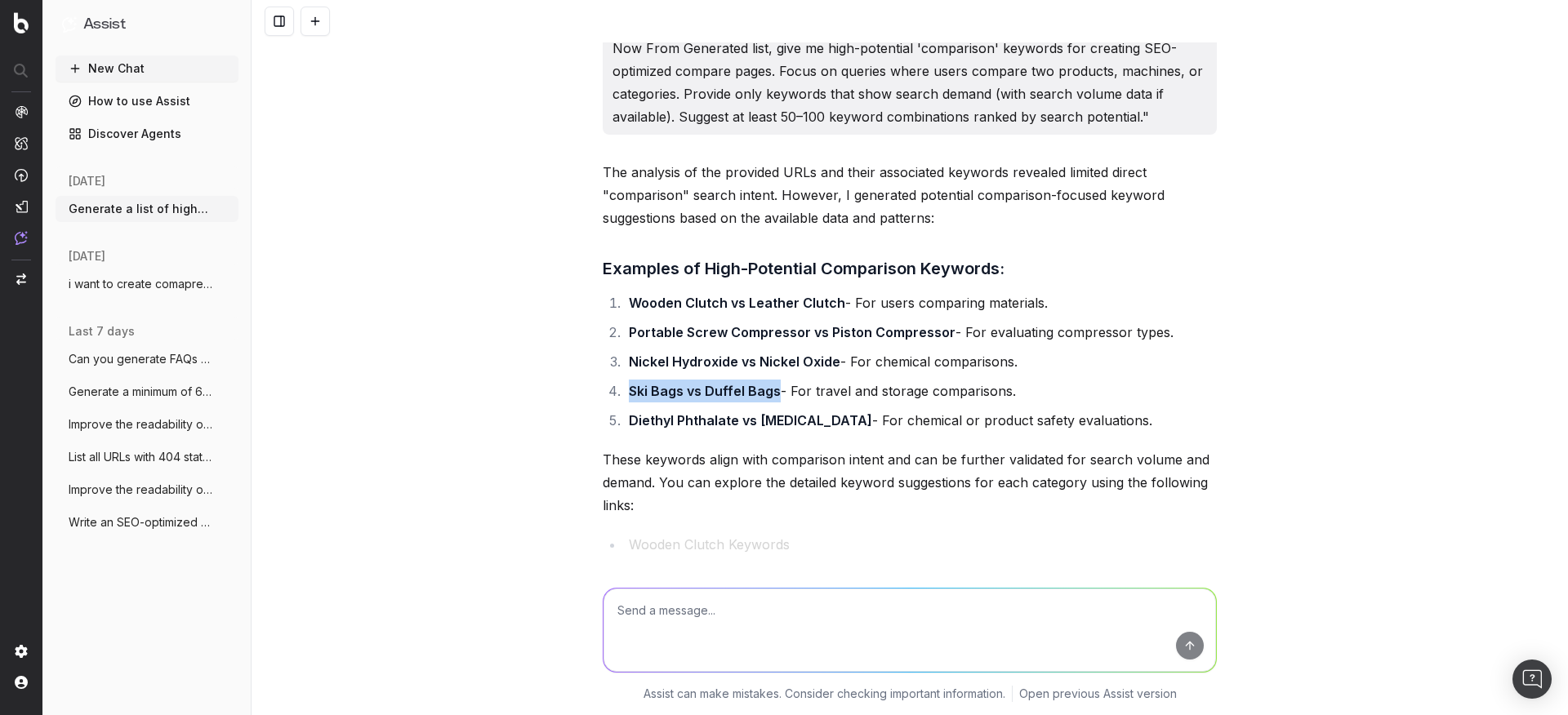
drag, startPoint x: 623, startPoint y: 388, endPoint x: 769, endPoint y: 388, distance: 146.0
click at [769, 388] on strong "Ski Bags vs Duffel Bags" at bounding box center [704, 391] width 152 height 17
copy strong "Ski Bags vs Duffel Bags"
drag, startPoint x: 627, startPoint y: 306, endPoint x: 831, endPoint y: 302, distance: 204.0
click at [831, 302] on strong "Wooden Clutch vs Leather Clutch" at bounding box center [737, 303] width 216 height 17
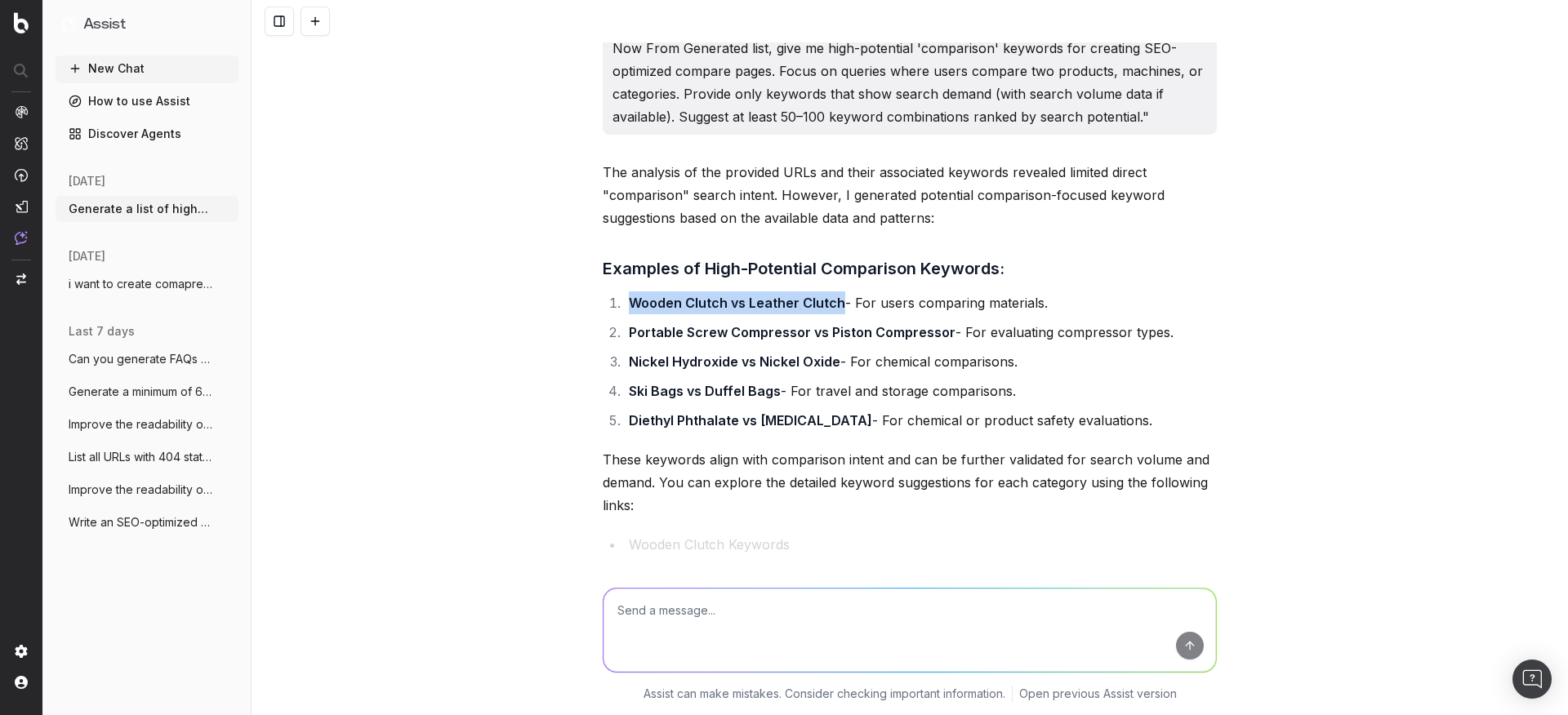
copy strong "Wooden Clutch vs Leather Clutch"
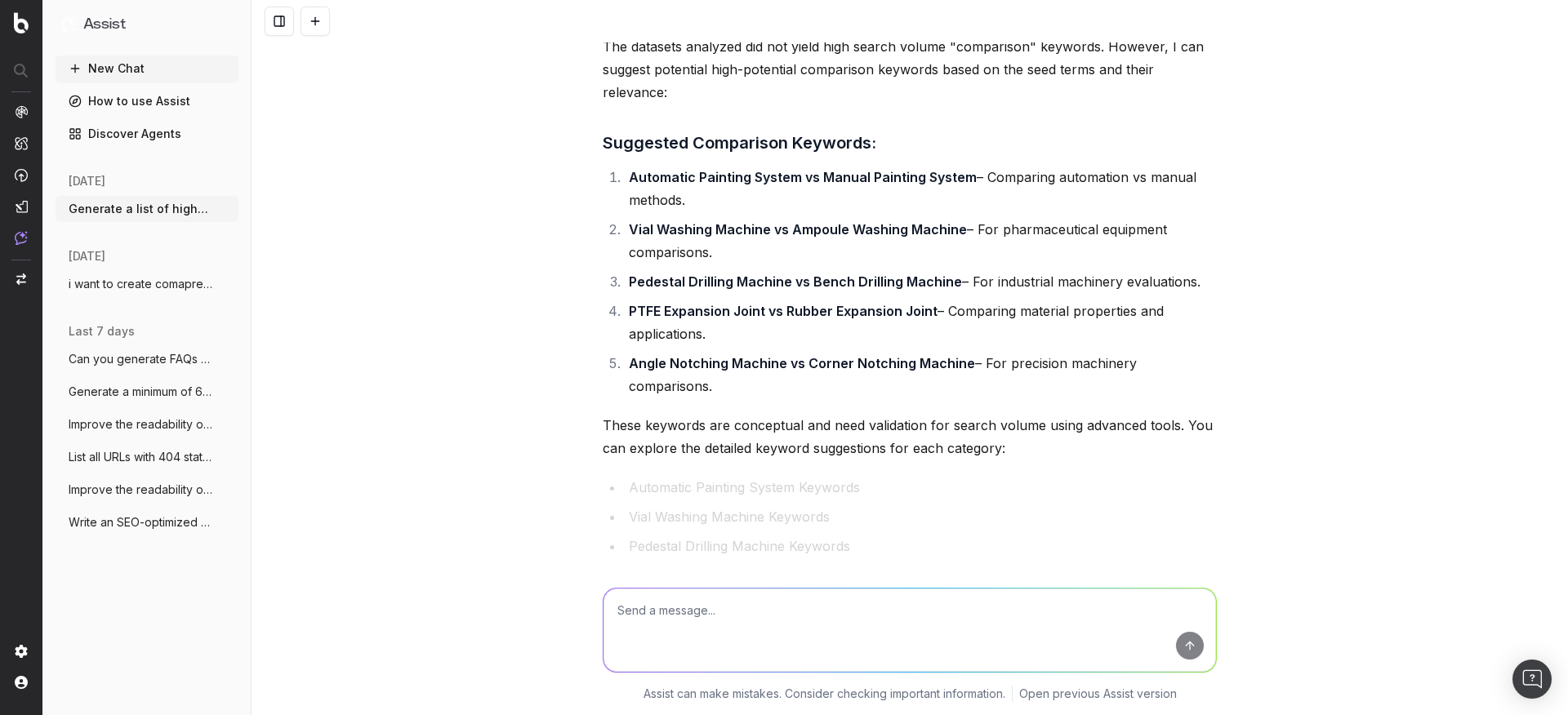
scroll to position [2920, 0]
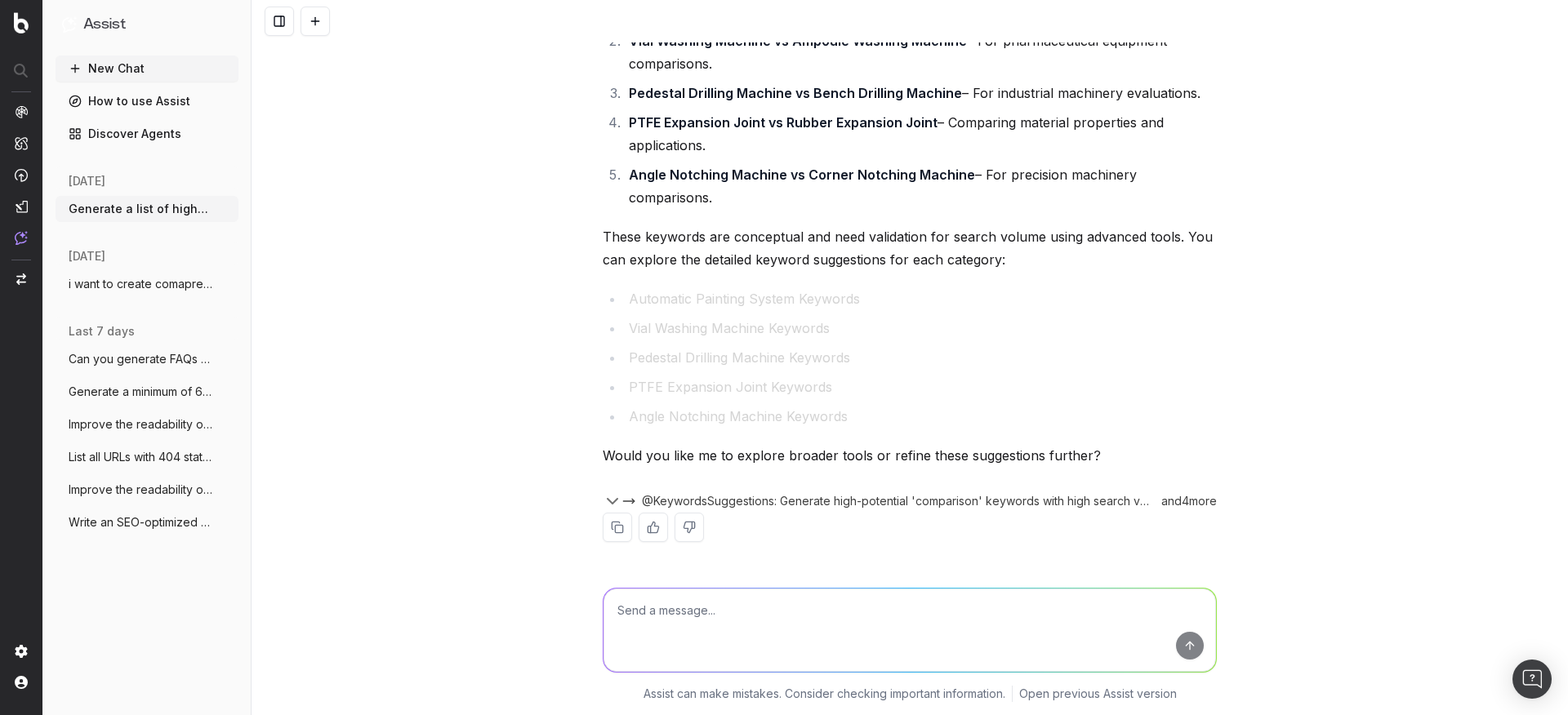
click at [702, 630] on textarea at bounding box center [910, 630] width 612 height 83
type textarea "t"
type textarea "you can create from whole crawled data"
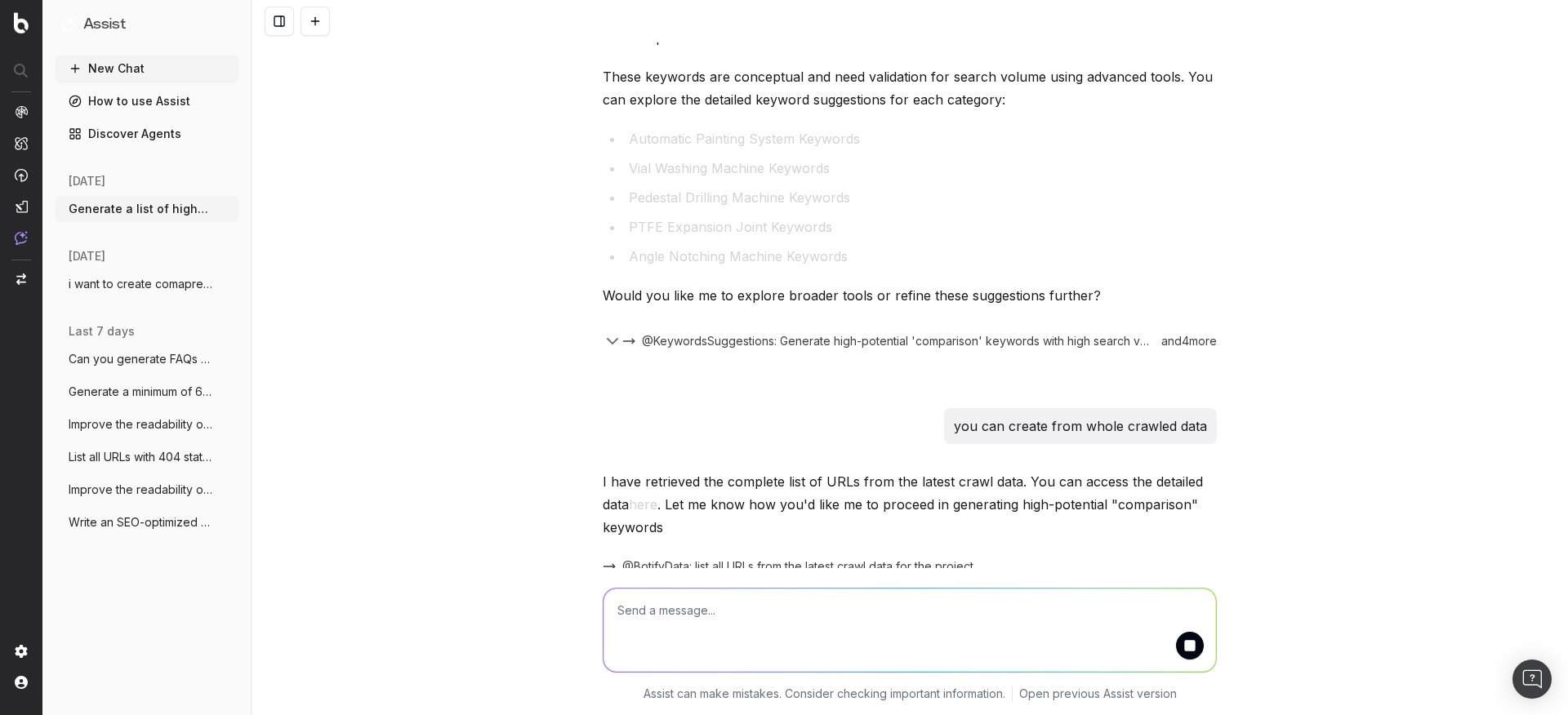
scroll to position [3158, 0]
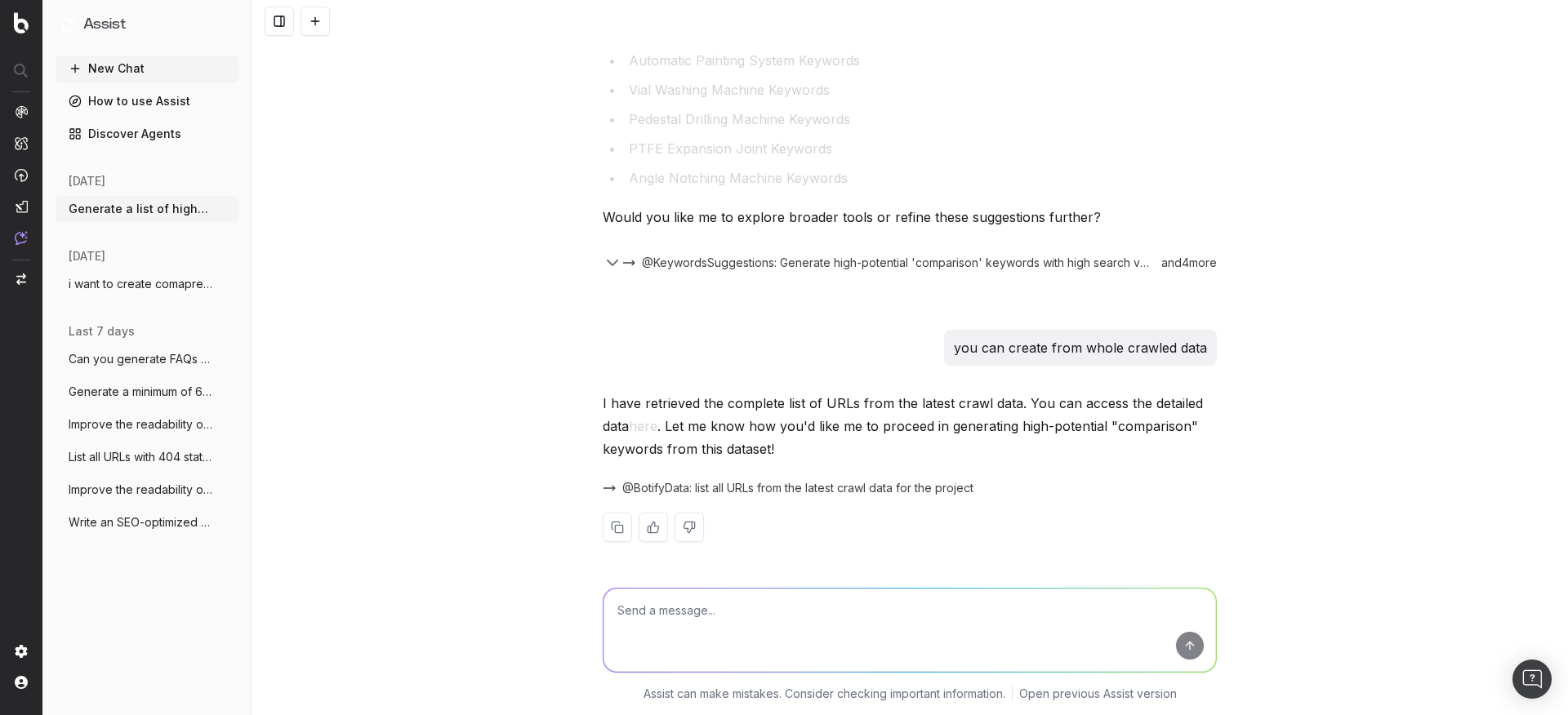
click at [799, 627] on textarea at bounding box center [910, 630] width 612 height 83
type textarea "yes"
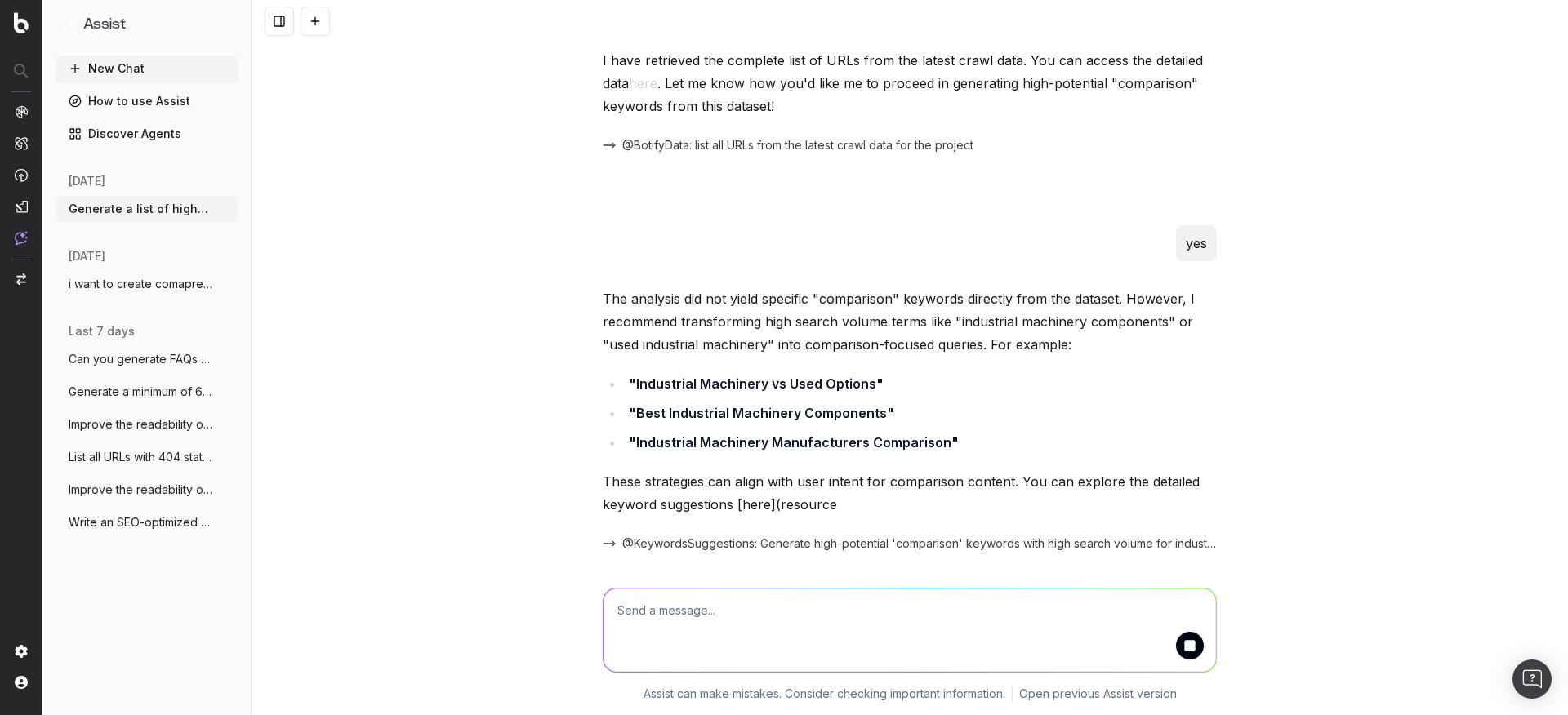
scroll to position [3557, 0]
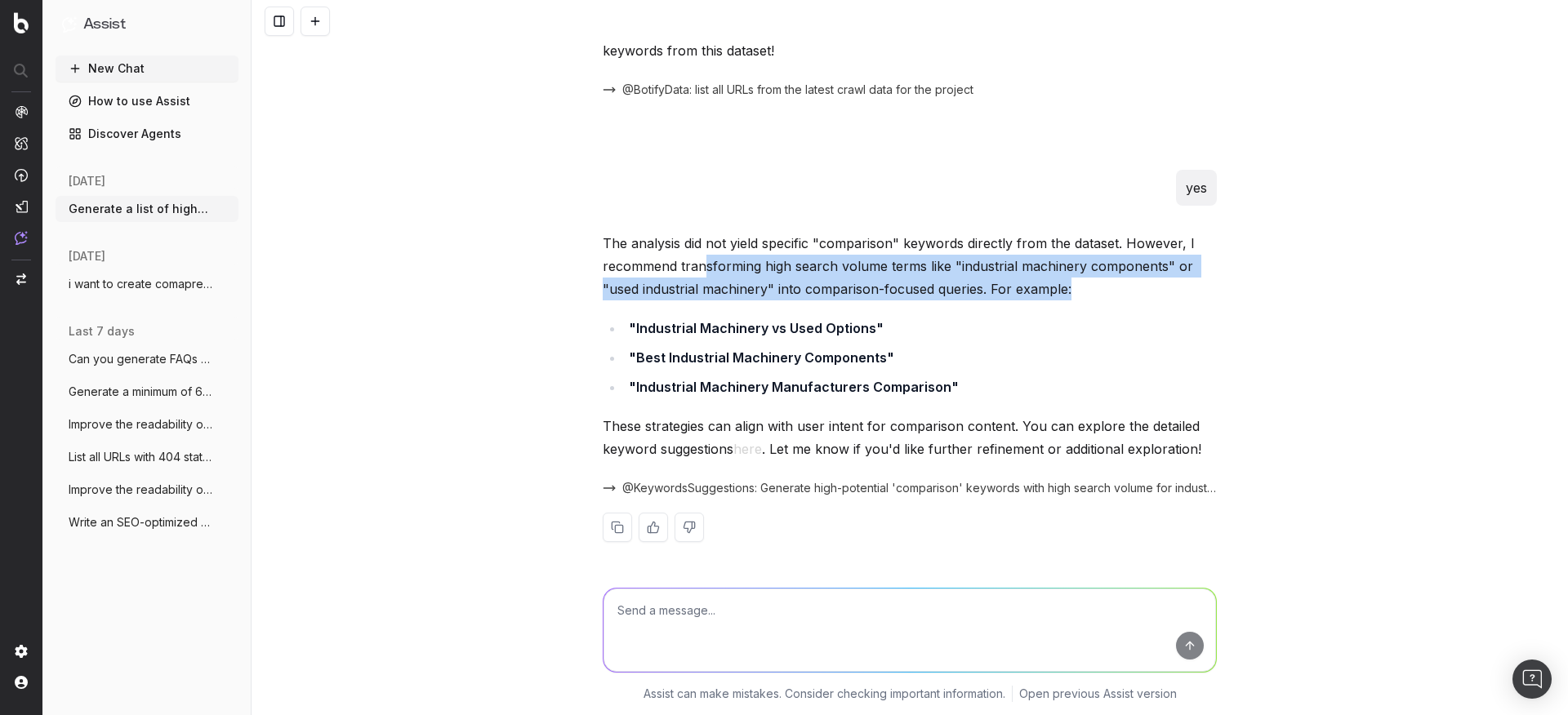
drag, startPoint x: 698, startPoint y: 270, endPoint x: 1128, endPoint y: 297, distance: 430.8
click at [1128, 297] on p "The analysis did not yield specific "comparison" keywords directly from the dat…" at bounding box center [910, 266] width 614 height 69
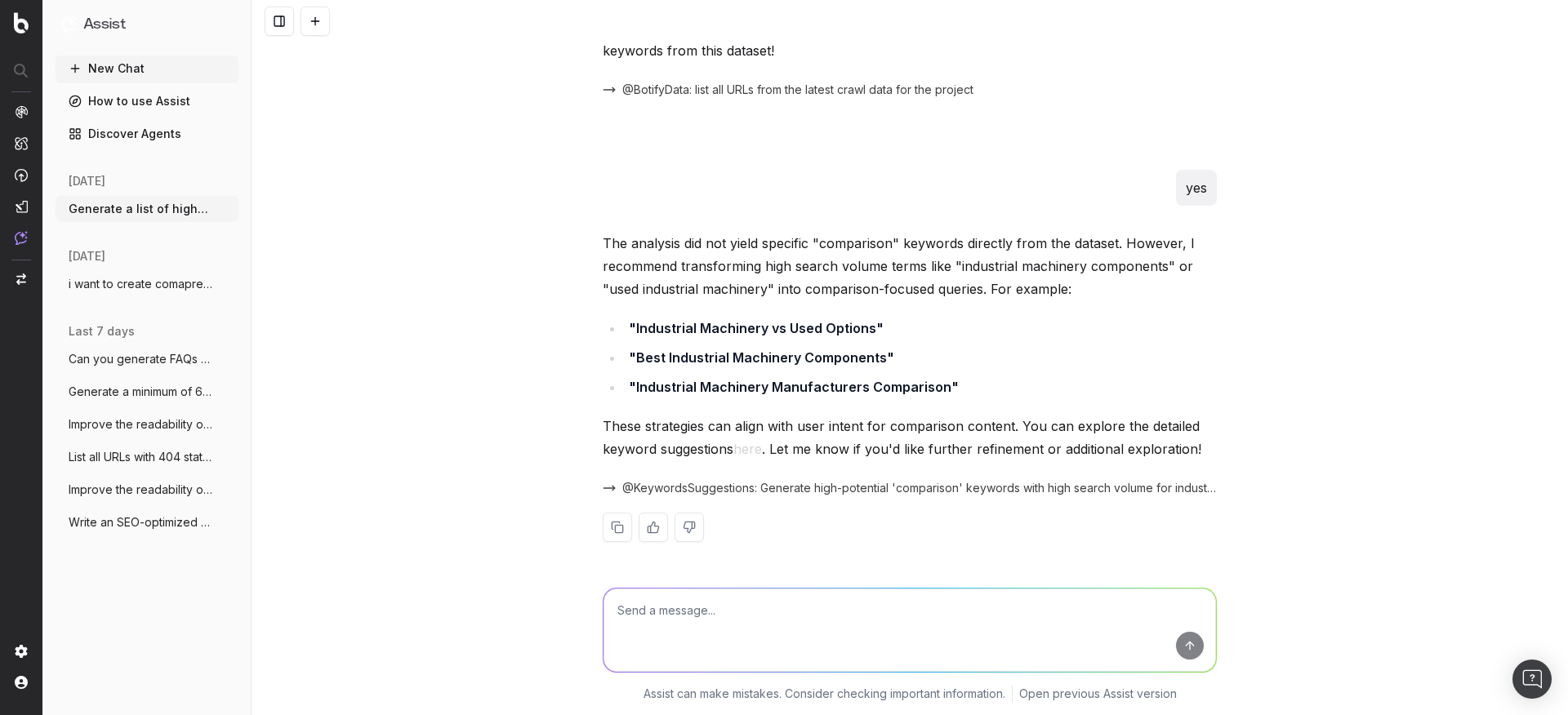
click at [814, 604] on textarea at bounding box center [910, 630] width 612 height 83
type textarea "show me some examples"
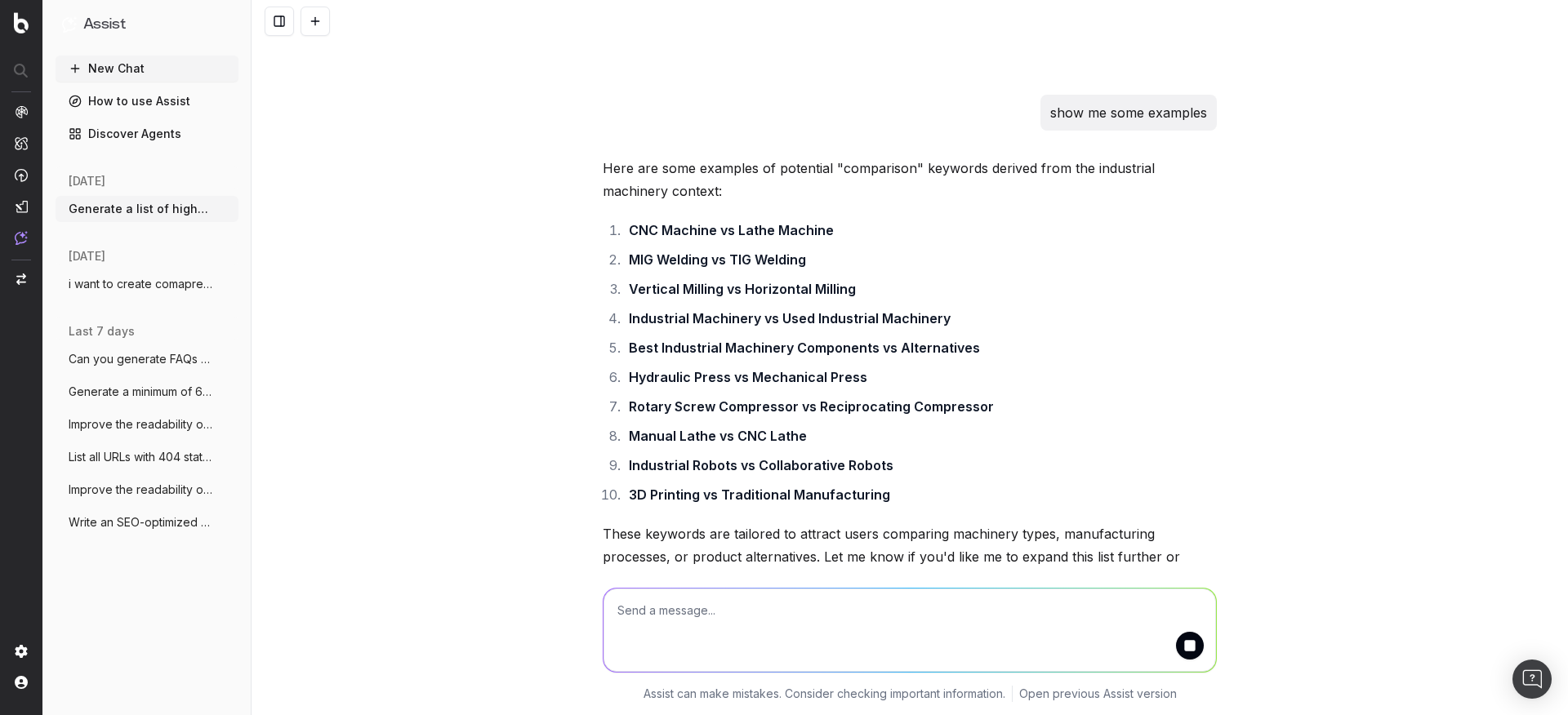
scroll to position [4125, 0]
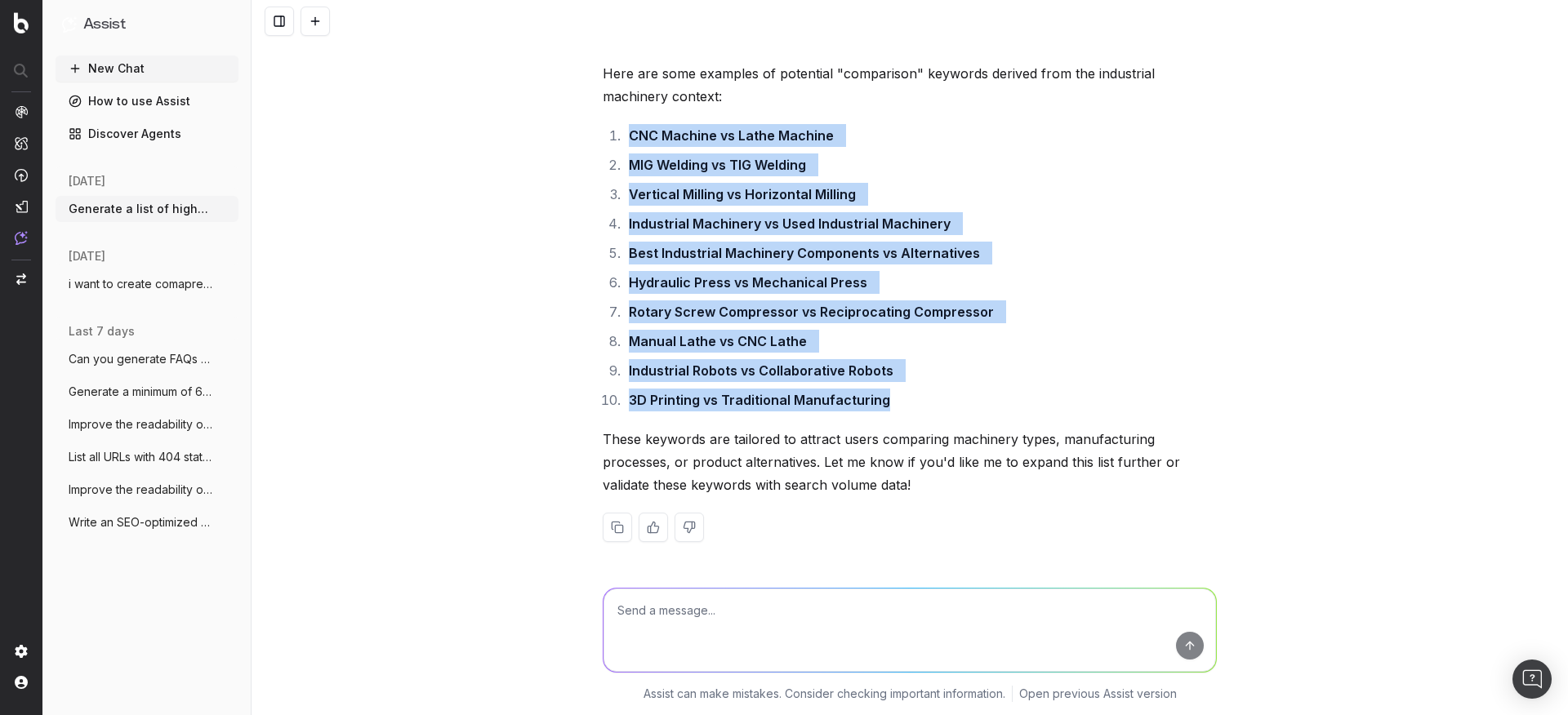
drag, startPoint x: 626, startPoint y: 140, endPoint x: 922, endPoint y: 403, distance: 396.0
click at [922, 403] on ol "CNC Machine vs Lathe Machine MIG Welding vs TIG Welding Vertical Milling vs Hor…" at bounding box center [910, 268] width 614 height 287
copy ol "CNC Machine vs Lathe Machine MIG Welding vs TIG Welding Vertical Milling vs Hor…"
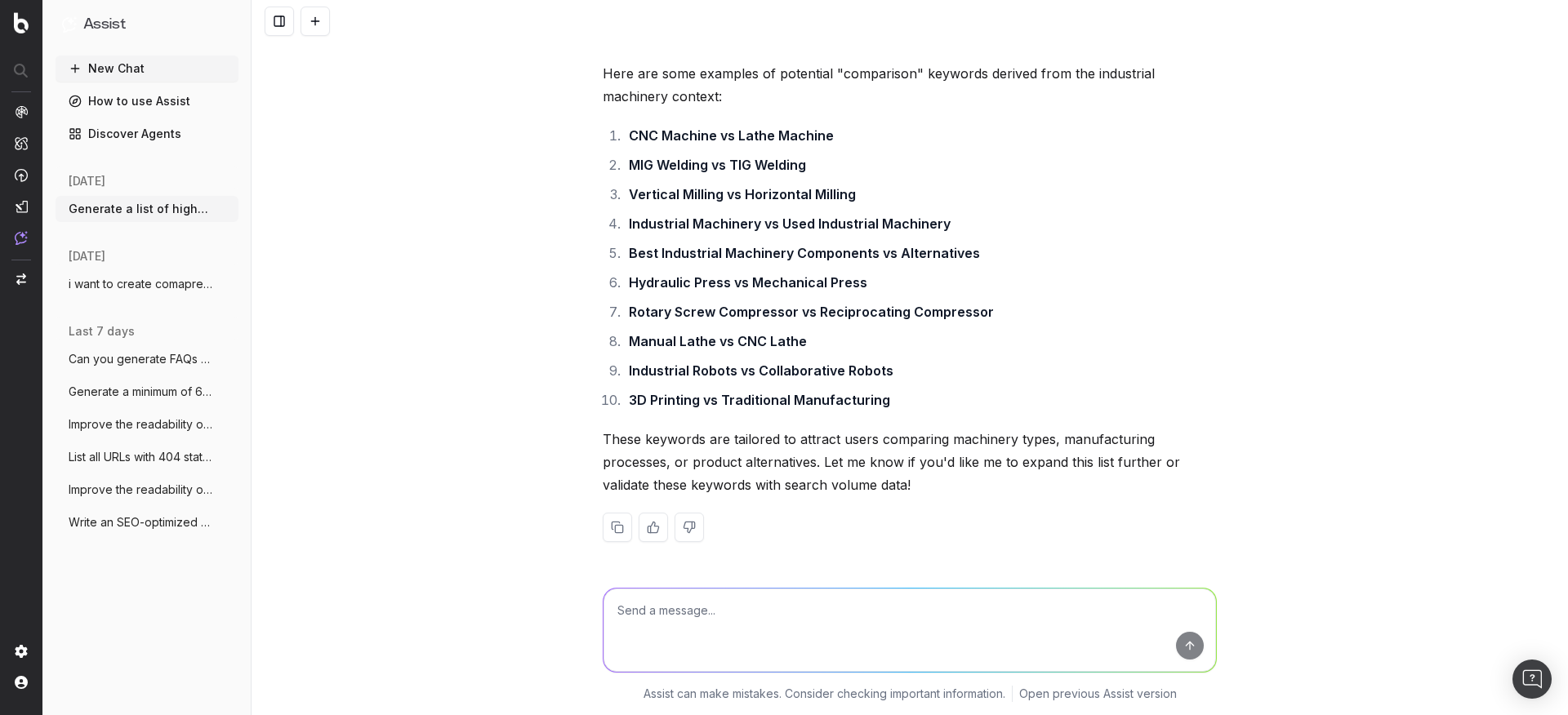
click at [632, 635] on textarea at bounding box center [910, 630] width 612 height 83
type textarea "keywords can be from any industry"
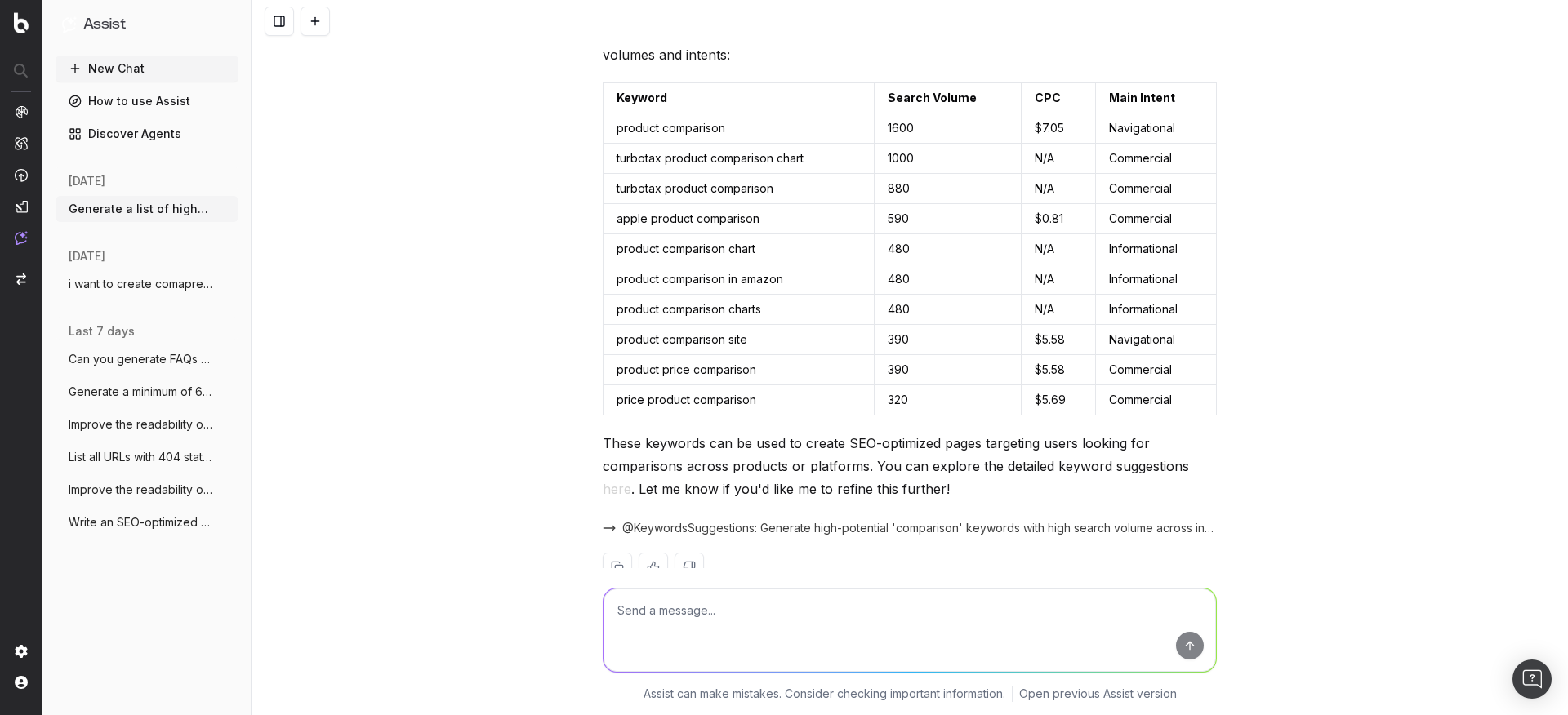
scroll to position [4775, 0]
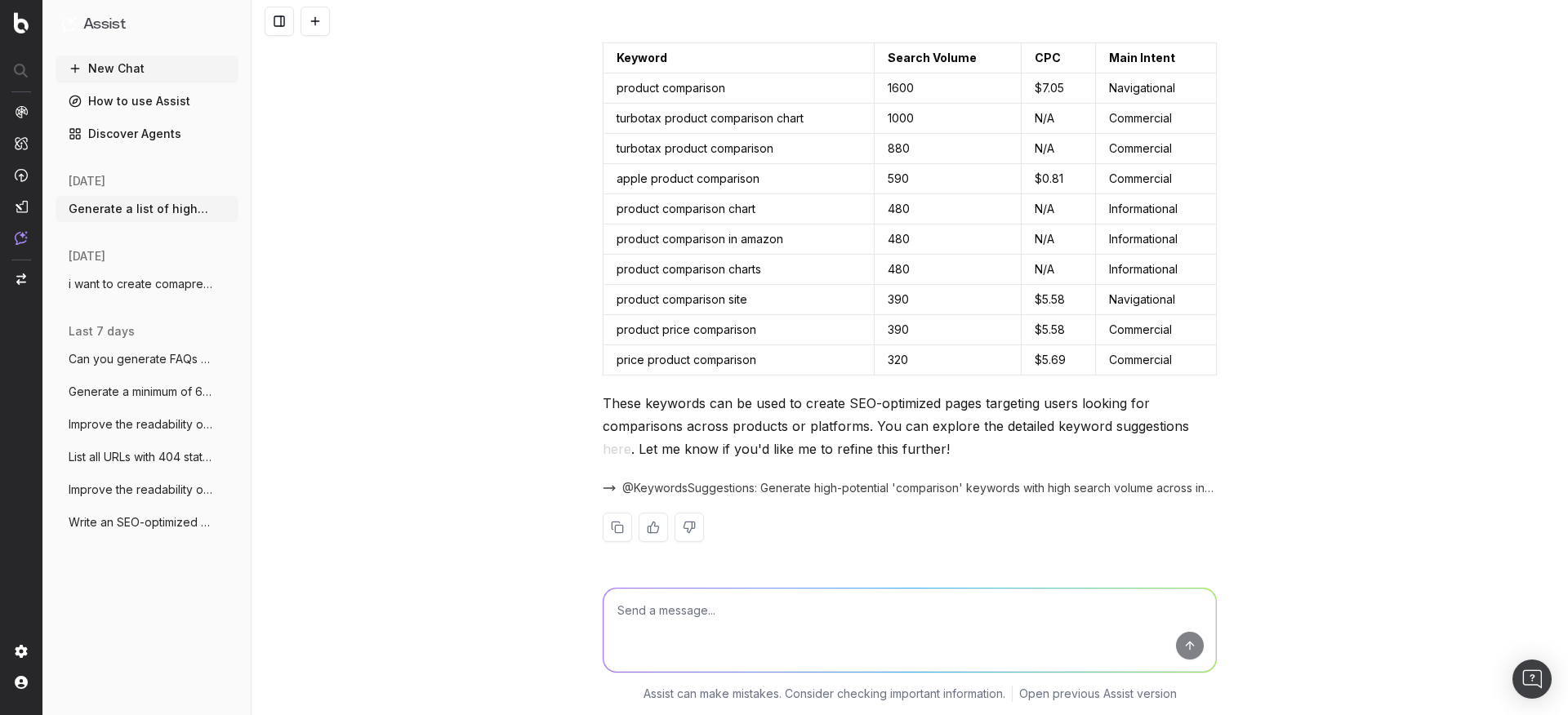
paste textarea "Please extract a list of product or category entities from the sitemap located …"
type textarea "Please extract a list of product or category entities from the sitemap located …"
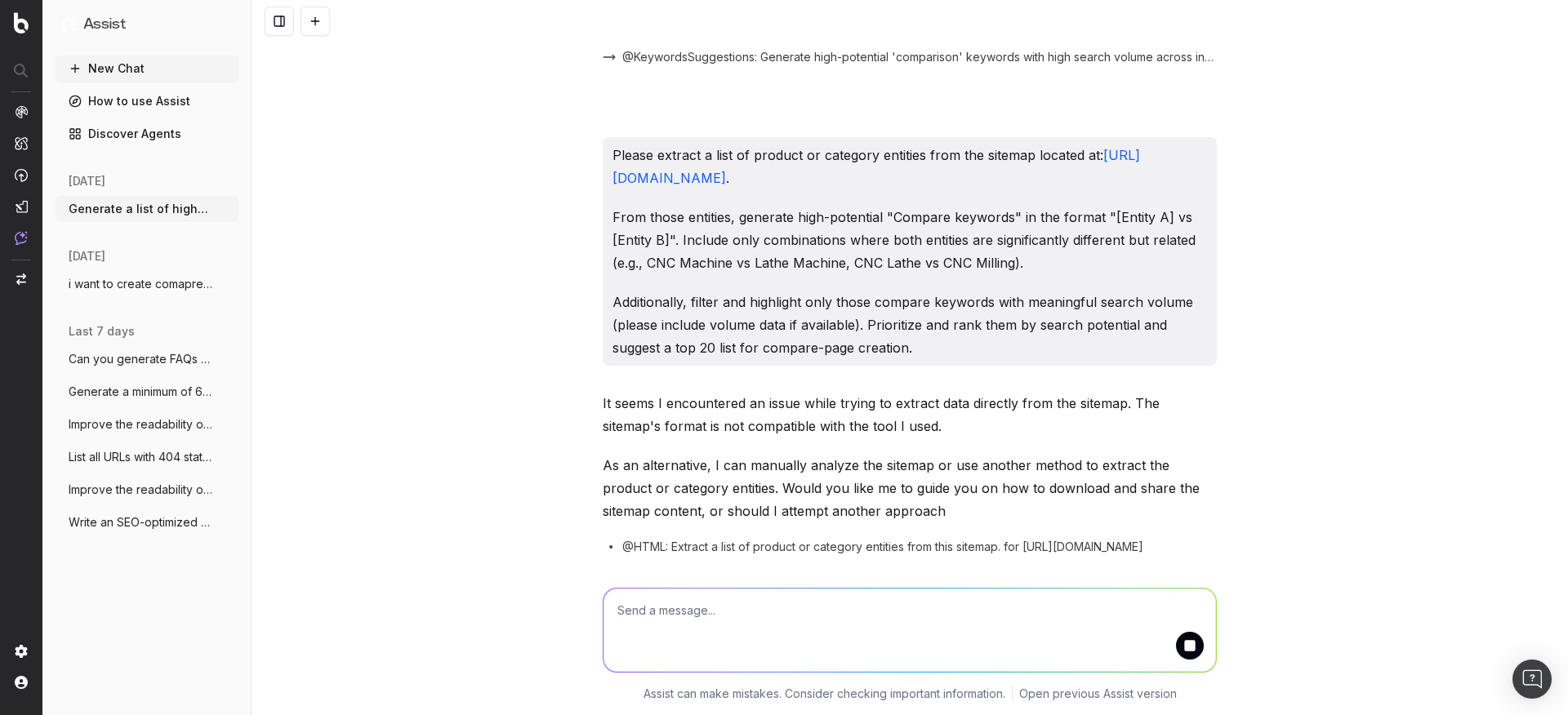
scroll to position [5262, 0]
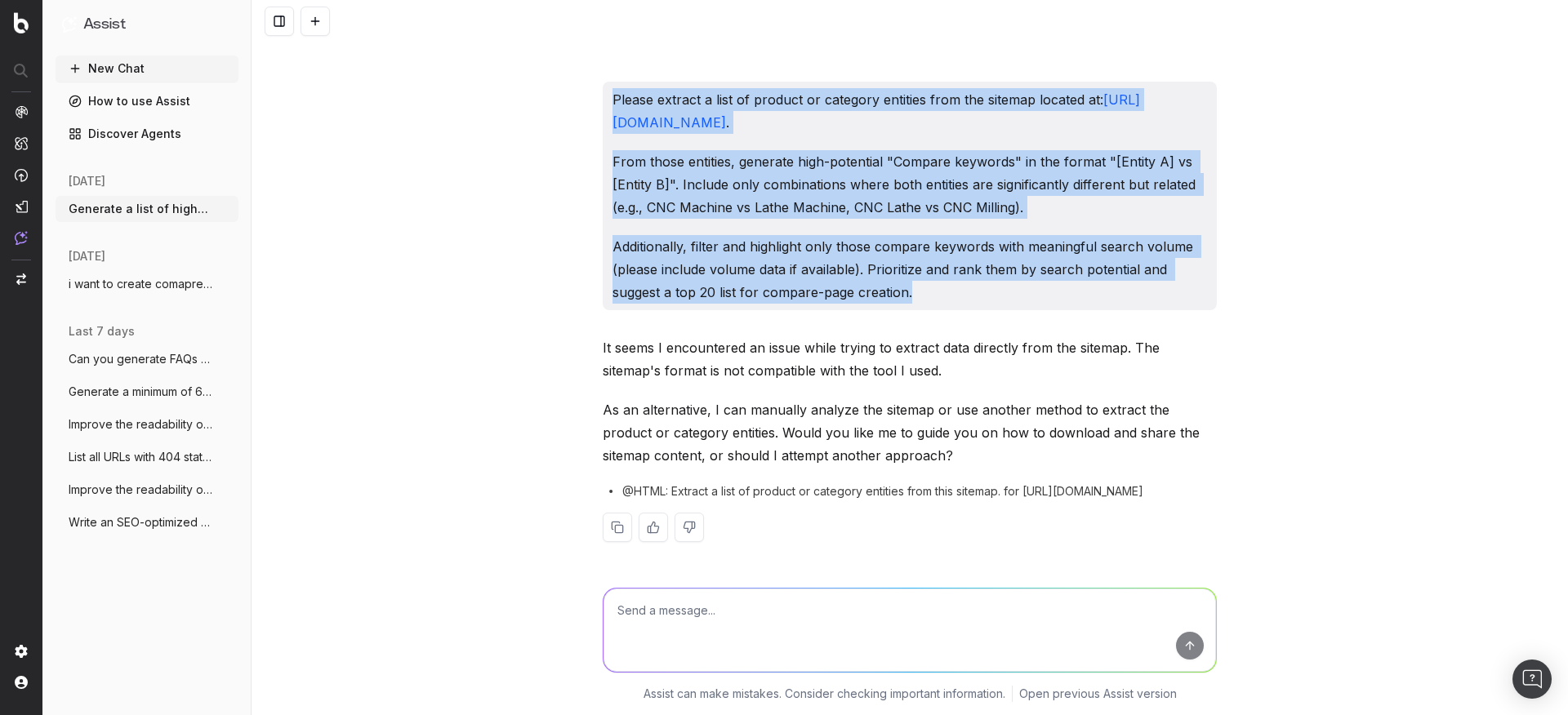
drag, startPoint x: 933, startPoint y: 286, endPoint x: 622, endPoint y: 82, distance: 371.9
click at [622, 82] on div "Please extract a list of product or category entities from the sitemap located …" at bounding box center [910, 196] width 614 height 228
copy div "Please extract a list of product or category entities from the sitemap located …"
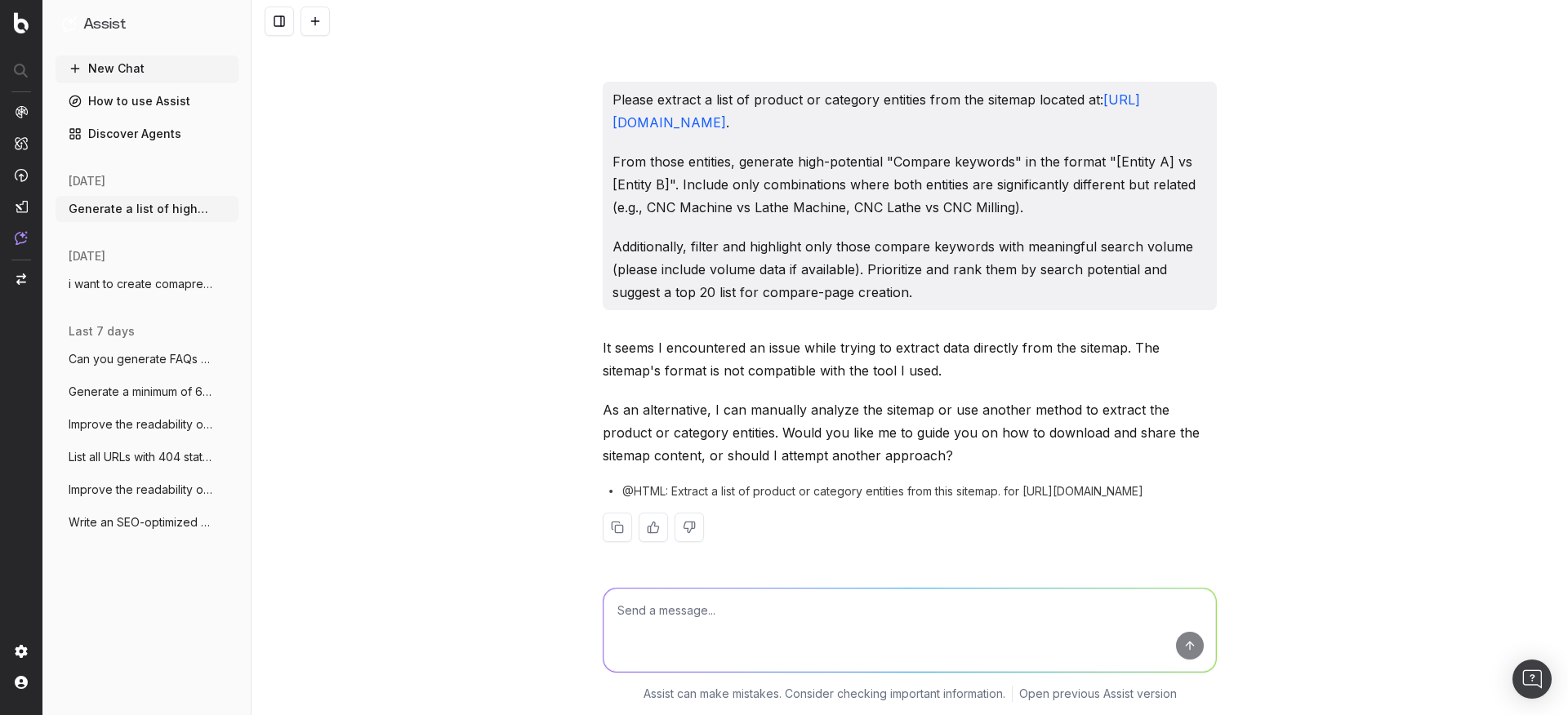
click at [714, 611] on textarea at bounding box center [910, 630] width 612 height 83
paste textarea "Please extract a list of product or category entities from the sitemap located …"
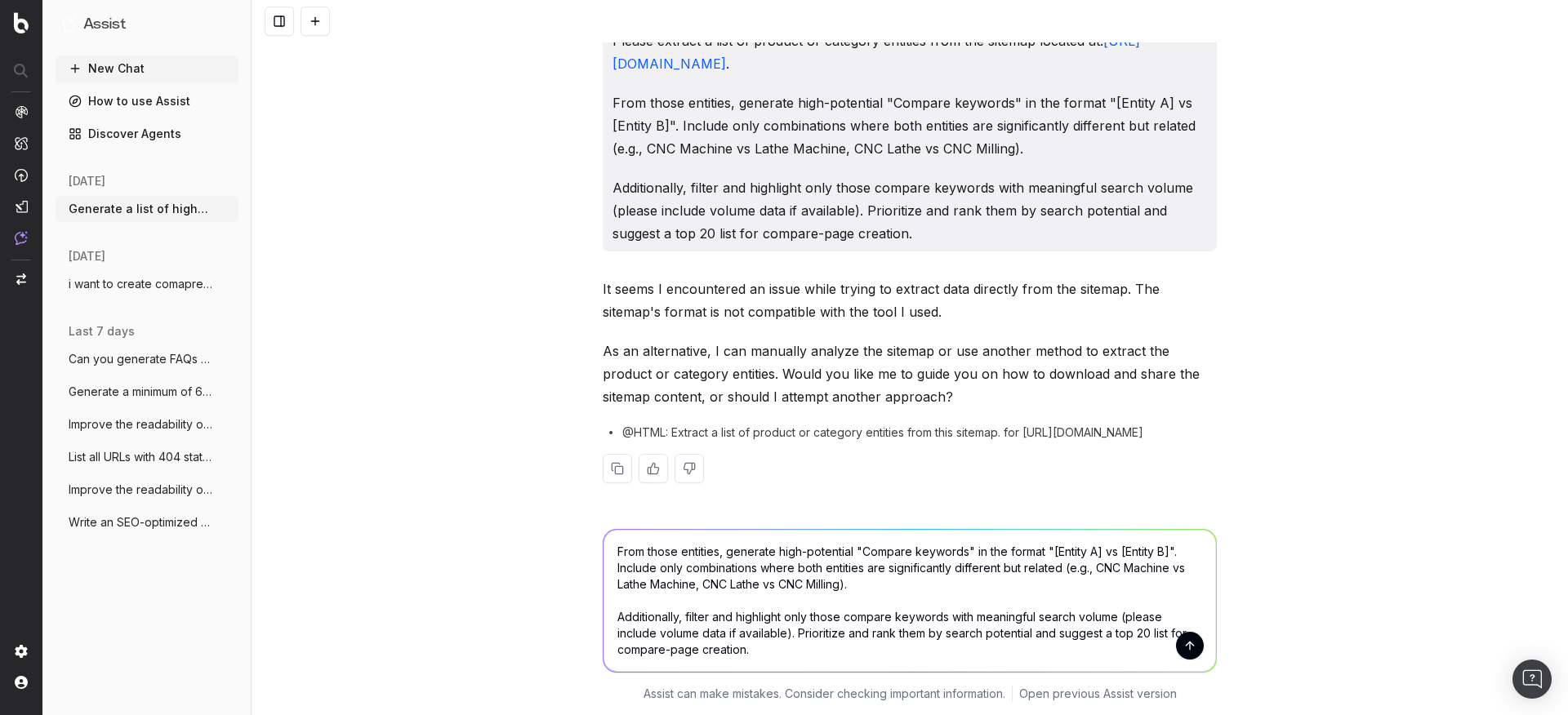
scroll to position [0, 0]
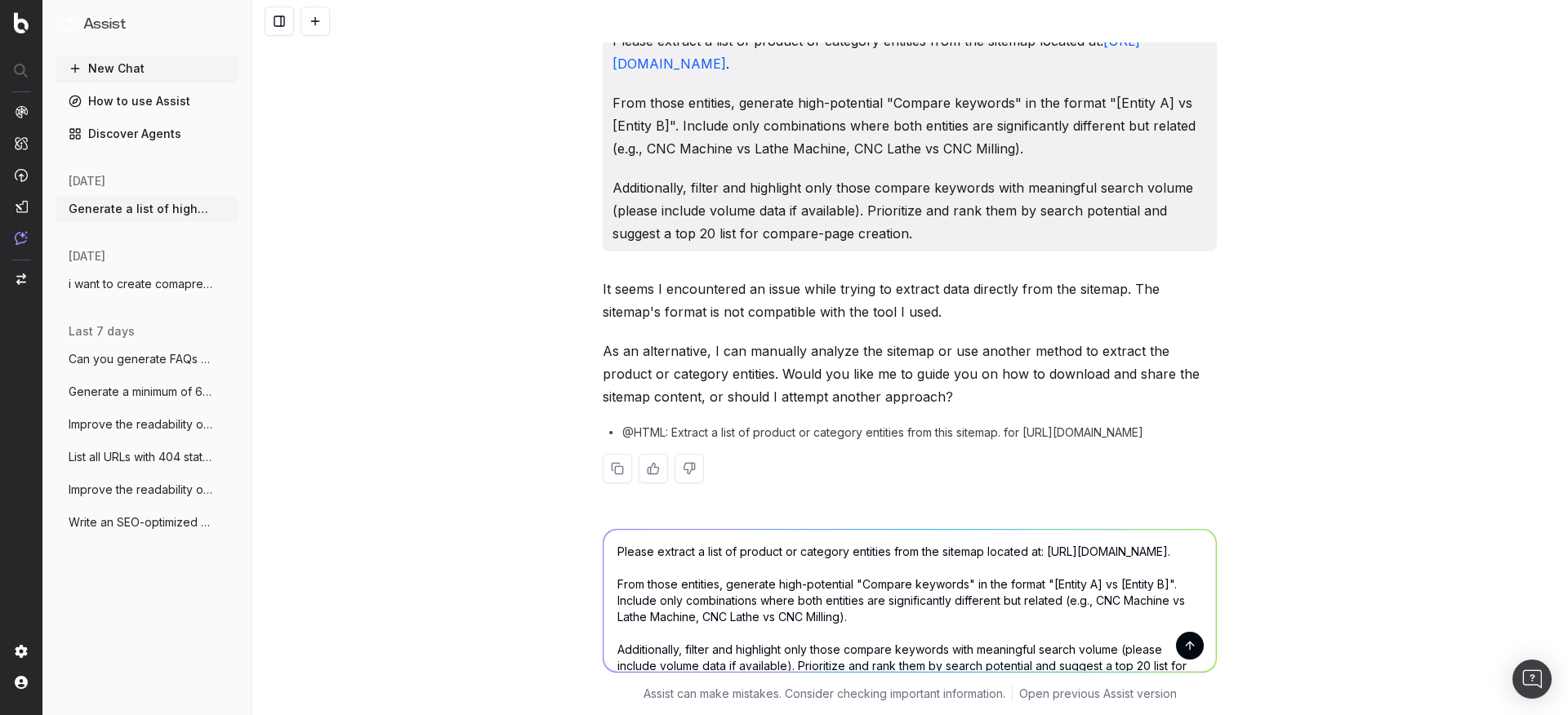
click at [691, 550] on textarea "Please extract a list of product or category entities from the sitemap located …" at bounding box center [910, 601] width 612 height 142
drag, startPoint x: 691, startPoint y: 550, endPoint x: 701, endPoint y: 552, distance: 10.2
click at [701, 552] on textarea "Please extract a list of product or category entities from the sitemap located …" at bounding box center [910, 601] width 612 height 142
click at [727, 553] on textarea "Please extract list of product or category entities from the sitemap located at…" at bounding box center [910, 601] width 612 height 142
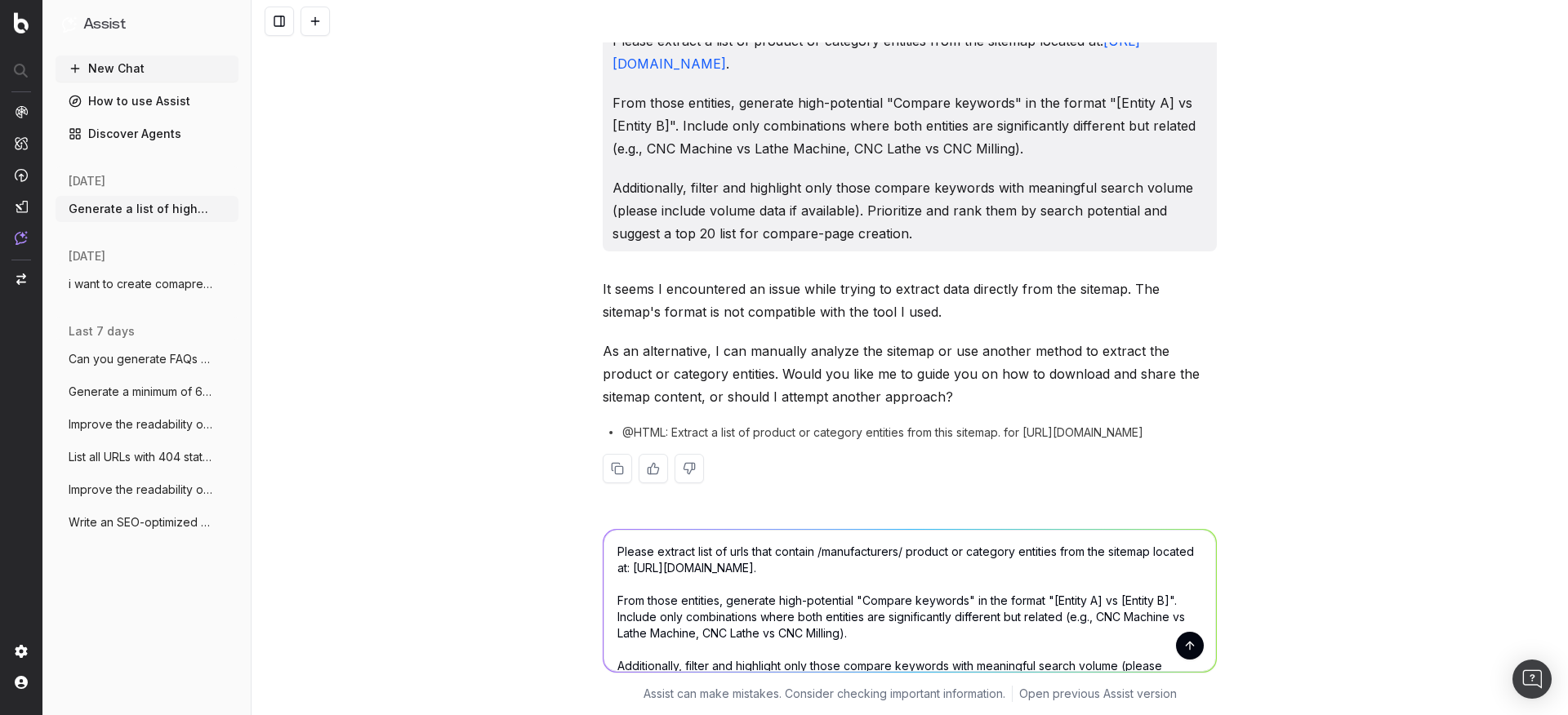
drag, startPoint x: 905, startPoint y: 550, endPoint x: 1052, endPoint y: 556, distance: 147.1
click at [1052, 556] on textarea "Please extract list of urls that contain /manufacturers/ product or category en…" at bounding box center [910, 601] width 612 height 142
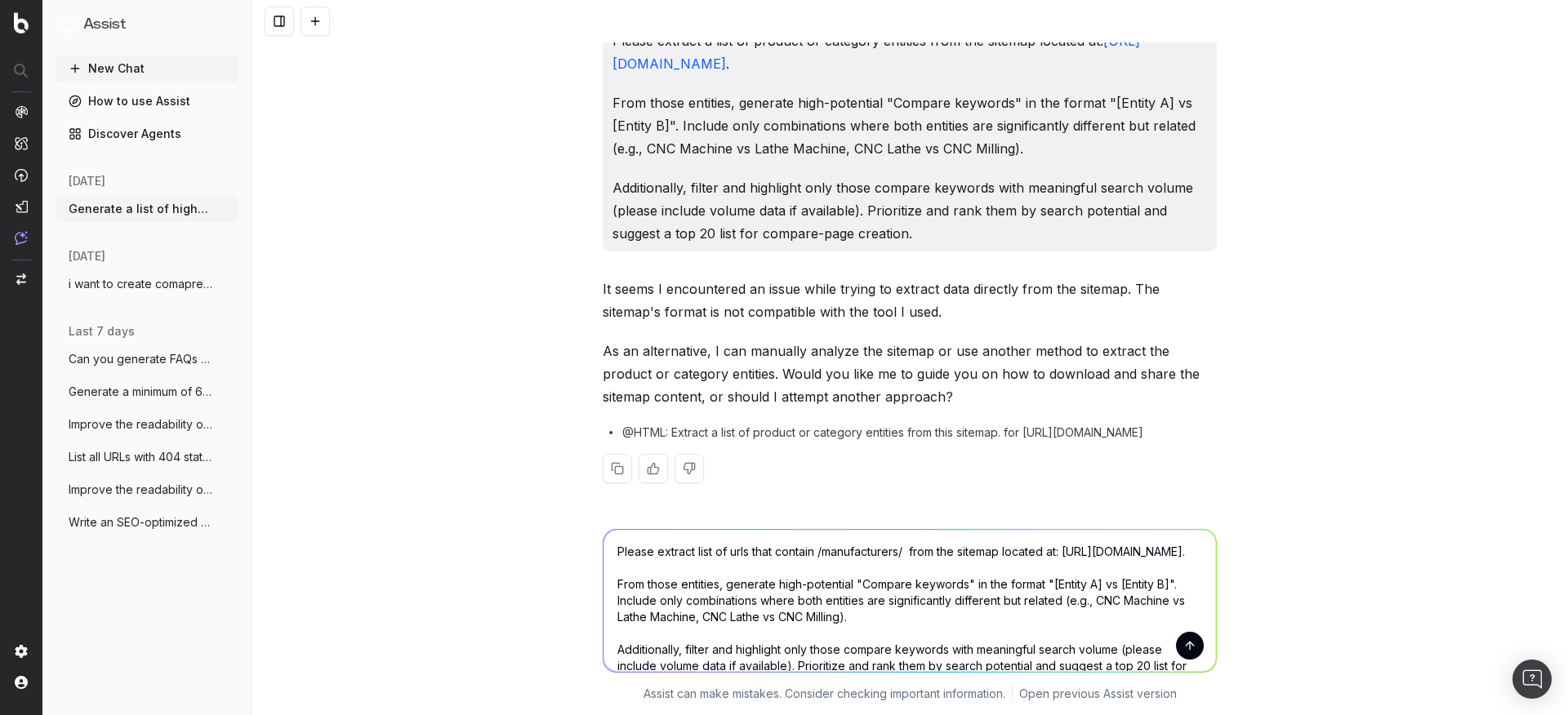
drag, startPoint x: 958, startPoint y: 551, endPoint x: 1060, endPoint y: 570, distance: 103.8
click at [1060, 570] on textarea "Please extract list of urls that contain /manufacturers/ from the sitemap locat…" at bounding box center [910, 601] width 612 height 142
type textarea "Please extract list of urls that contain /manufacturers/ from the crawled PLP p…"
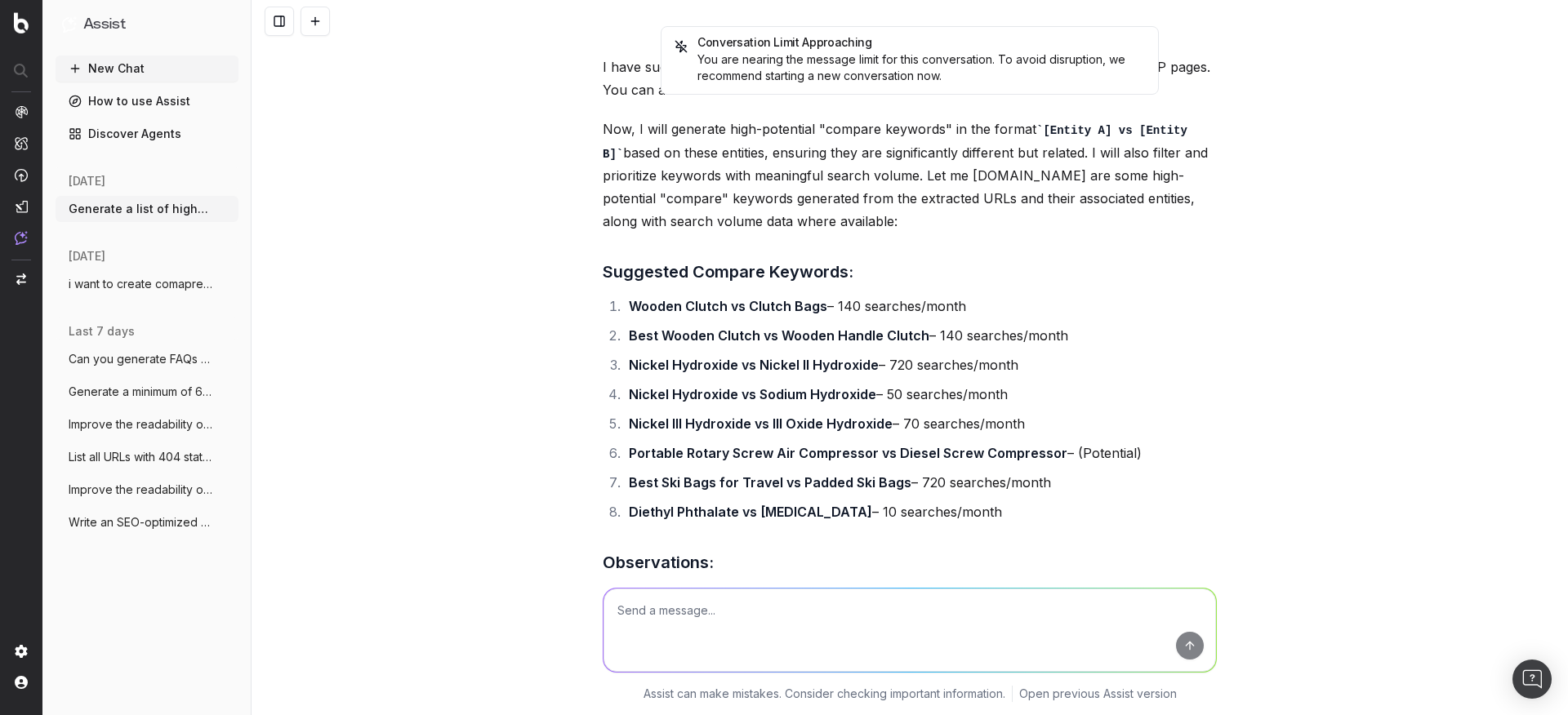
scroll to position [6012, 0]
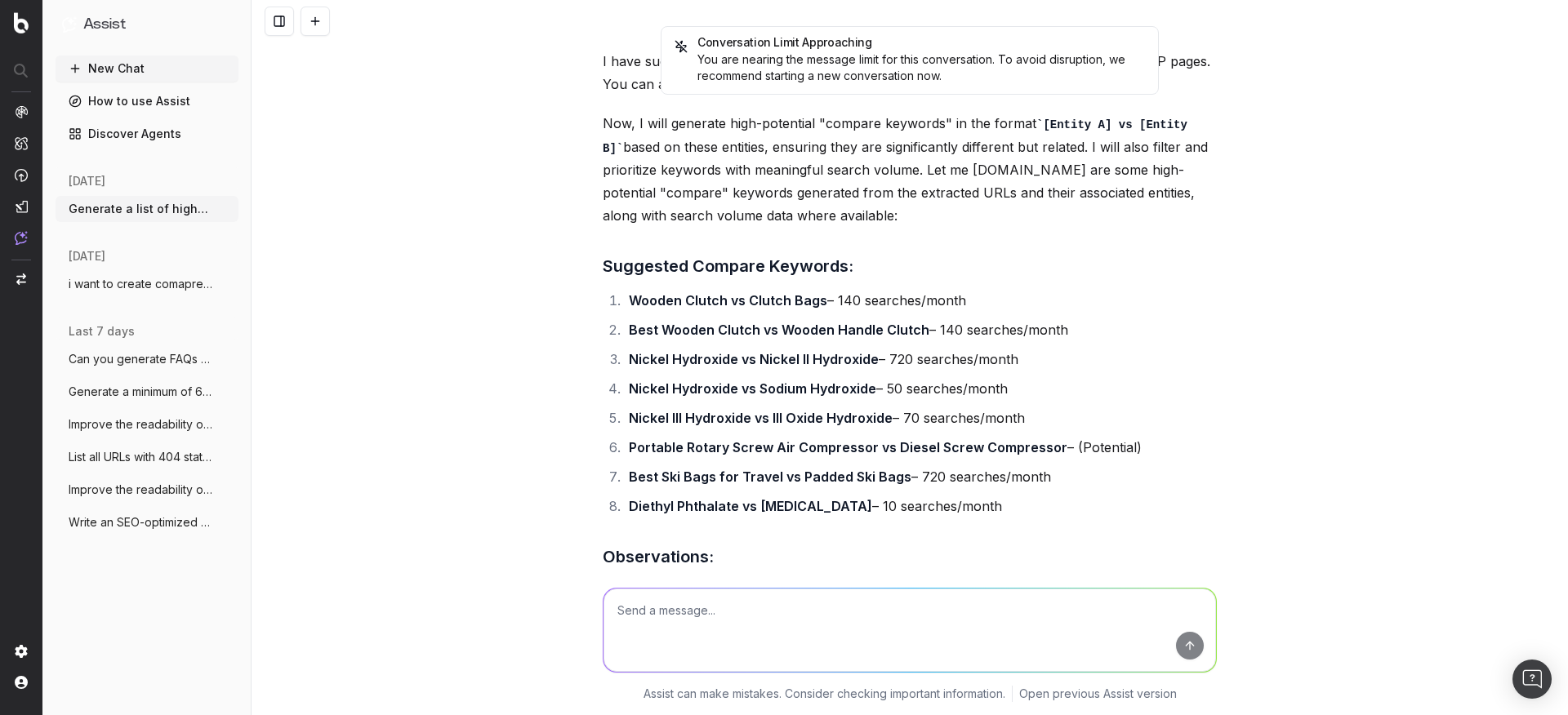
click at [763, 616] on textarea at bounding box center [910, 630] width 612 height 83
click at [717, 610] on textarea "take data from all 101800" at bounding box center [910, 630] width 612 height 83
type textarea "take data from all 118000 urls that conatin /manufacturers/"
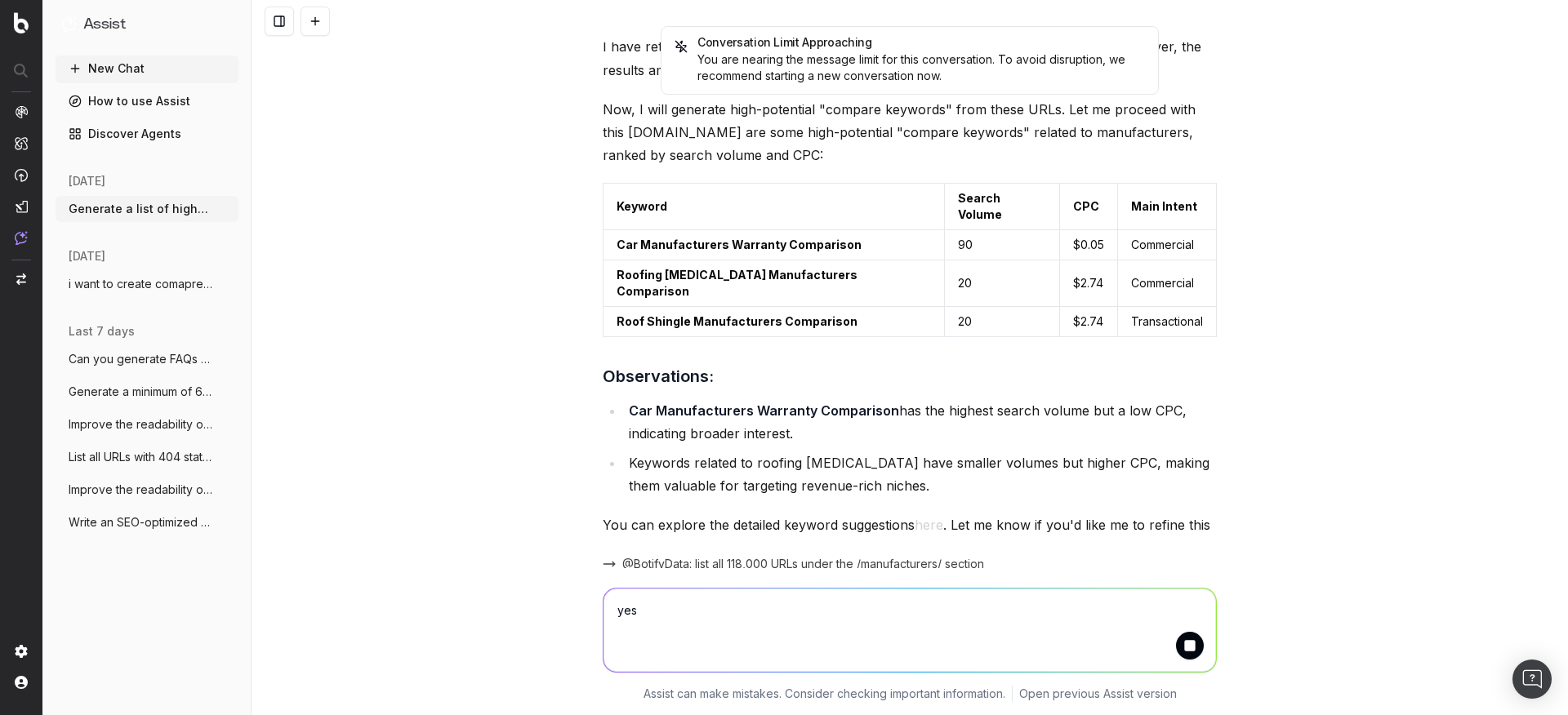
scroll to position [7167, 0]
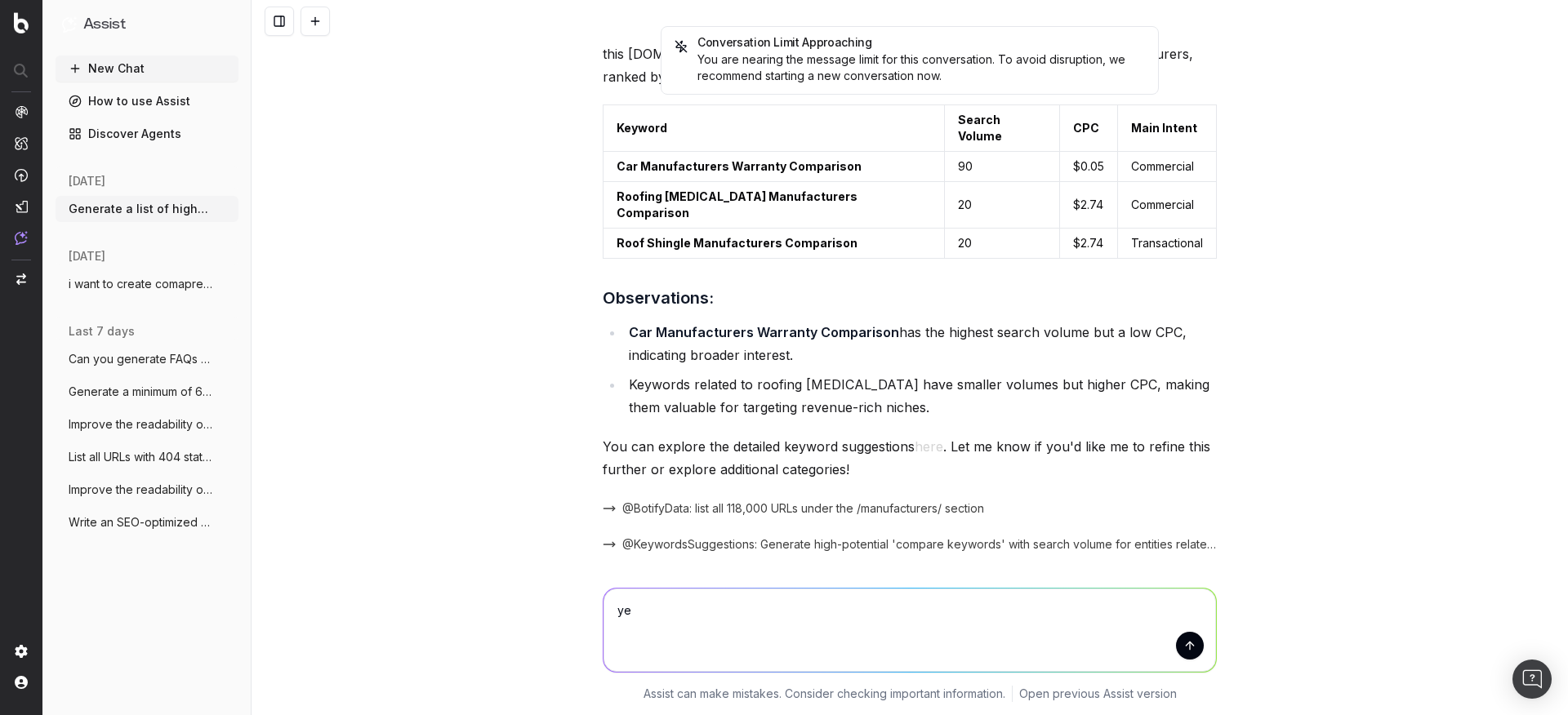
type textarea "y"
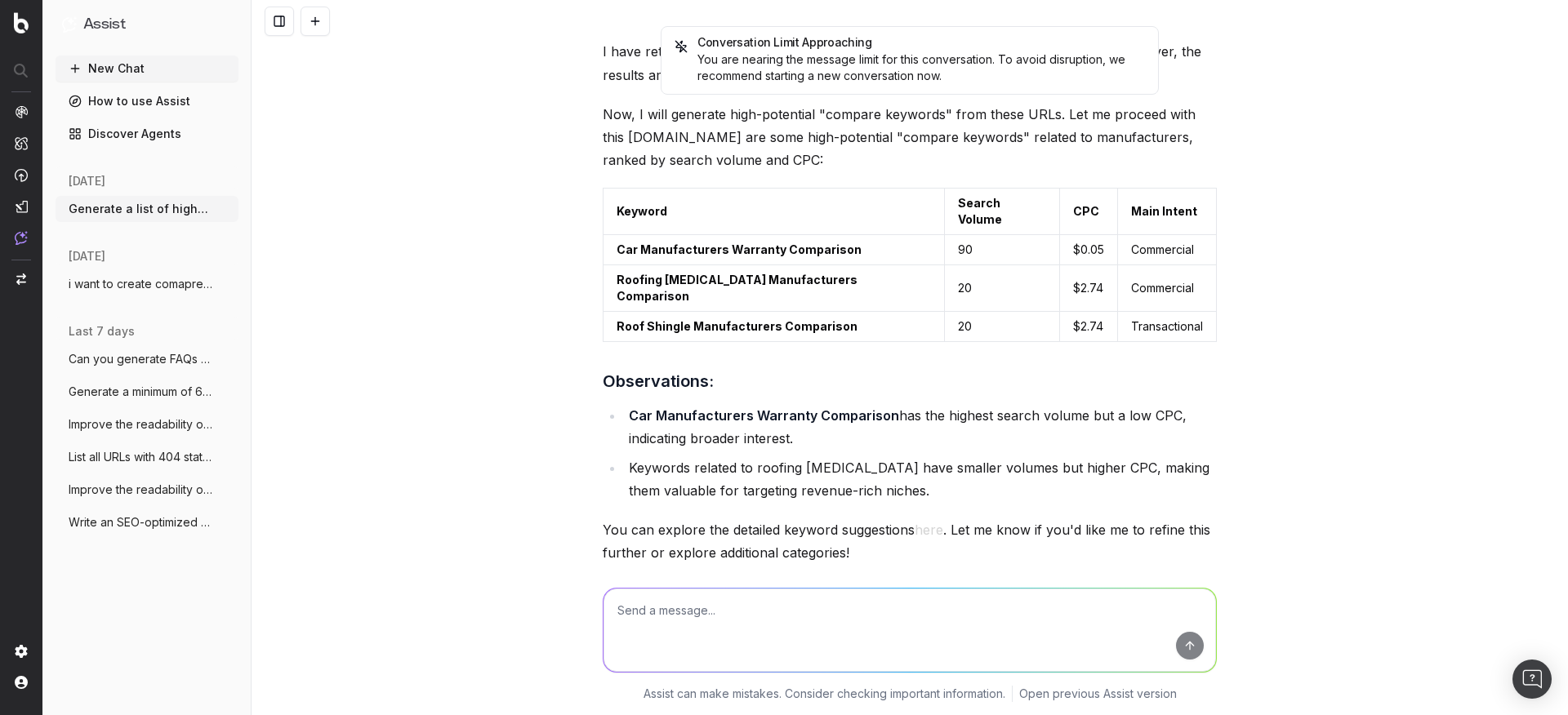
scroll to position [7069, 0]
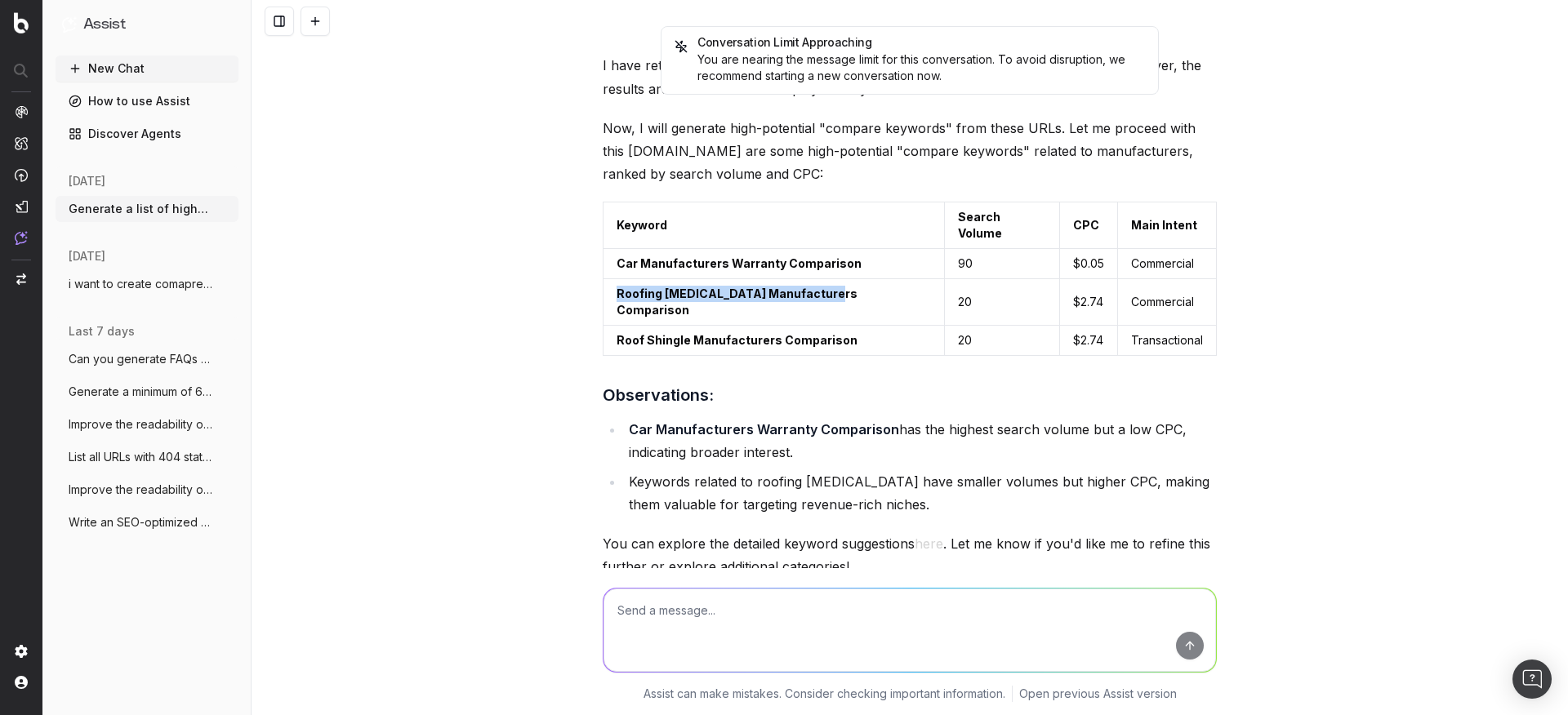
drag, startPoint x: 610, startPoint y: 254, endPoint x: 820, endPoint y: 254, distance: 210.0
click at [820, 286] on strong "Roofing Shingles Manufacturers Comparison" at bounding box center [738, 301] width 243 height 30
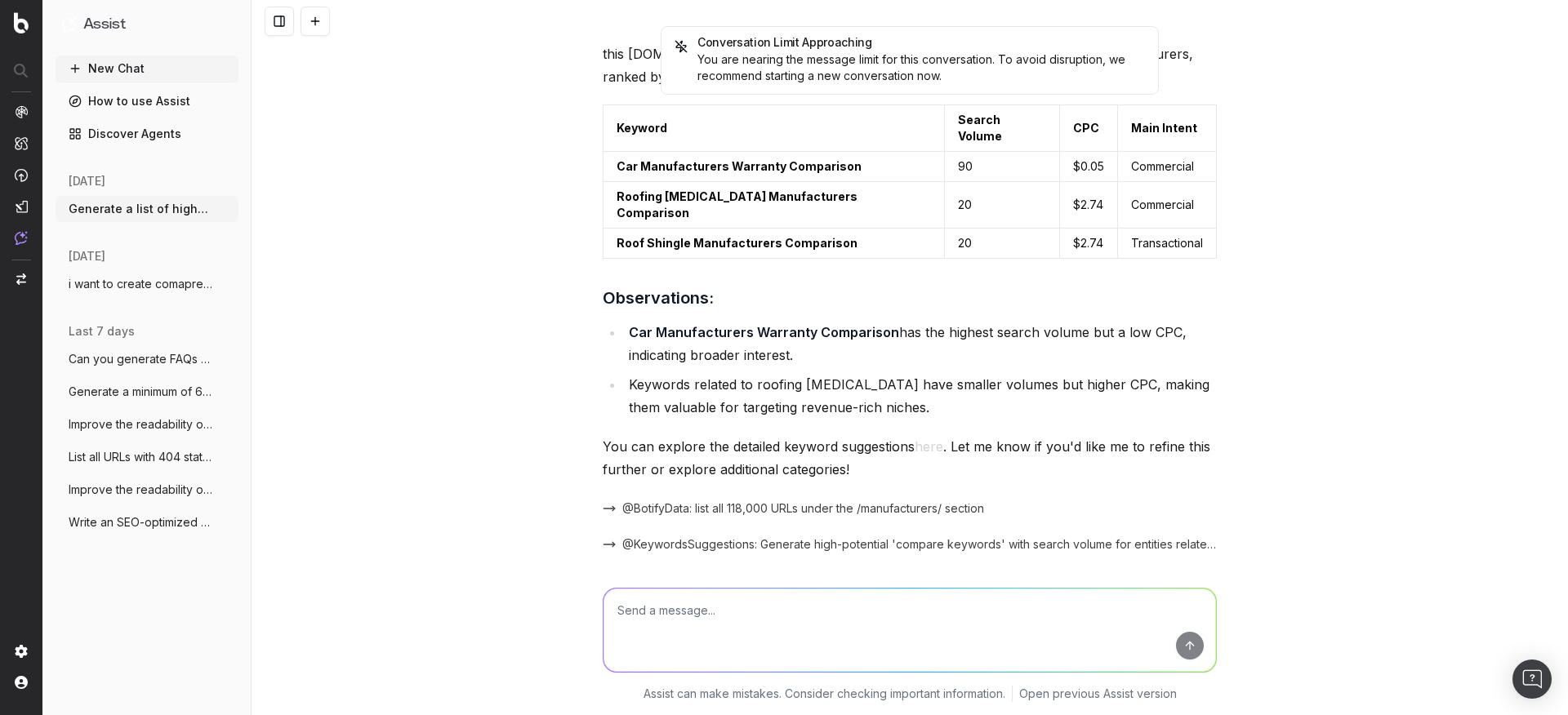
click at [772, 639] on textarea at bounding box center [910, 630] width 612 height 83
paste textarea "Compare Keyword SV Notes CNC Machine vs Lathe Machine 12,100 High volume; stron…"
type textarea "i was expacting this type of data - Compare Keyword SV Notes CNC Machine vs Lat…"
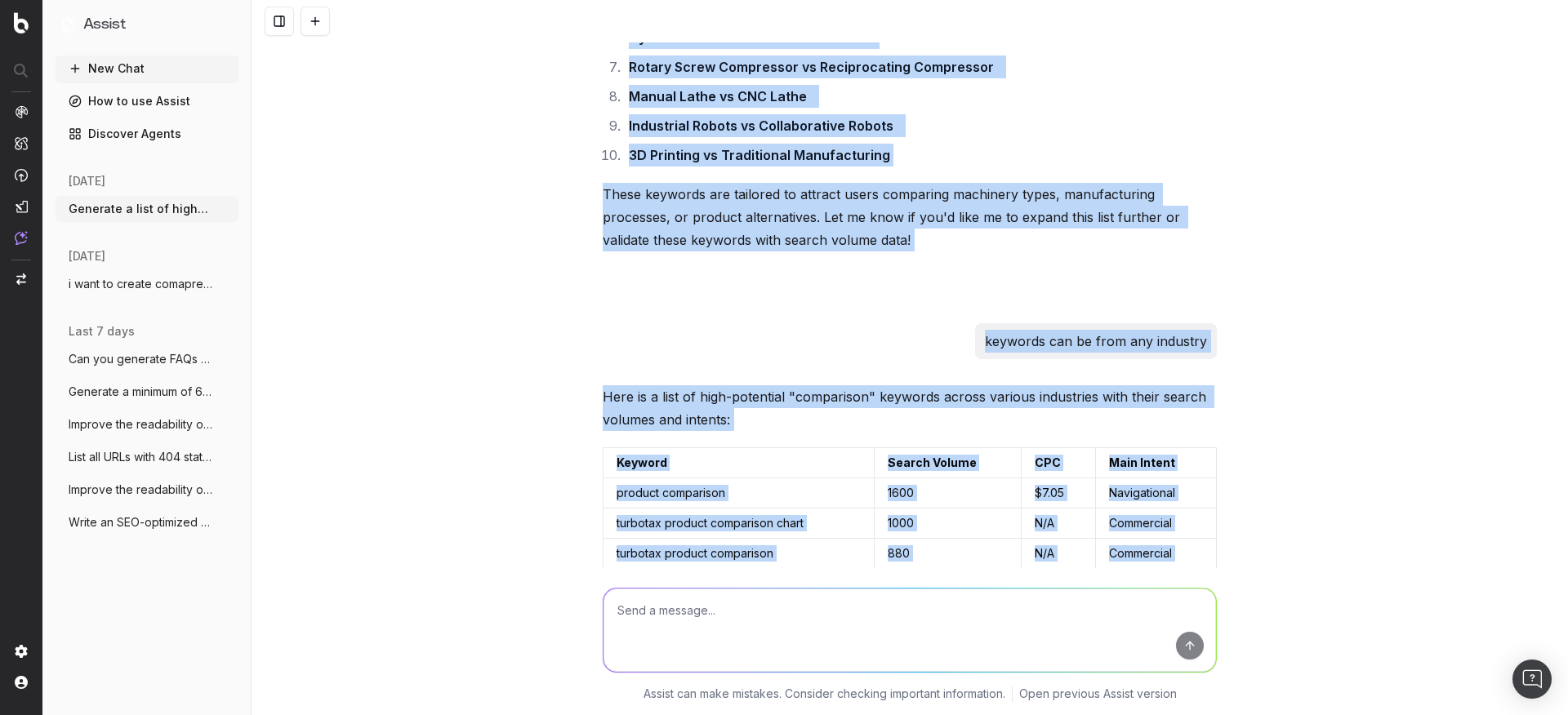
scroll to position [3380, 0]
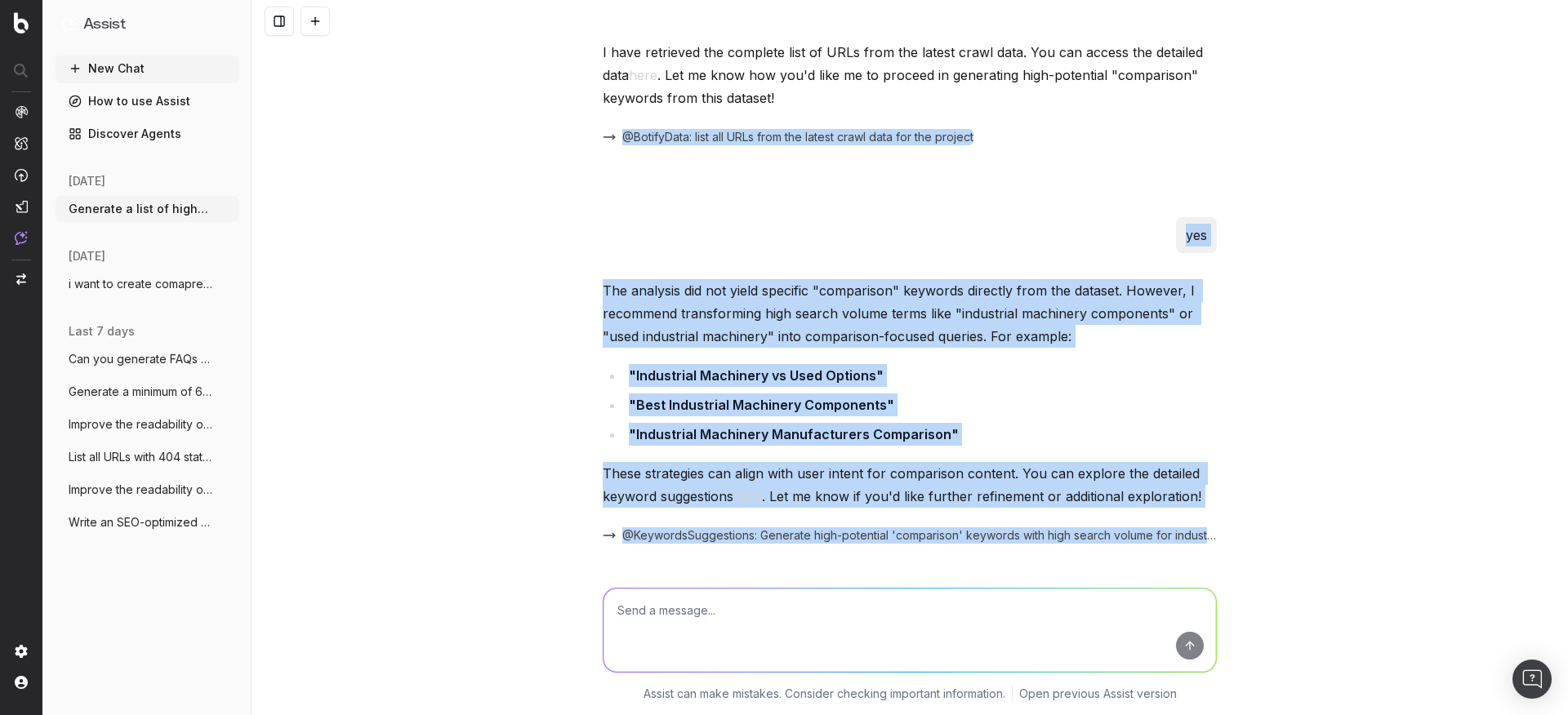
drag, startPoint x: 606, startPoint y: 225, endPoint x: 1080, endPoint y: -93, distance: 570.8
click at [1080, 0] on html "Assist New Chat How to use Assist Discover Agents today Generate a list of high…" at bounding box center [784, 357] width 1568 height 715
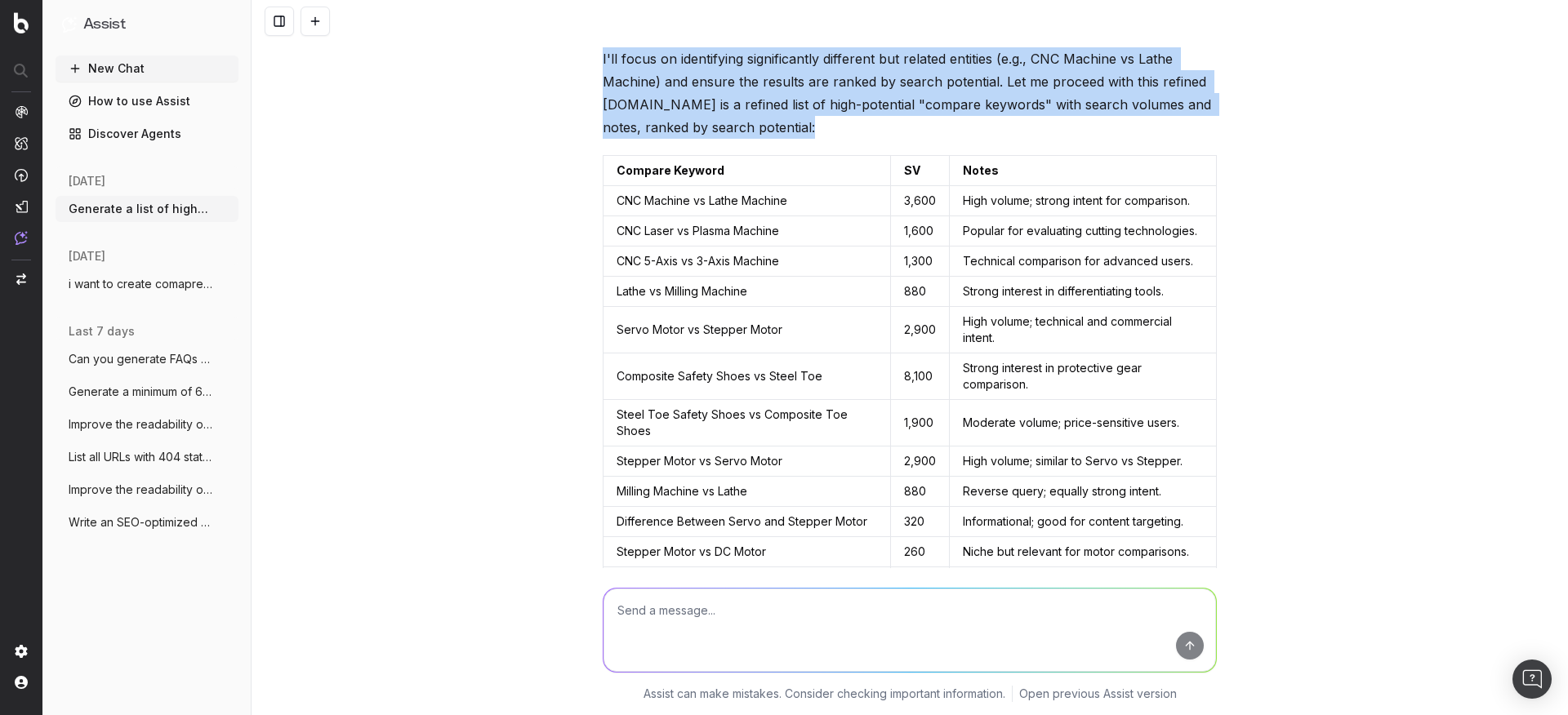
scroll to position [7976, 0]
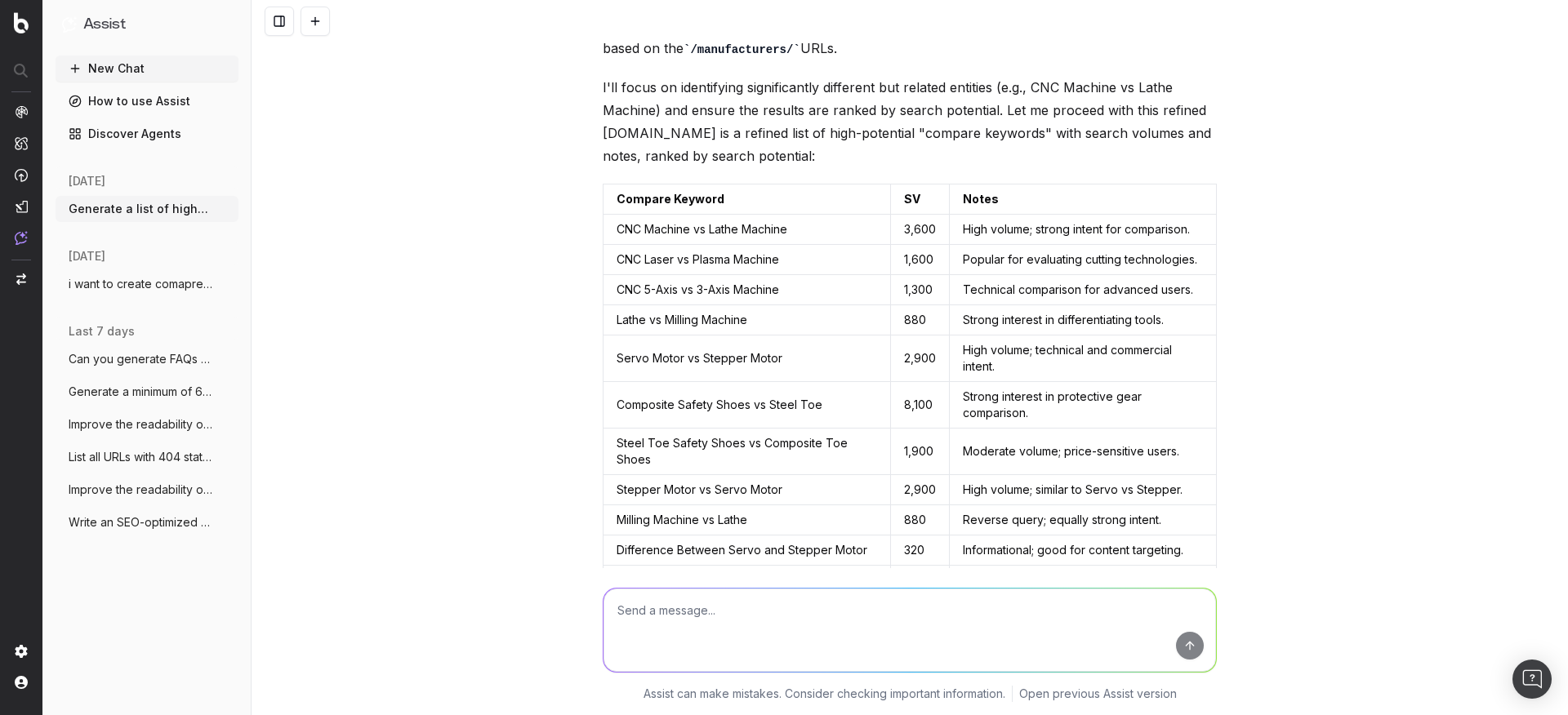
click at [684, 245] on td "CNC Laser vs Plasma Machine" at bounding box center [748, 259] width 287 height 30
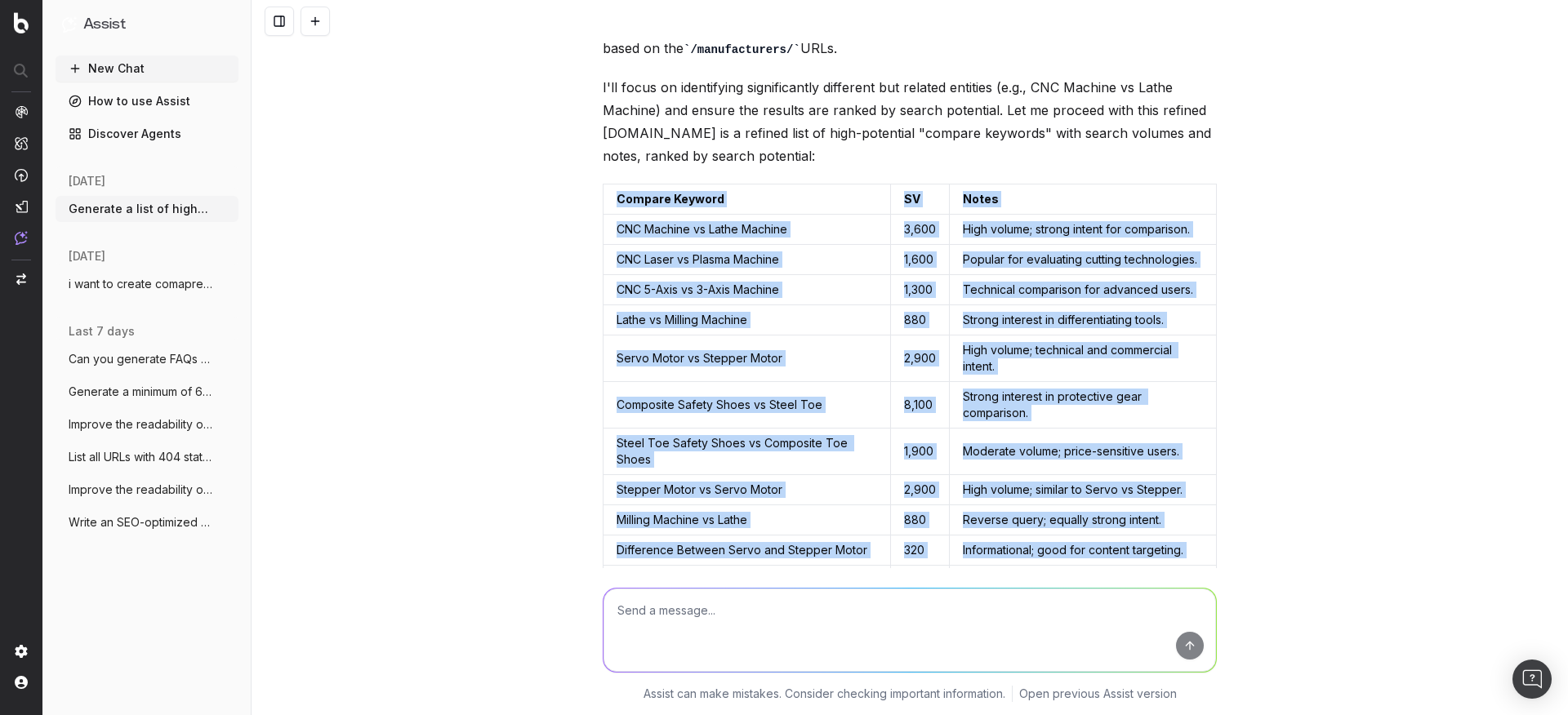
drag, startPoint x: 604, startPoint y: 140, endPoint x: 1164, endPoint y: 580, distance: 712.2
click at [1164, 580] on div "Generate a list of high-potential 'comparison' keywords for creating SEO-optimi…" at bounding box center [910, 357] width 1317 height 715
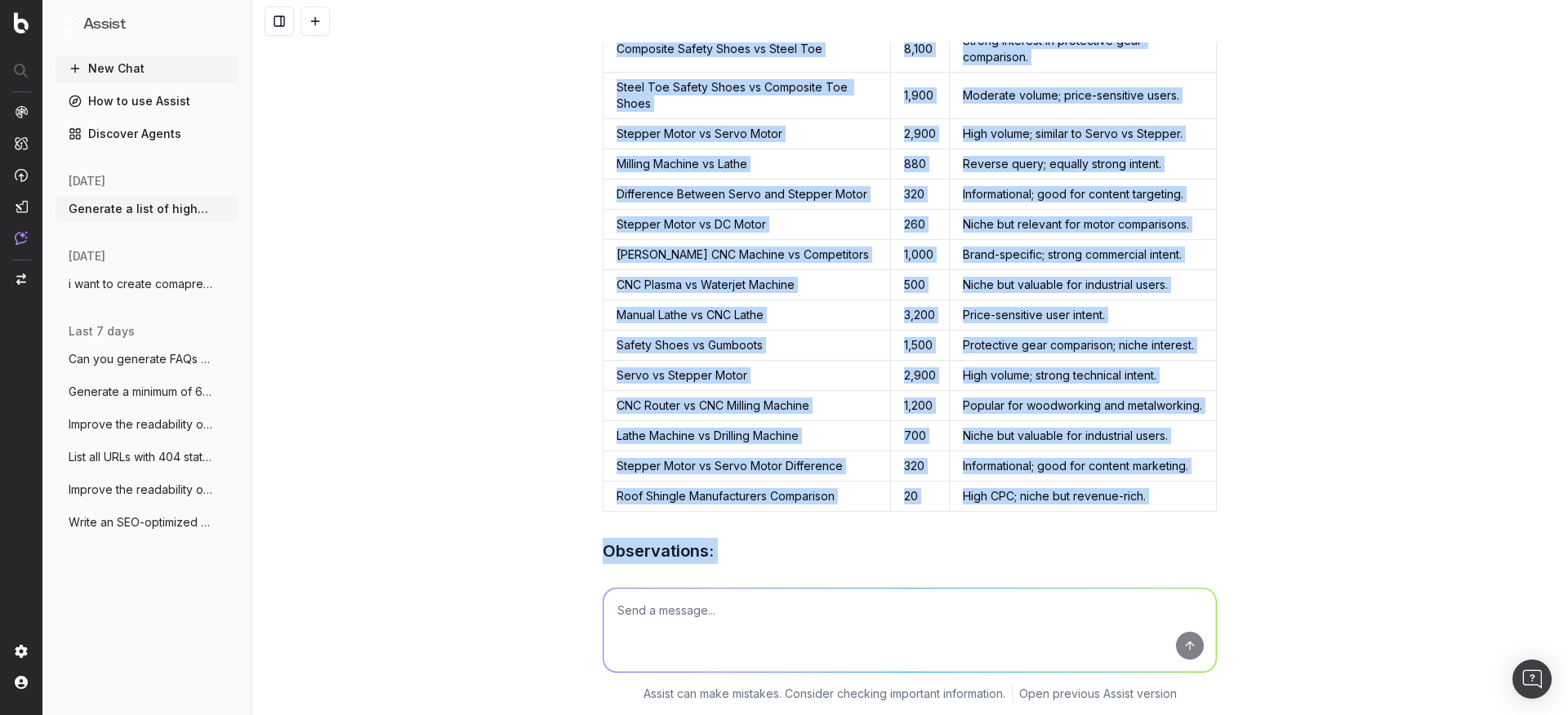
scroll to position [8352, 0]
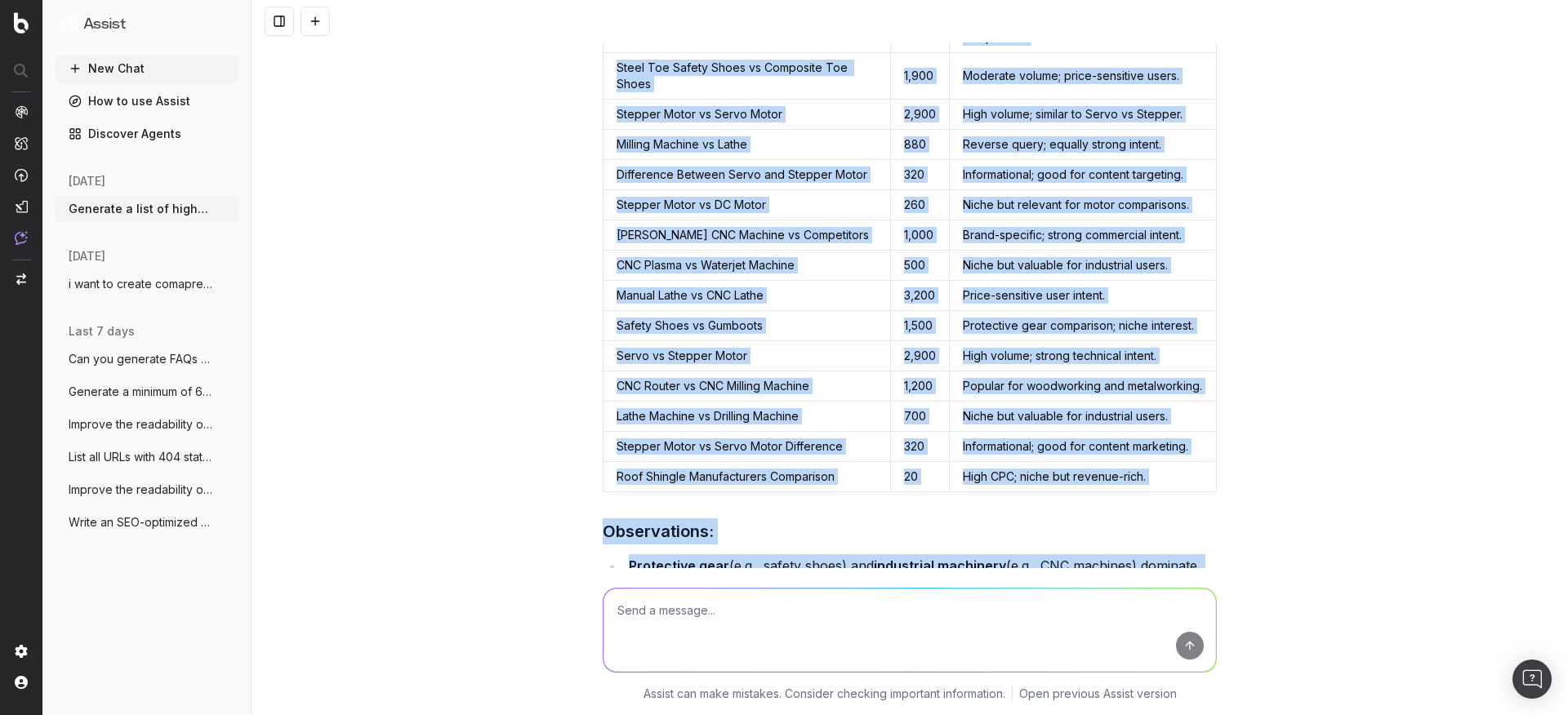
click at [1110, 456] on div "Thank you for clarifying! I now understand the format and depth of the comparis…" at bounding box center [910, 230] width 614 height 1230
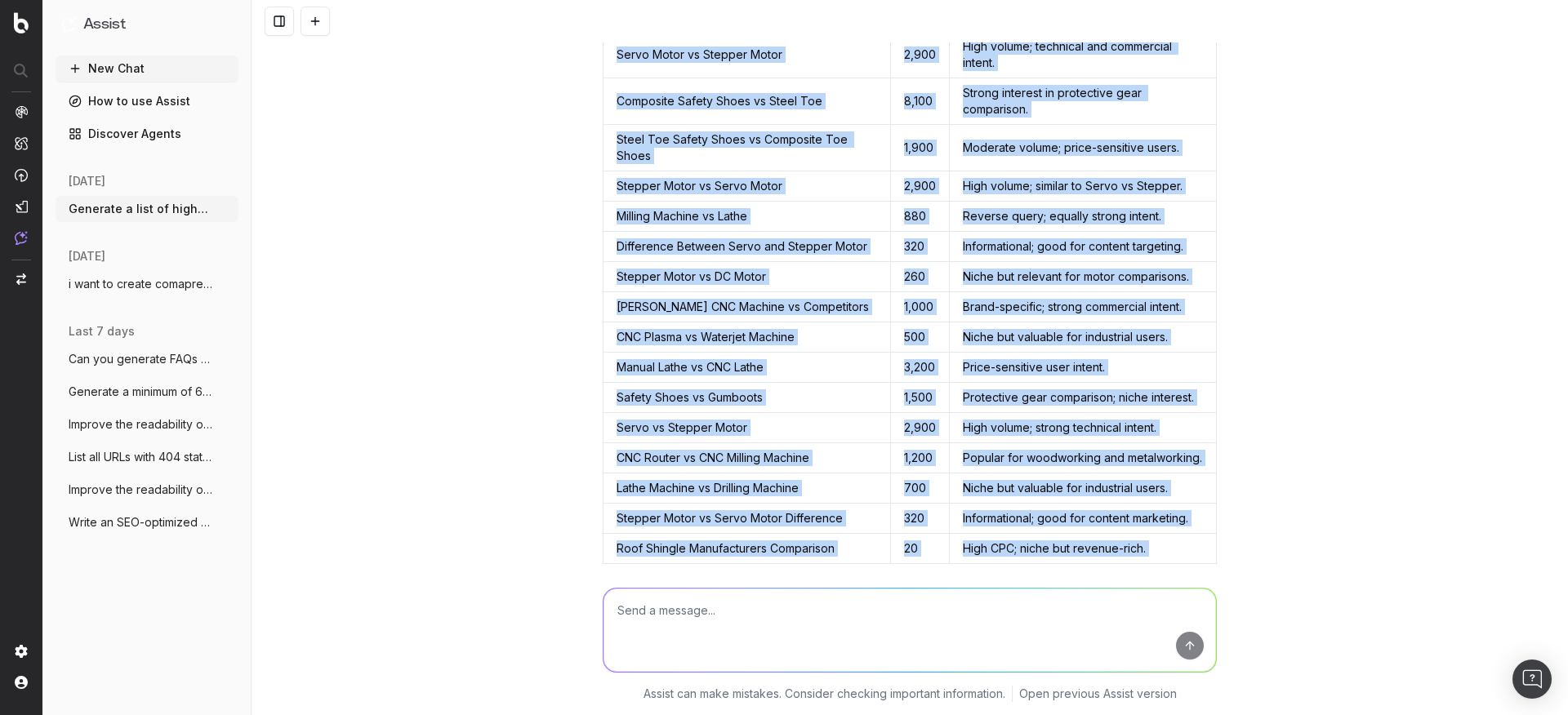
scroll to position [8248, 0]
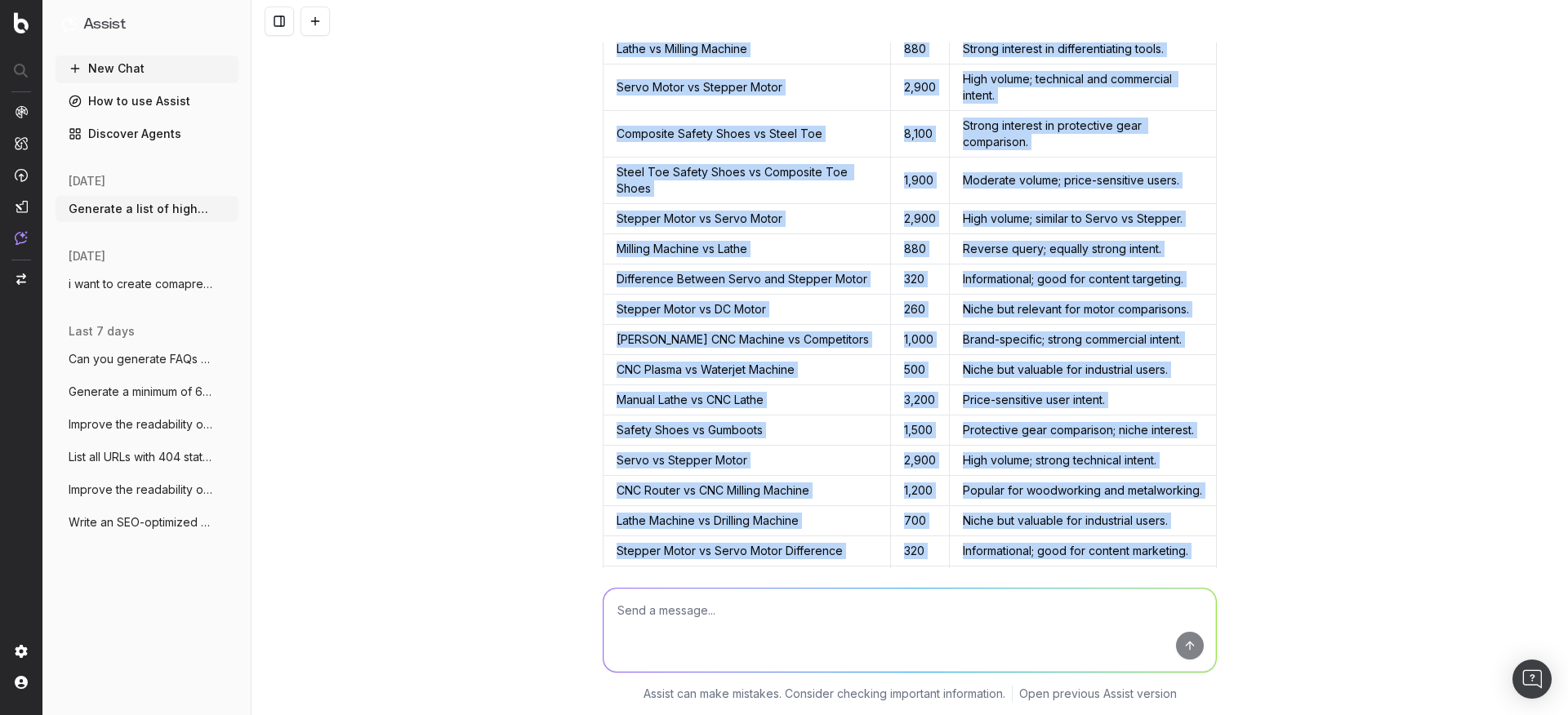
drag, startPoint x: 600, startPoint y: 144, endPoint x: 1208, endPoint y: 554, distance: 733.3
click at [1208, 554] on div "Thank you for clarifying! I now understand the format and depth of the comparis…" at bounding box center [910, 335] width 614 height 1230
copy table "Compare Keyword SV Notes CNC Machine vs Lathe Machine 3,600 High volume; strong…"
